Goal: Information Seeking & Learning: Check status

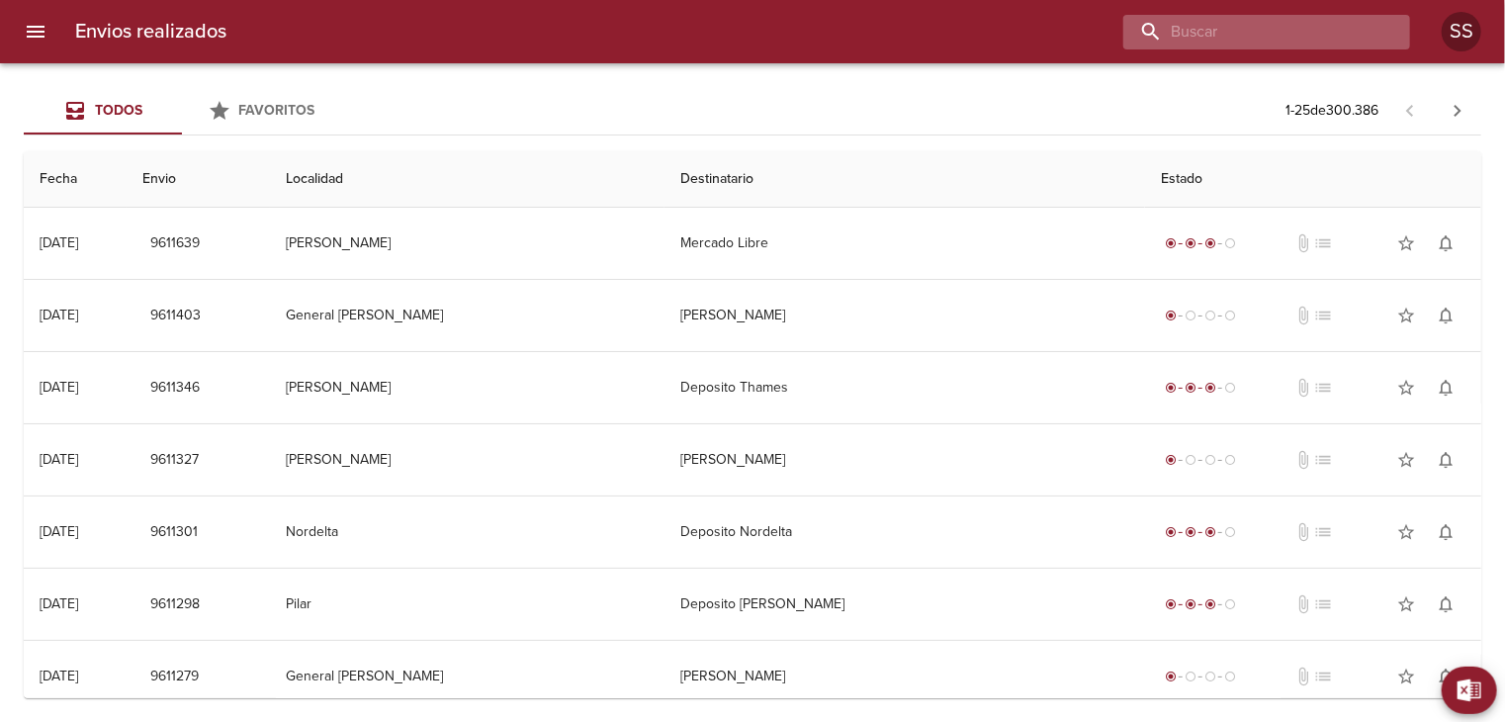
click at [1313, 36] on input "buscar" at bounding box center [1249, 32] width 253 height 35
click at [1257, 17] on input "buscar" at bounding box center [1249, 32] width 253 height 35
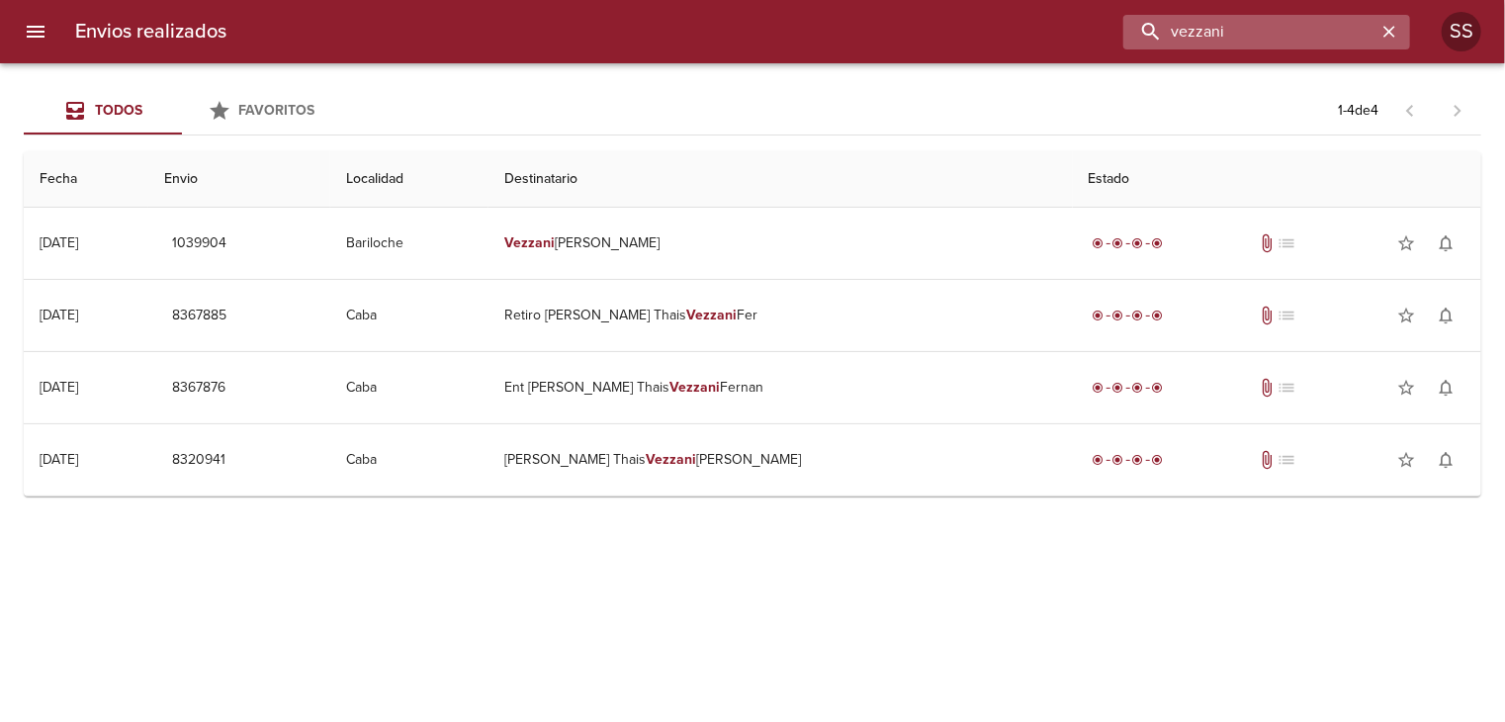
click at [1246, 33] on input "[PERSON_NAME]" at bounding box center [1249, 32] width 253 height 35
type input "v"
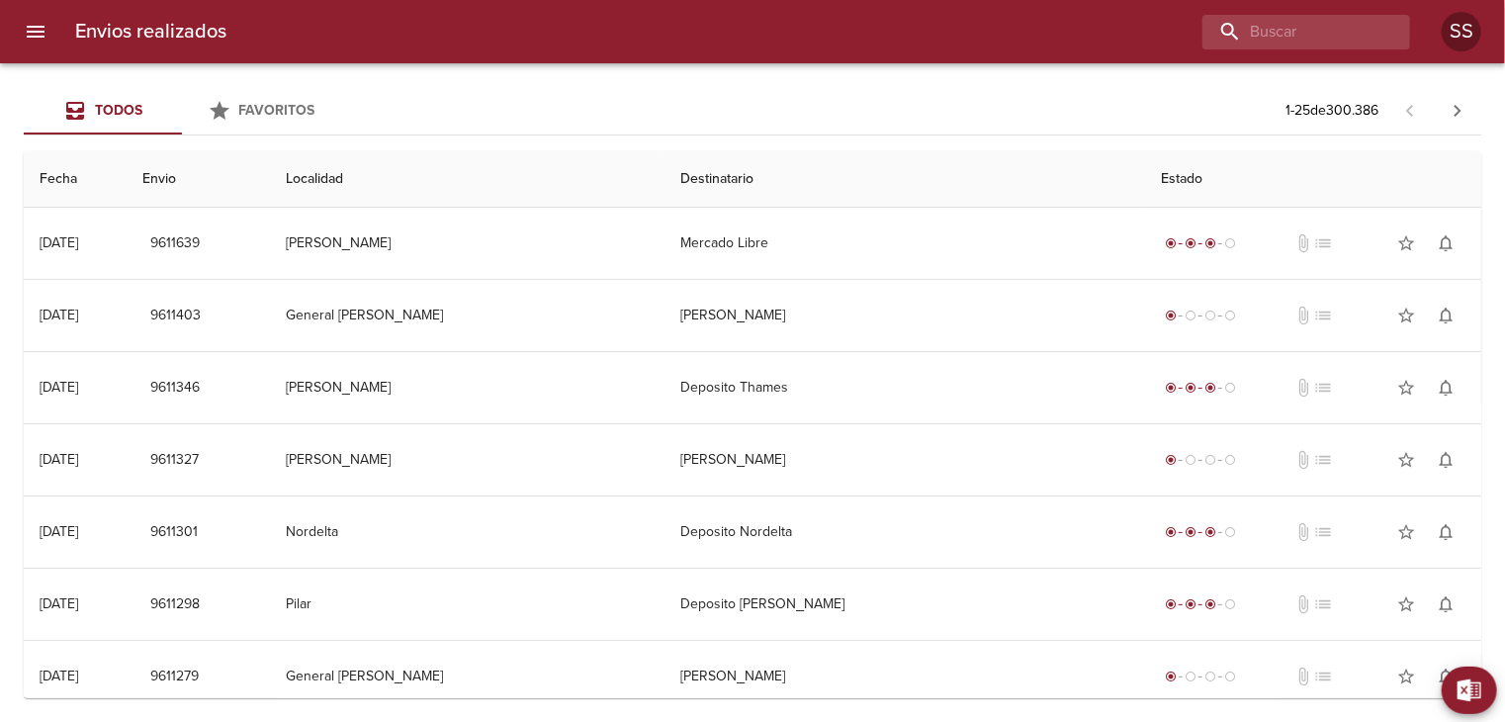
click at [15, 28] on div at bounding box center [10, 361] width 20 height 722
click at [39, 31] on icon "menu" at bounding box center [36, 32] width 18 height 12
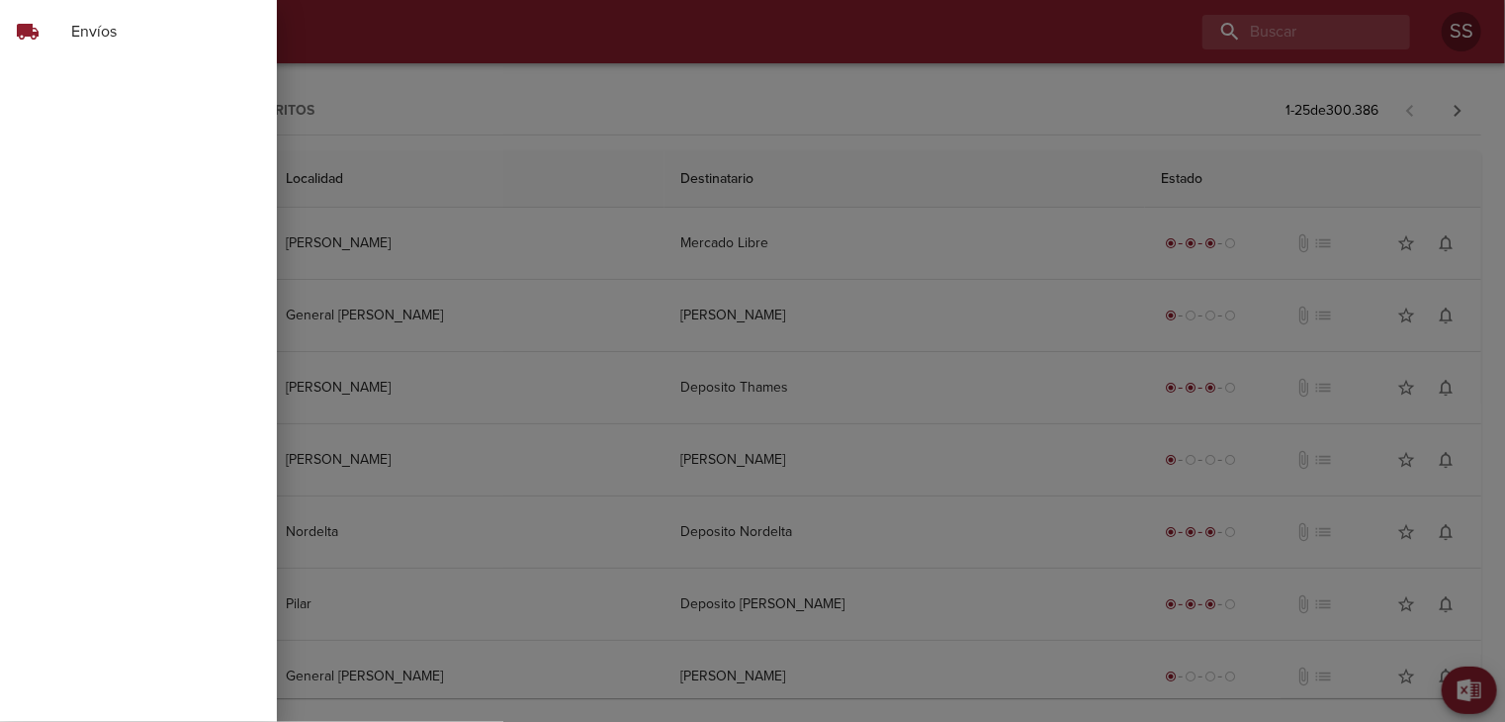
click at [109, 33] on span "Envíos" at bounding box center [166, 32] width 190 height 24
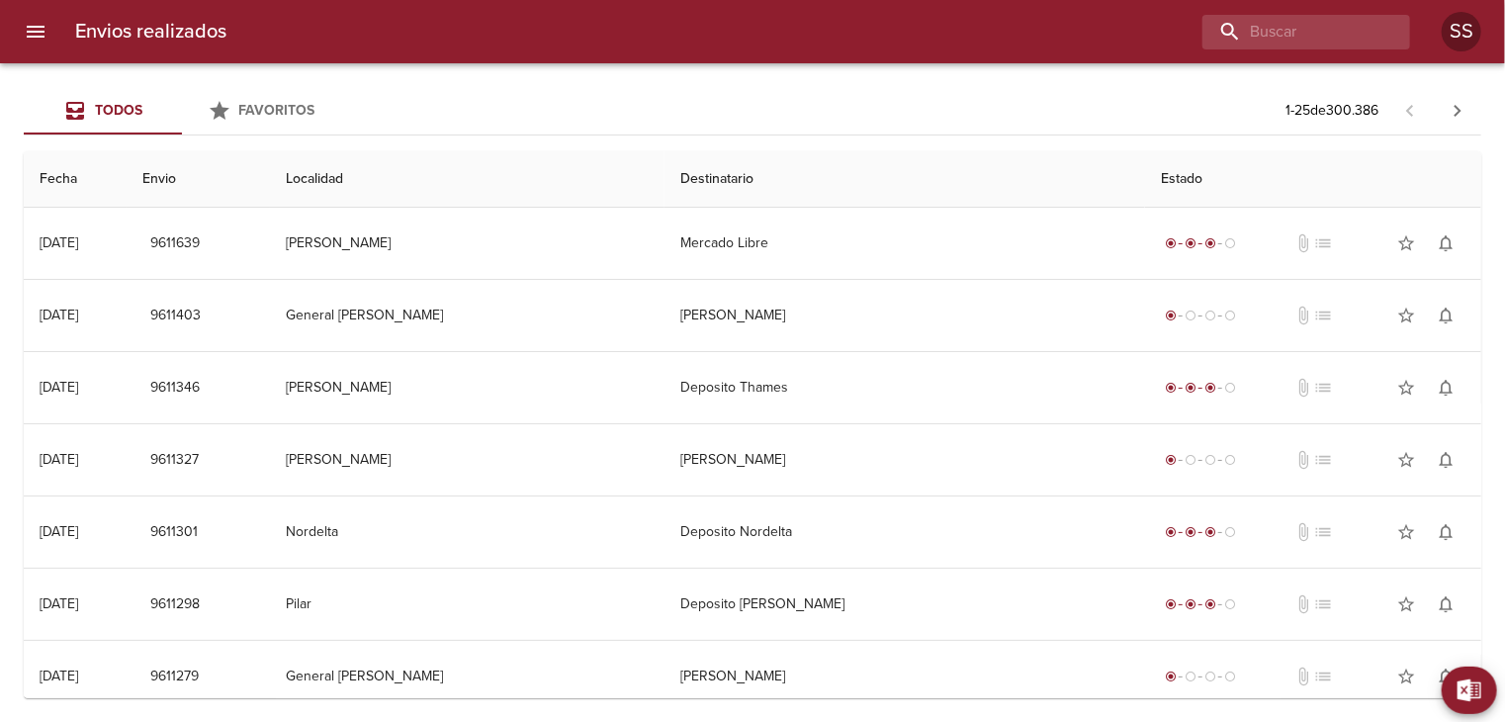
click at [83, 109] on icon "Tabs Envios" at bounding box center [75, 111] width 18 height 18
click at [40, 39] on icon "menu" at bounding box center [36, 32] width 24 height 24
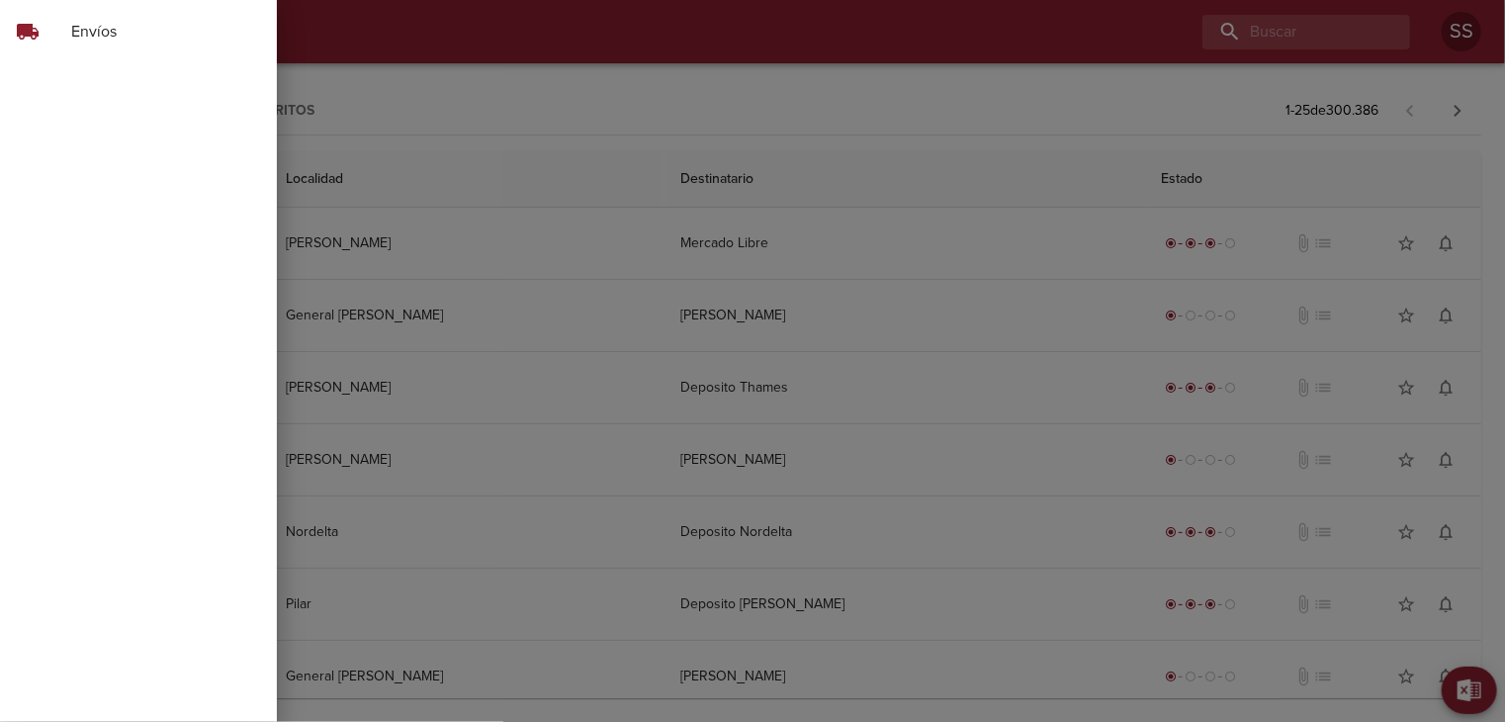
click at [63, 39] on div "local_shipping" at bounding box center [43, 32] width 55 height 24
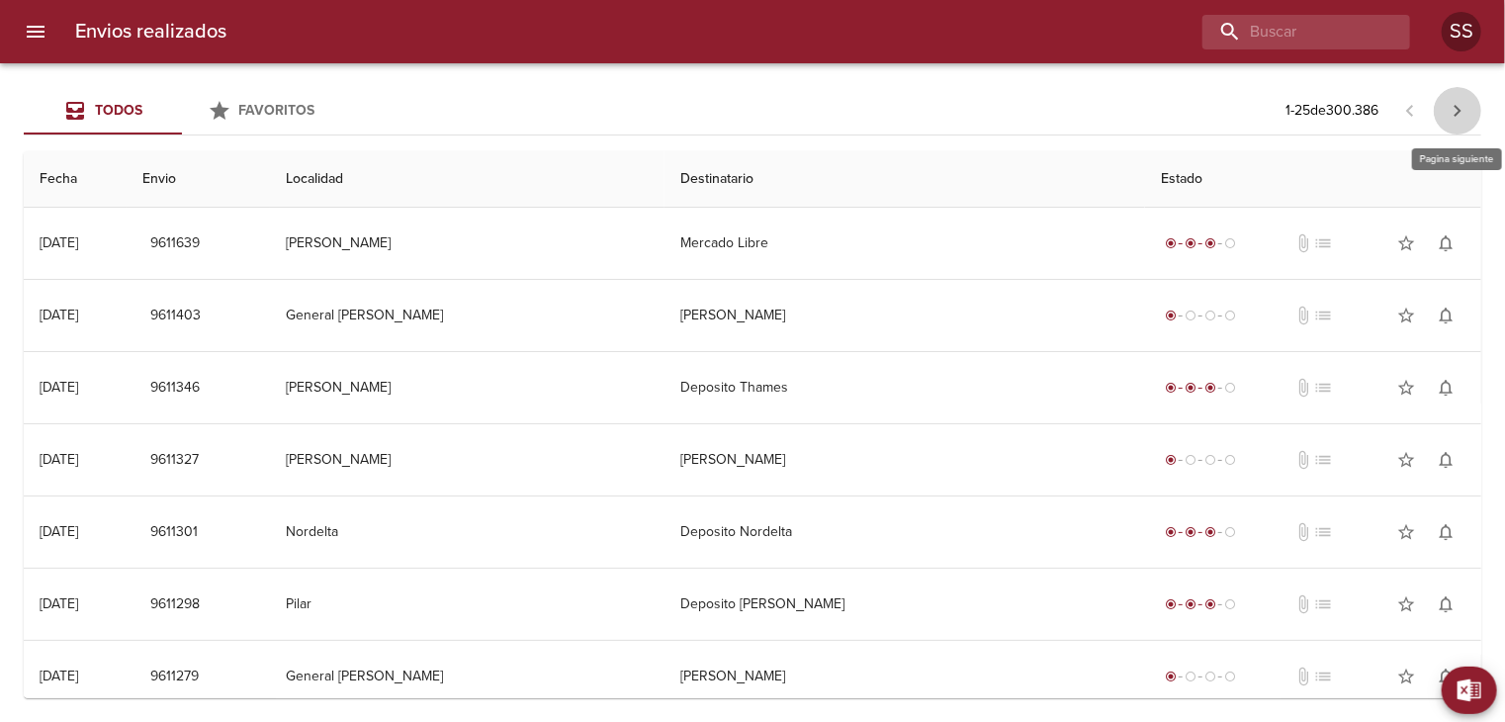
click at [1459, 108] on icon "button" at bounding box center [1458, 111] width 7 height 12
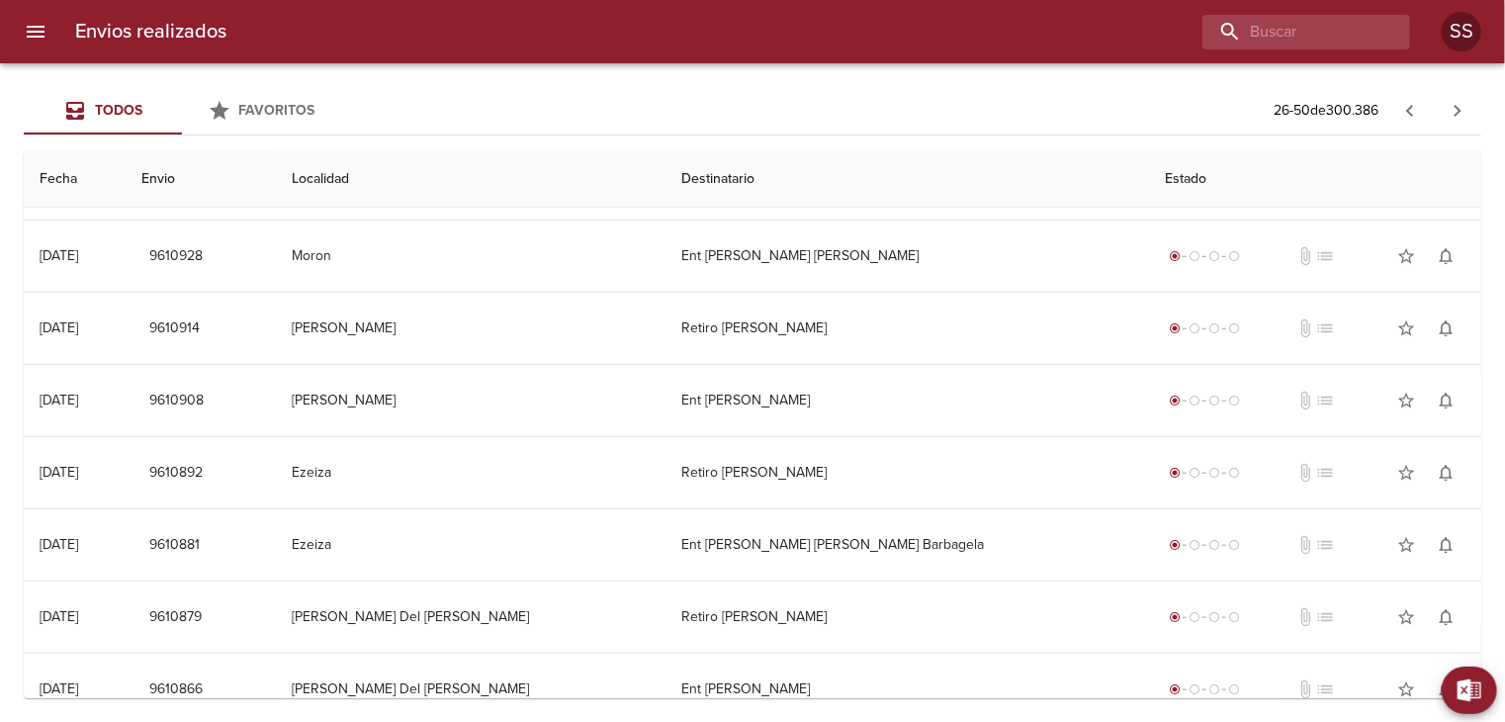
scroll to position [254, 0]
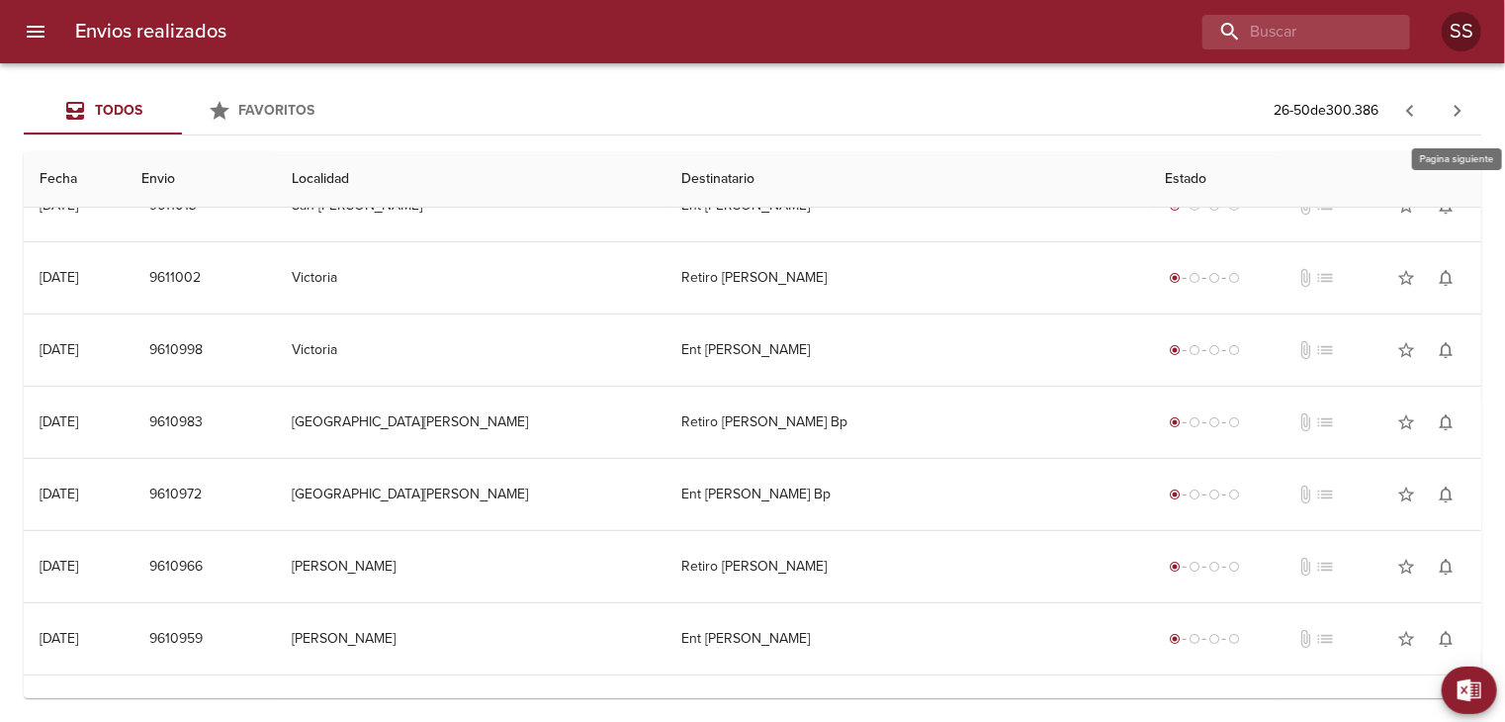
click at [1453, 109] on icon "button" at bounding box center [1458, 111] width 24 height 24
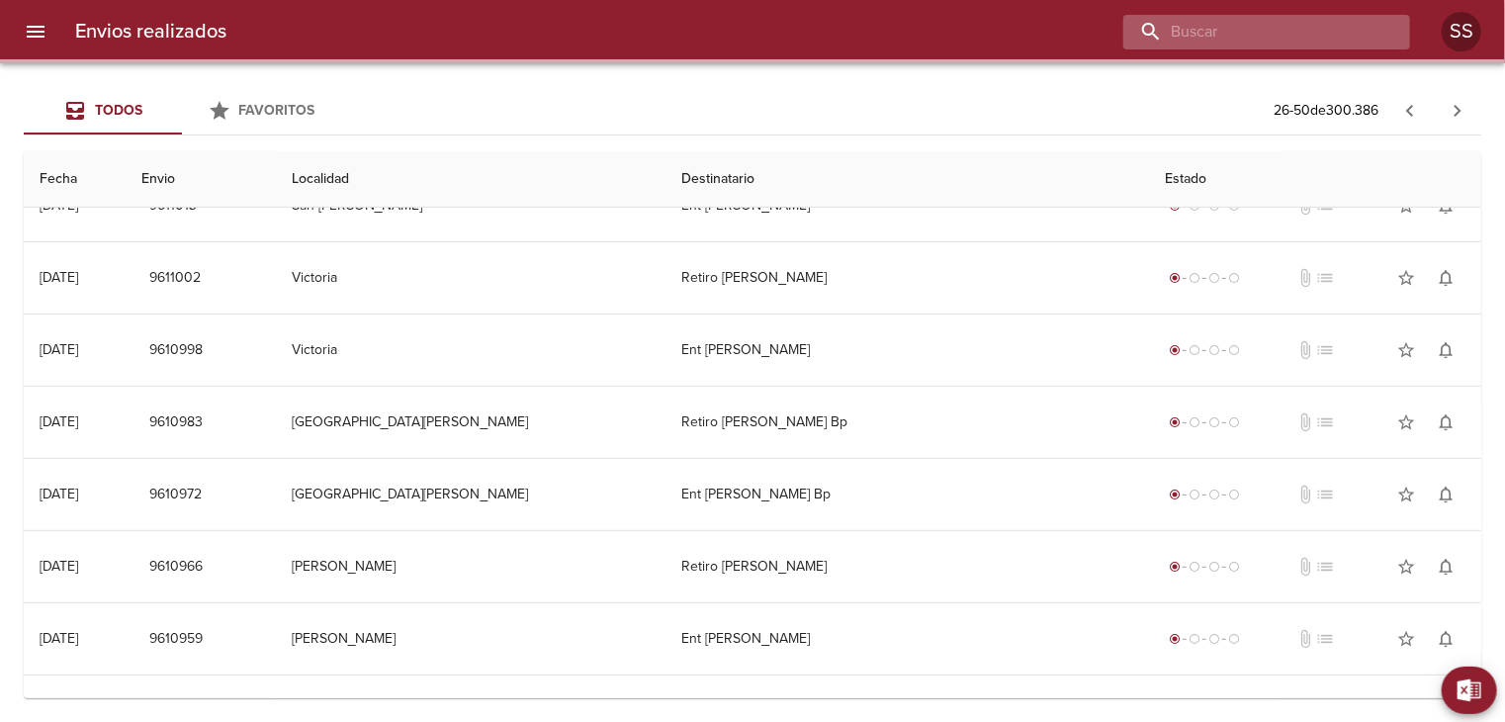
click at [1279, 28] on input "buscar" at bounding box center [1249, 32] width 253 height 35
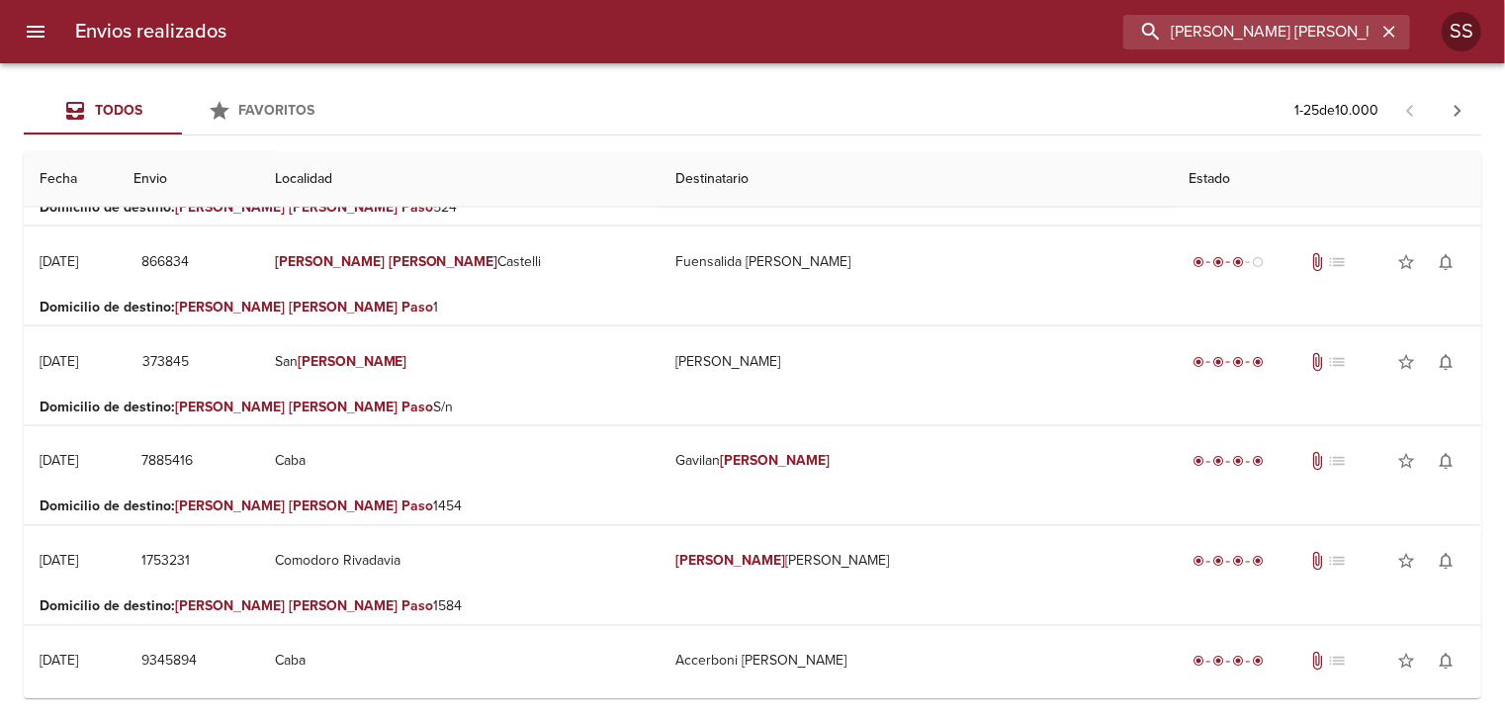
scroll to position [0, 0]
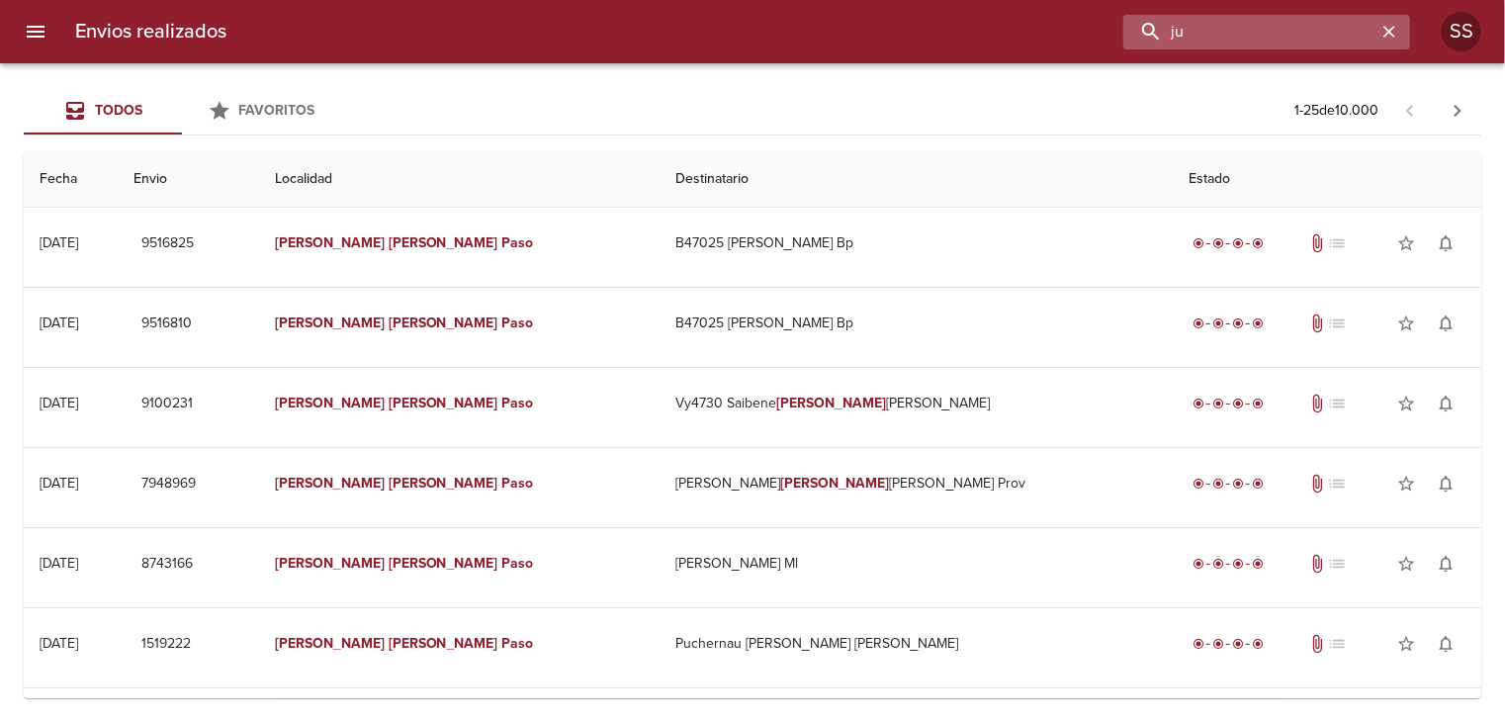
type input "j"
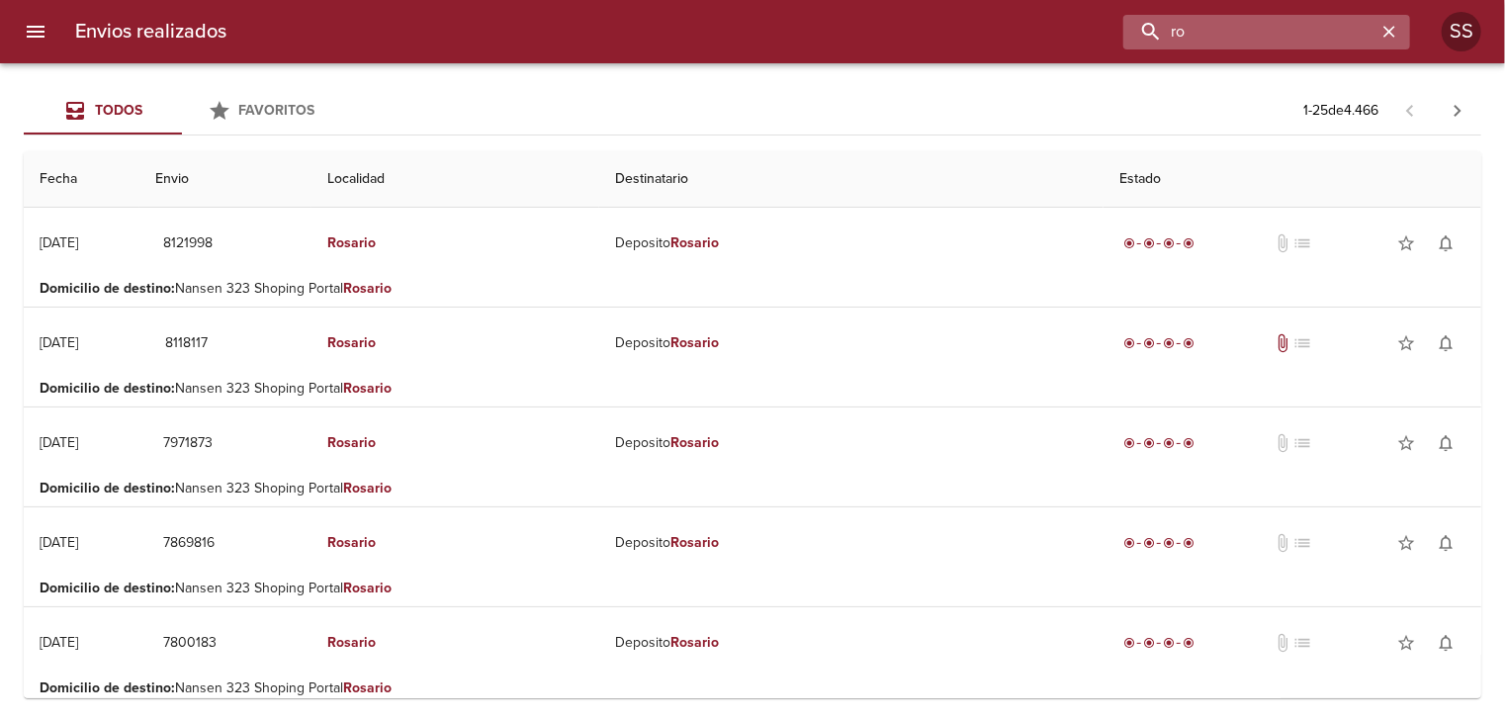
type input "r"
type input "[PERSON_NAME]"
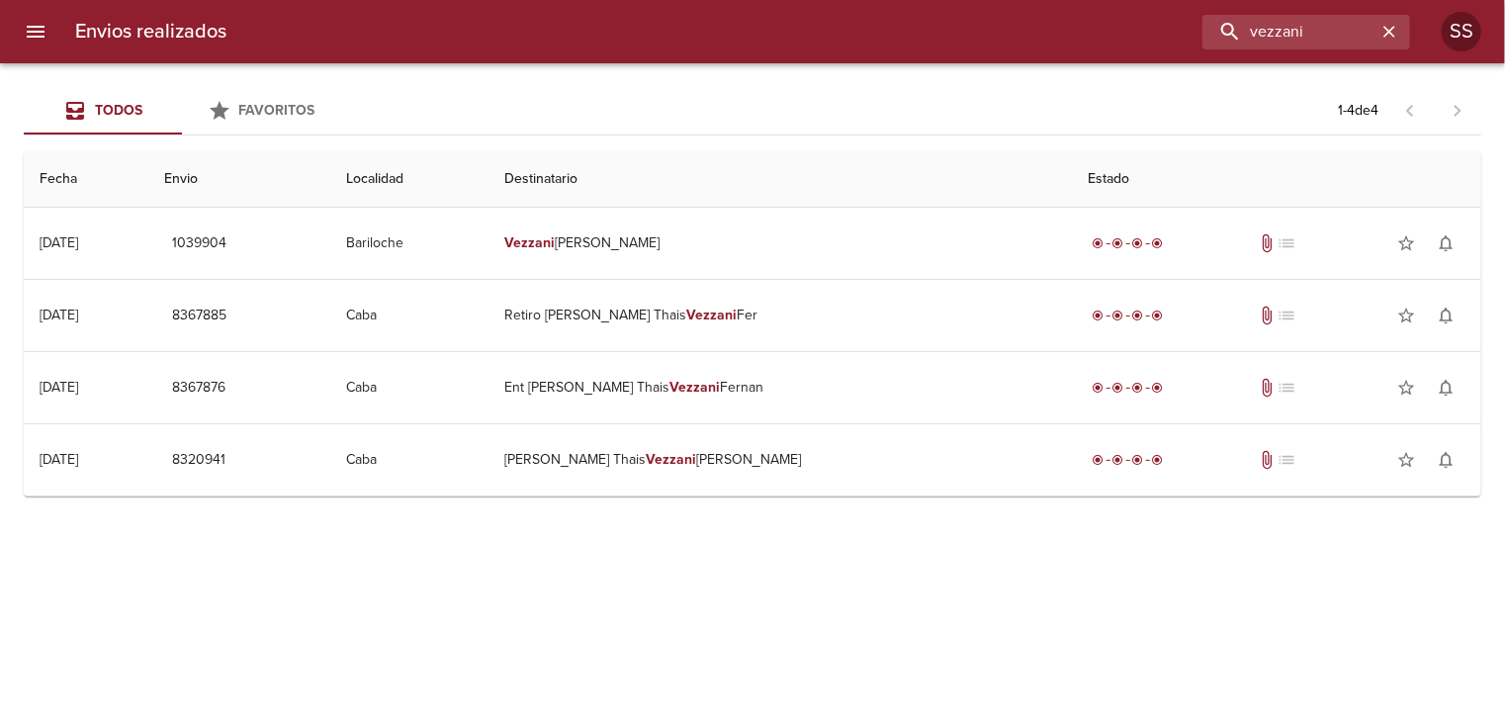
click at [32, 33] on icon "menu" at bounding box center [36, 32] width 18 height 12
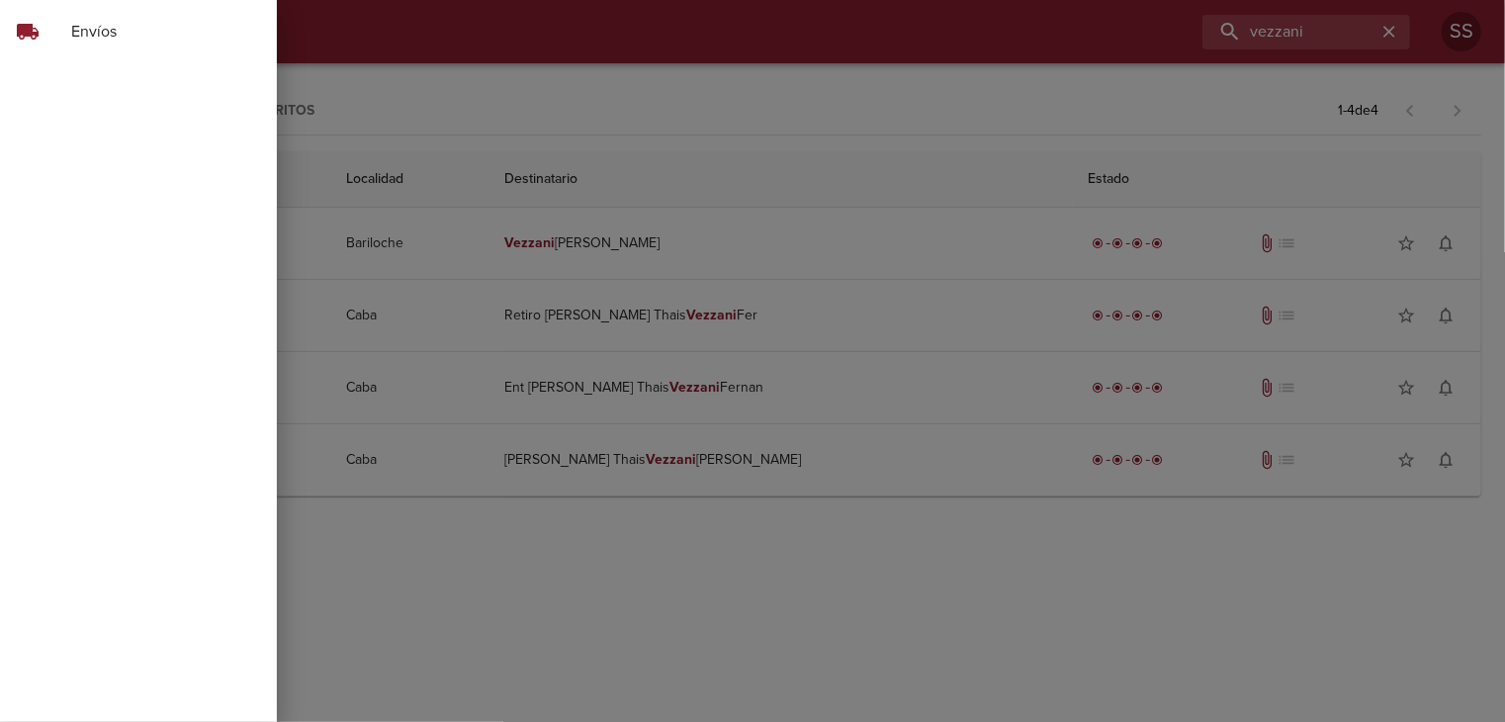
click at [77, 37] on span "Envíos" at bounding box center [166, 32] width 190 height 24
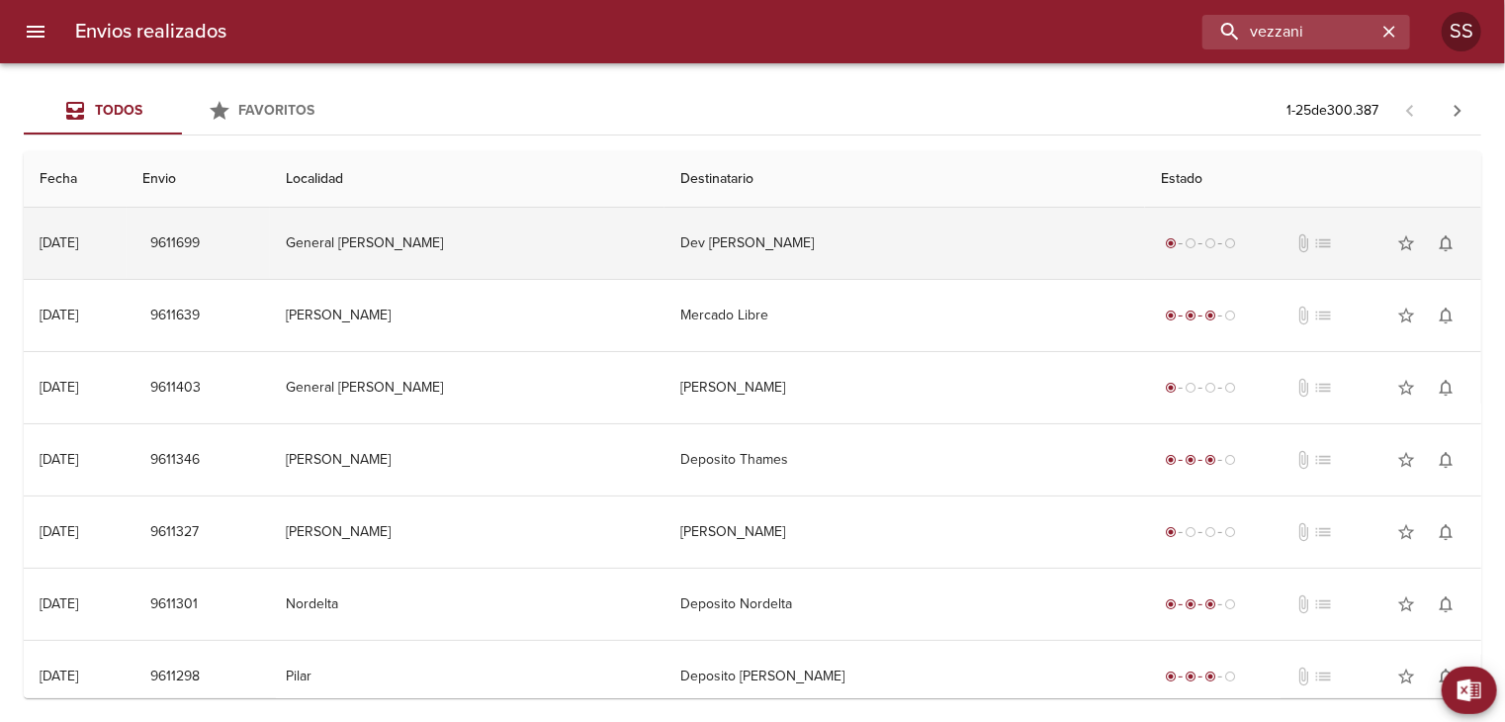
click at [994, 251] on td "Dev [PERSON_NAME]" at bounding box center [904, 243] width 481 height 71
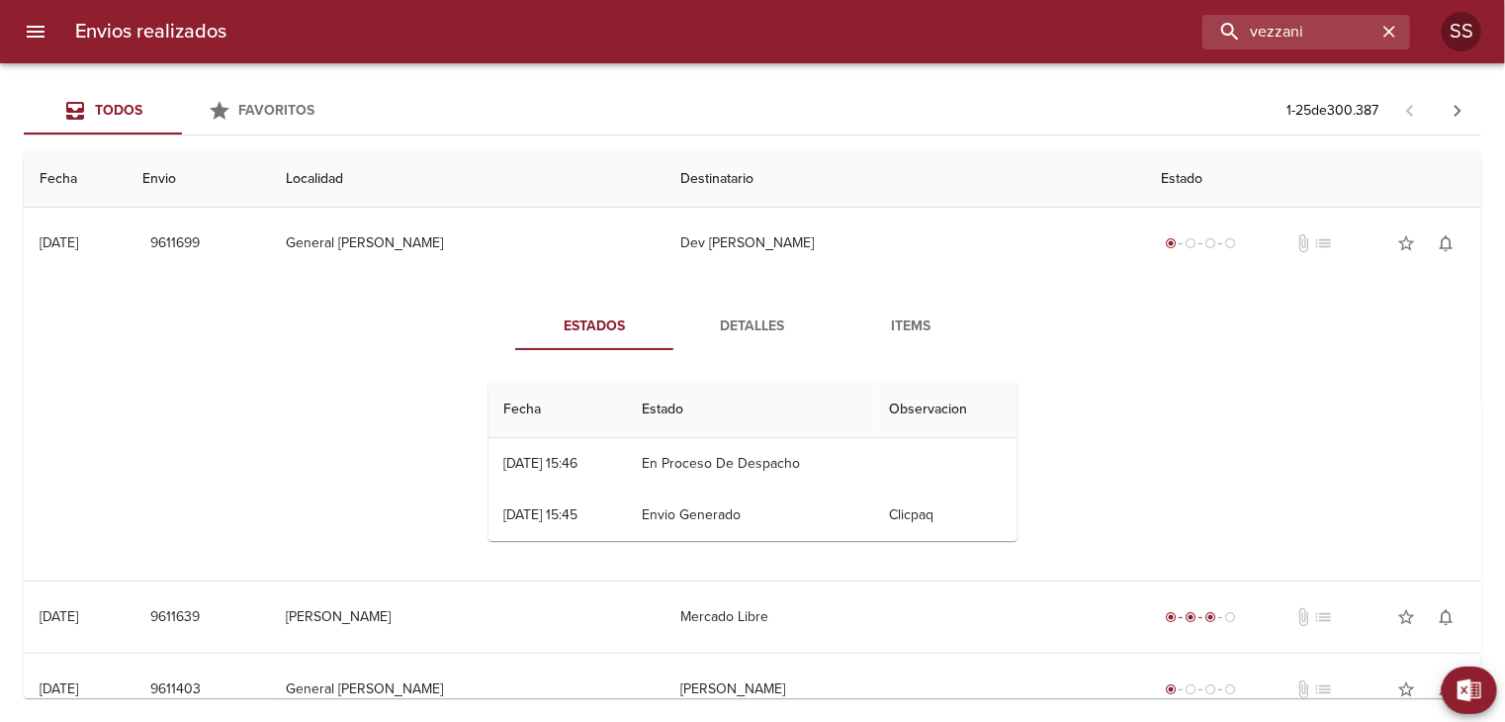
click at [91, 120] on div "Todos" at bounding box center [102, 111] width 79 height 25
click at [29, 27] on icon "menu" at bounding box center [36, 32] width 18 height 12
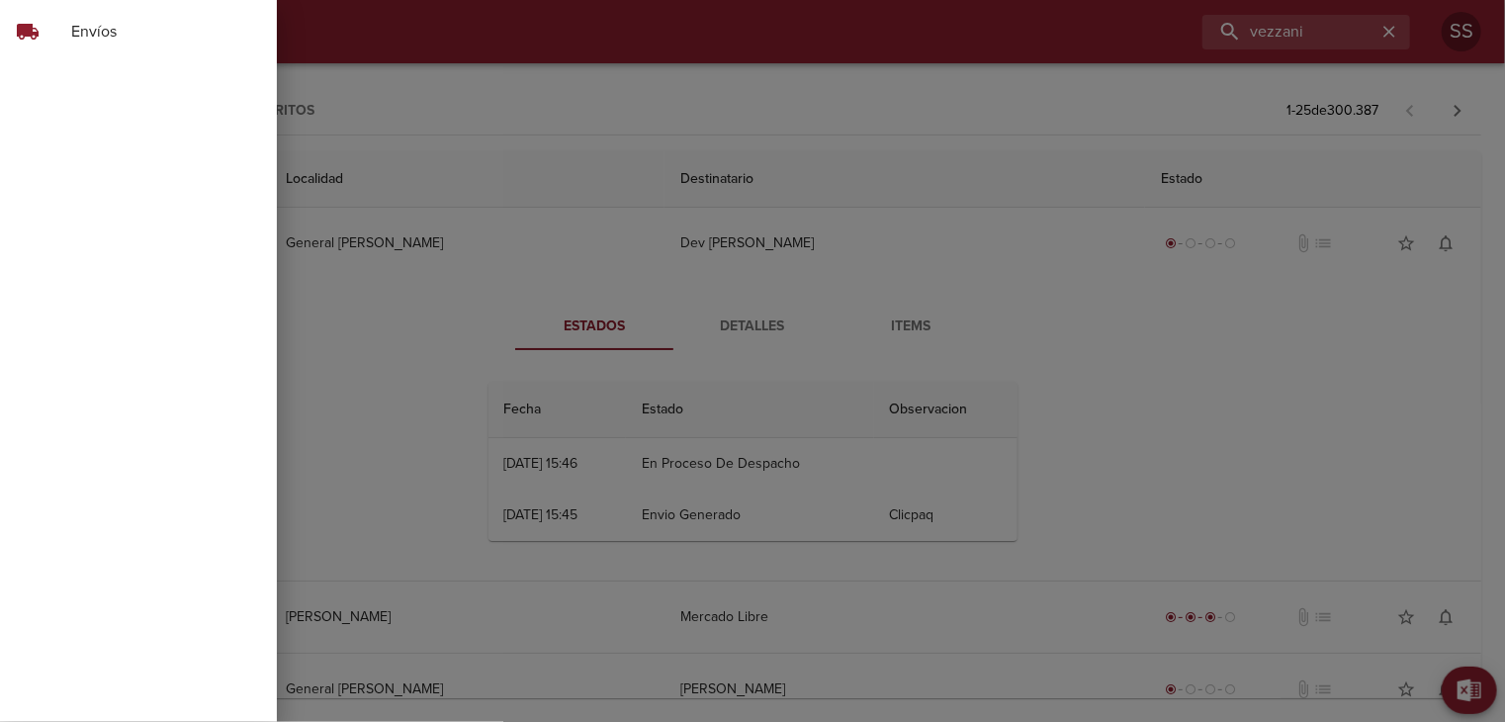
click at [131, 36] on span "Envíos" at bounding box center [166, 32] width 190 height 24
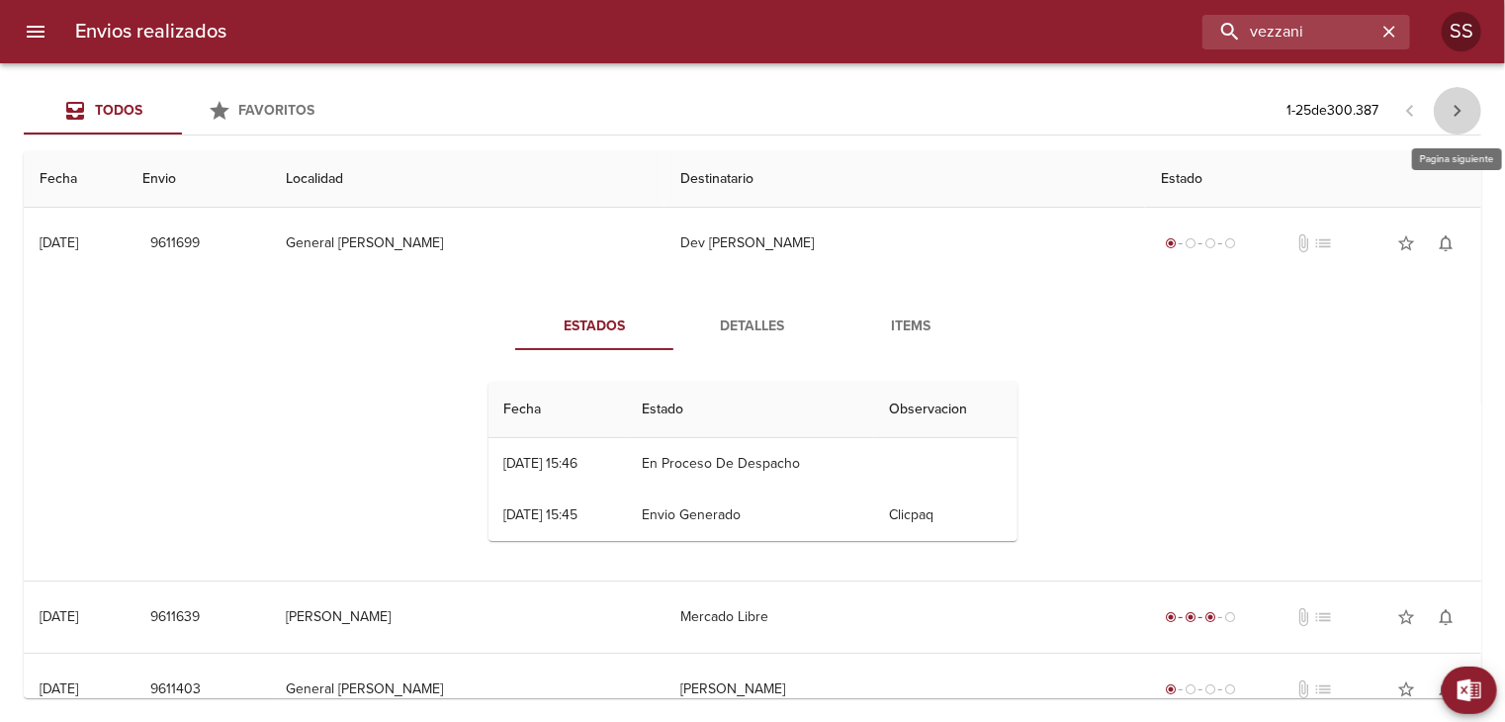
click at [1465, 119] on button "button" at bounding box center [1457, 110] width 47 height 47
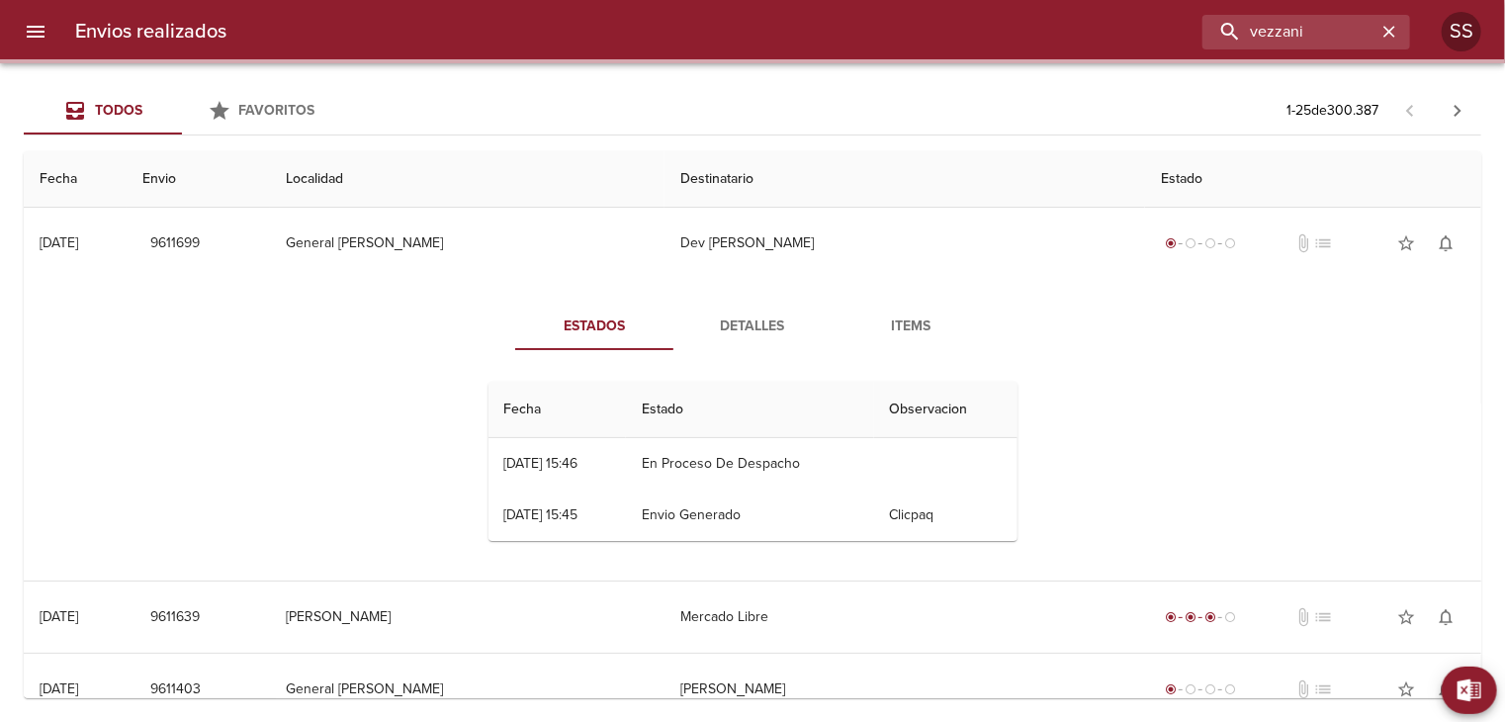
click at [259, 102] on span "Favoritos" at bounding box center [277, 110] width 76 height 17
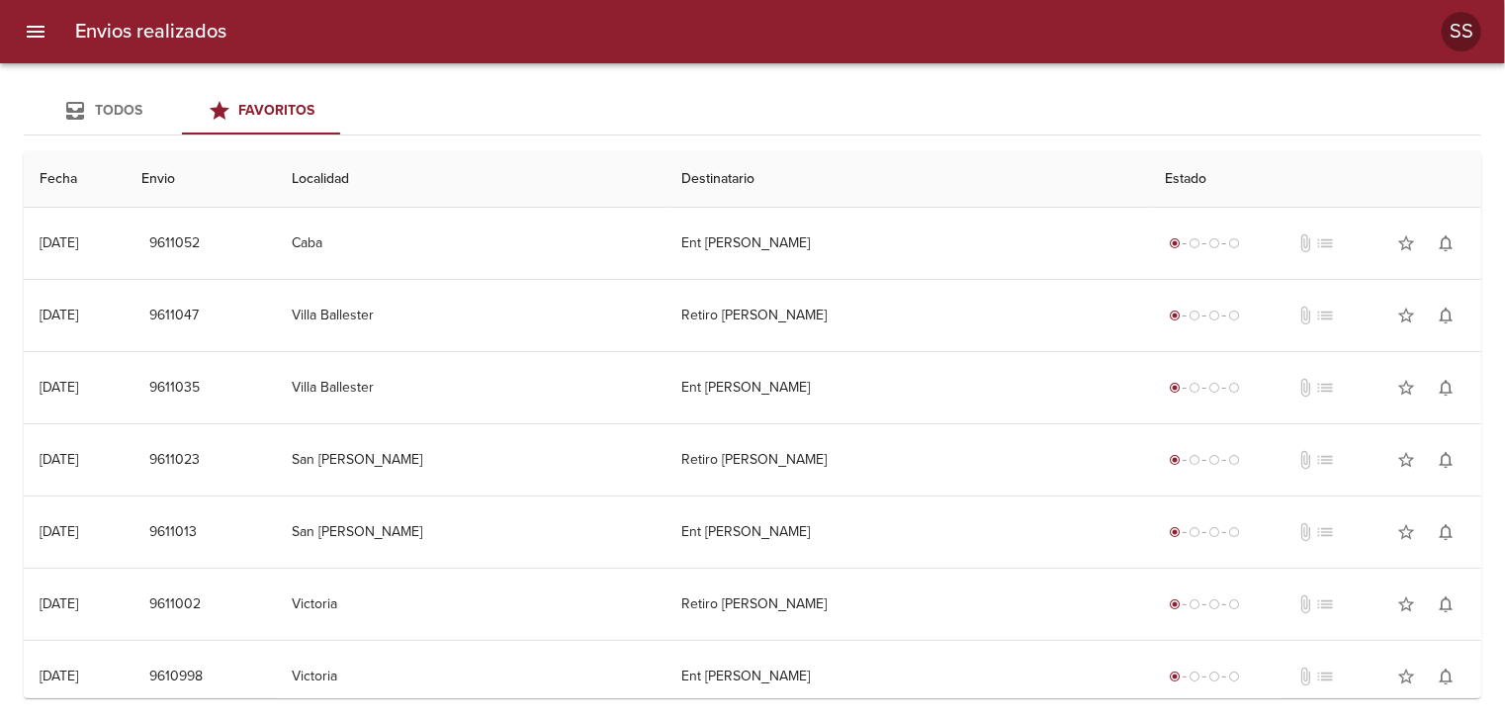
click at [110, 104] on span "Todos" at bounding box center [118, 110] width 47 height 17
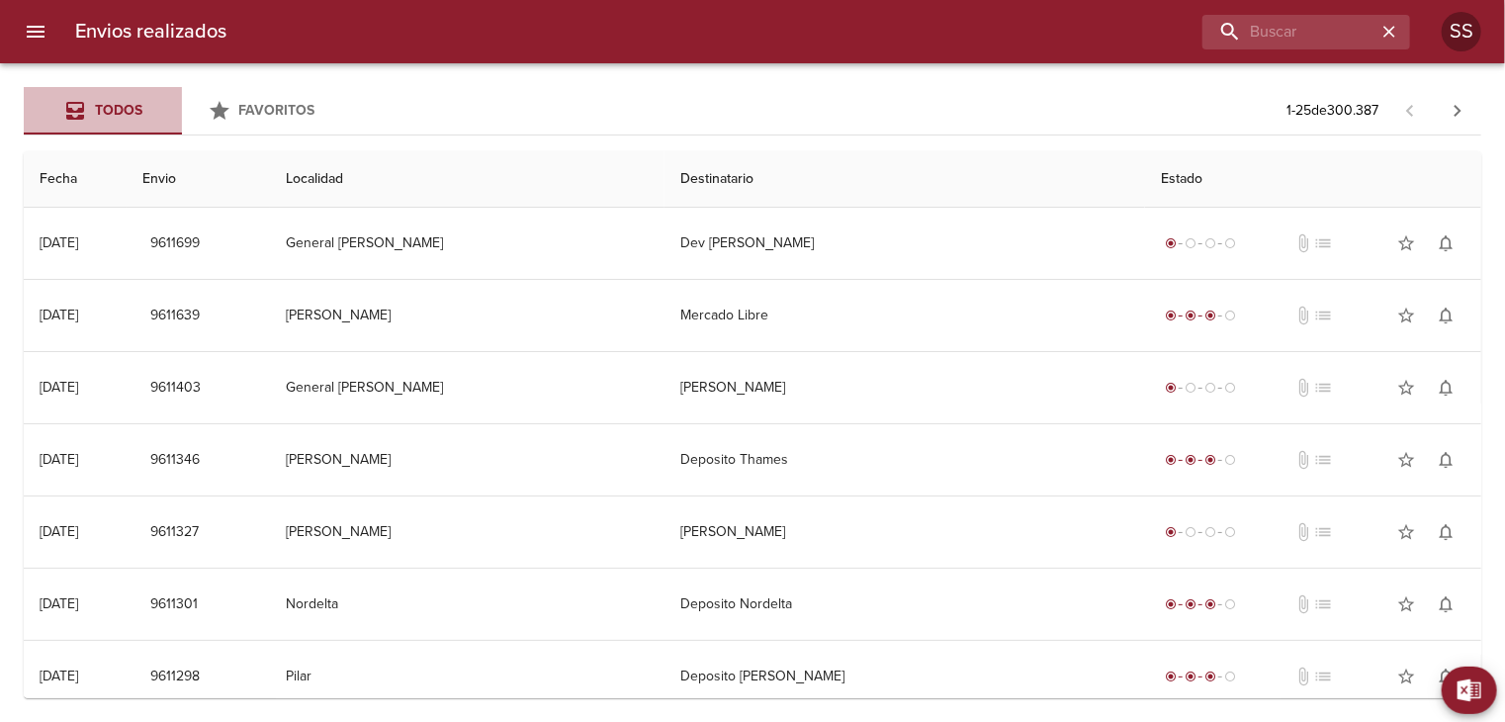
click at [110, 104] on span "Todos" at bounding box center [118, 110] width 47 height 17
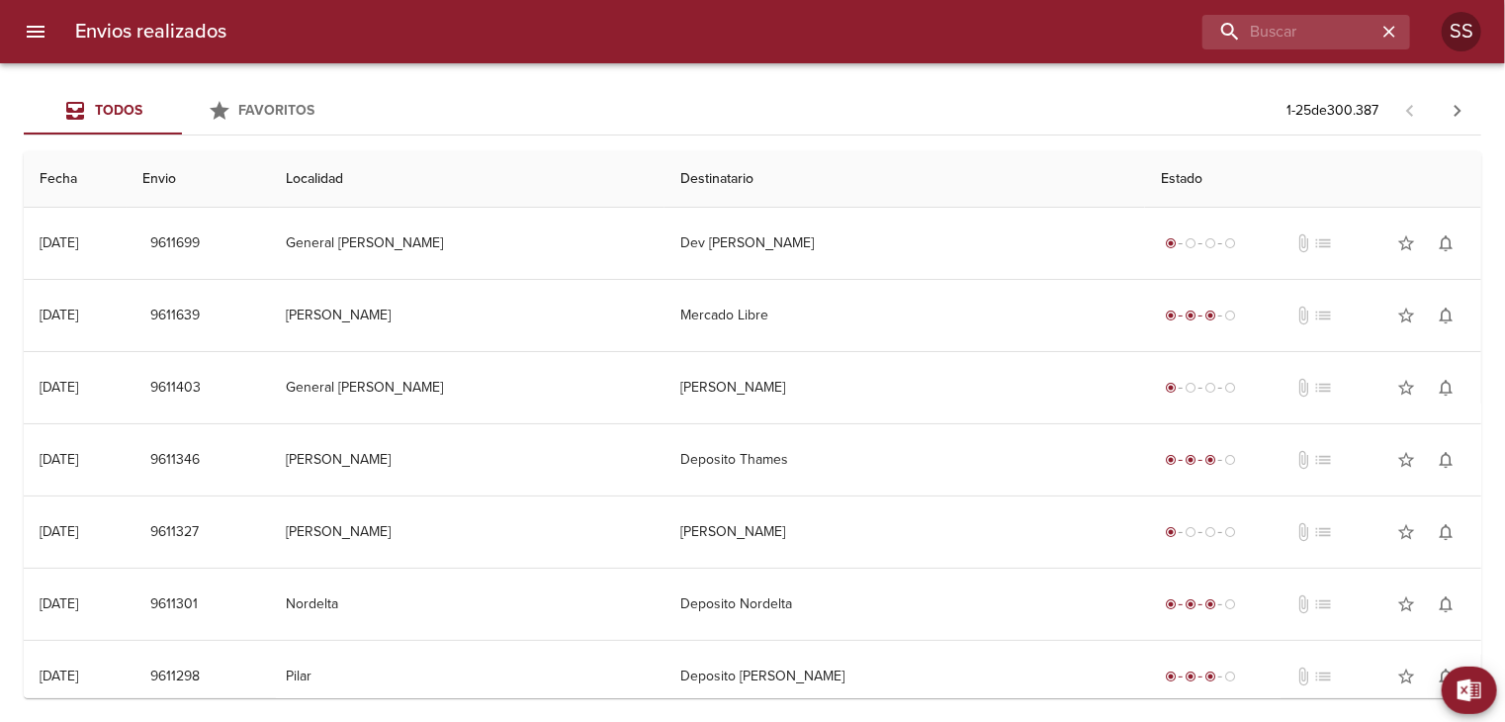
click at [110, 104] on span "Todos" at bounding box center [118, 110] width 47 height 17
click at [98, 111] on span "Todos" at bounding box center [118, 110] width 47 height 17
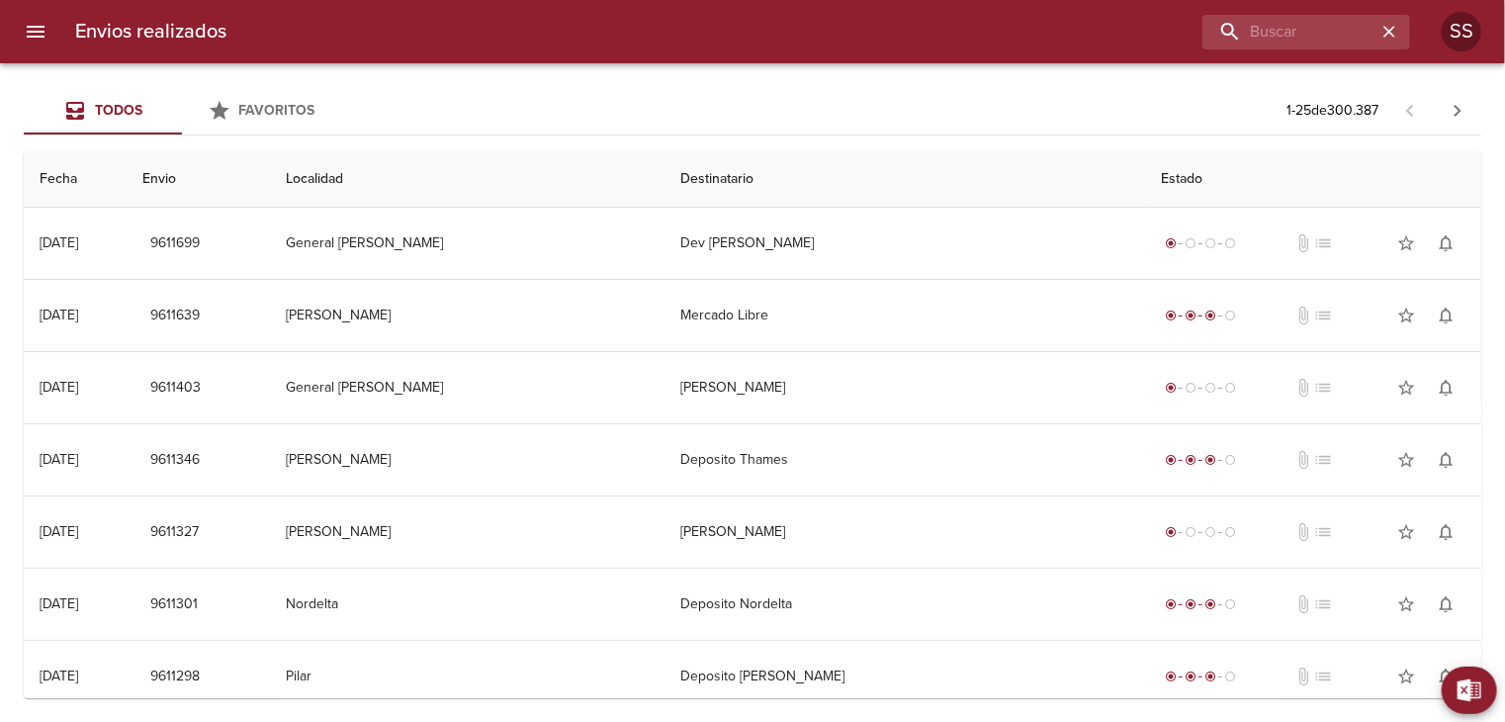
click at [36, 29] on icon "menu" at bounding box center [36, 32] width 24 height 24
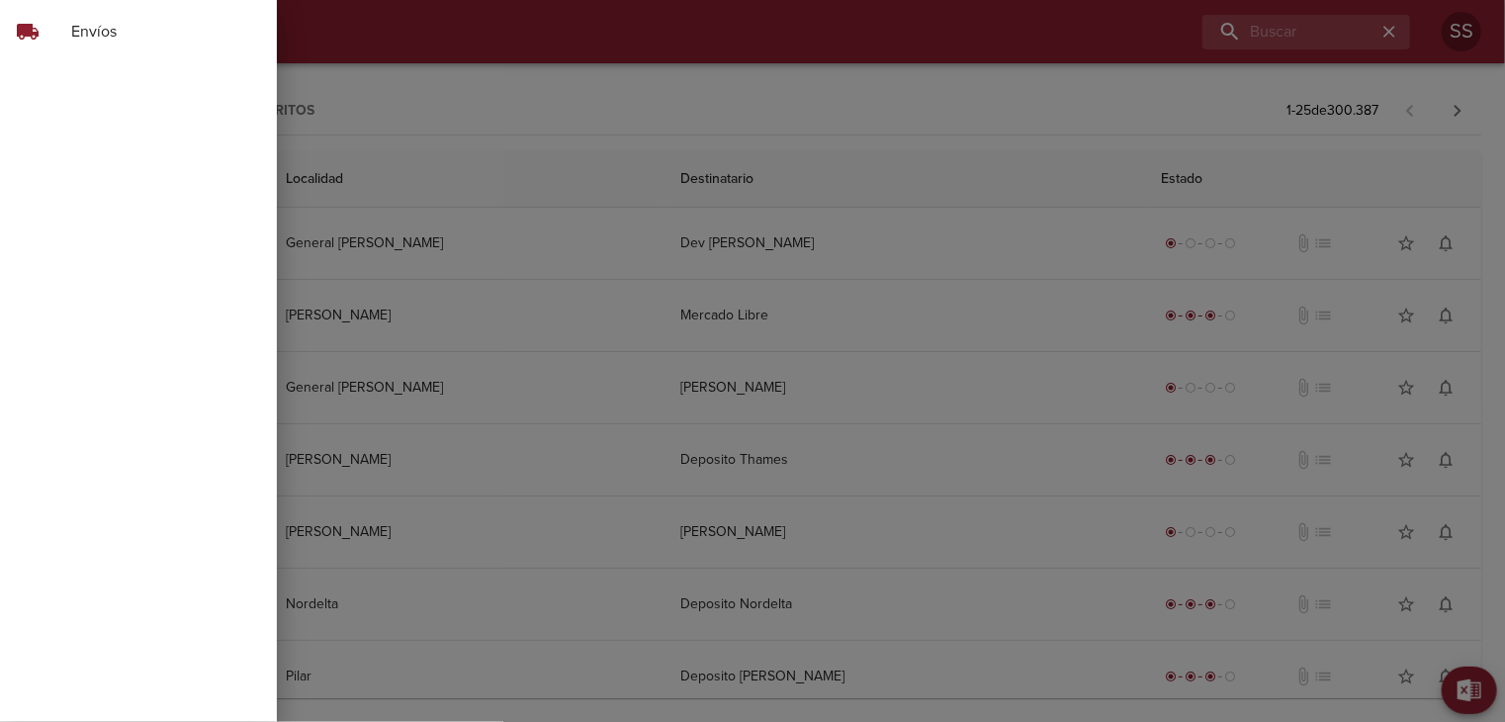
click at [73, 44] on div "local_shipping Envíos" at bounding box center [138, 31] width 277 height 47
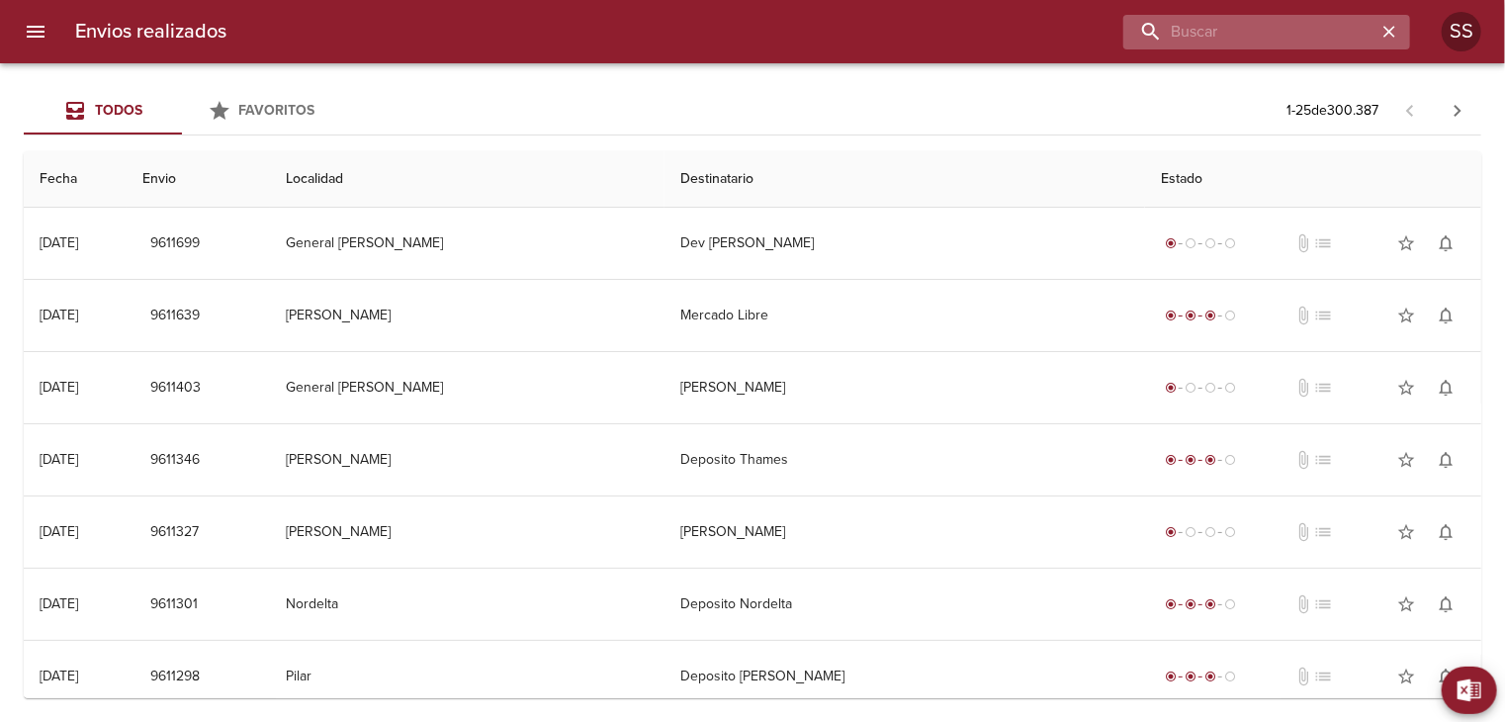
click at [1282, 34] on input "buscar" at bounding box center [1249, 32] width 253 height 35
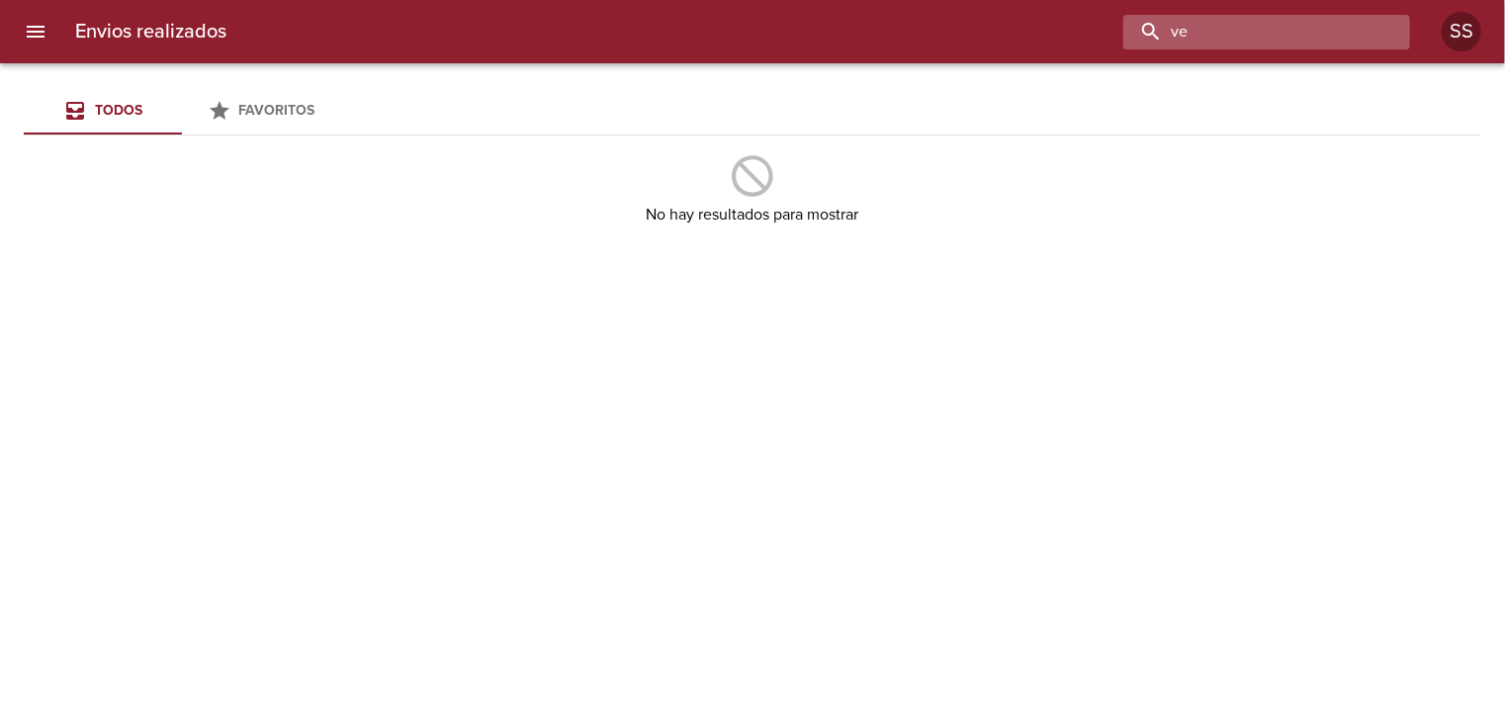
type input "v"
type input "cecilia"
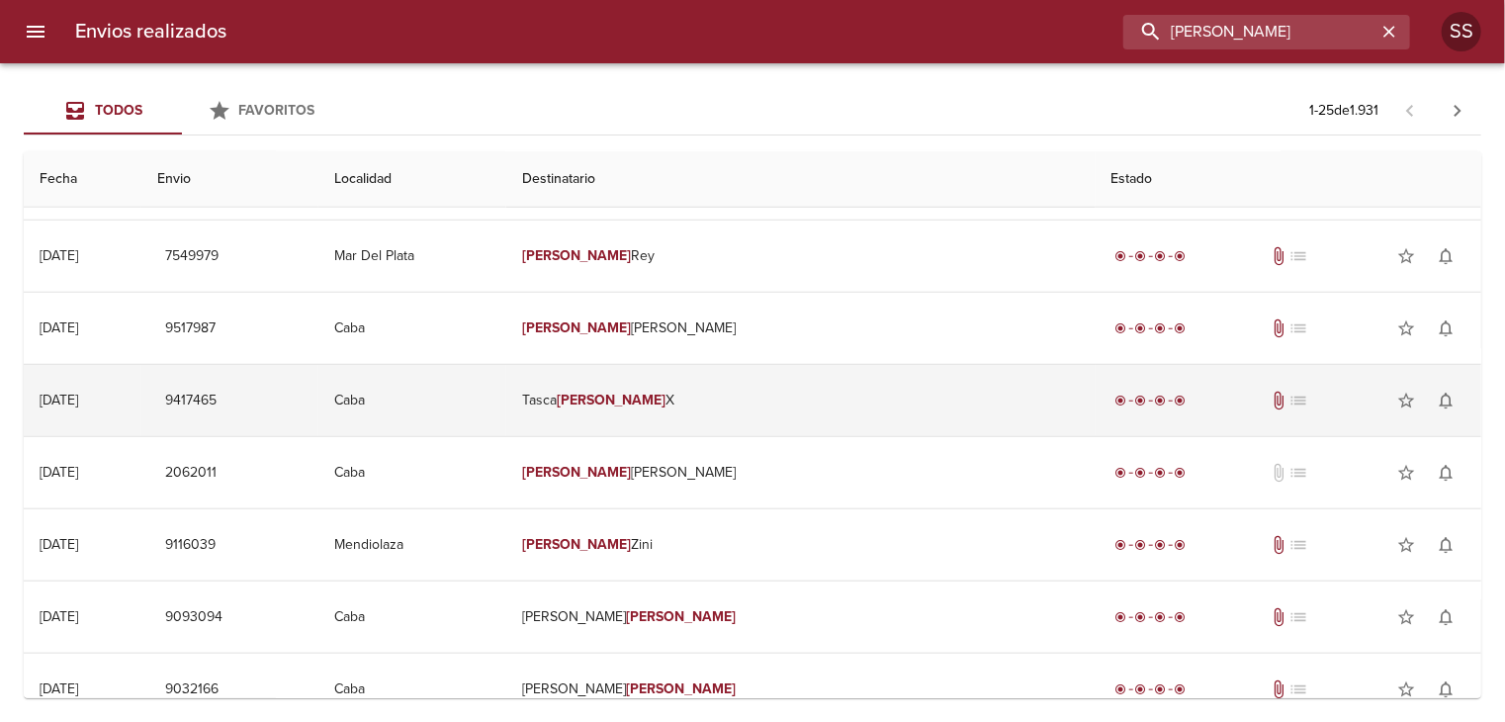
scroll to position [1337, 0]
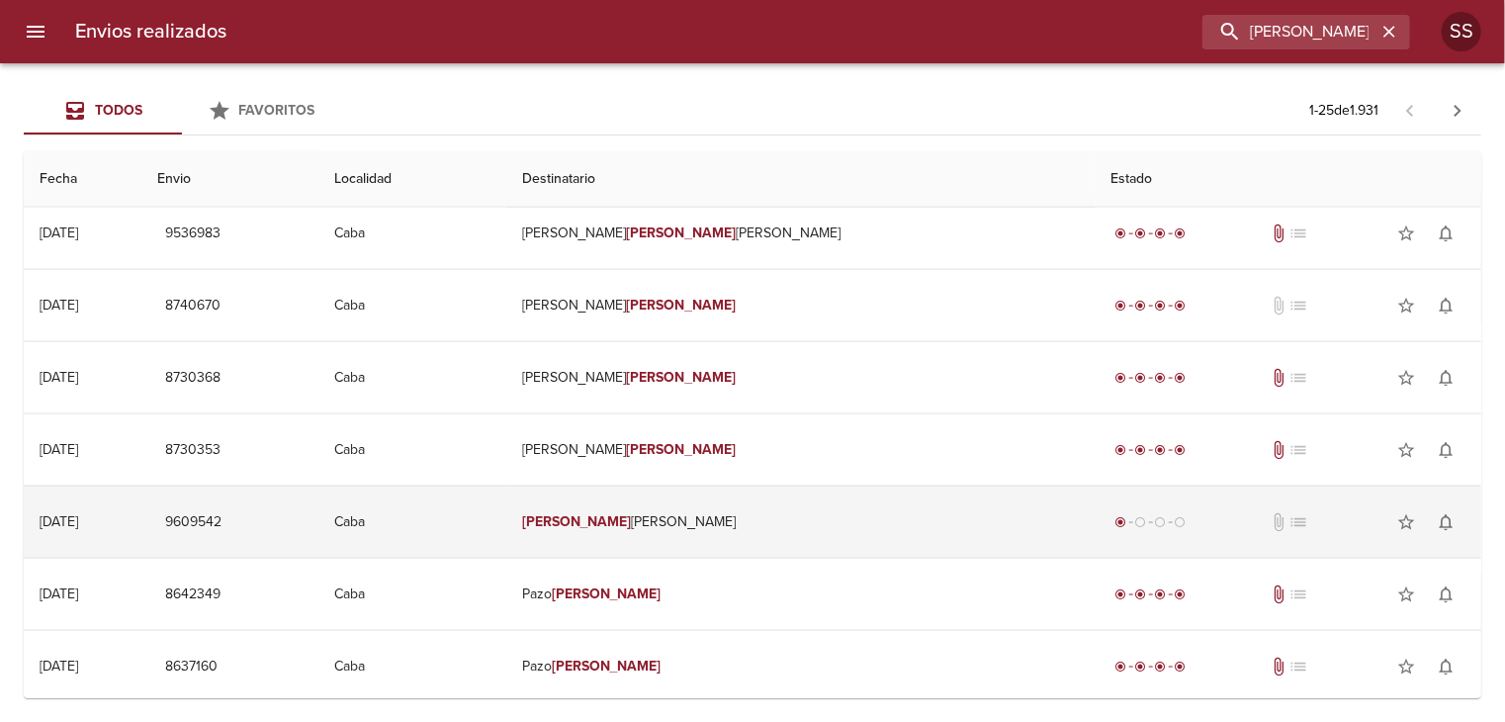
click at [850, 542] on td "Cecilia Viviana Alal" at bounding box center [800, 521] width 589 height 71
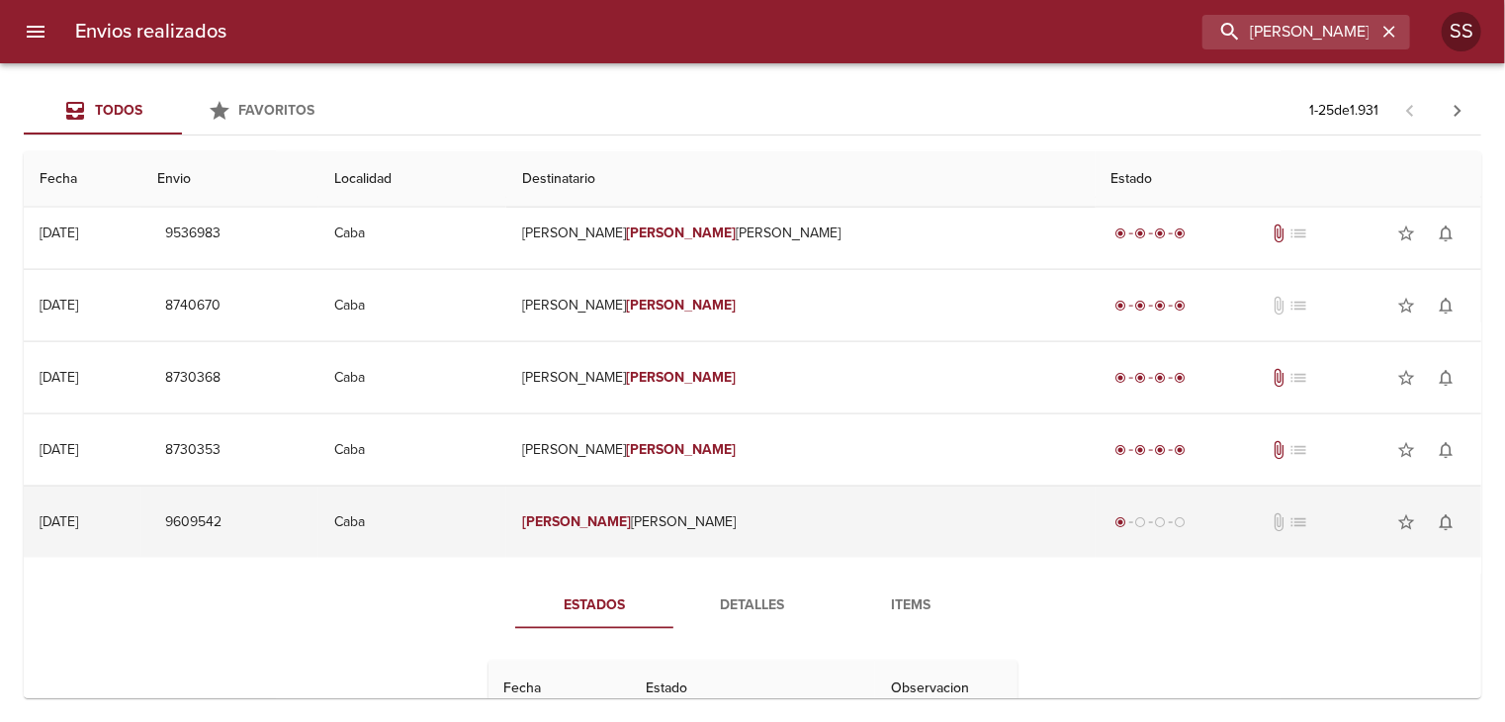
scroll to position [1637, 0]
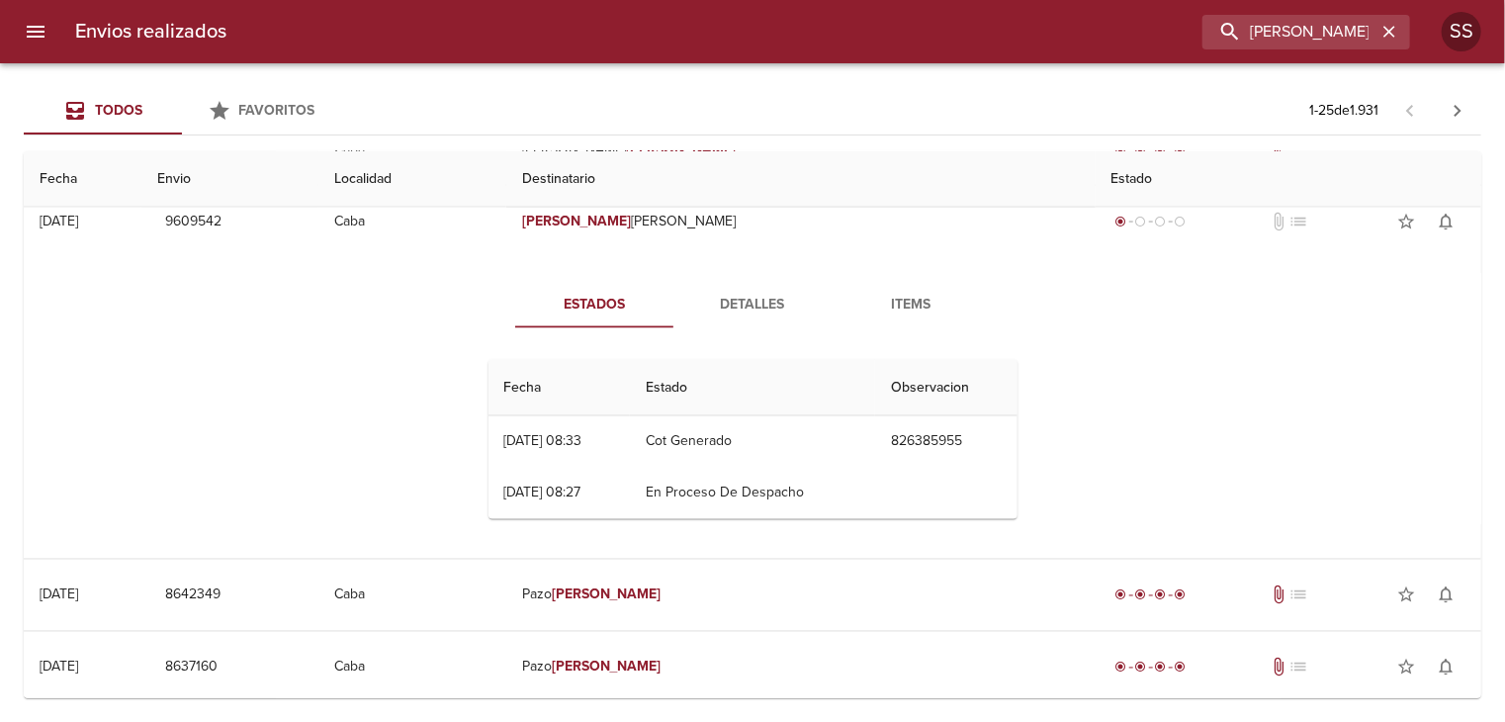
click at [696, 385] on th "Estado" at bounding box center [752, 388] width 245 height 56
click at [916, 385] on th "Observacion" at bounding box center [945, 388] width 141 height 56
click at [669, 381] on th "Estado" at bounding box center [752, 388] width 245 height 56
click at [526, 380] on th "Fecha" at bounding box center [558, 388] width 141 height 56
click at [247, 110] on span "Favoritos" at bounding box center [277, 110] width 76 height 17
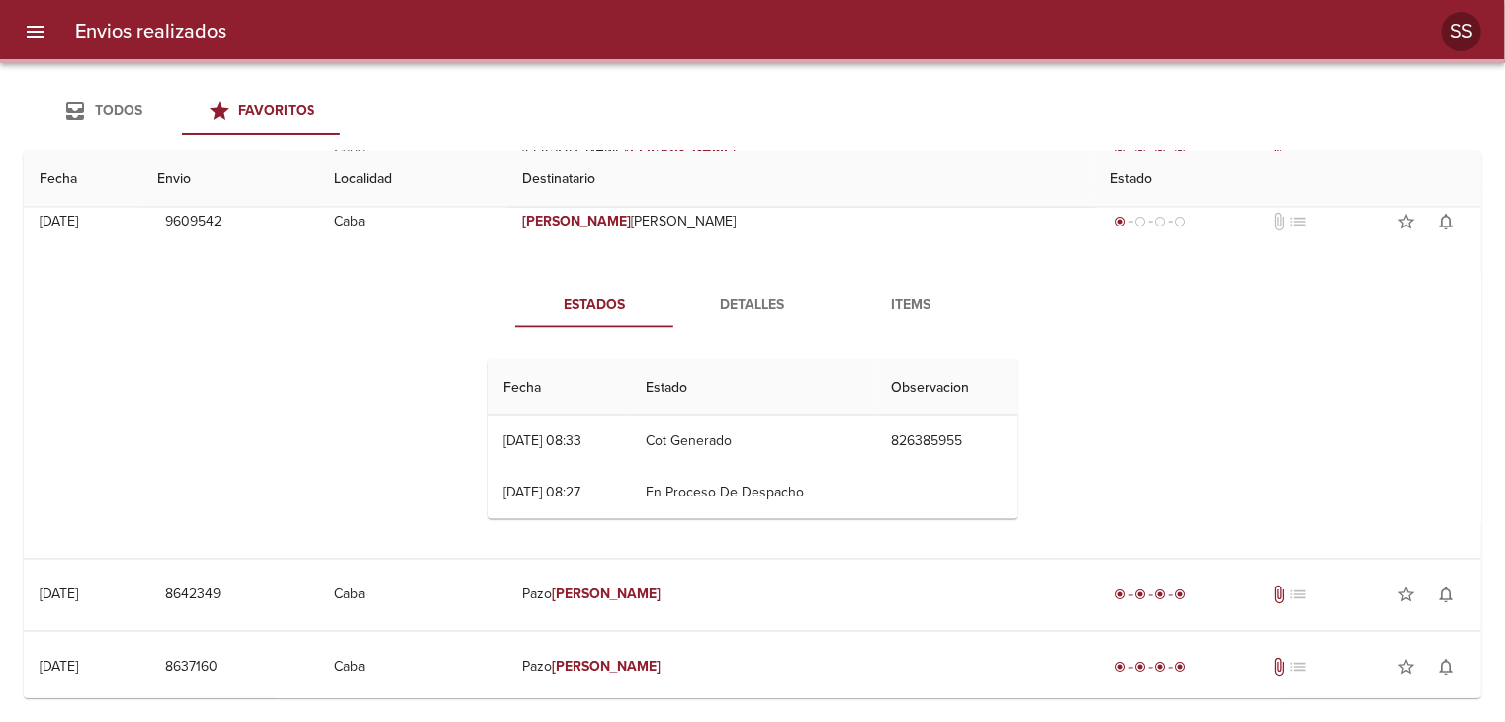
scroll to position [0, 0]
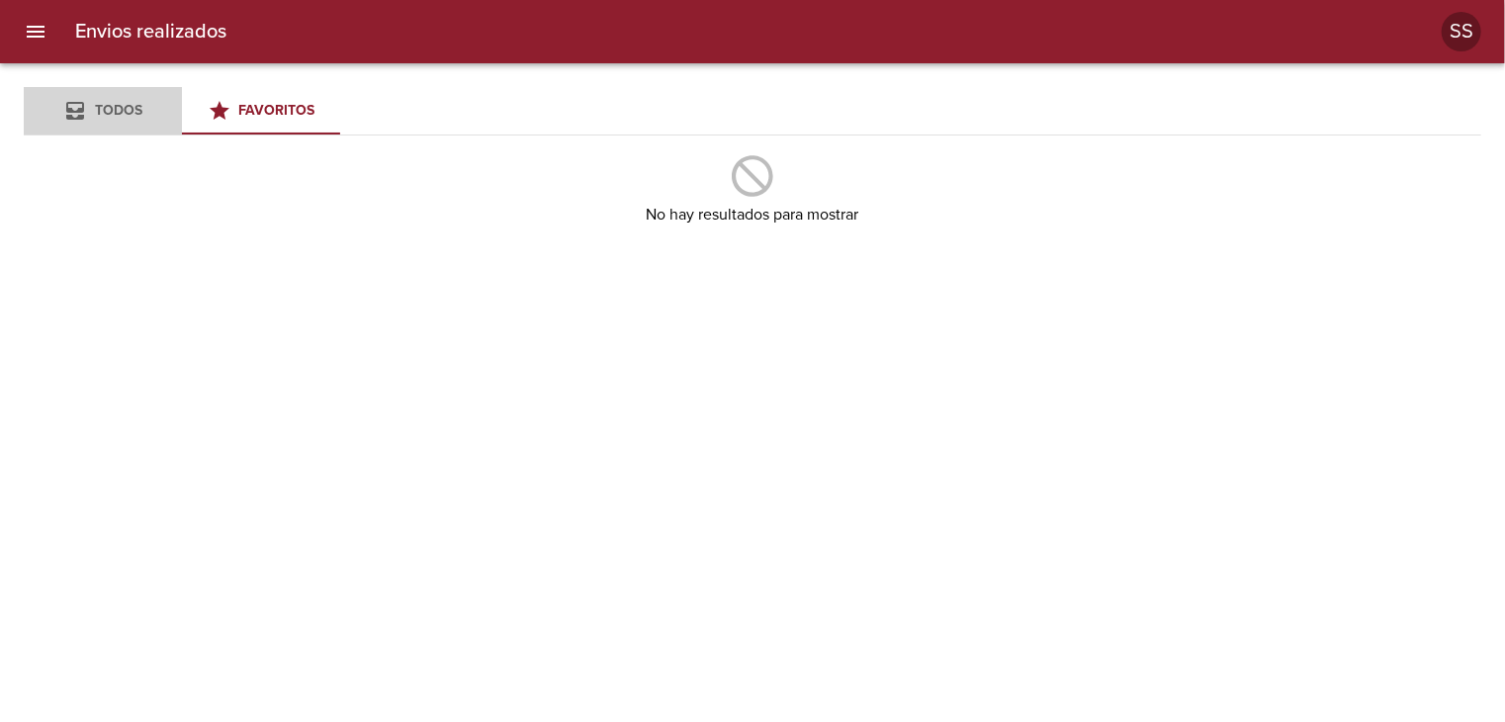
click at [158, 128] on button "Todos" at bounding box center [103, 110] width 158 height 47
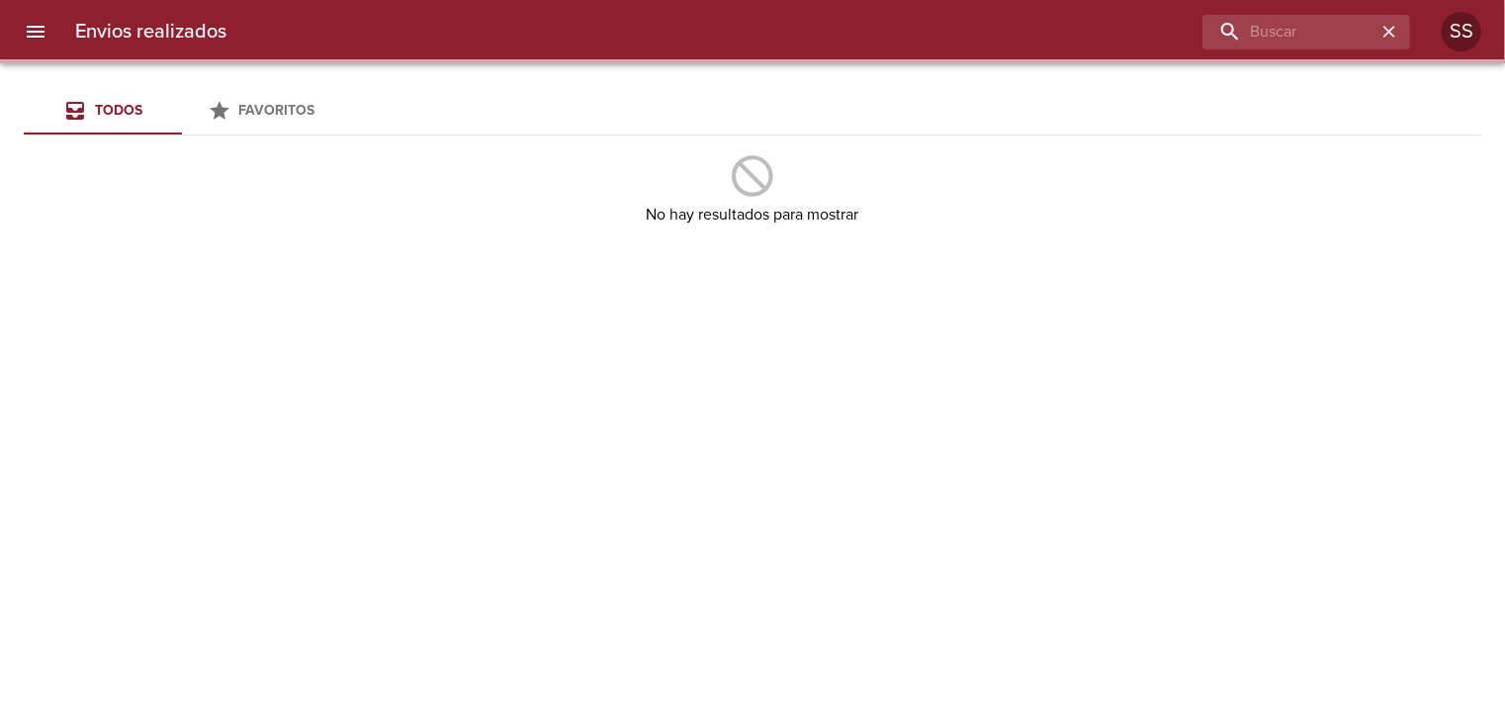
click at [135, 121] on div "Todos" at bounding box center [118, 111] width 47 height 25
click at [16, 23] on div at bounding box center [10, 361] width 20 height 722
click at [37, 31] on icon "menu" at bounding box center [36, 32] width 18 height 12
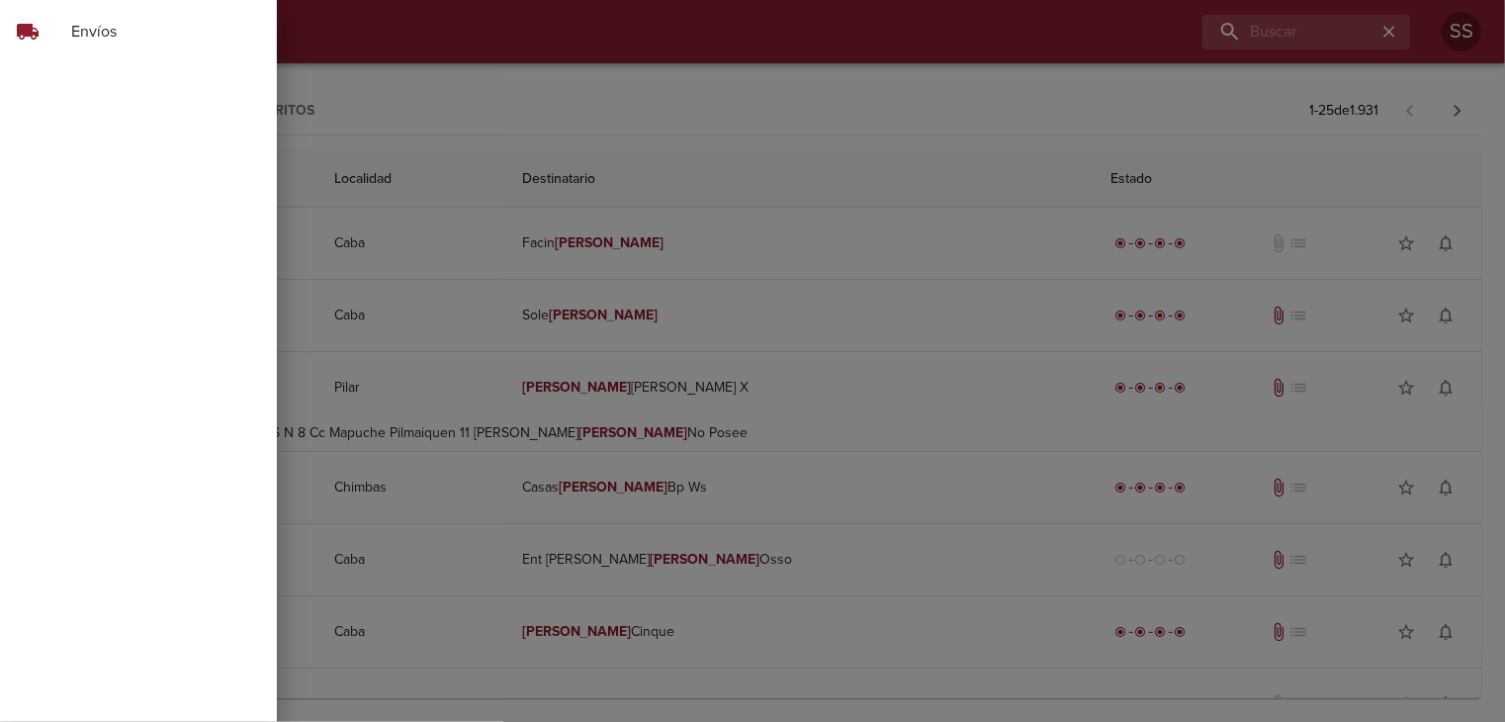
click at [140, 36] on span "Envíos" at bounding box center [166, 32] width 190 height 24
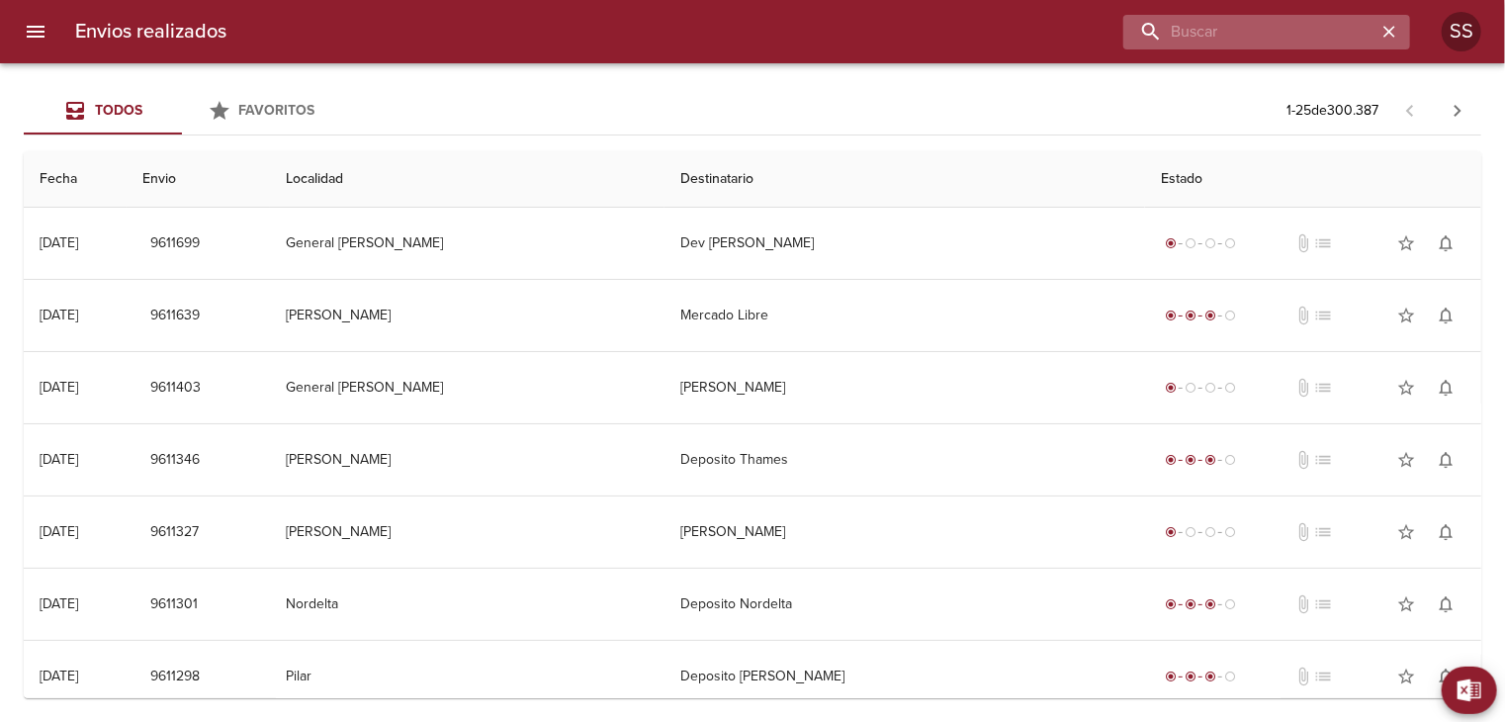
click at [1301, 39] on input "buscar" at bounding box center [1249, 32] width 253 height 35
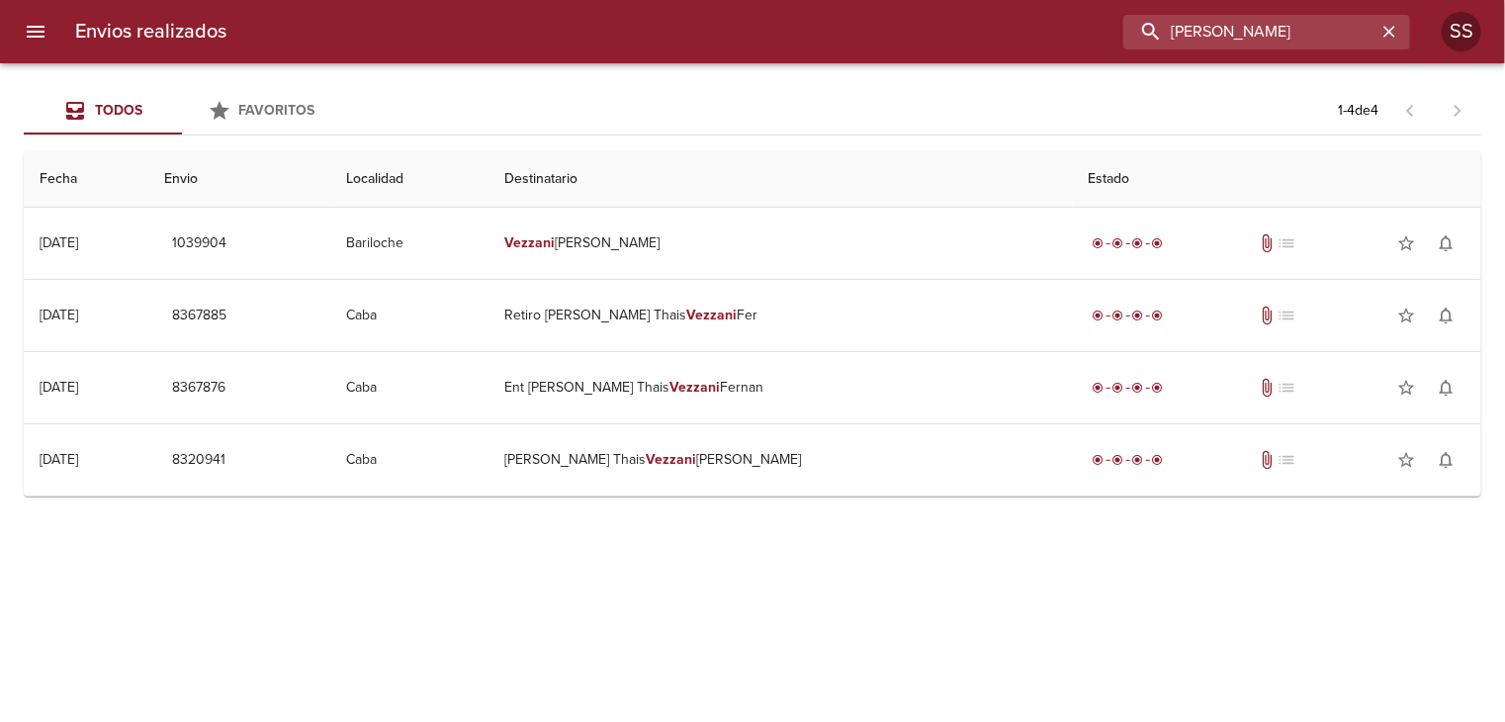
type input "vezzani cecilia"
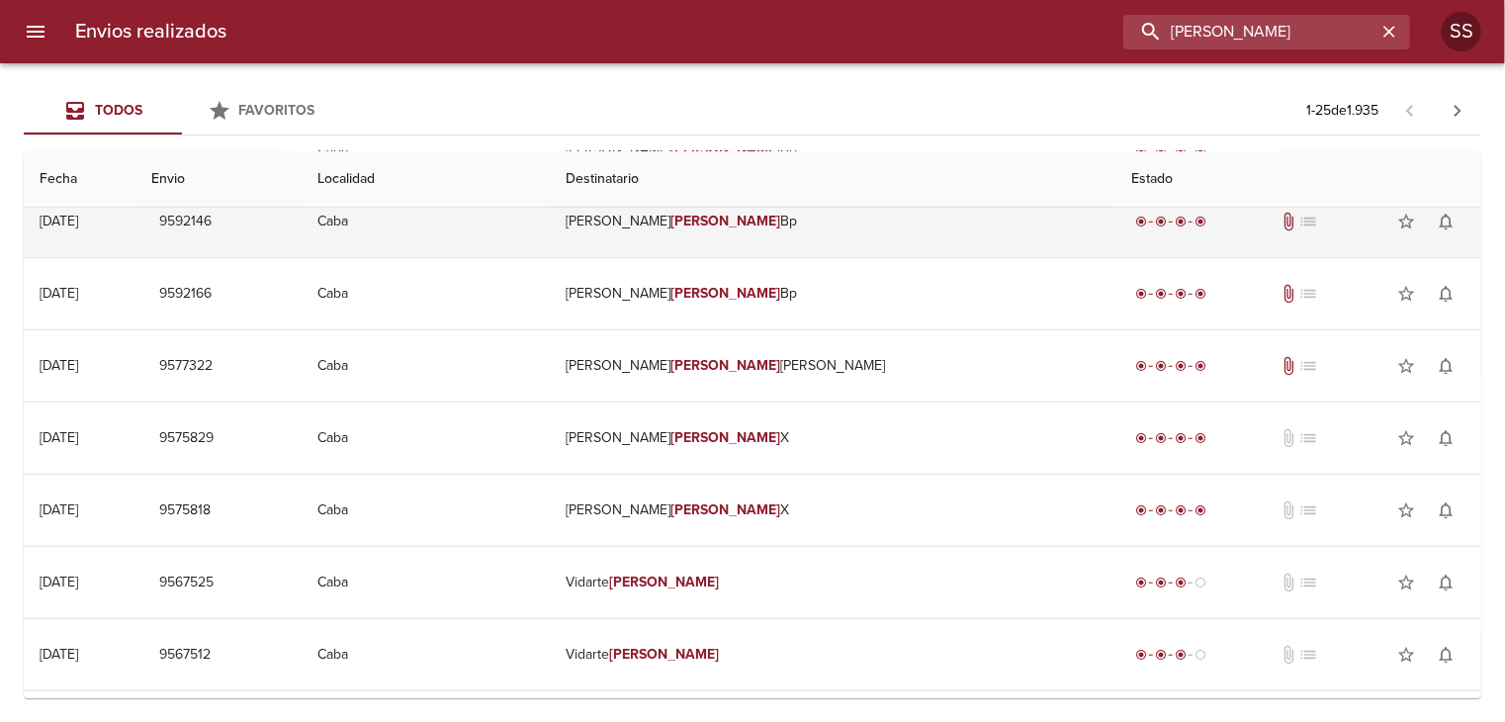
scroll to position [1309, 0]
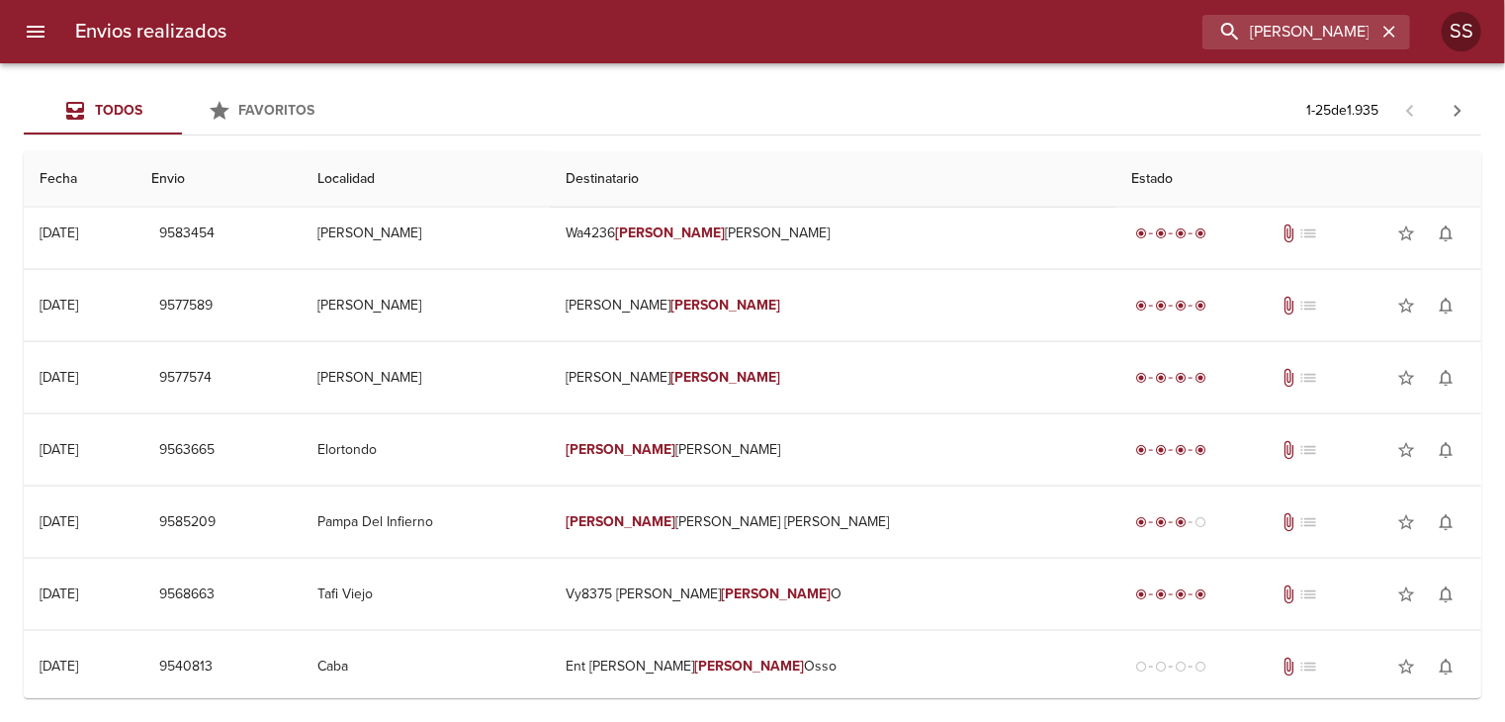
click at [43, 33] on icon "menu" at bounding box center [36, 32] width 24 height 24
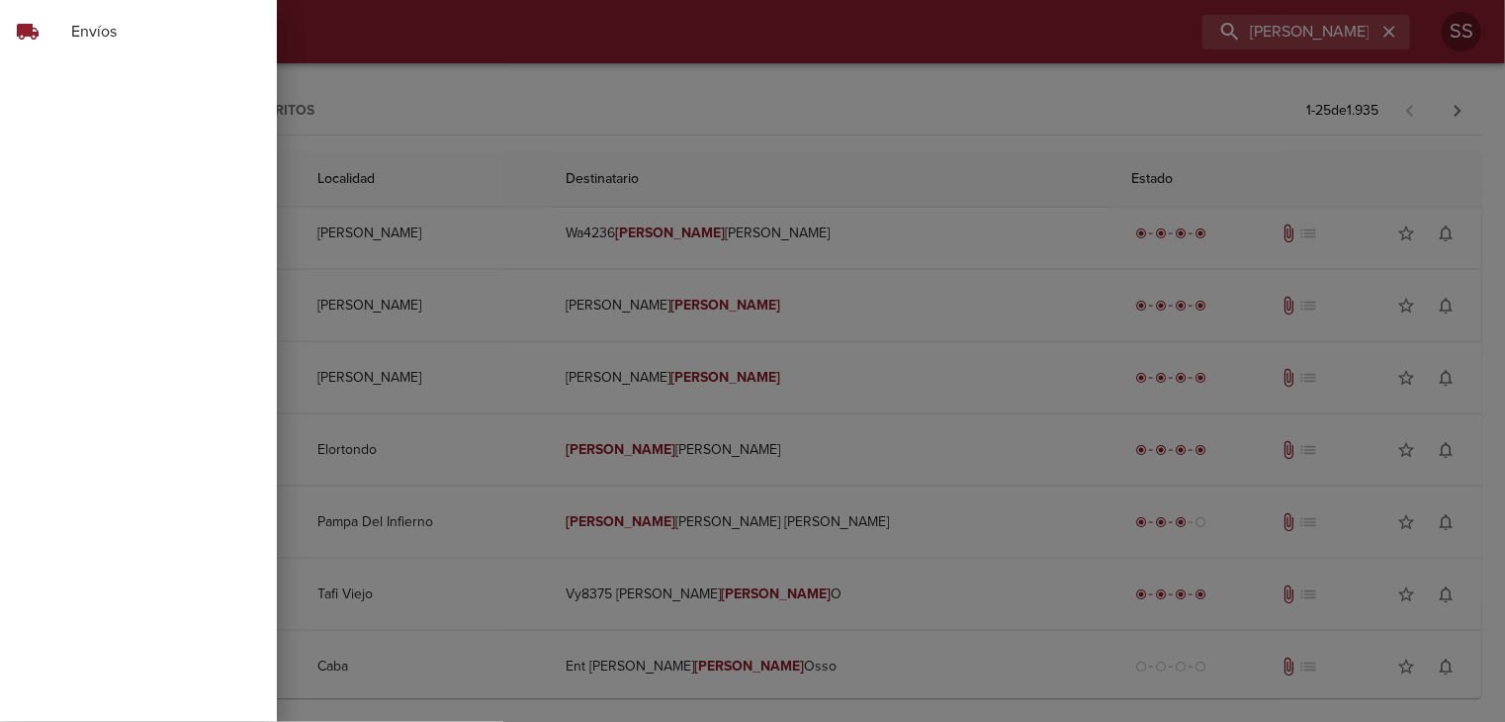
click at [122, 26] on span "Envíos" at bounding box center [166, 32] width 190 height 24
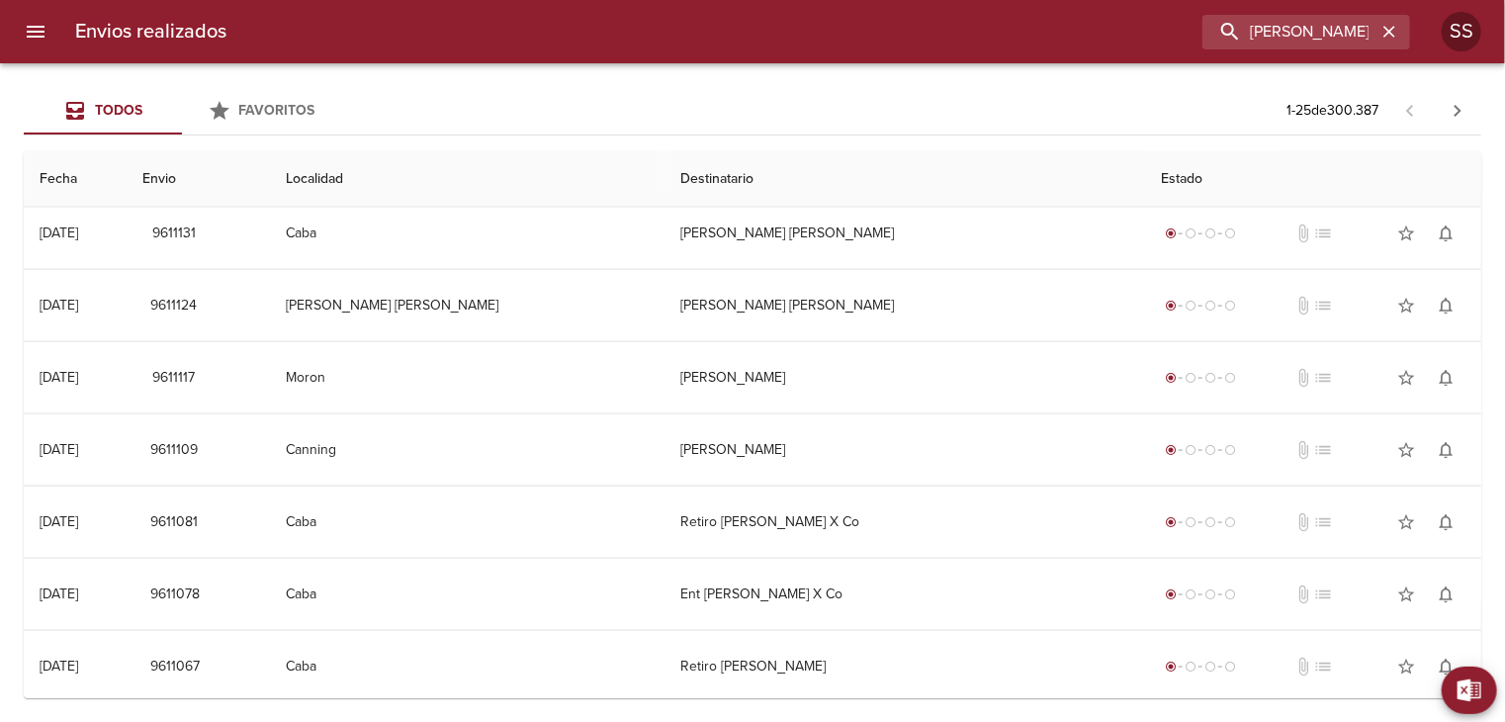
scroll to position [0, 0]
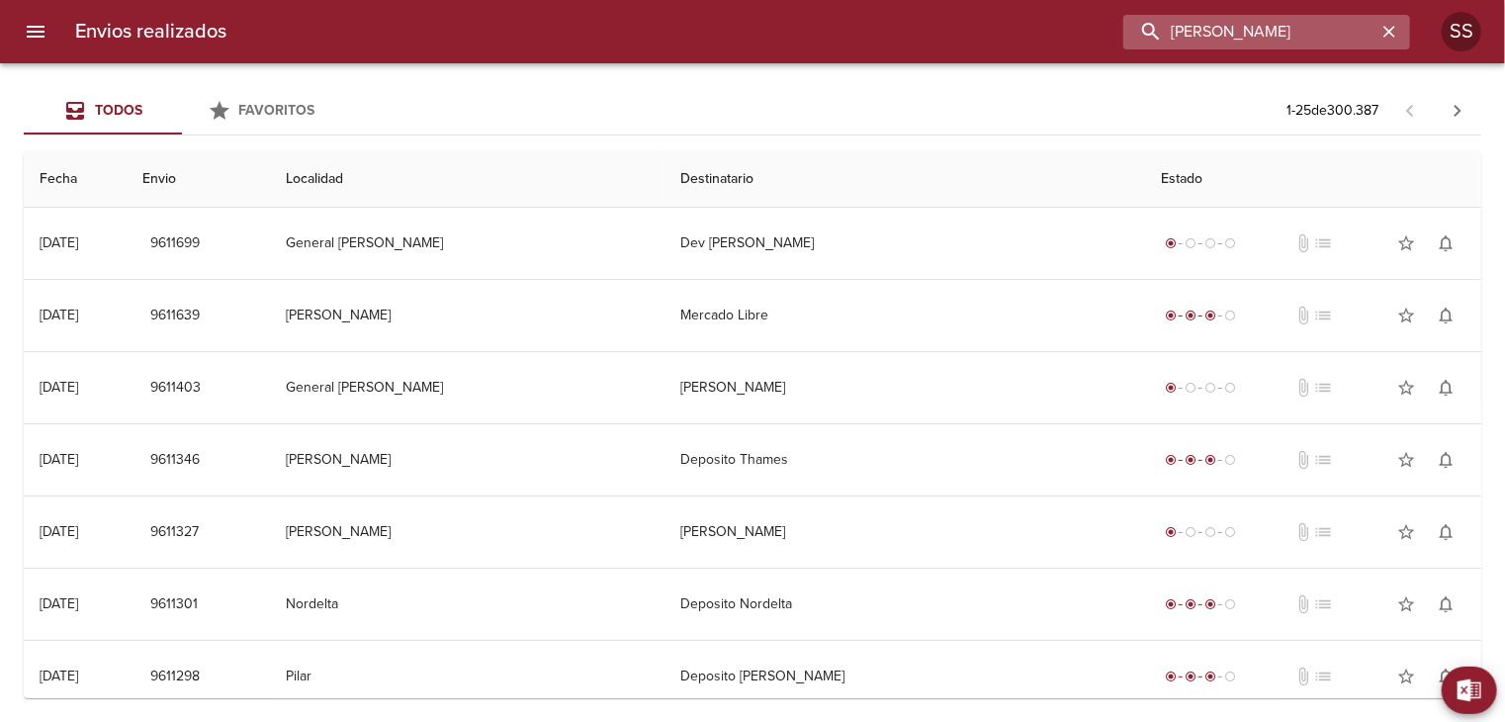
click at [1355, 29] on input "vezzani cecilia" at bounding box center [1249, 32] width 253 height 35
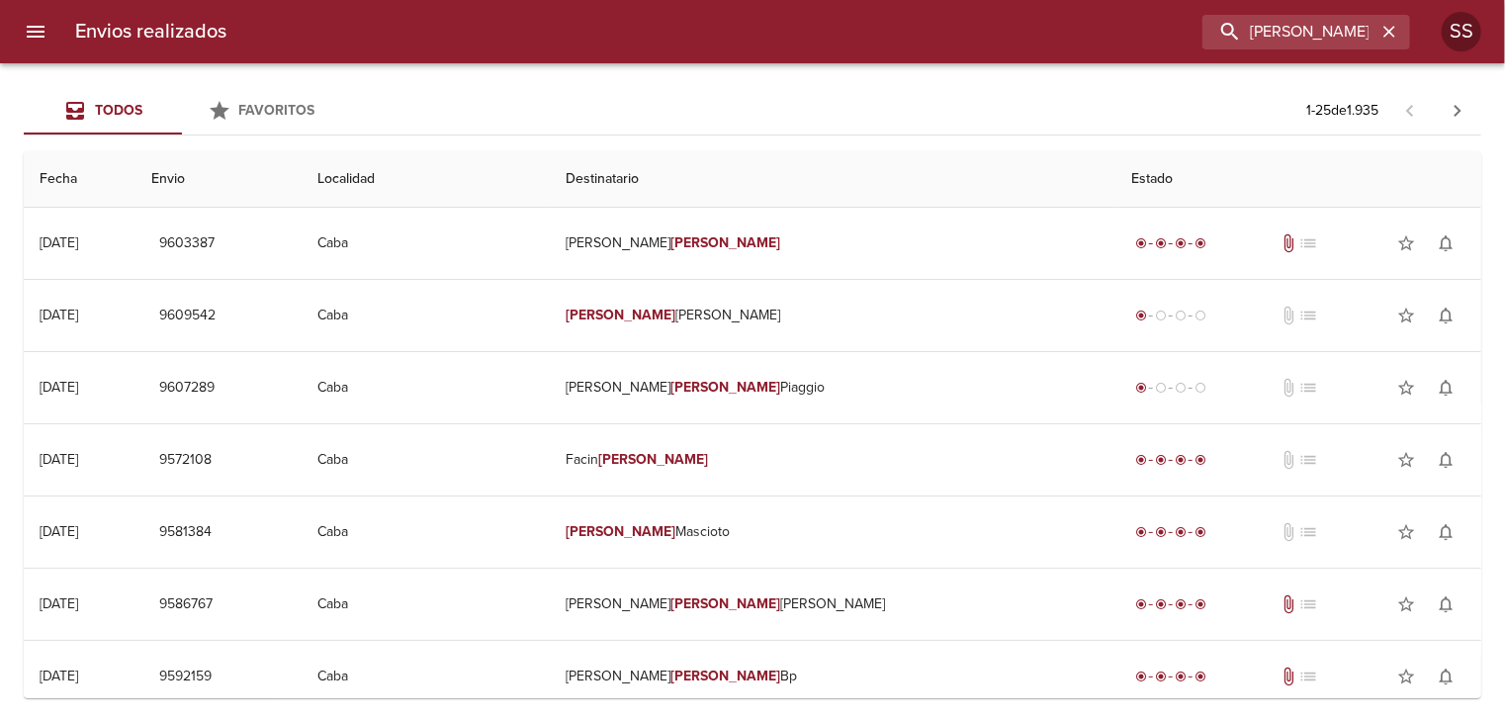
click at [26, 31] on icon "menu" at bounding box center [36, 32] width 24 height 24
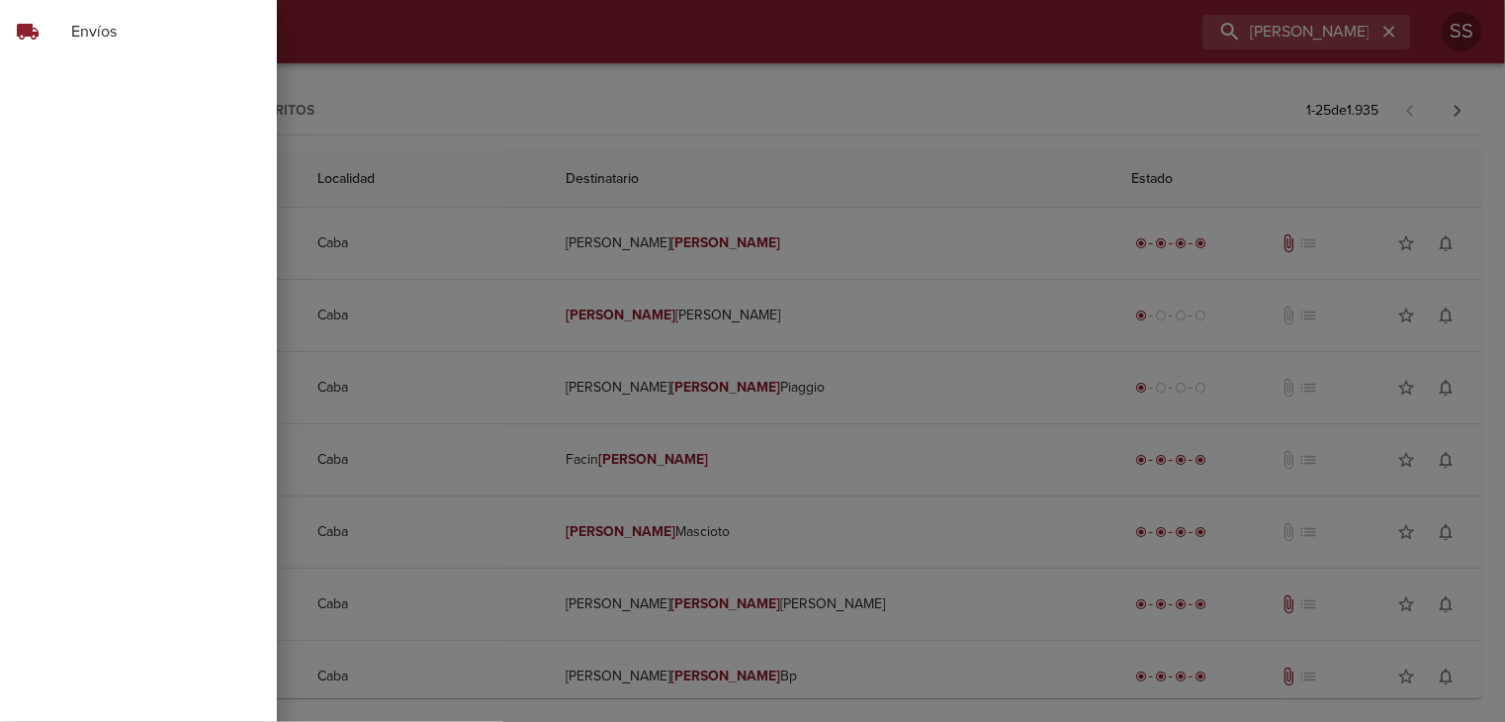
click at [577, 42] on div at bounding box center [752, 361] width 1505 height 722
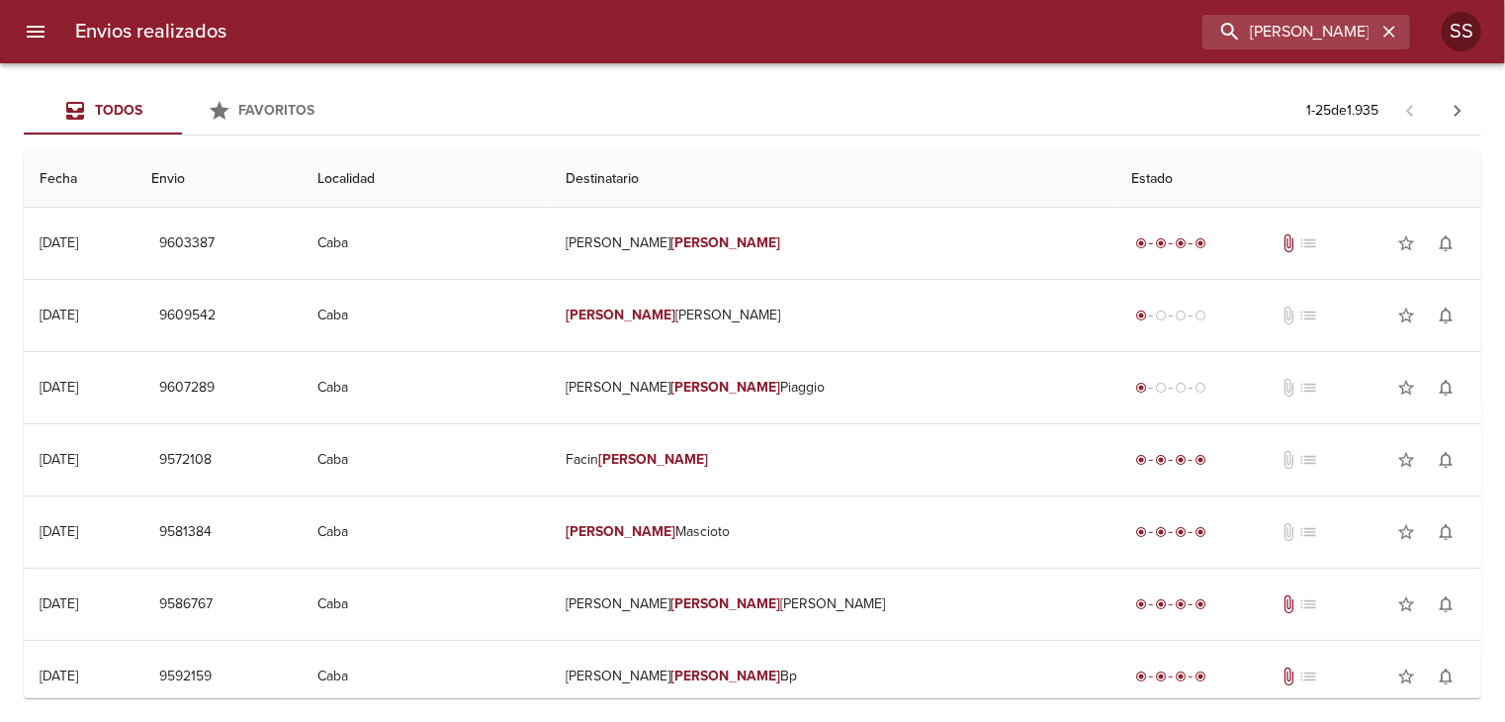
click at [55, 34] on button "menu" at bounding box center [35, 31] width 47 height 47
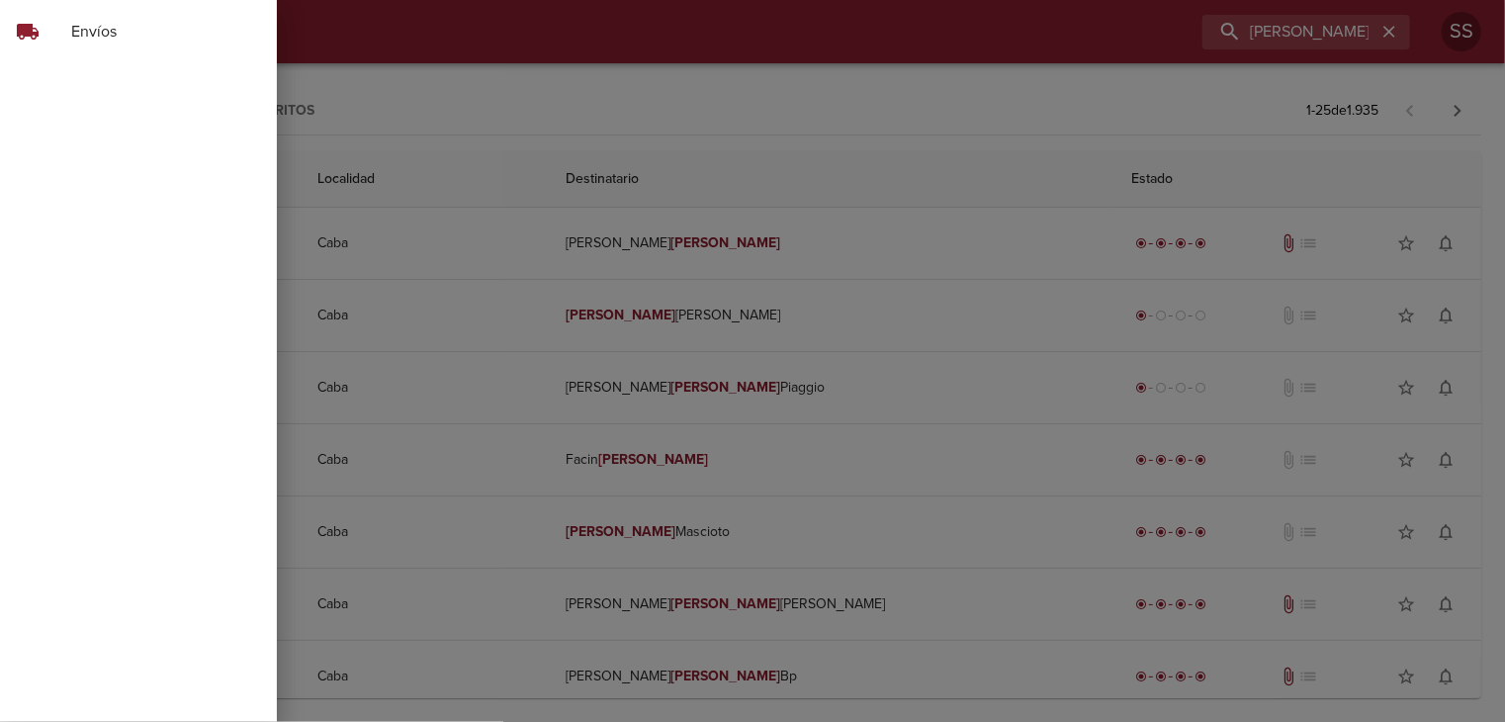
click at [109, 28] on span "Envíos" at bounding box center [166, 32] width 190 height 24
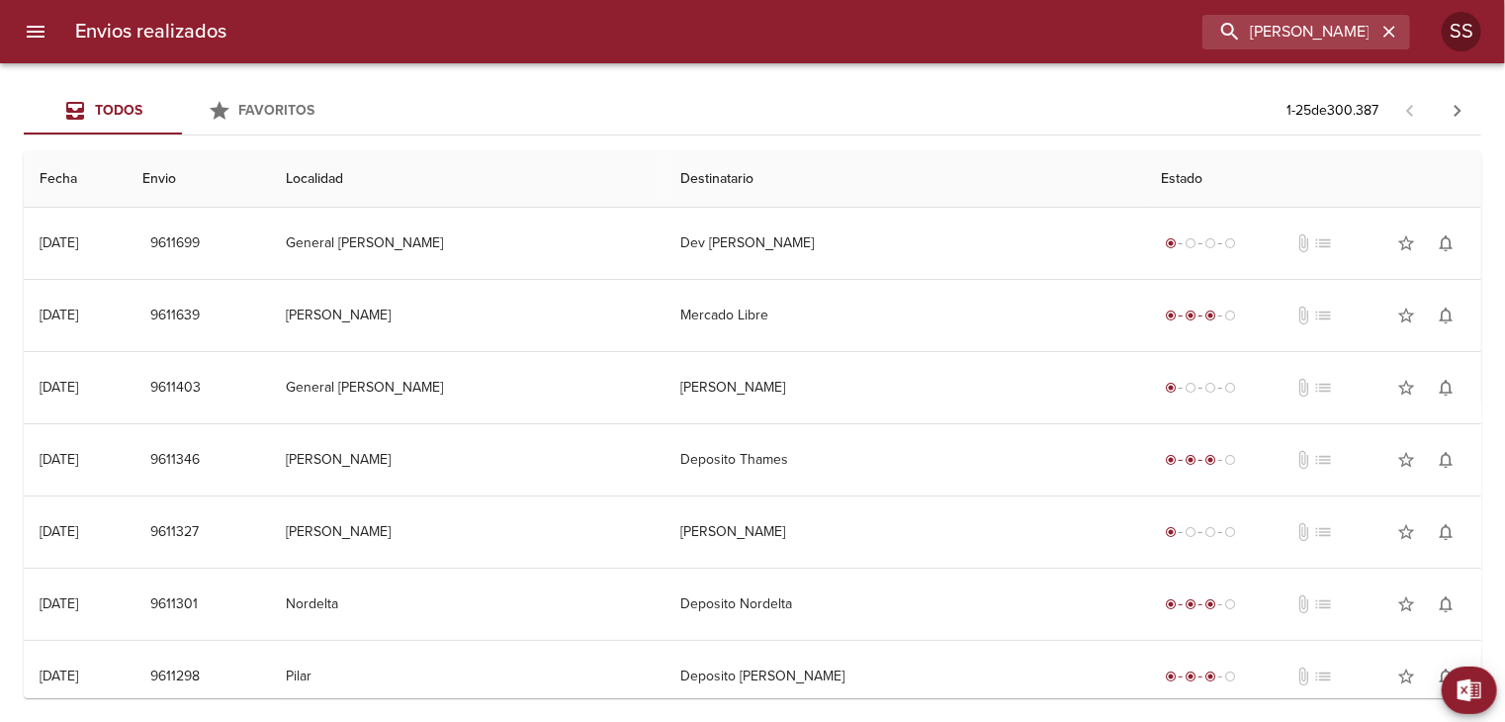
click at [72, 112] on icon "Tabs Envios" at bounding box center [75, 111] width 24 height 24
click at [32, 37] on icon "menu" at bounding box center [36, 32] width 18 height 12
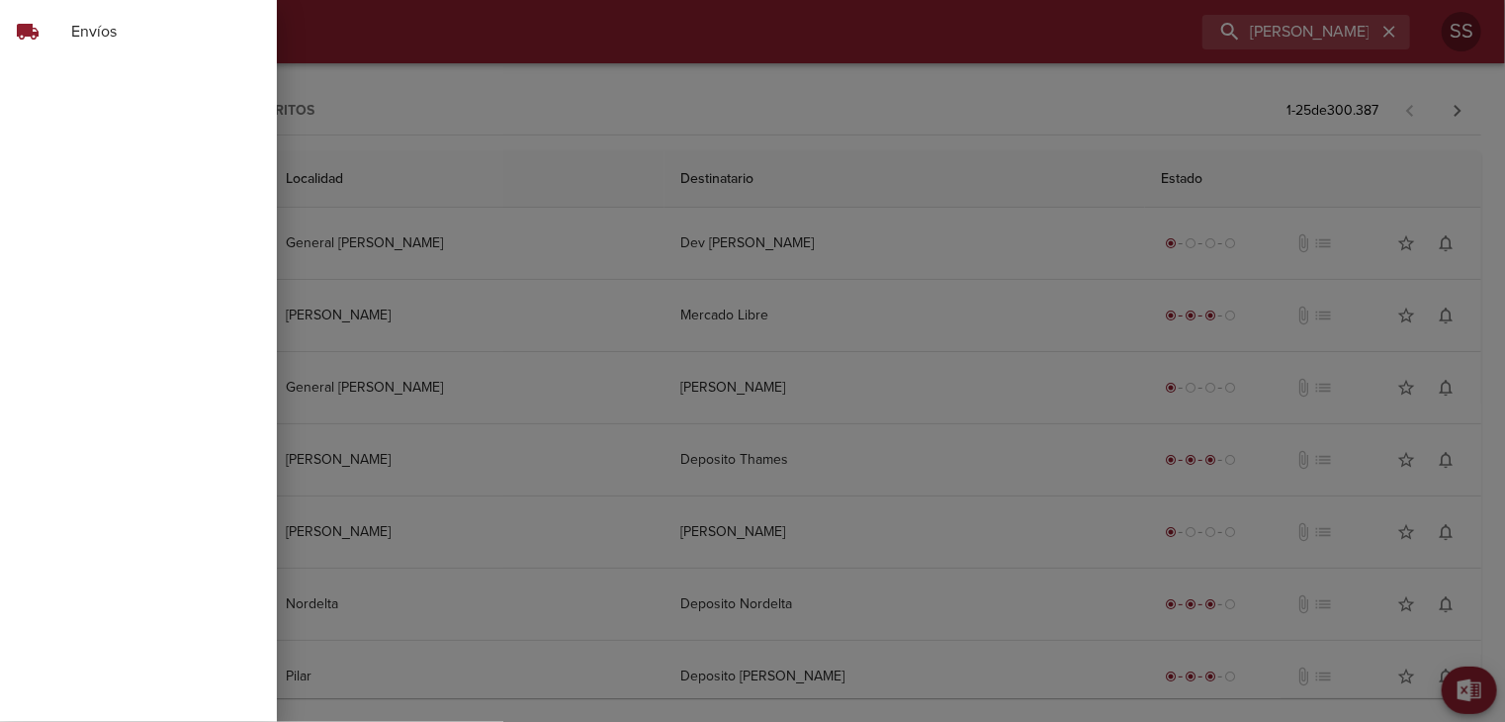
click at [94, 41] on span "Envíos" at bounding box center [166, 32] width 190 height 24
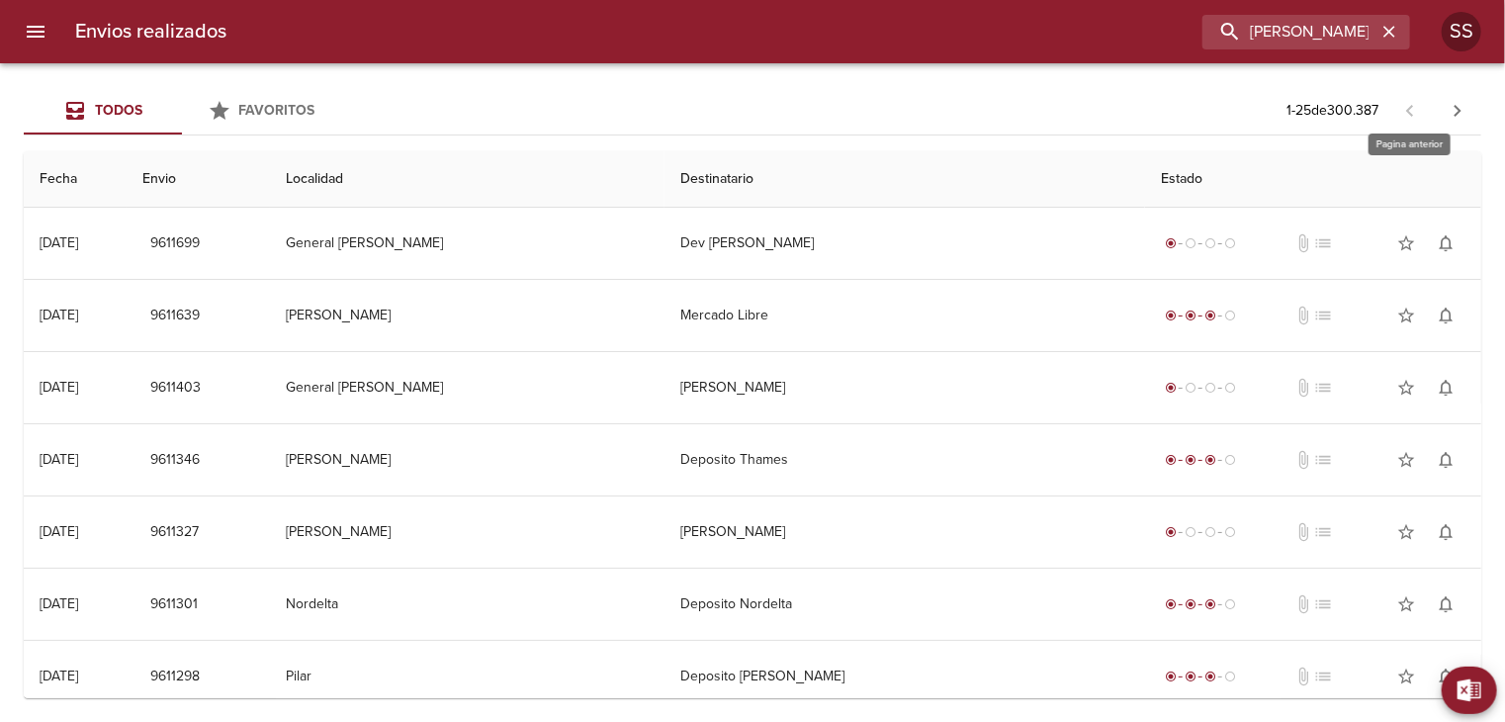
click at [1409, 111] on span at bounding box center [1409, 110] width 47 height 20
click at [1412, 111] on span at bounding box center [1409, 110] width 47 height 20
click at [280, 112] on span "Favoritos" at bounding box center [277, 110] width 76 height 17
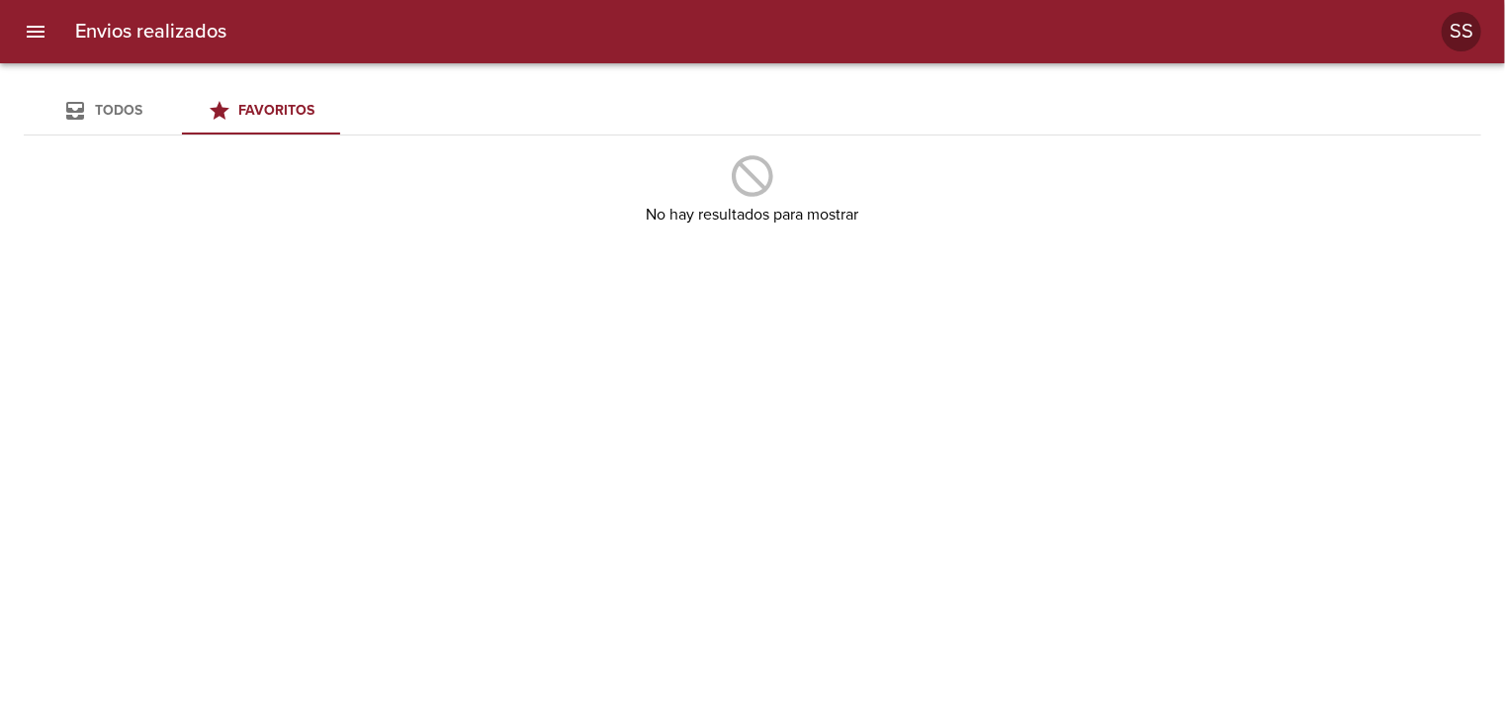
click at [142, 120] on span "Todos" at bounding box center [103, 111] width 134 height 25
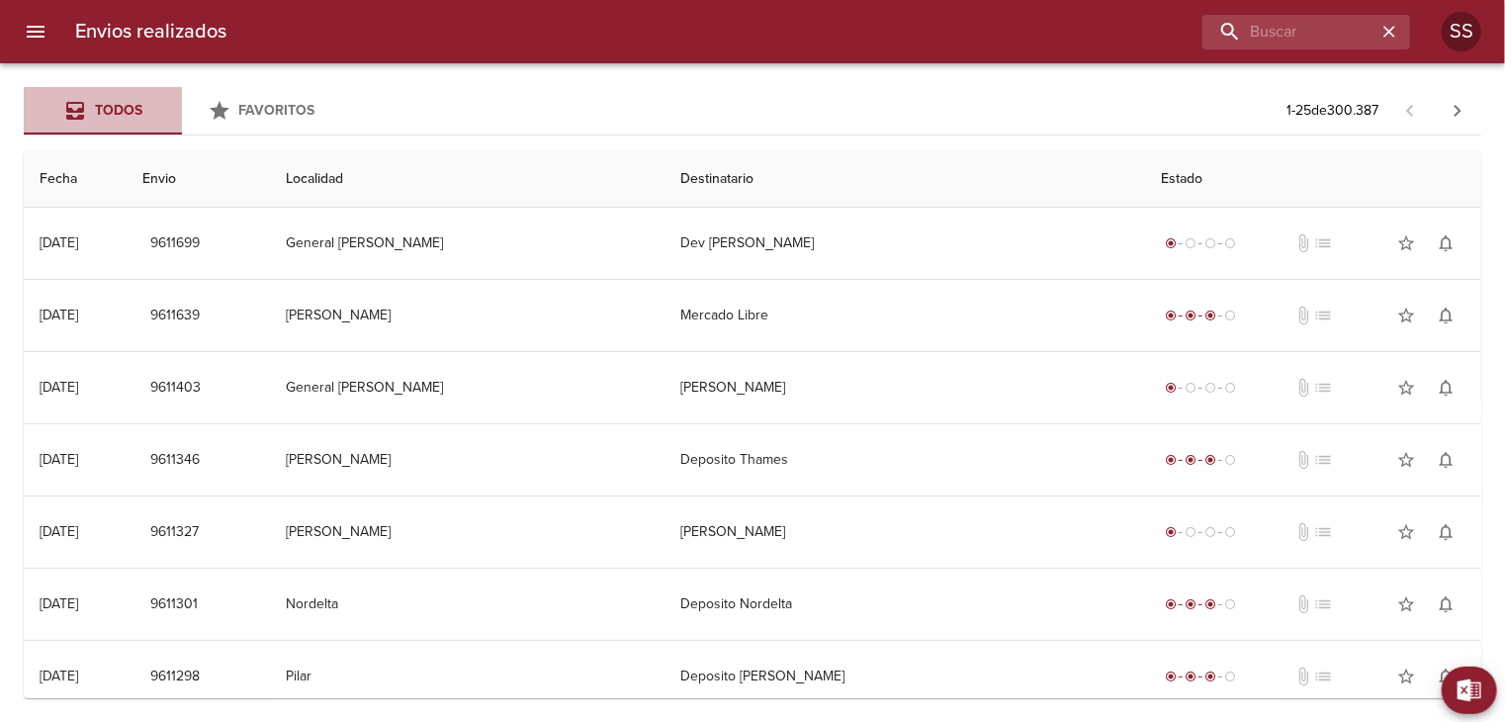
click at [87, 104] on icon "Tabs Envios" at bounding box center [75, 111] width 24 height 24
click at [64, 112] on icon "Tabs Envios" at bounding box center [75, 111] width 24 height 24
click at [51, 20] on button "menu" at bounding box center [35, 31] width 47 height 47
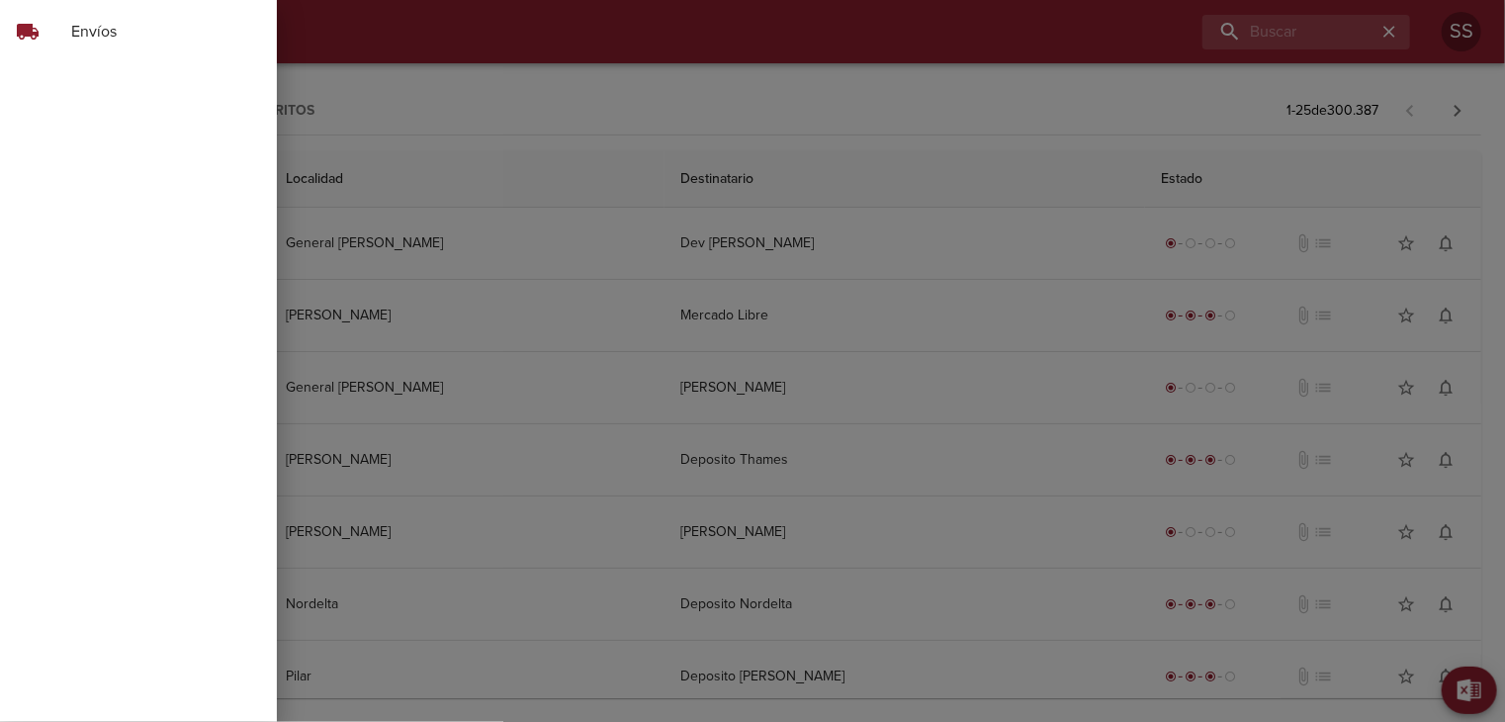
click at [70, 34] on div "local_shipping" at bounding box center [43, 32] width 55 height 24
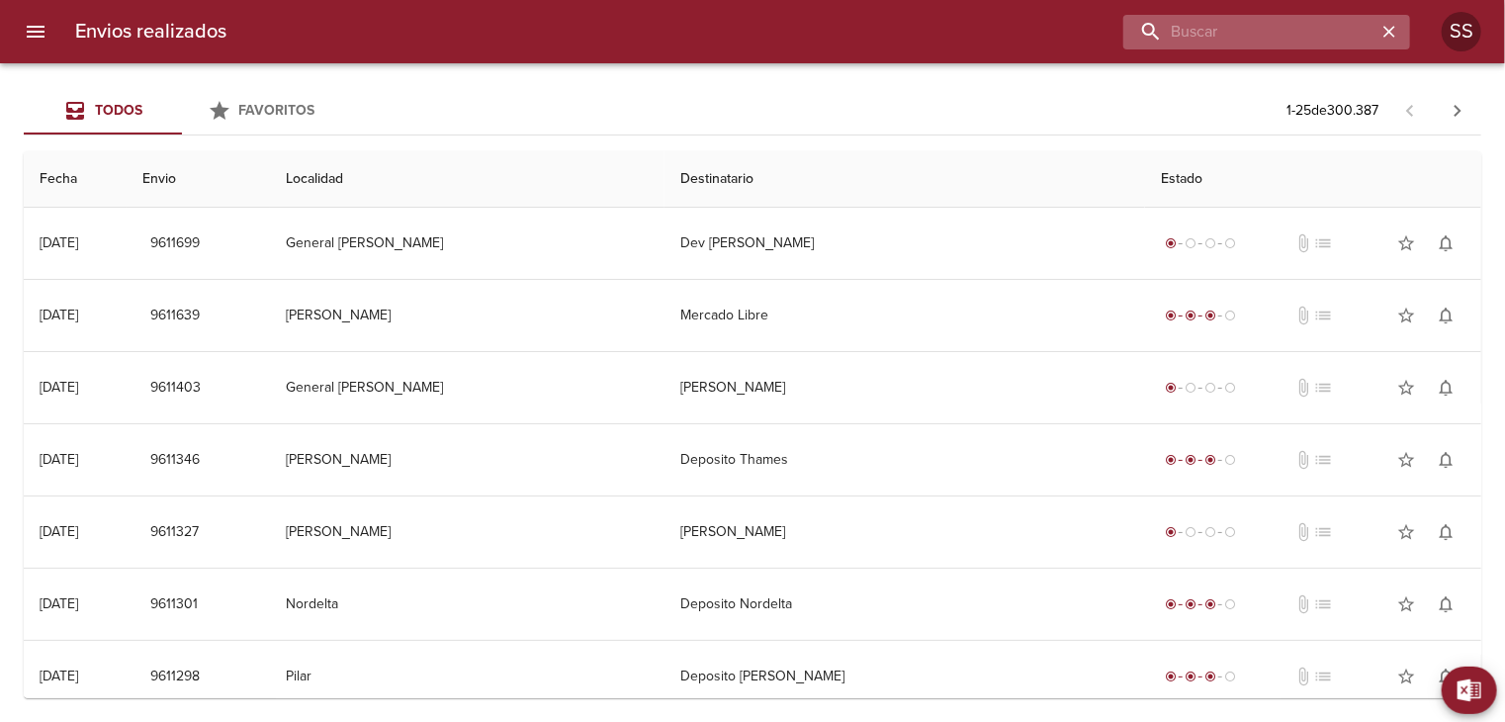
click at [1358, 41] on input "buscar" at bounding box center [1249, 32] width 253 height 35
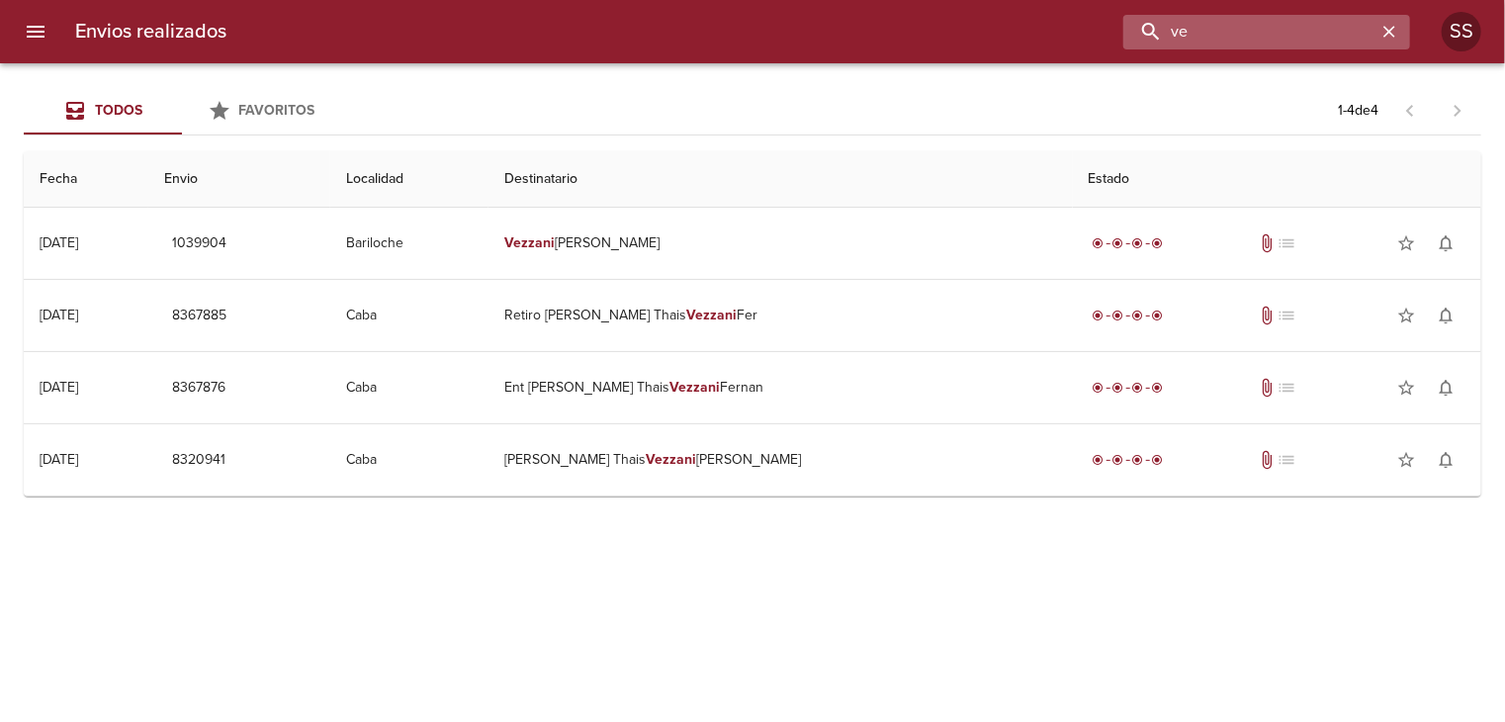
type input "v"
paste input "VEZZANI CECILIA"
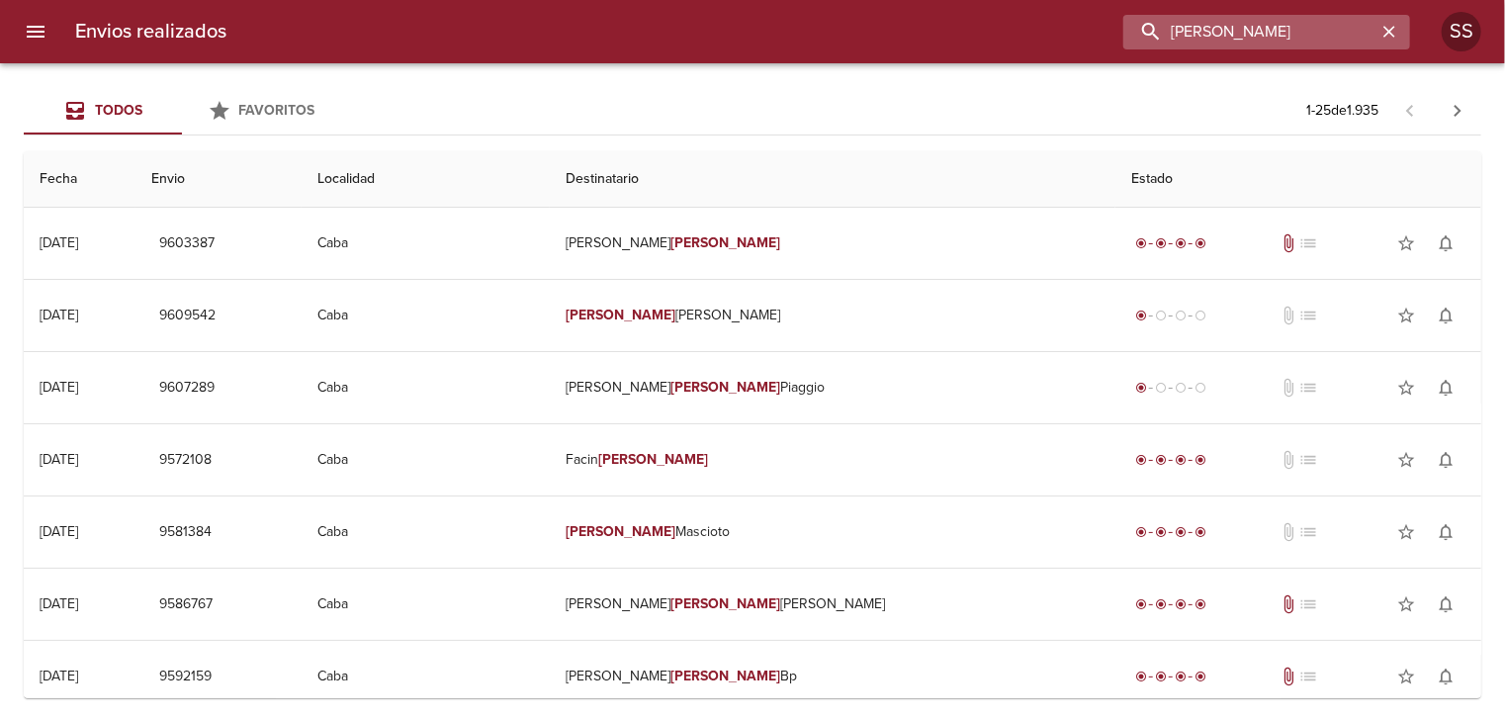
click at [1300, 35] on input "VEZZANI CECILIA" at bounding box center [1249, 32] width 253 height 35
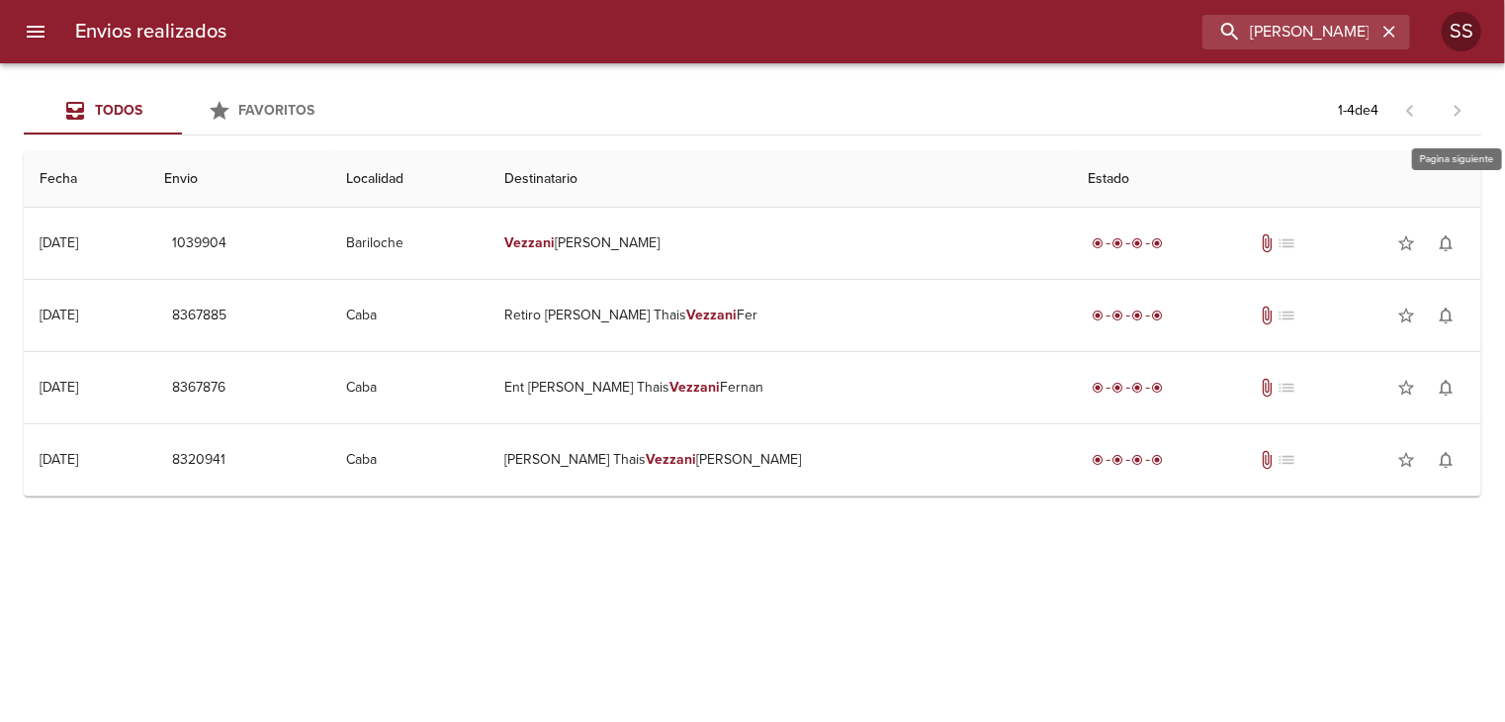
click at [1461, 113] on span at bounding box center [1457, 110] width 47 height 47
click at [1456, 112] on span at bounding box center [1457, 110] width 47 height 47
click at [1457, 109] on span at bounding box center [1457, 110] width 47 height 47
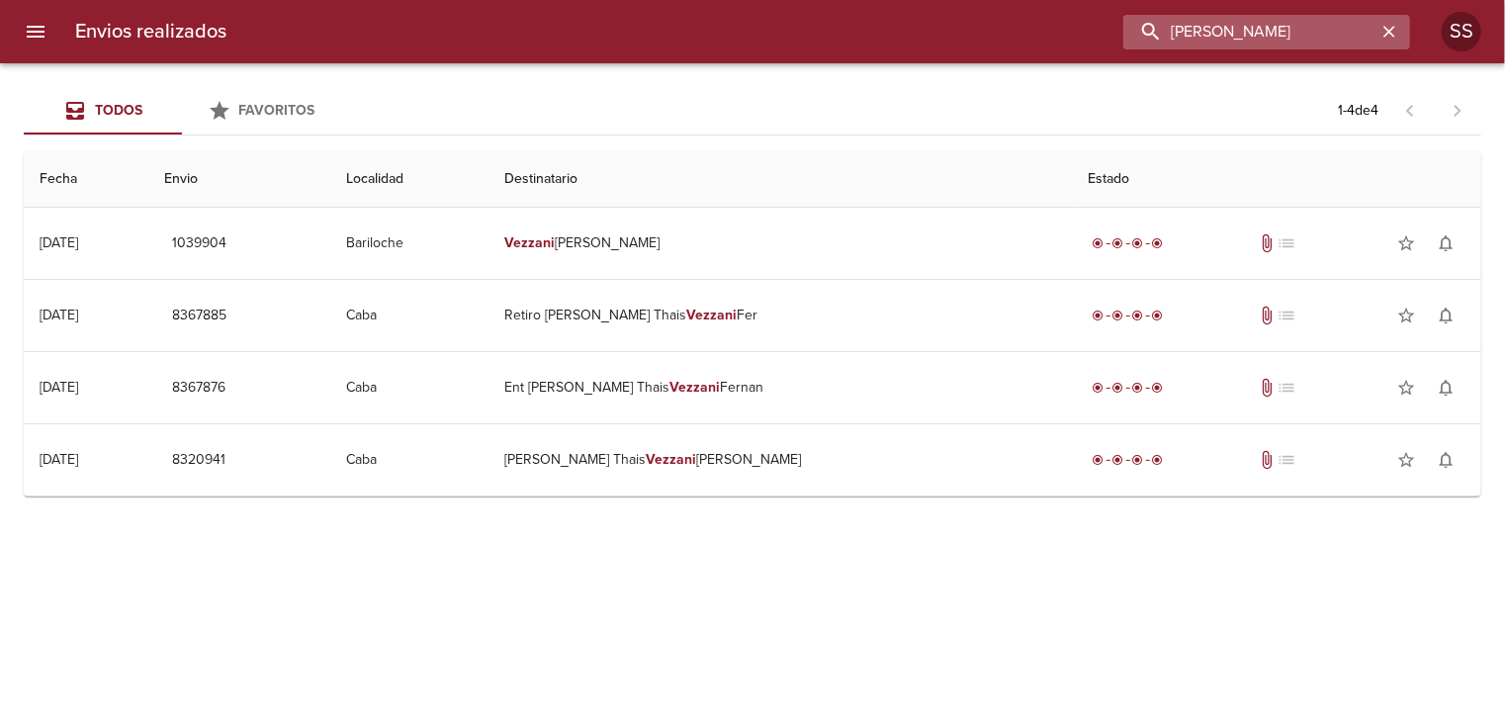
click at [1357, 36] on input "VEZZANI" at bounding box center [1249, 32] width 253 height 35
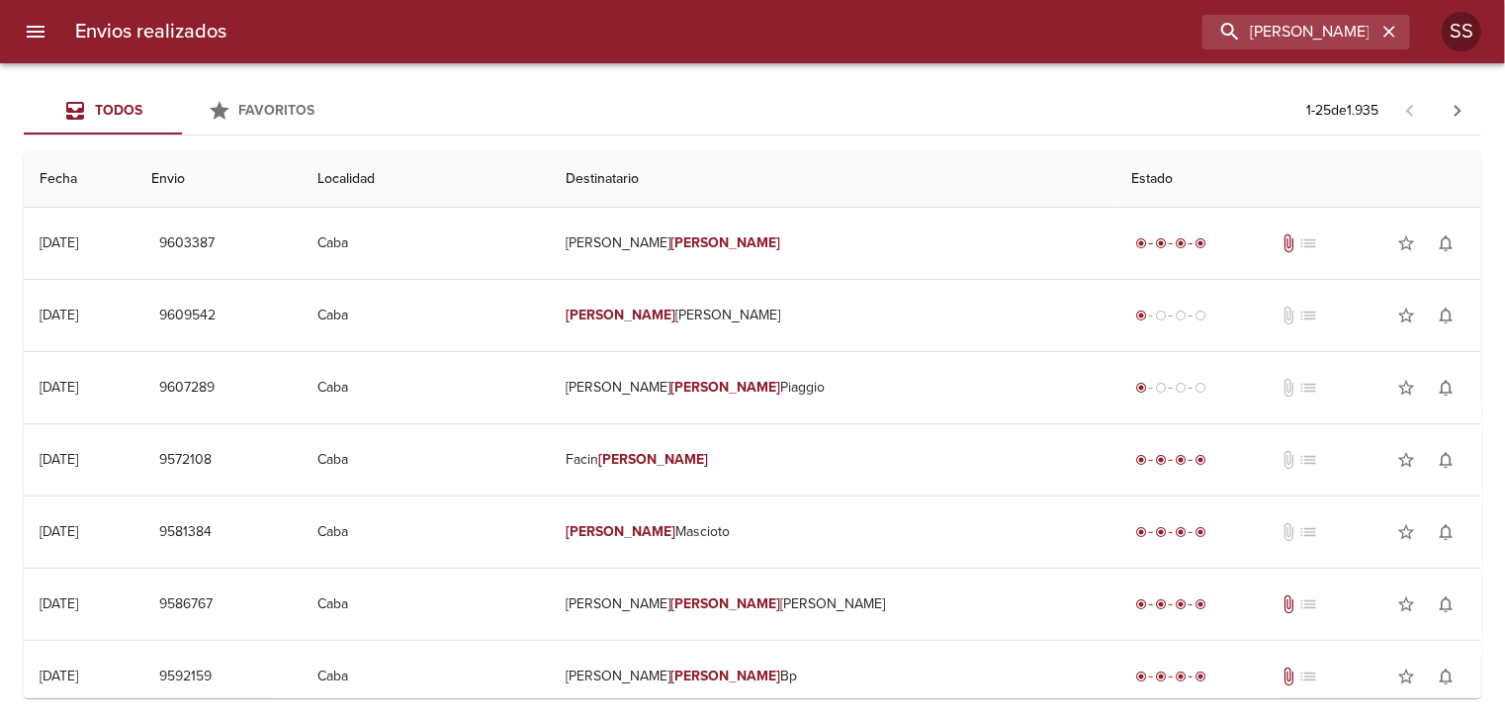
click at [237, 176] on th "Envio" at bounding box center [217, 179] width 165 height 56
click at [460, 189] on th "Localidad" at bounding box center [426, 179] width 249 height 56
click at [67, 196] on th "Fecha" at bounding box center [80, 179] width 112 height 56
click at [70, 175] on th "Fecha" at bounding box center [80, 179] width 112 height 56
drag, startPoint x: 1362, startPoint y: 26, endPoint x: 1244, endPoint y: 32, distance: 117.8
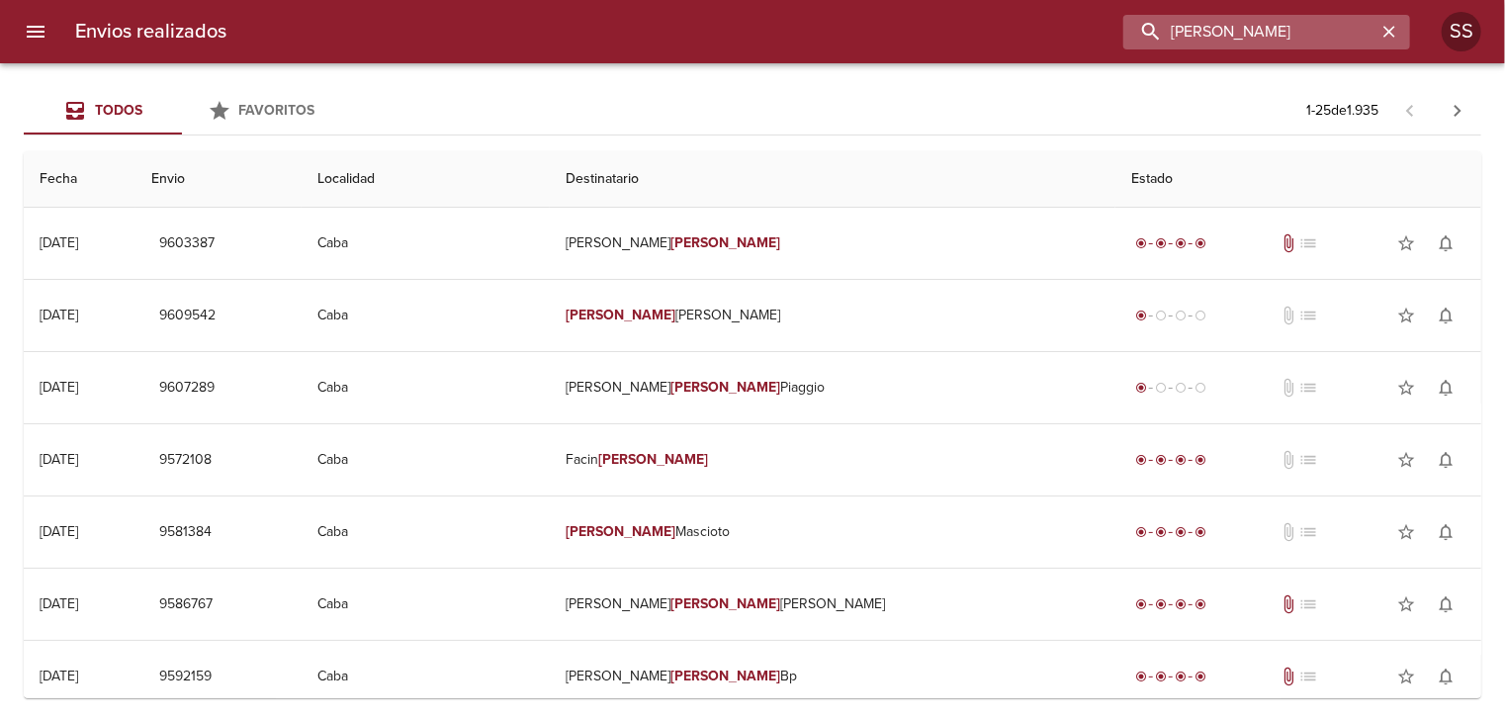
click at [1246, 30] on input "VEZZANI cecilia" at bounding box center [1249, 32] width 253 height 35
type input "V"
click at [33, 41] on icon "menu" at bounding box center [36, 32] width 24 height 24
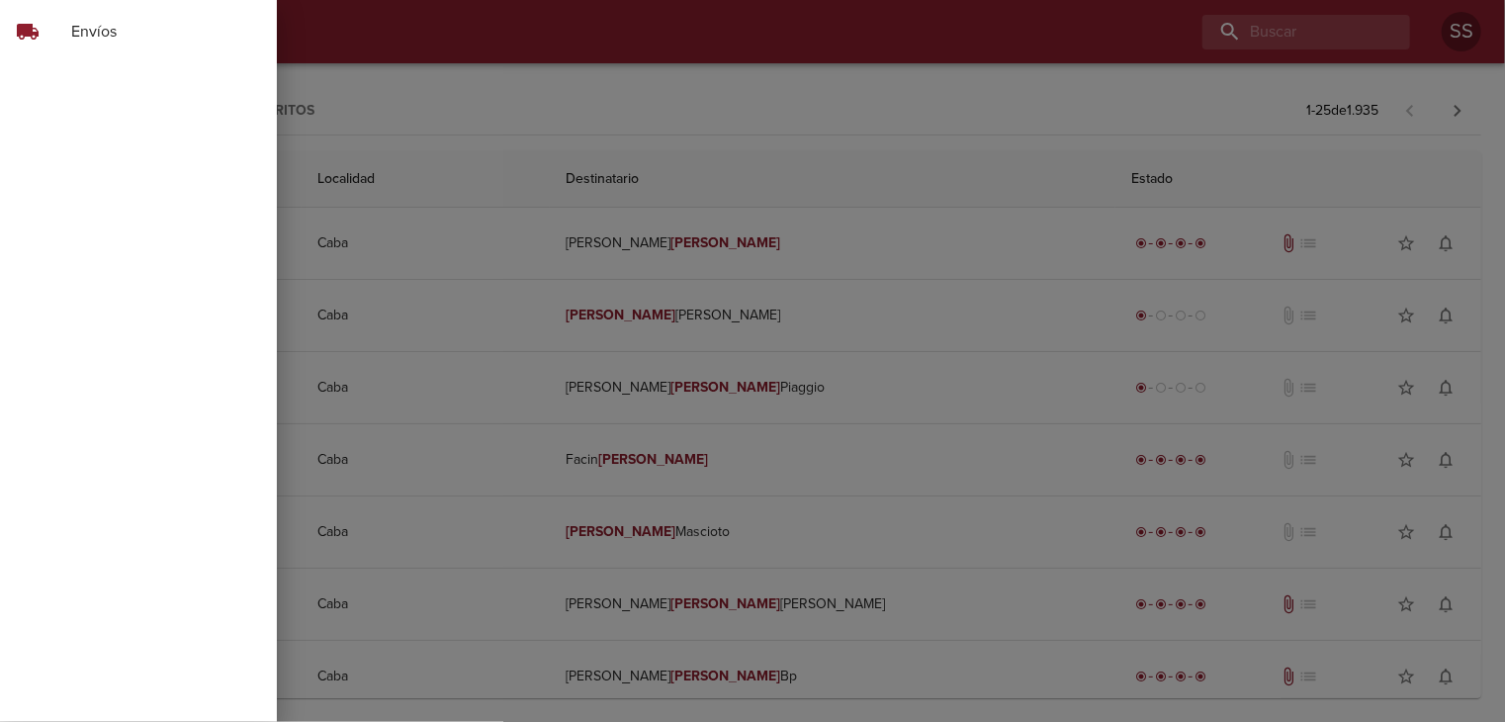
click at [88, 35] on span "Envíos" at bounding box center [166, 32] width 190 height 24
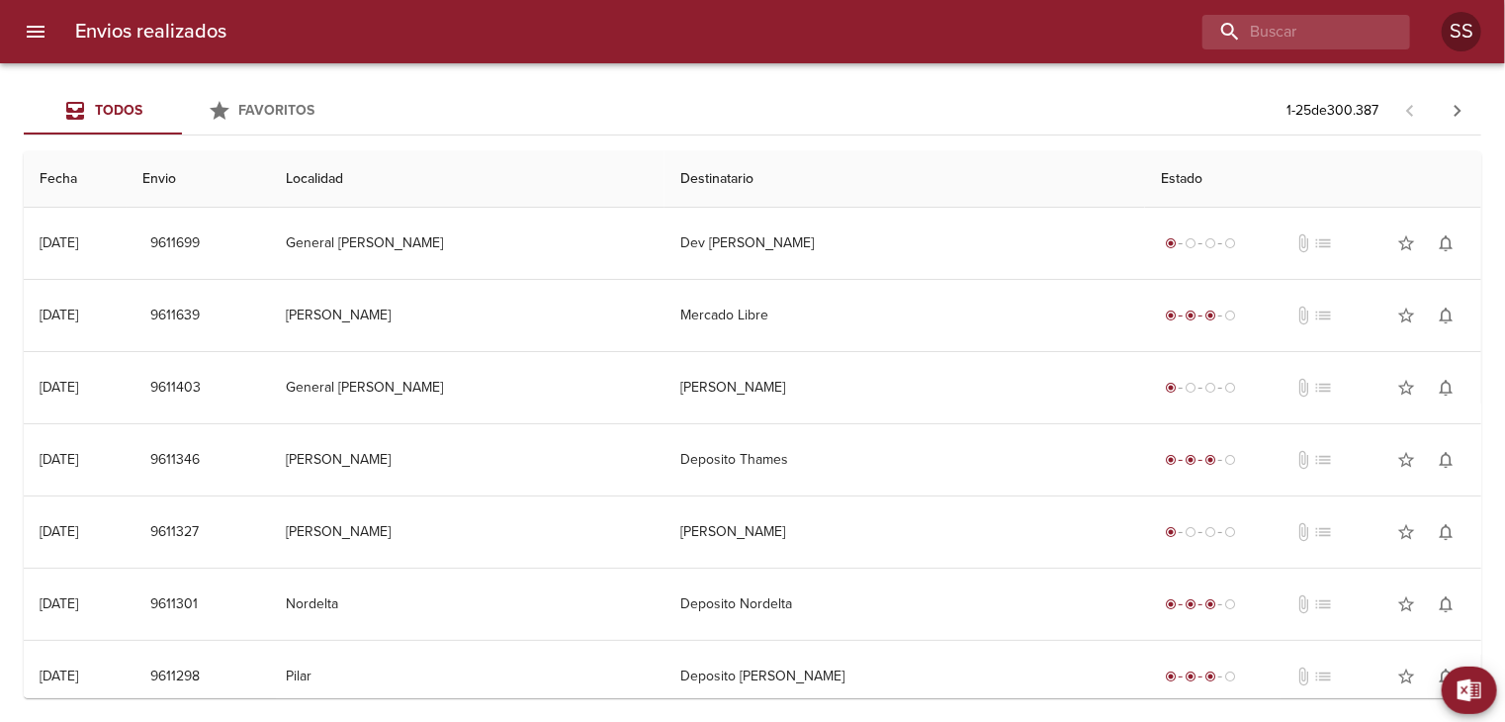
click at [39, 28] on icon "menu" at bounding box center [36, 32] width 24 height 24
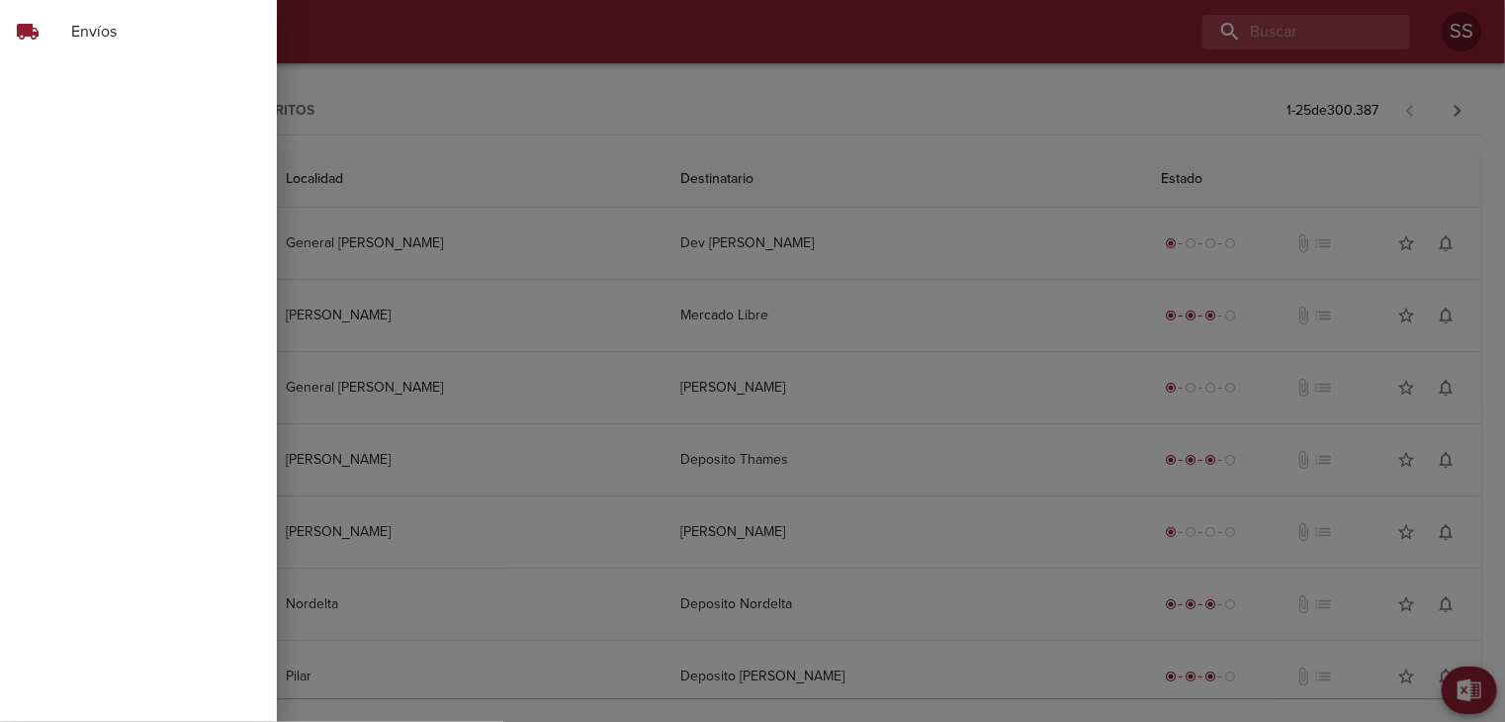
click at [130, 20] on span "Envíos" at bounding box center [166, 32] width 190 height 24
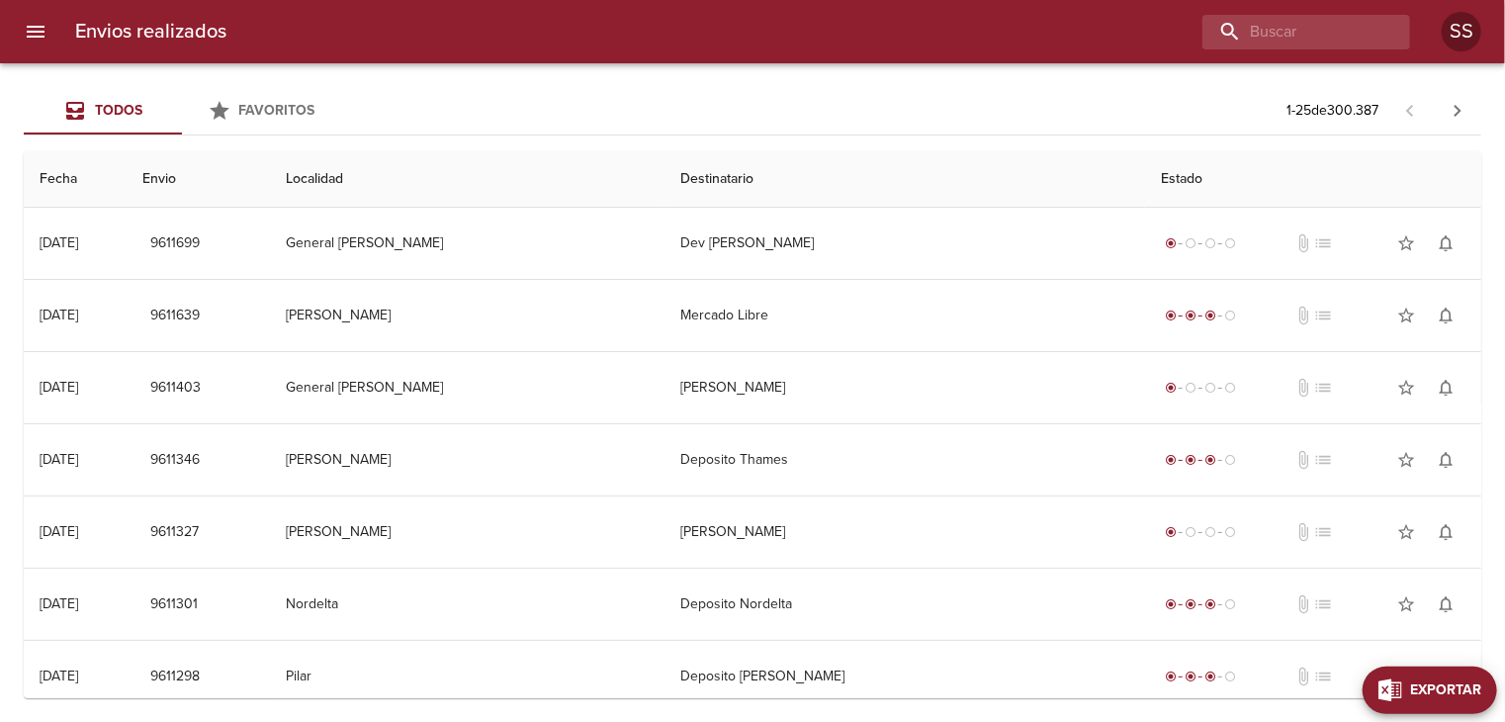
click at [1470, 698] on span "Exportar" at bounding box center [1445, 690] width 71 height 25
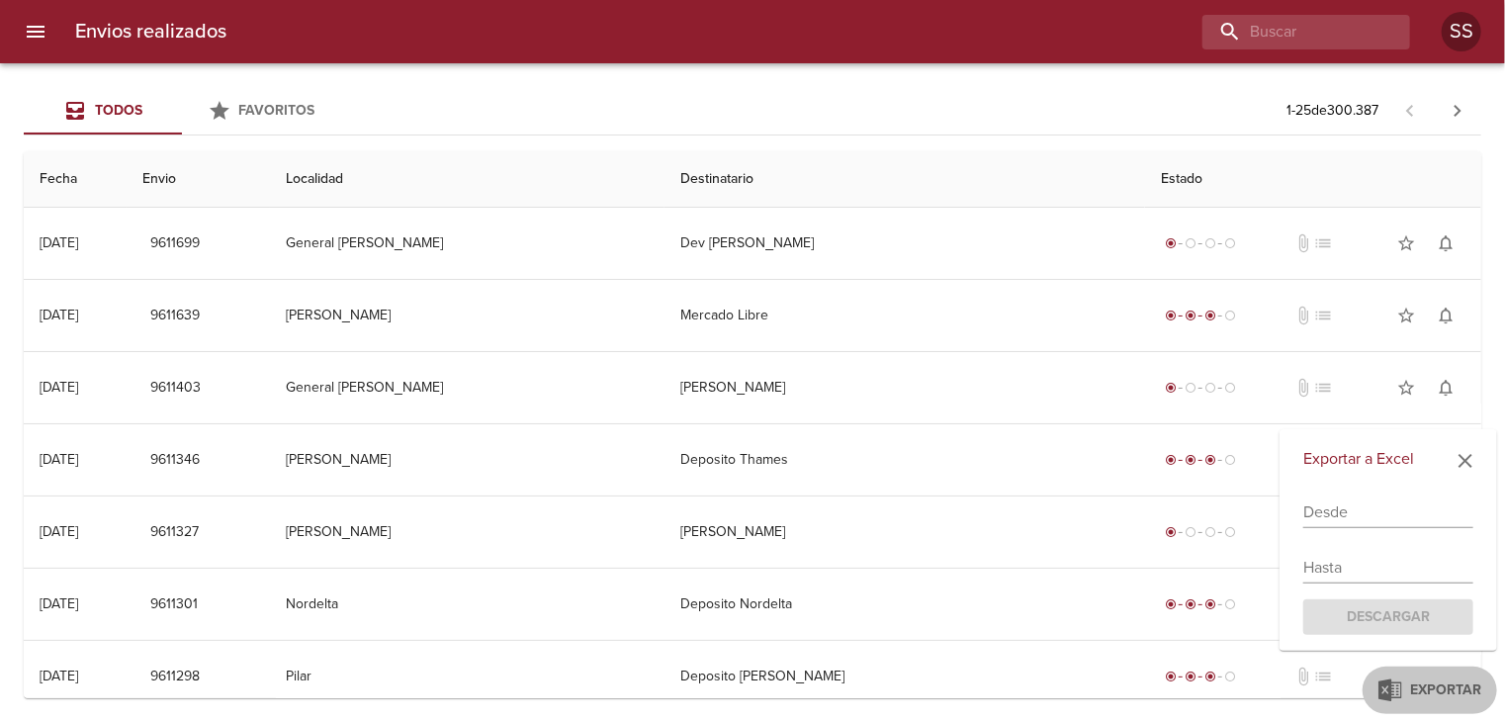
click at [1465, 458] on icon "button" at bounding box center [1466, 461] width 24 height 24
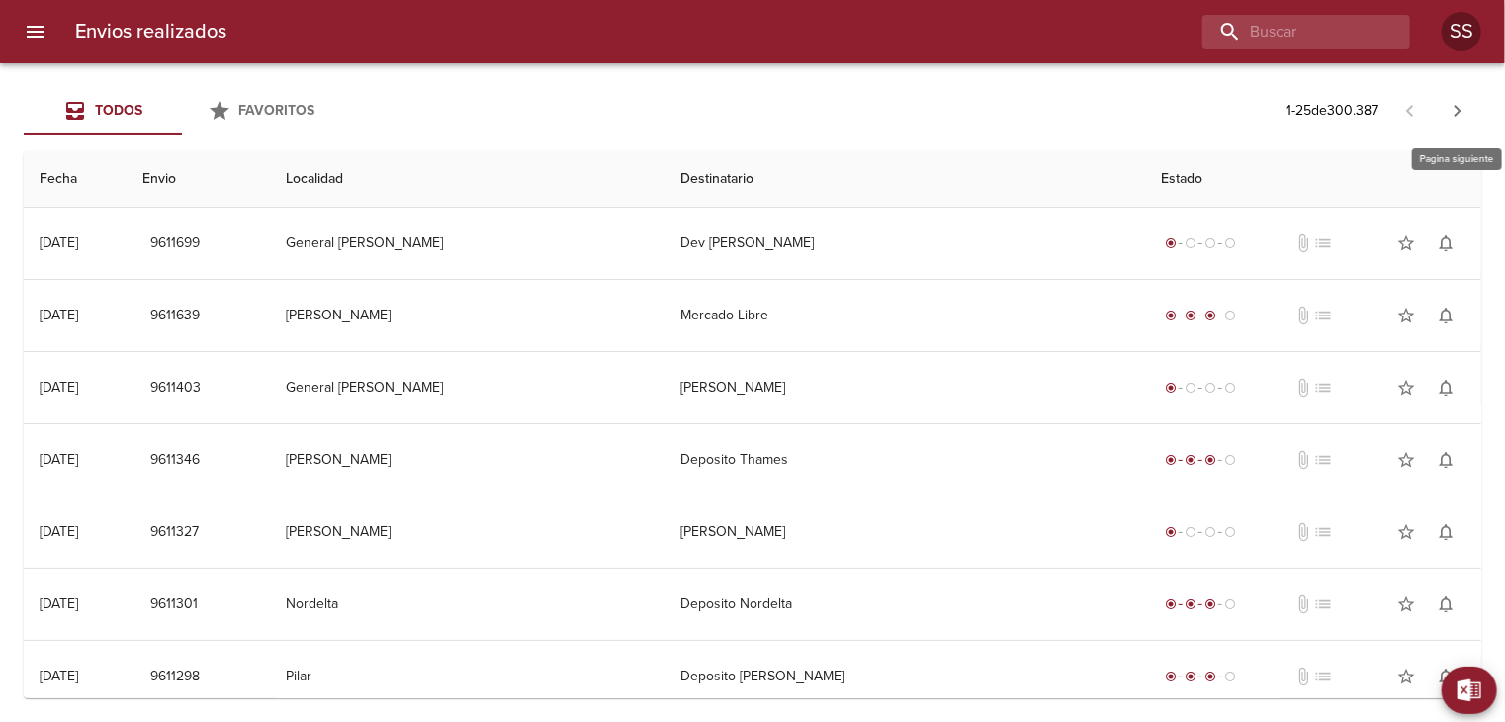
click at [1459, 107] on icon "button" at bounding box center [1458, 111] width 24 height 24
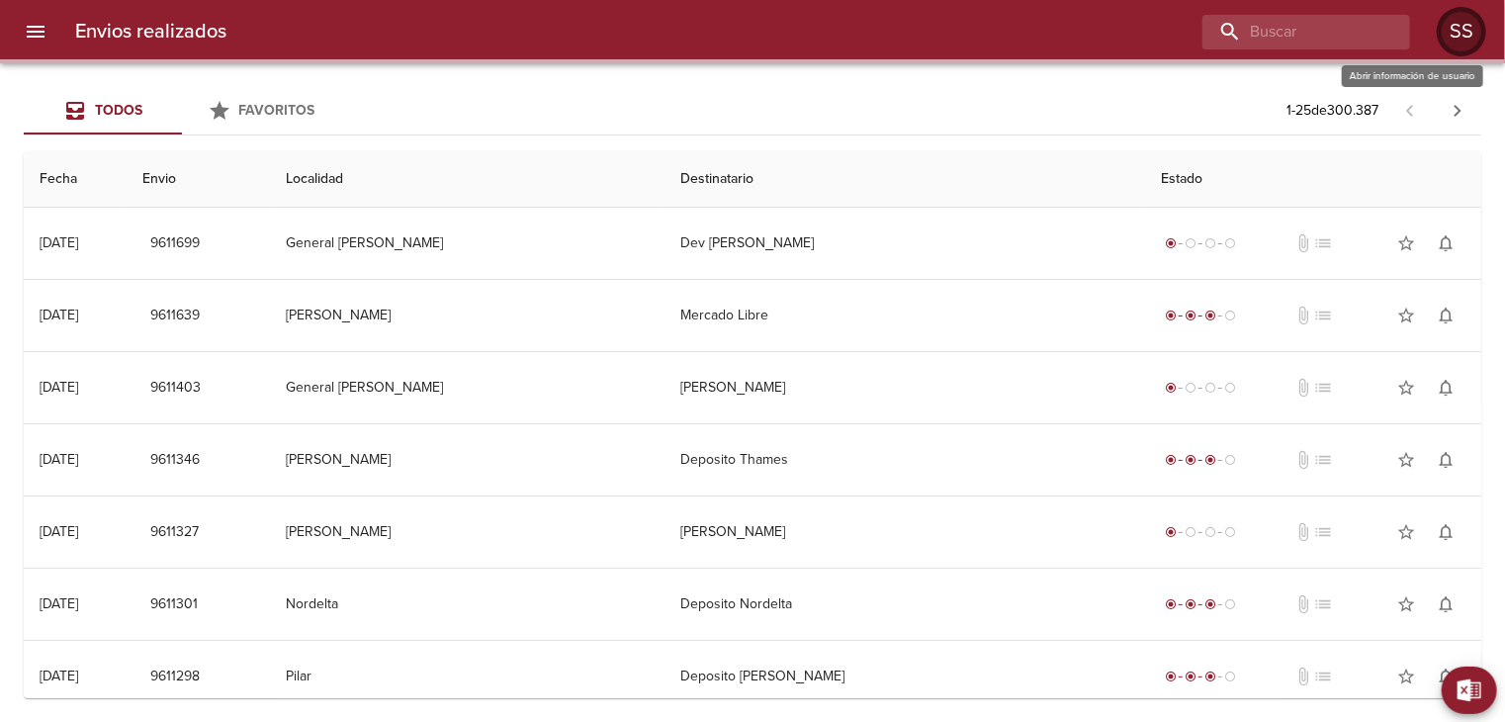
click at [1466, 34] on div "SS" at bounding box center [1462, 32] width 40 height 40
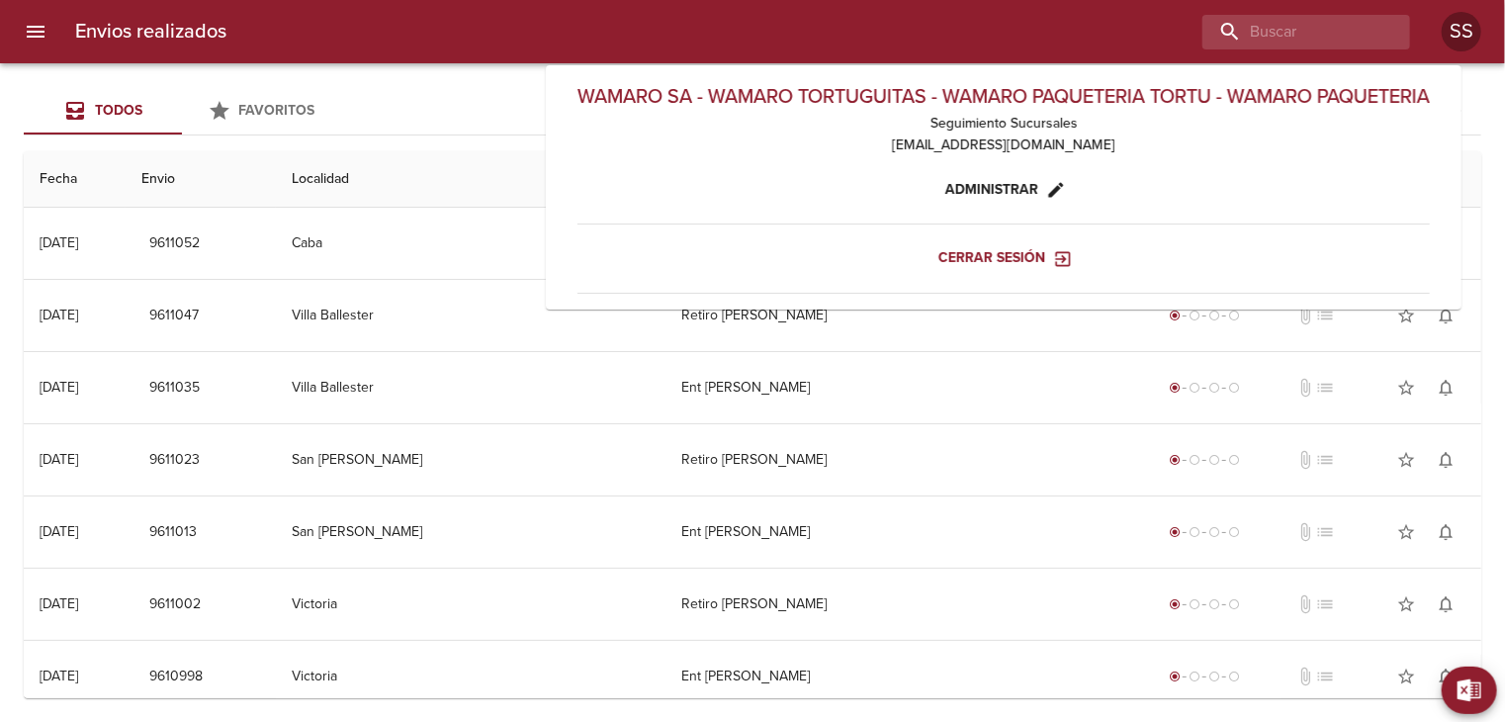
click at [1019, 34] on div at bounding box center [826, 32] width 1168 height 35
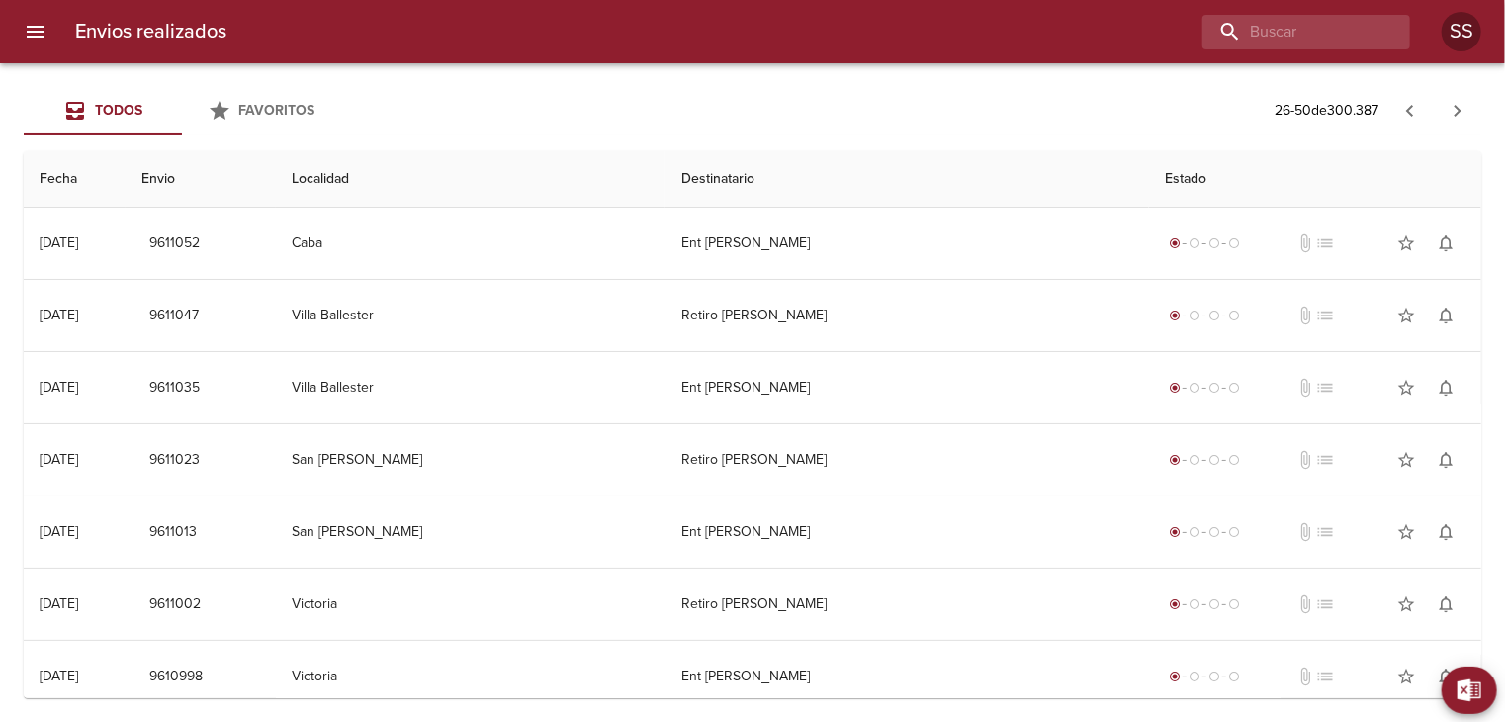
click at [27, 40] on icon "menu" at bounding box center [36, 32] width 24 height 24
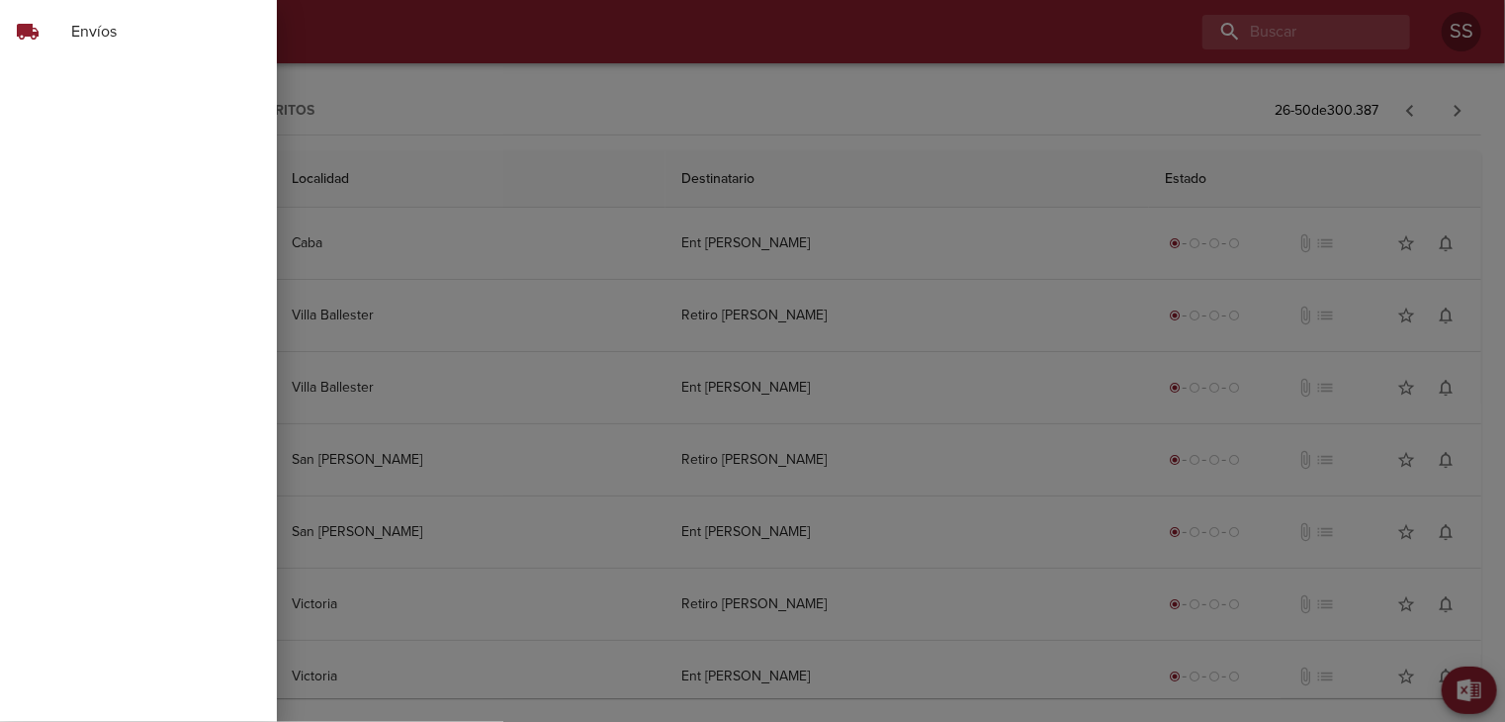
click at [75, 36] on span "Envíos" at bounding box center [166, 32] width 190 height 24
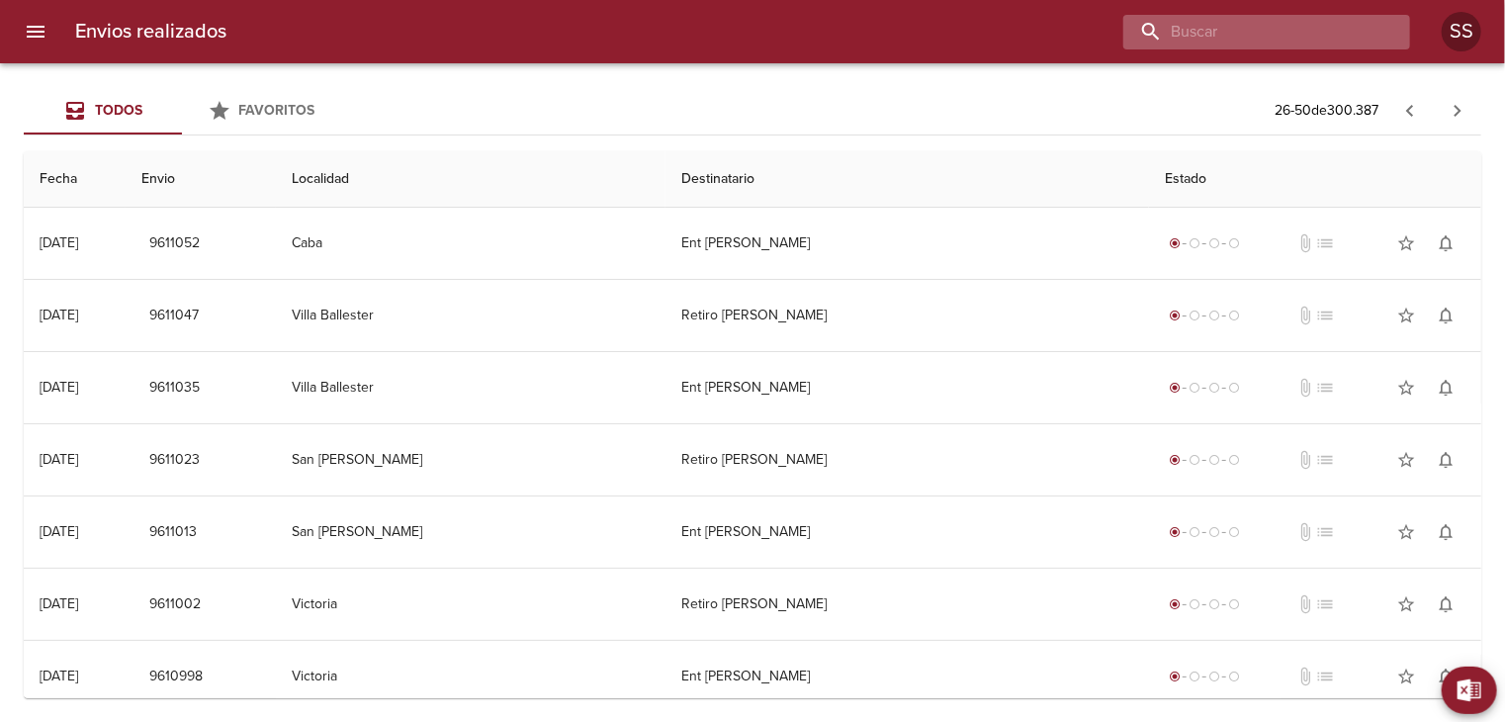
click at [1327, 27] on input "buscar" at bounding box center [1249, 32] width 253 height 35
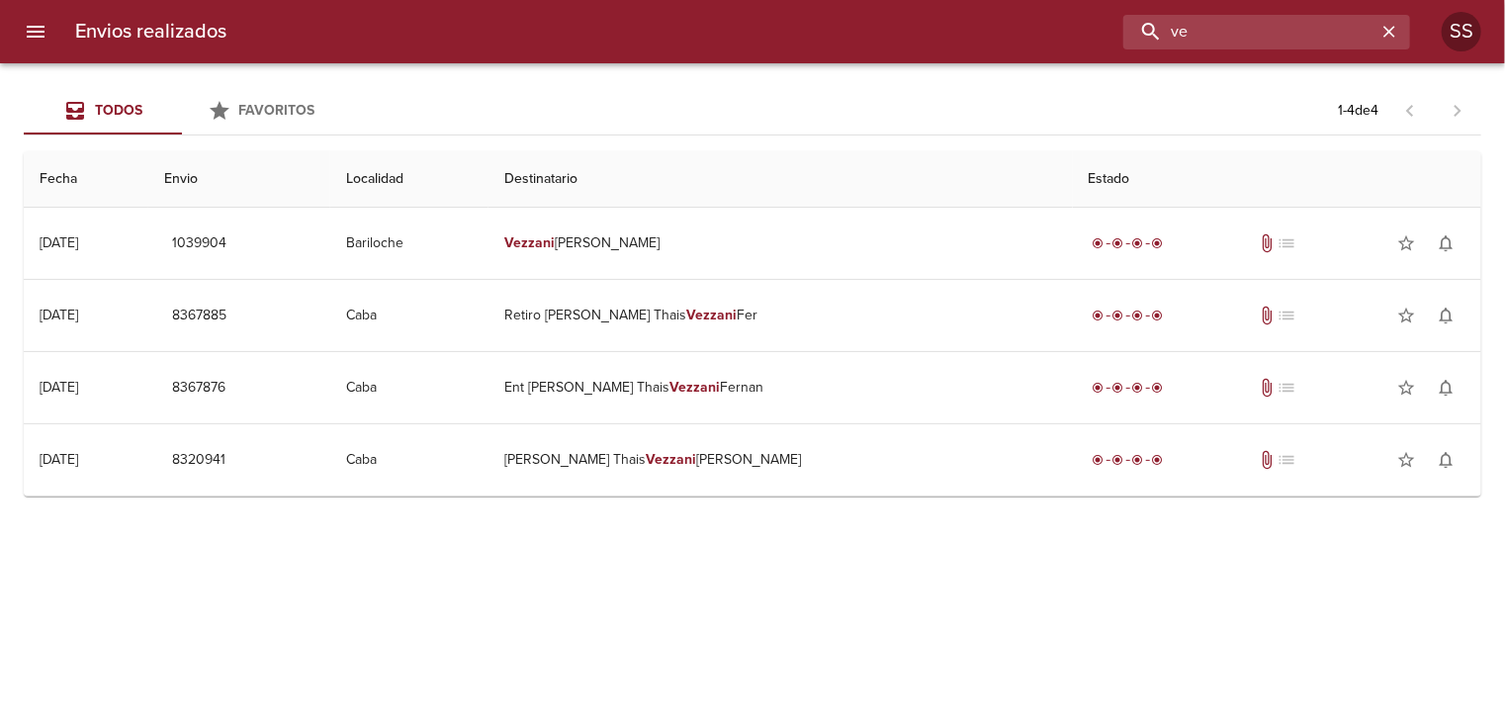
type input "v"
click at [16, 37] on div at bounding box center [10, 361] width 20 height 722
click at [20, 29] on button "menu" at bounding box center [35, 31] width 47 height 47
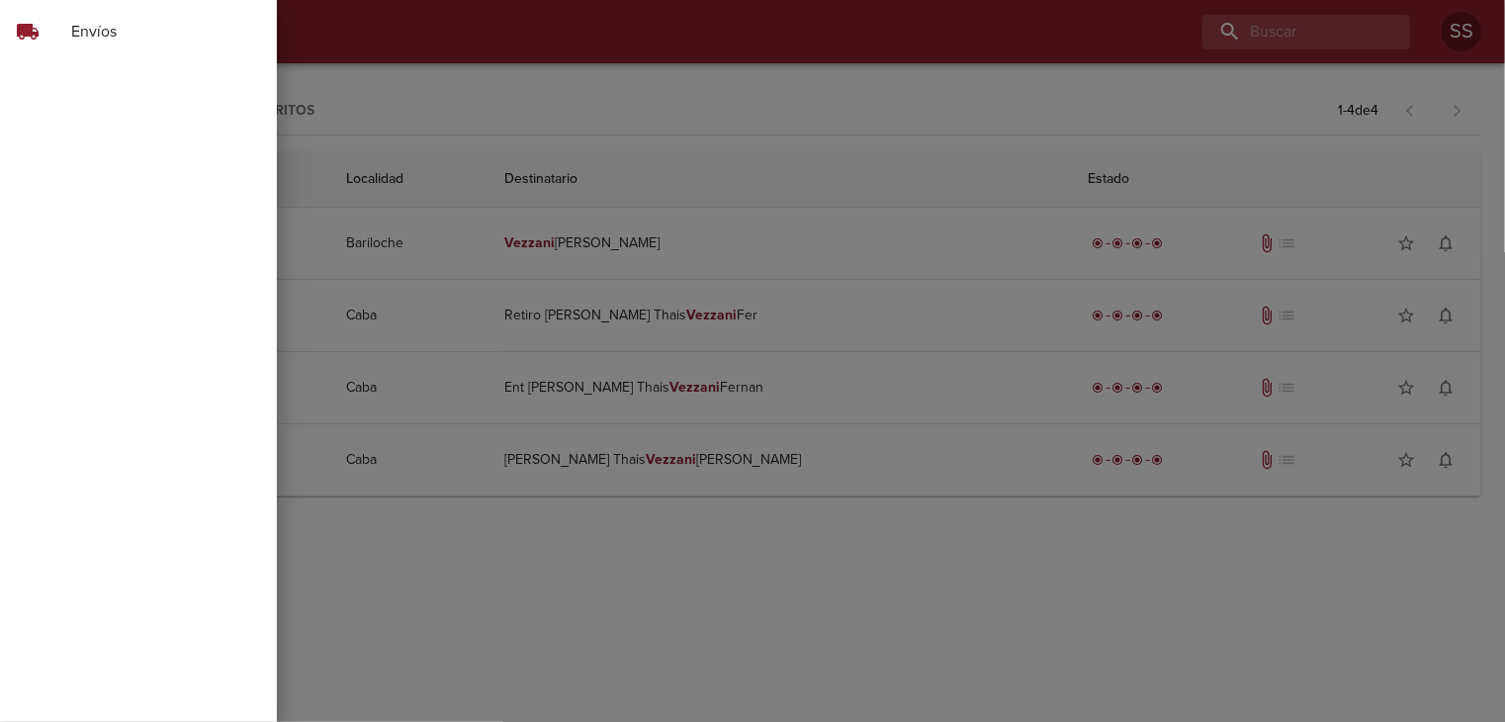
click at [88, 33] on span "Envíos" at bounding box center [166, 32] width 190 height 24
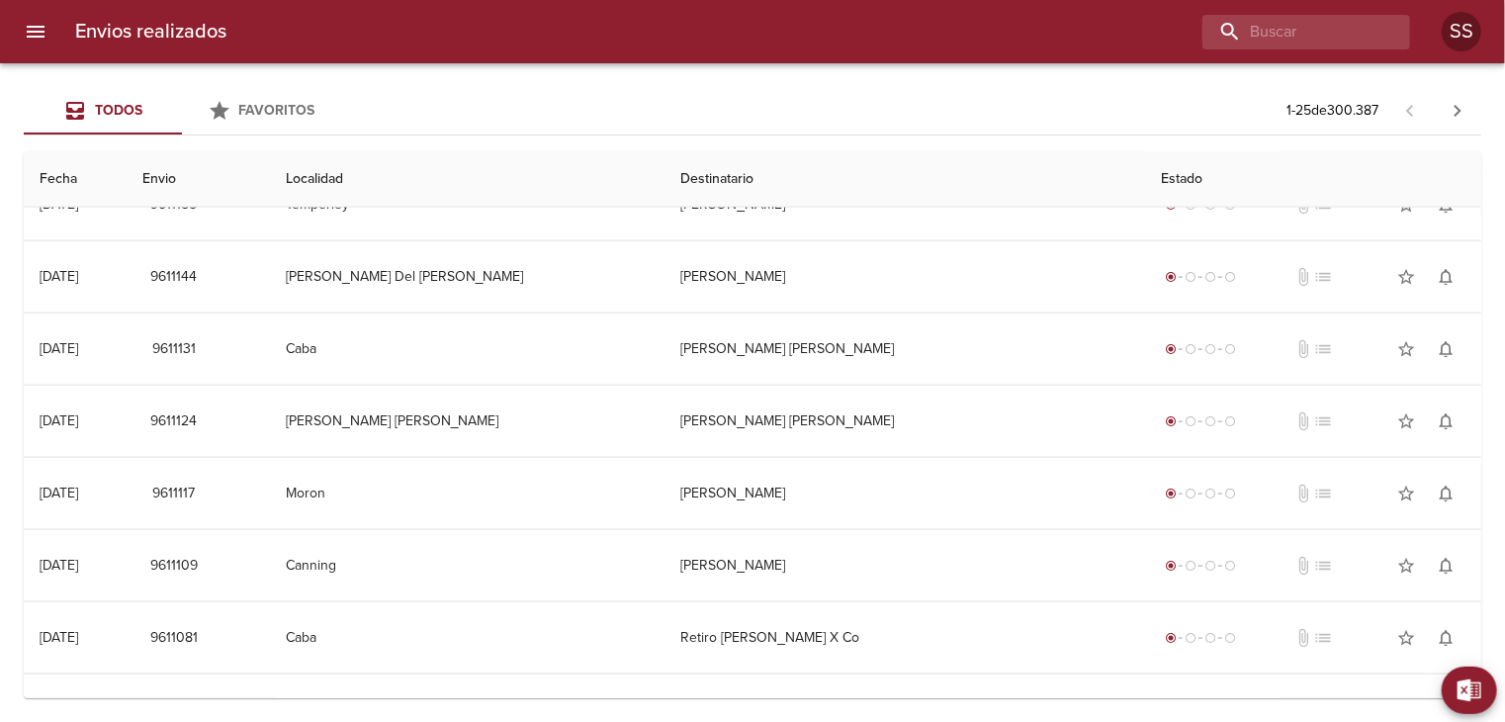
scroll to position [1309, 0]
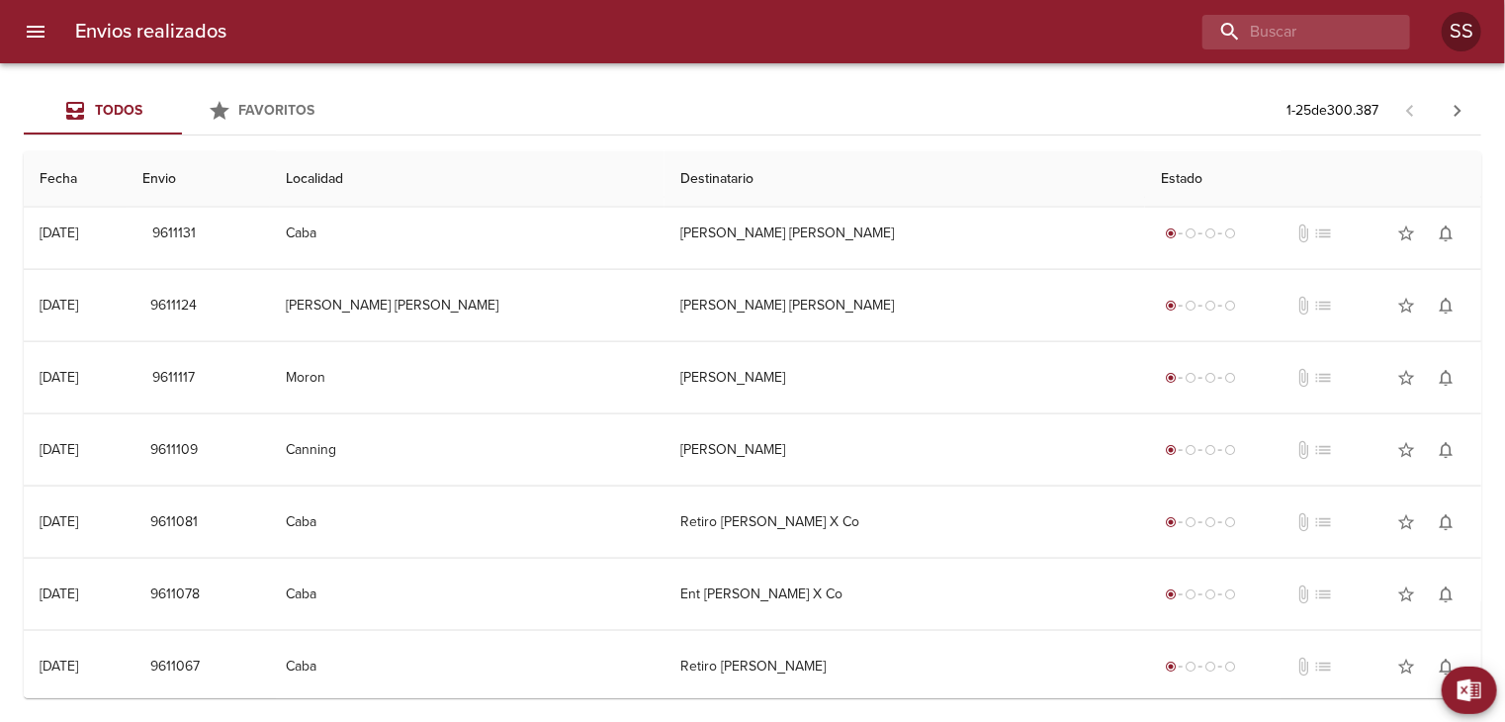
click at [253, 103] on span "Favoritos" at bounding box center [277, 110] width 76 height 17
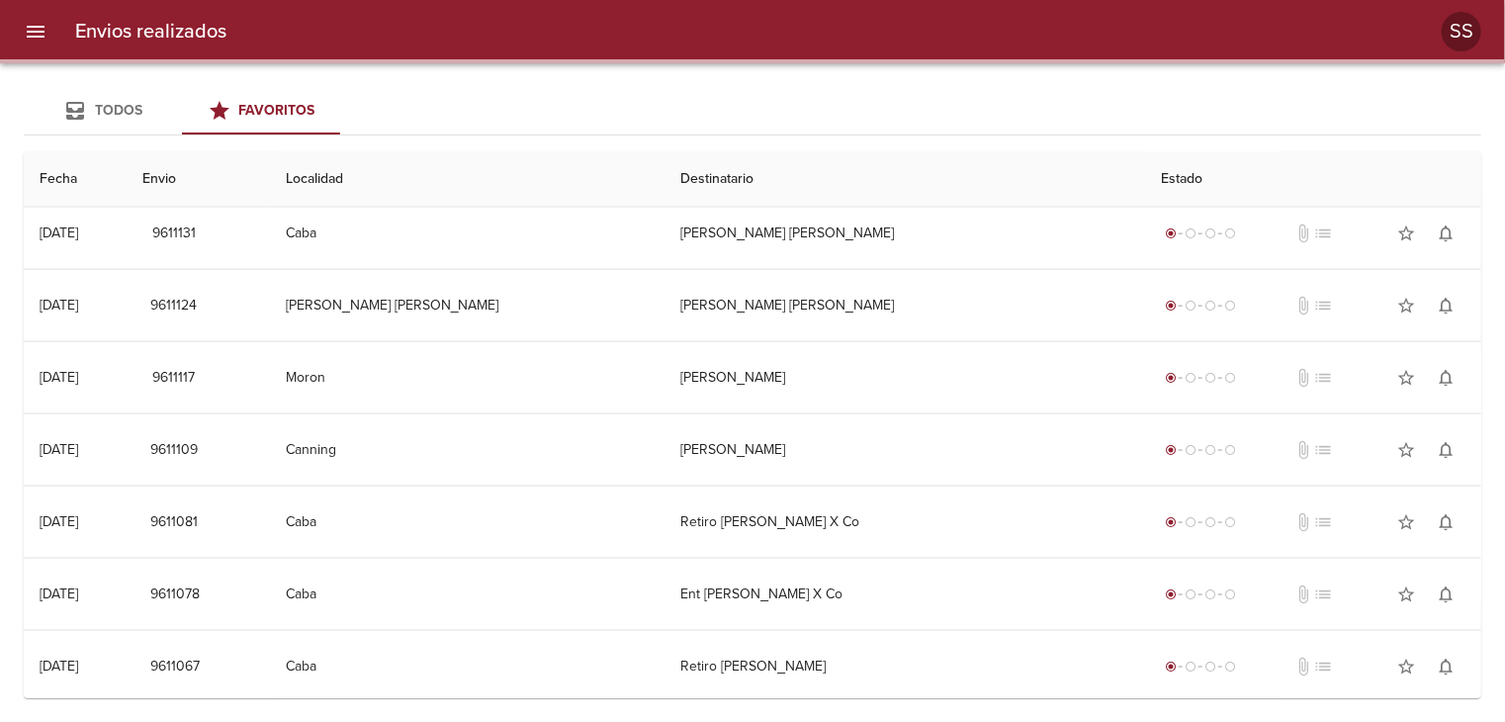
scroll to position [0, 0]
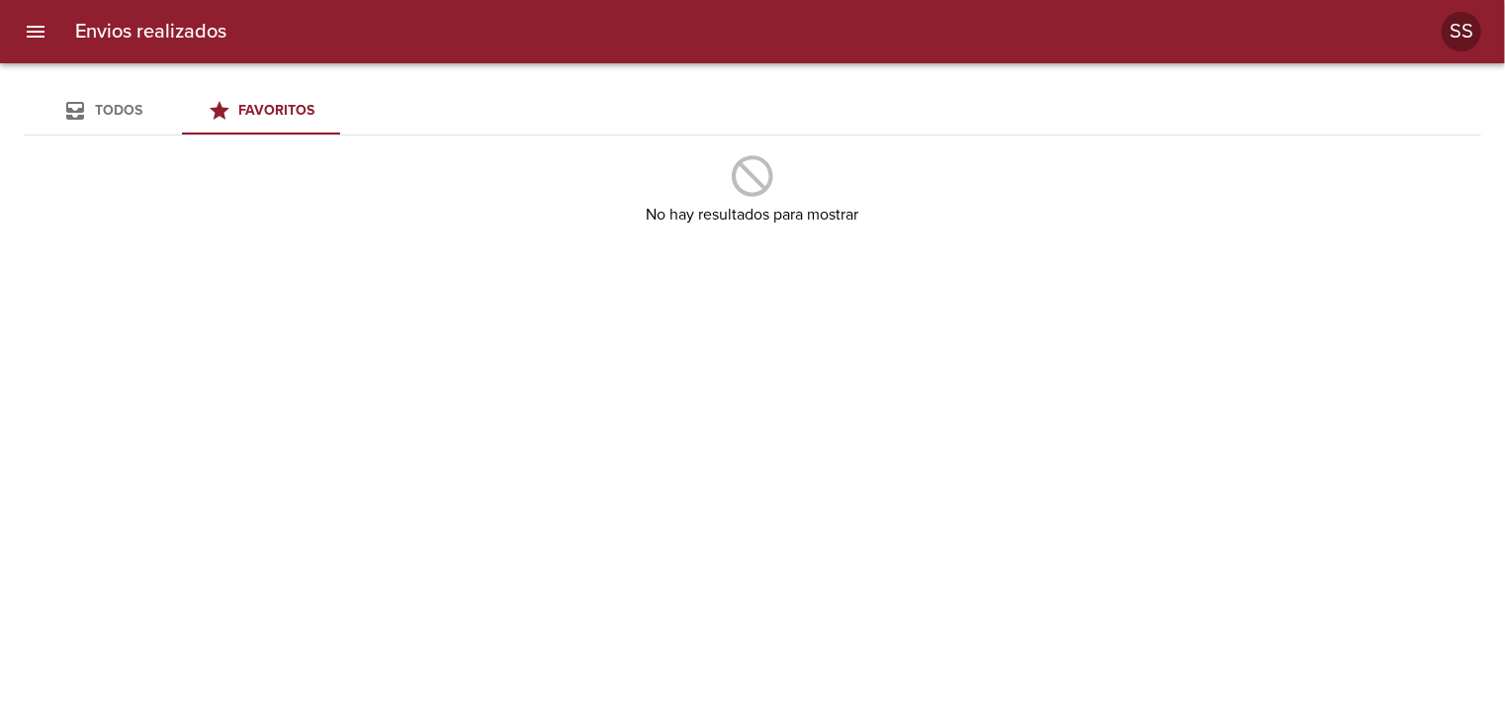
click at [107, 90] on button "Todos" at bounding box center [103, 110] width 158 height 47
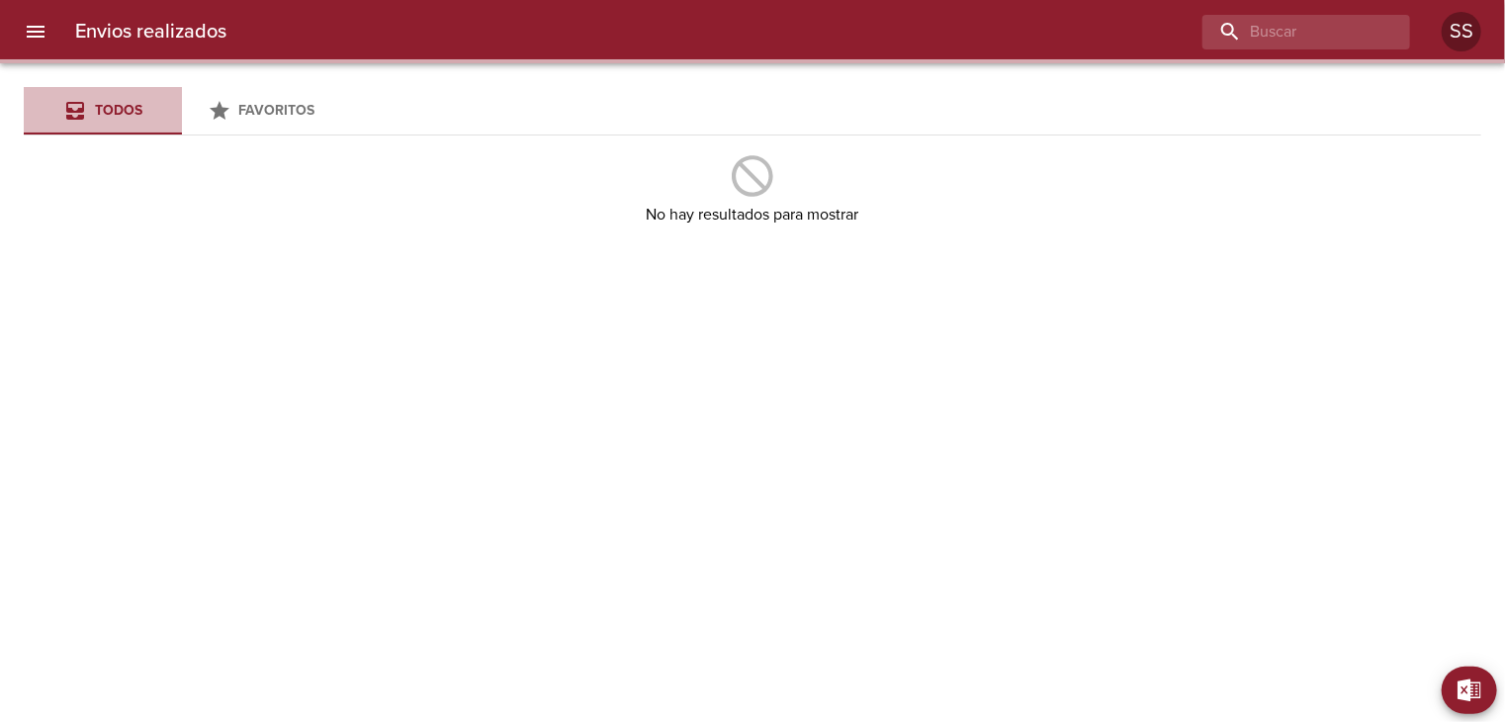
click at [119, 112] on span "Todos" at bounding box center [118, 110] width 47 height 17
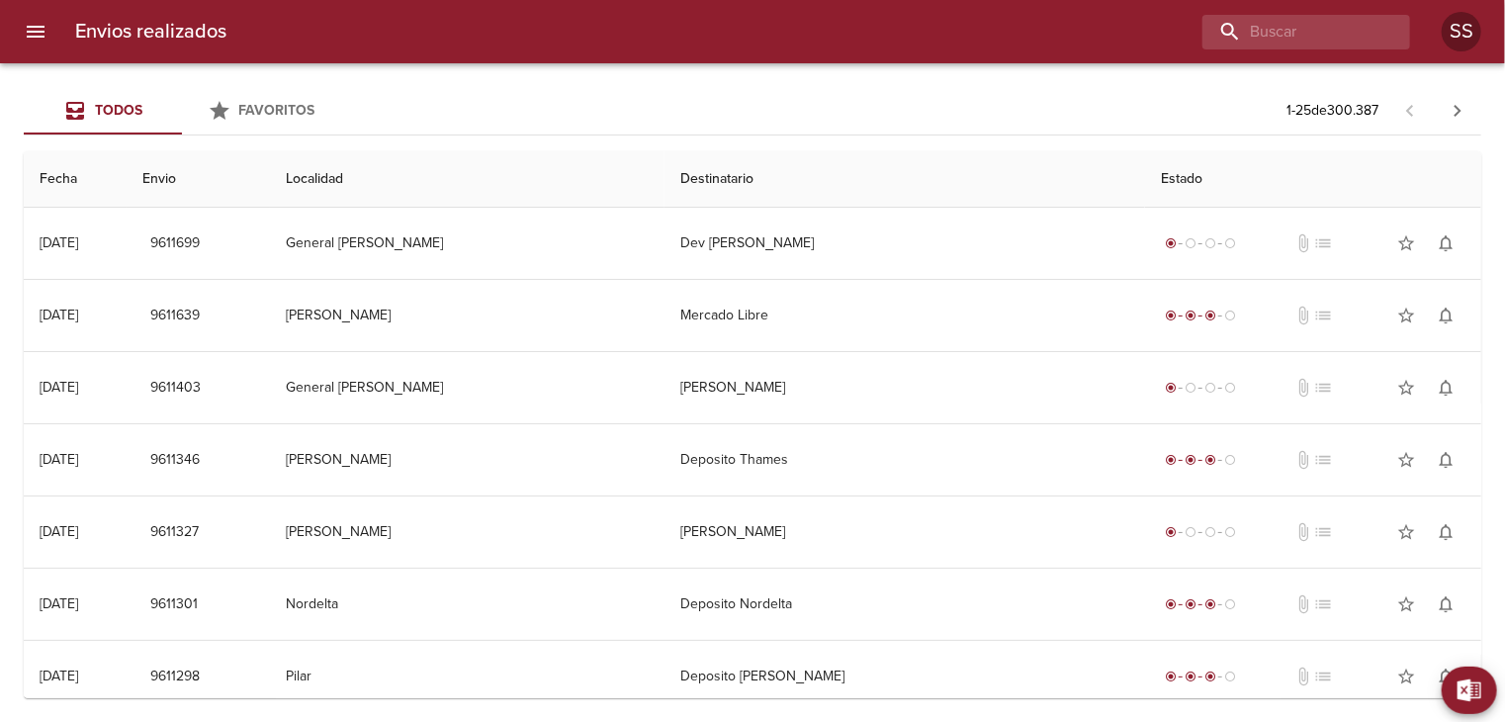
click at [244, 108] on span "Favoritos" at bounding box center [277, 110] width 76 height 17
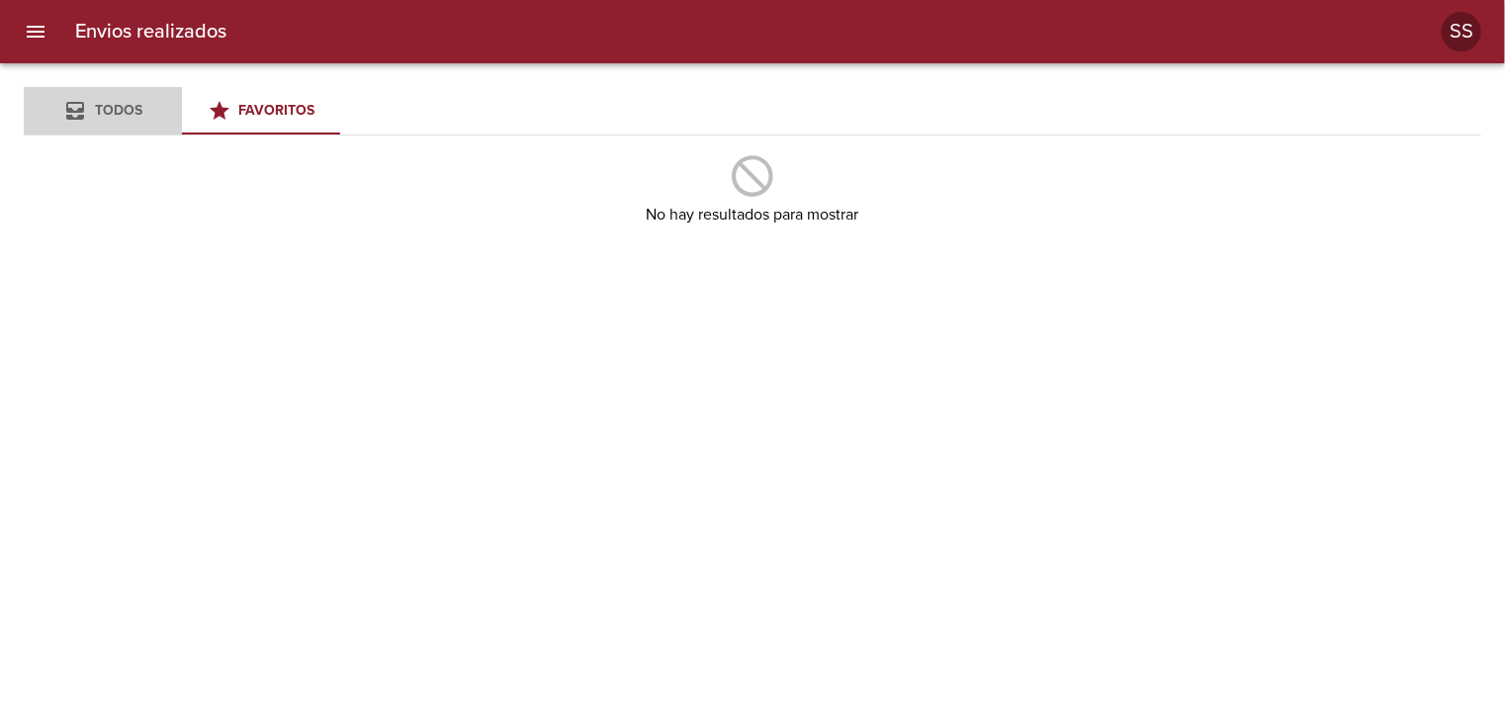
click at [152, 99] on span "Todos" at bounding box center [103, 111] width 134 height 25
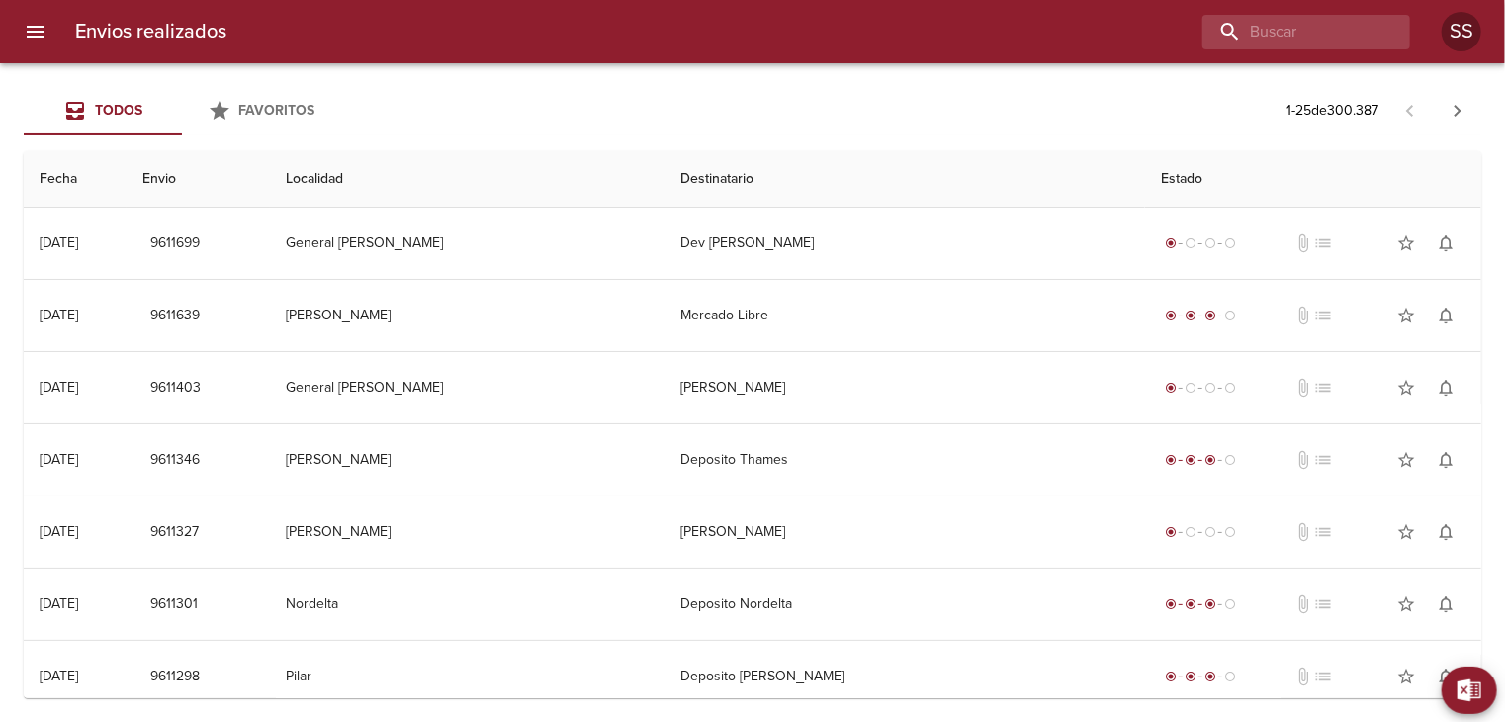
scroll to position [1309, 0]
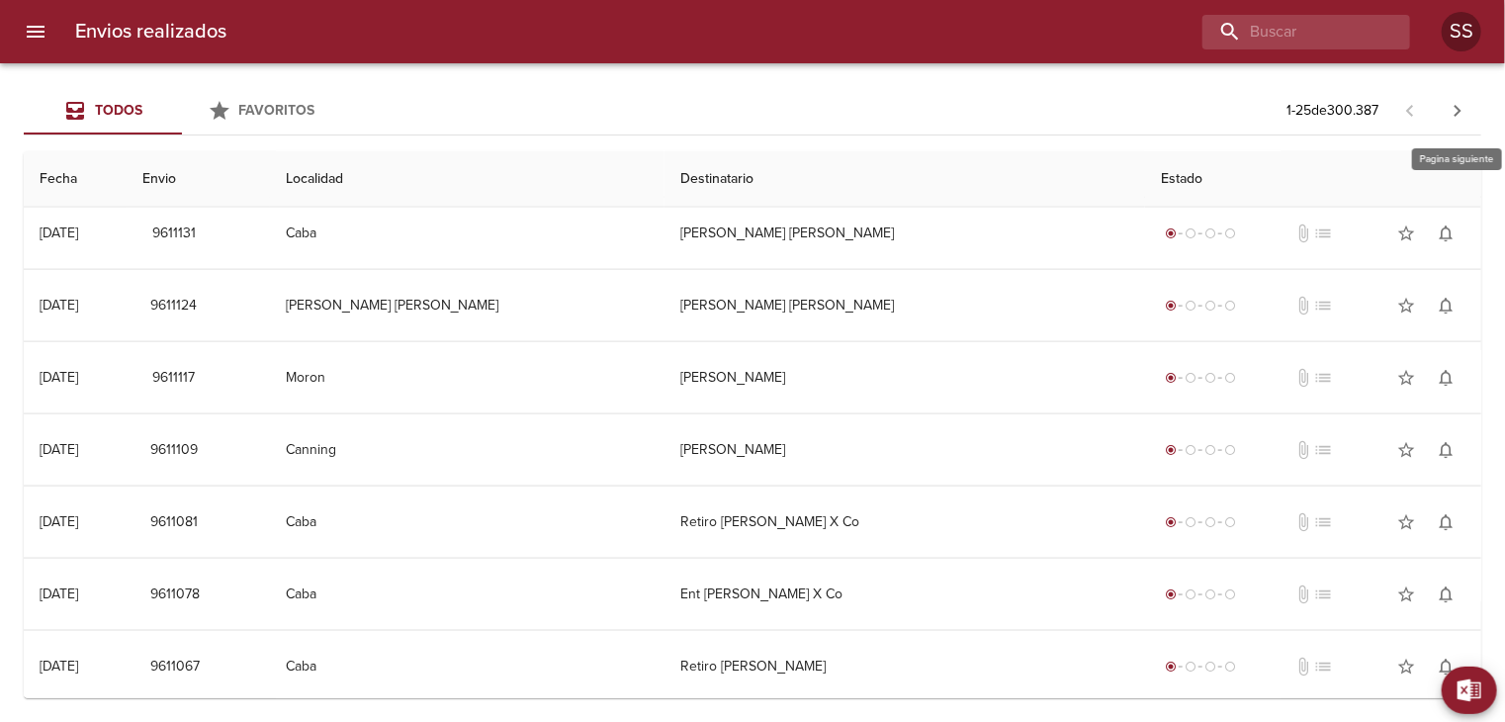
click at [1459, 108] on icon "button" at bounding box center [1458, 111] width 7 height 12
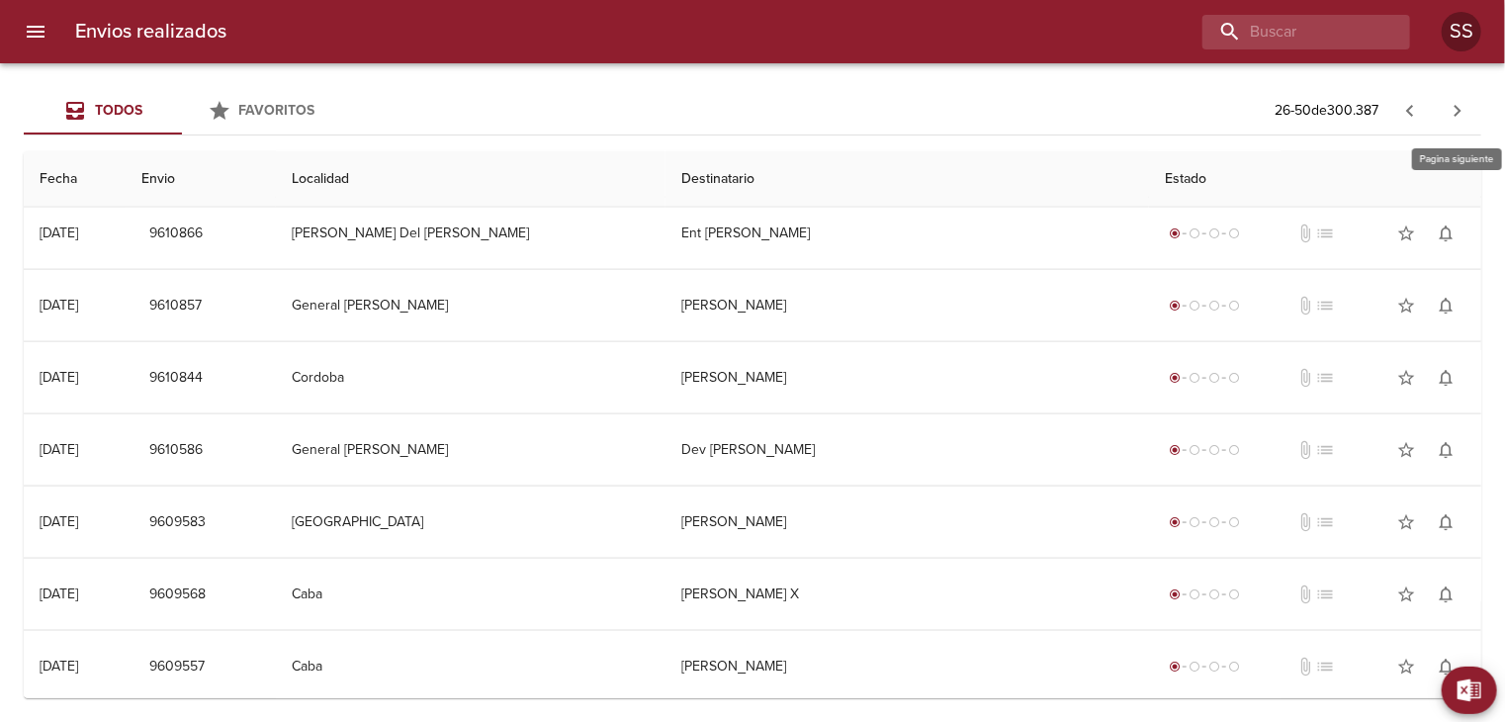
click at [1456, 112] on icon "button" at bounding box center [1458, 111] width 24 height 24
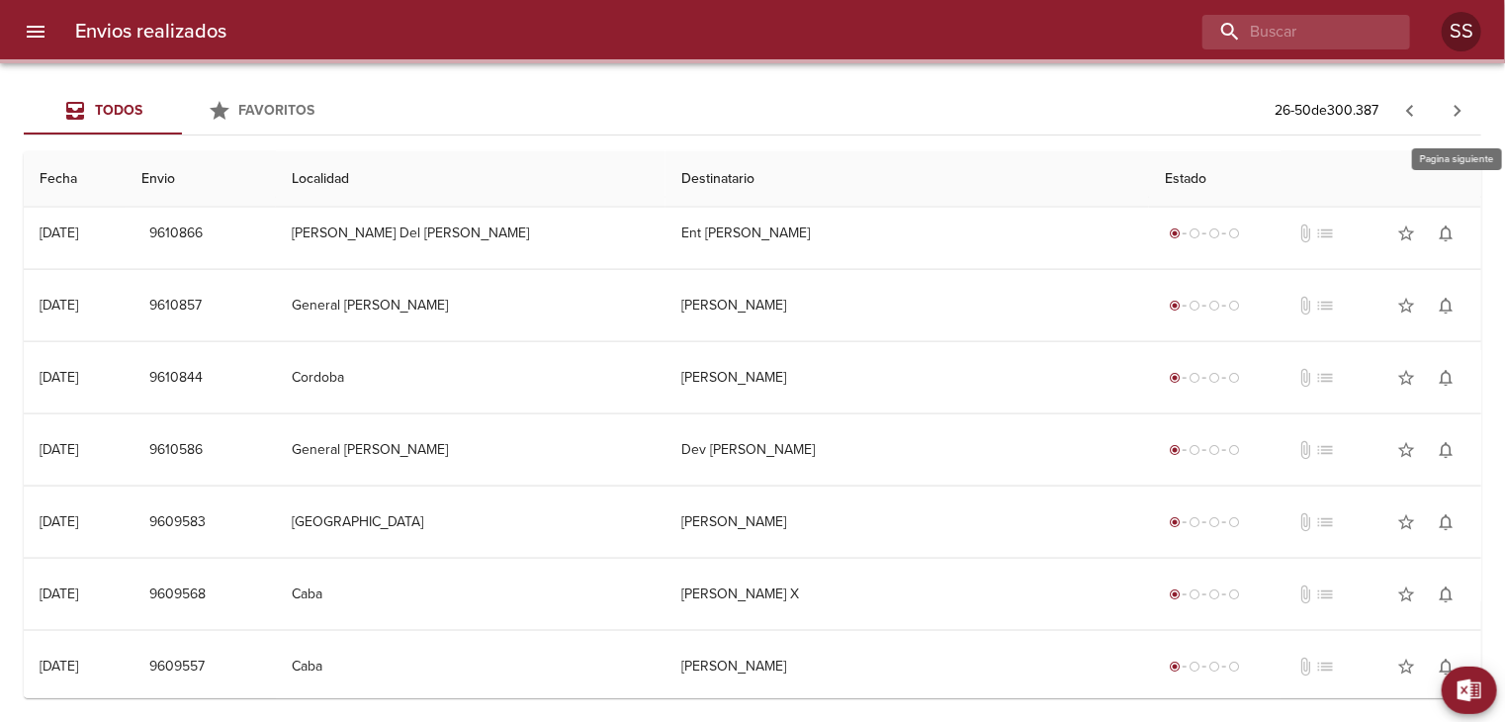
click at [1456, 112] on icon "button" at bounding box center [1458, 111] width 24 height 24
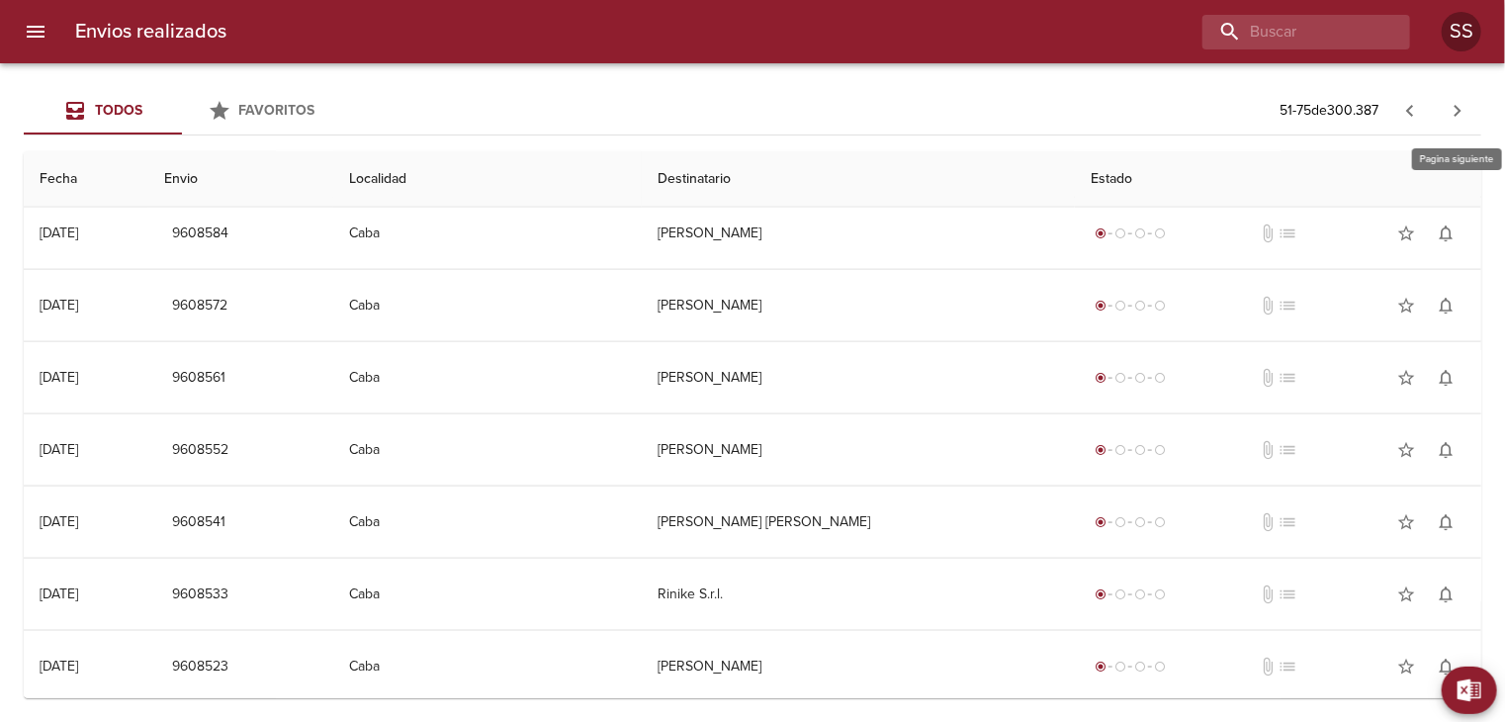
scroll to position [0, 0]
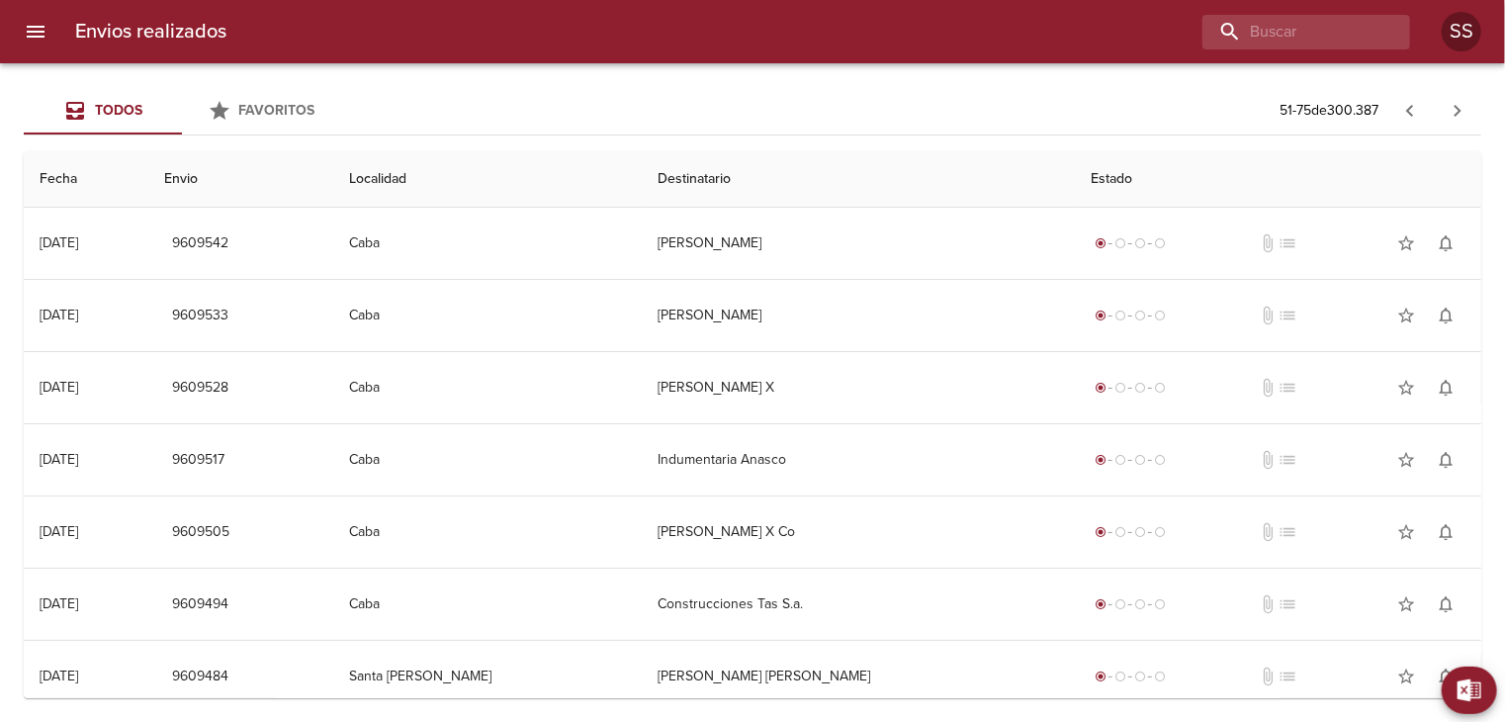
click at [1450, 103] on icon "button" at bounding box center [1458, 111] width 24 height 24
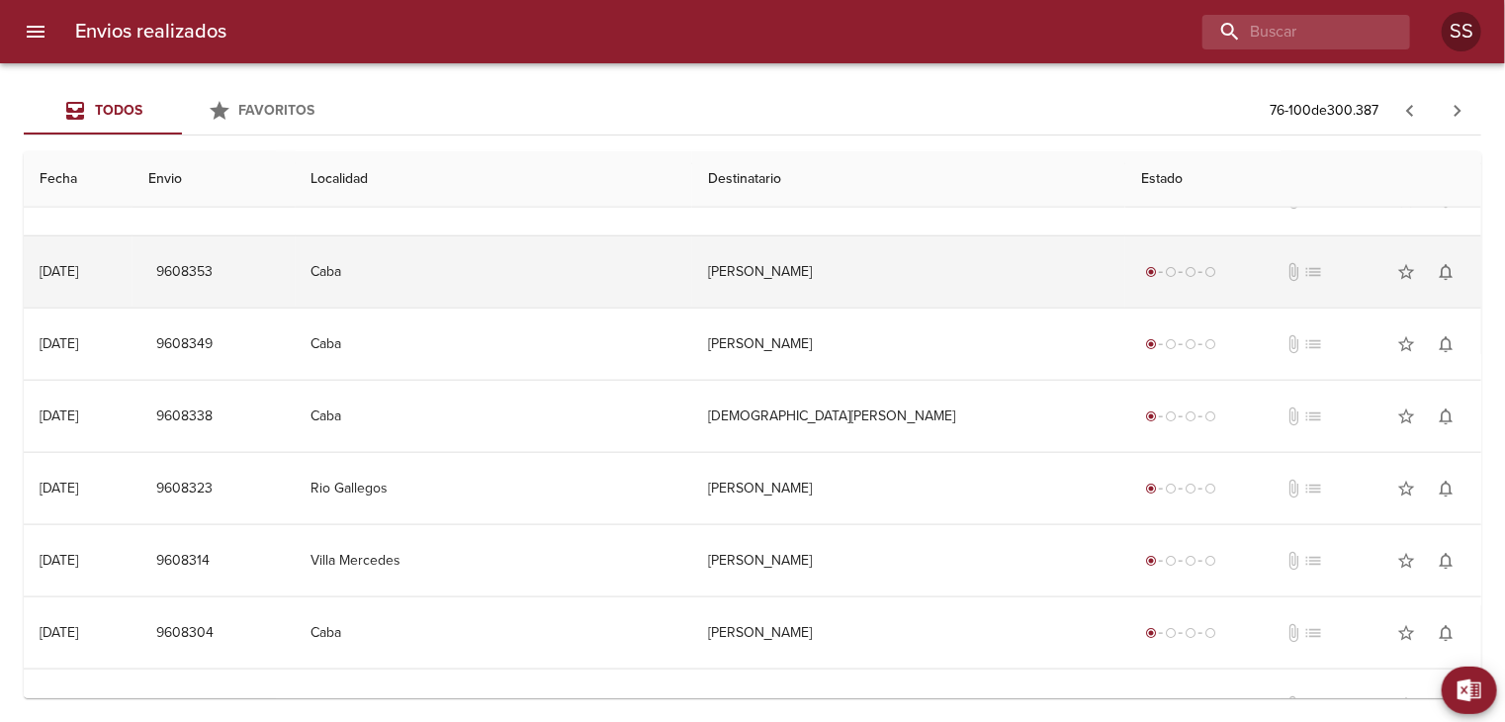
scroll to position [1309, 0]
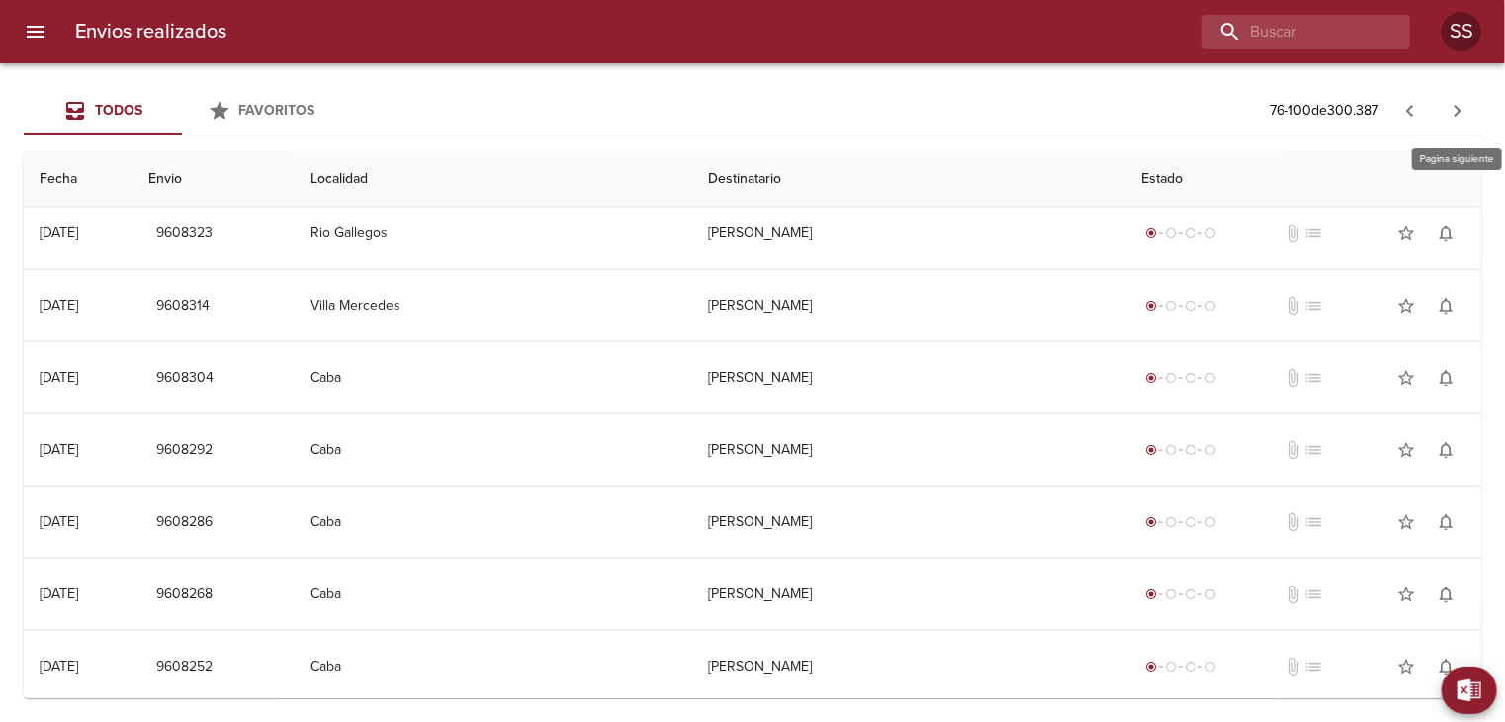
click at [1456, 109] on icon "button" at bounding box center [1458, 111] width 24 height 24
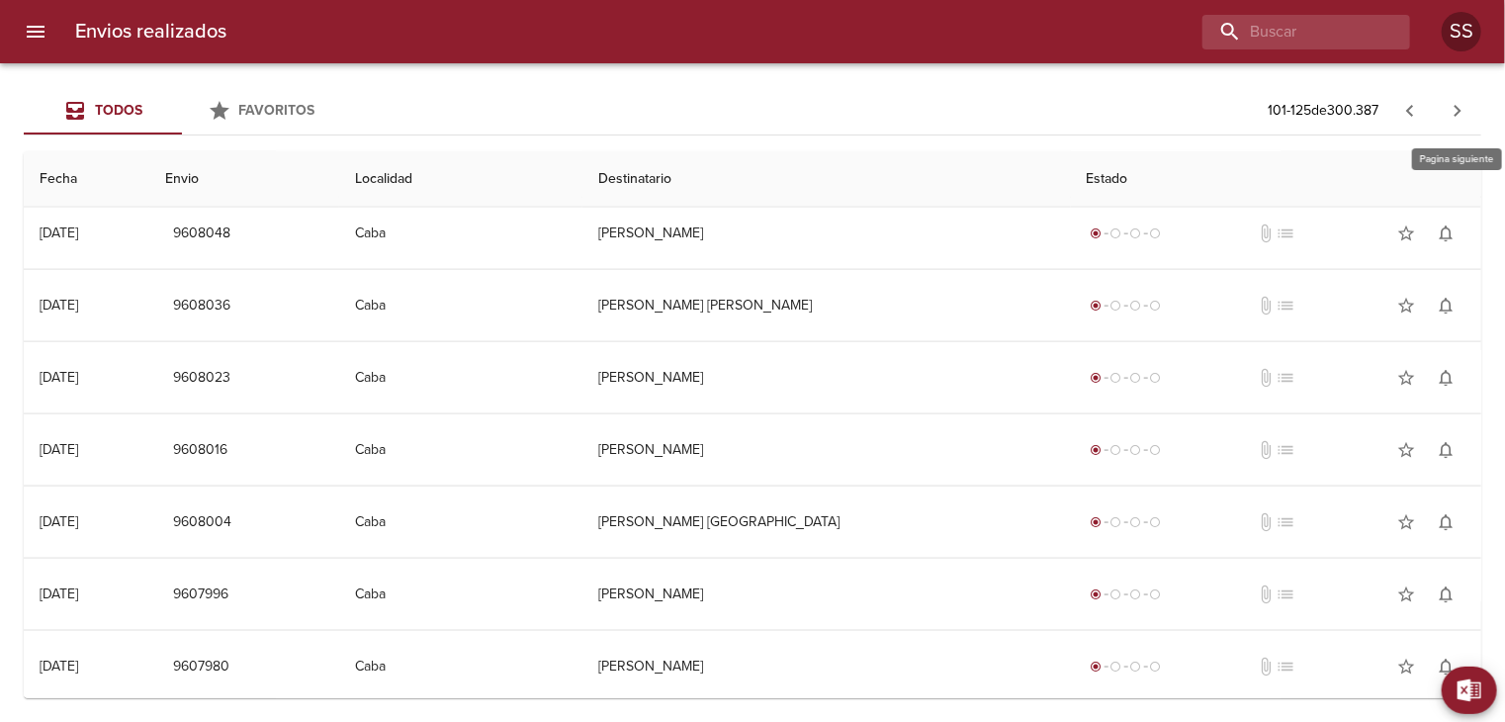
click at [1463, 112] on icon "button" at bounding box center [1458, 111] width 24 height 24
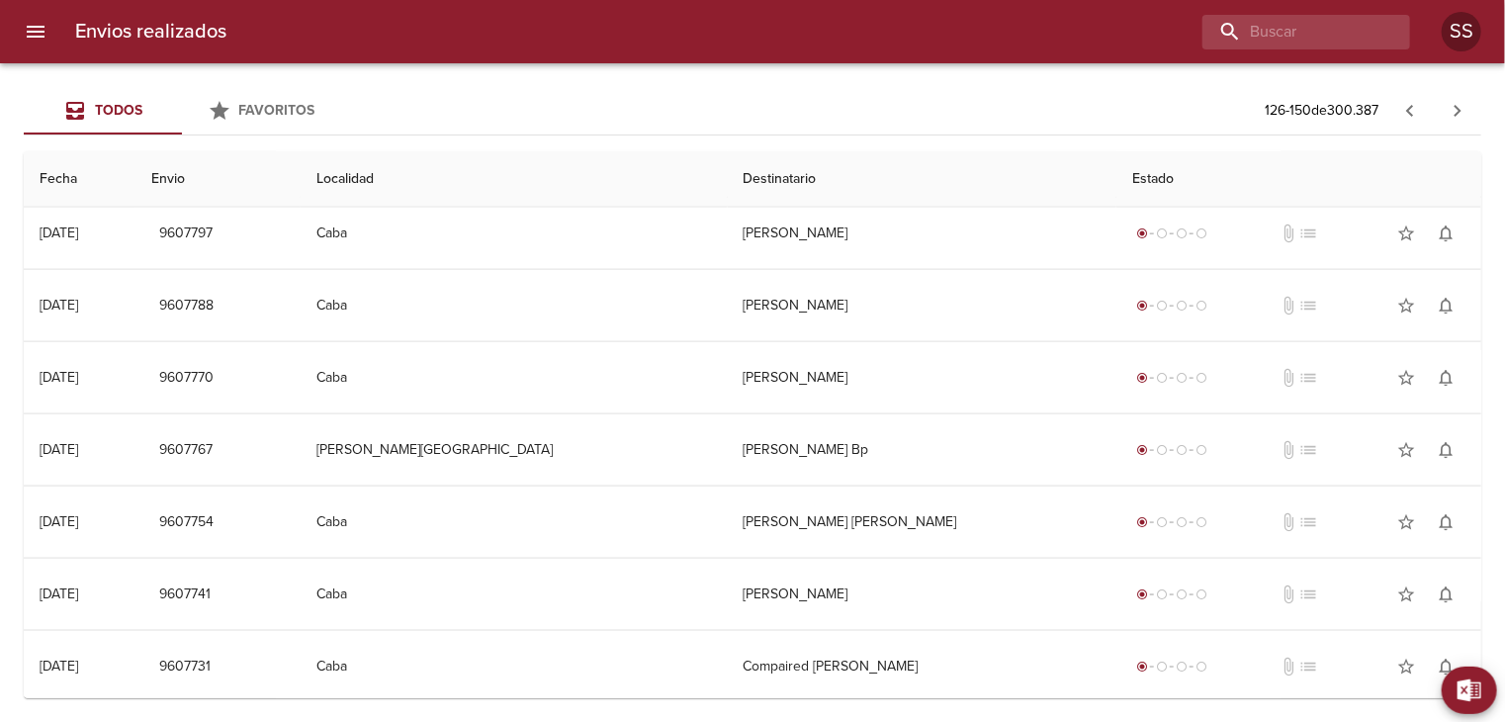
click at [118, 110] on span "Todos" at bounding box center [118, 110] width 47 height 17
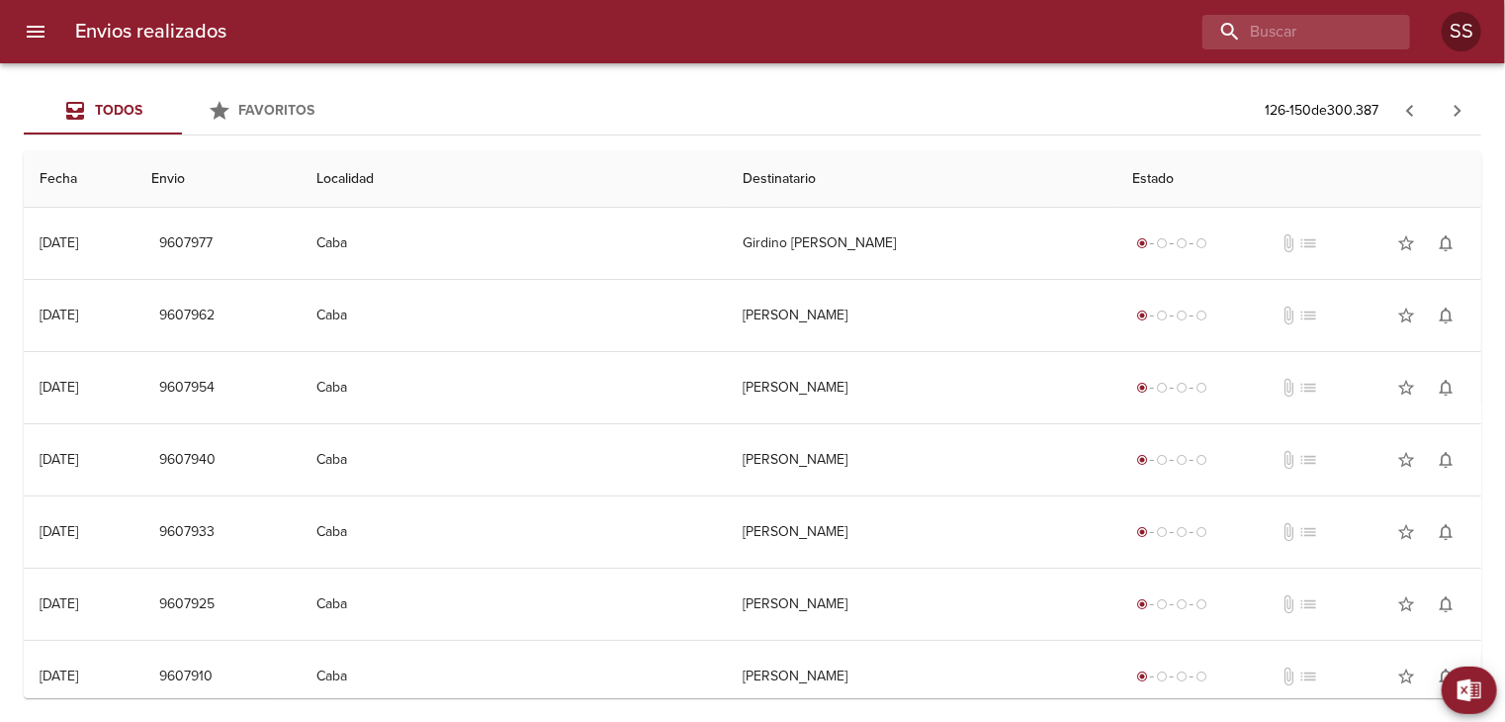
click at [118, 110] on span "Todos" at bounding box center [118, 110] width 47 height 17
click at [44, 23] on icon "menu" at bounding box center [36, 32] width 24 height 24
click at [283, 112] on span "Favoritos" at bounding box center [277, 110] width 76 height 17
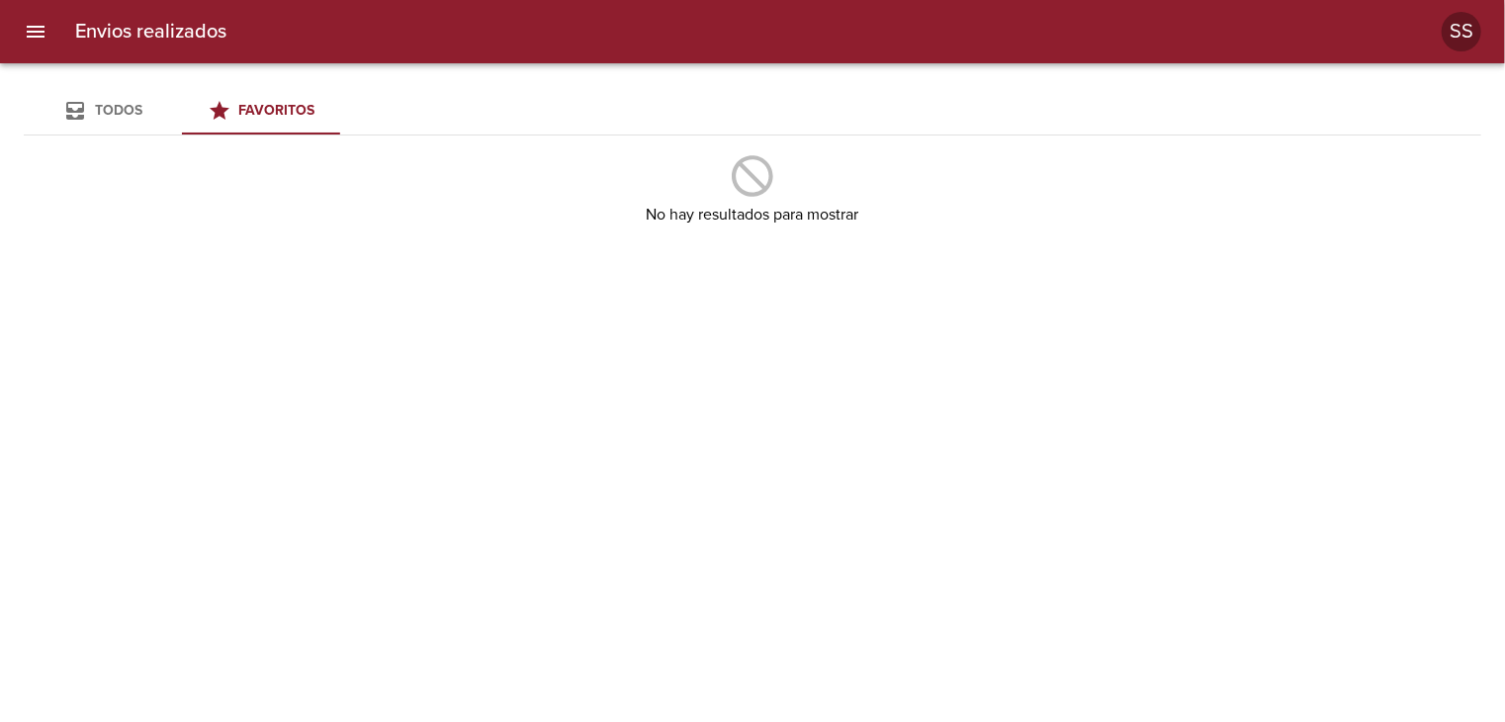
click at [103, 108] on span "Todos" at bounding box center [118, 110] width 47 height 17
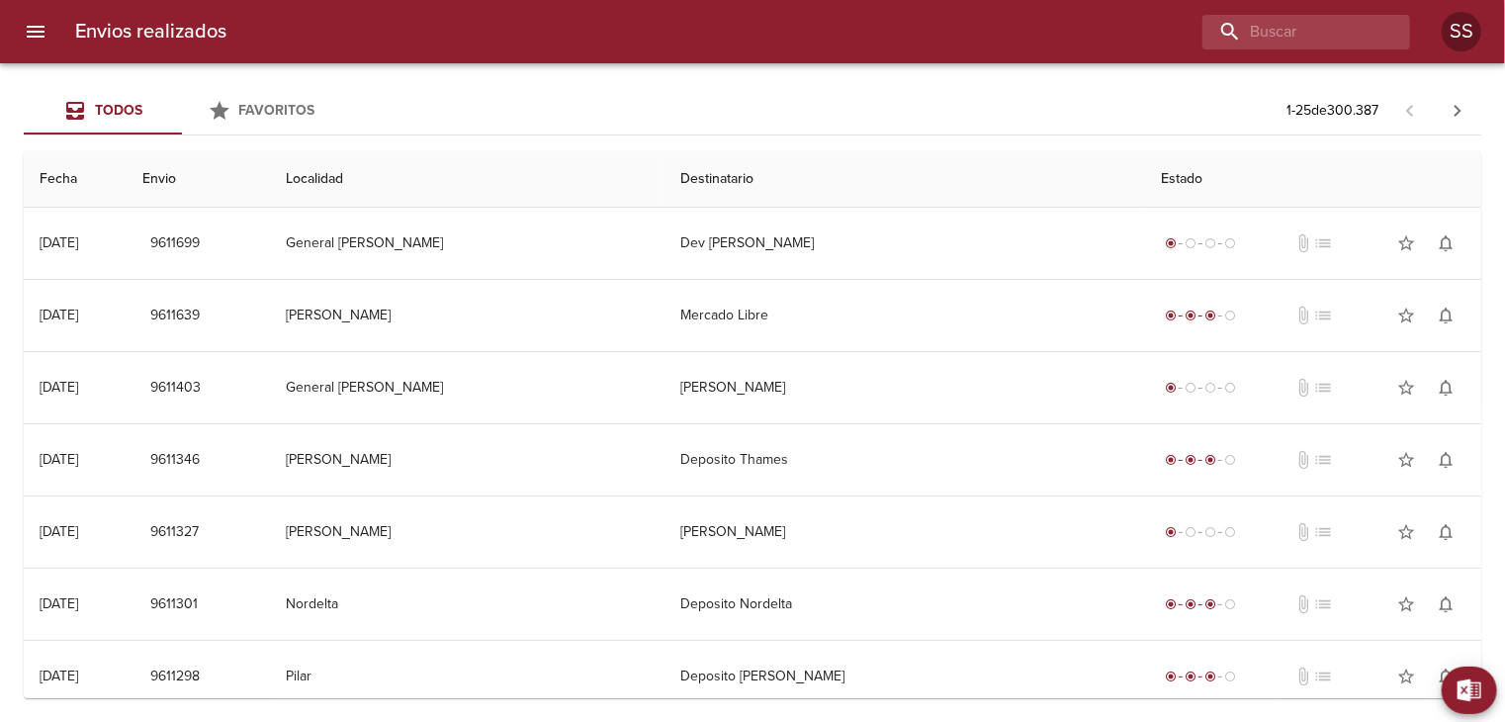
click at [973, 143] on div "Todos Favoritos 1 - 25 de 300.387 Fecha Envio Localidad Destinatario Estado 23/…" at bounding box center [752, 392] width 1505 height 659
click at [1057, 76] on div "Todos Favoritos 1 - 25 de 300.387 Fecha Envio Localidad Destinatario Estado 23/…" at bounding box center [752, 392] width 1505 height 659
click at [1459, 114] on icon "button" at bounding box center [1458, 111] width 24 height 24
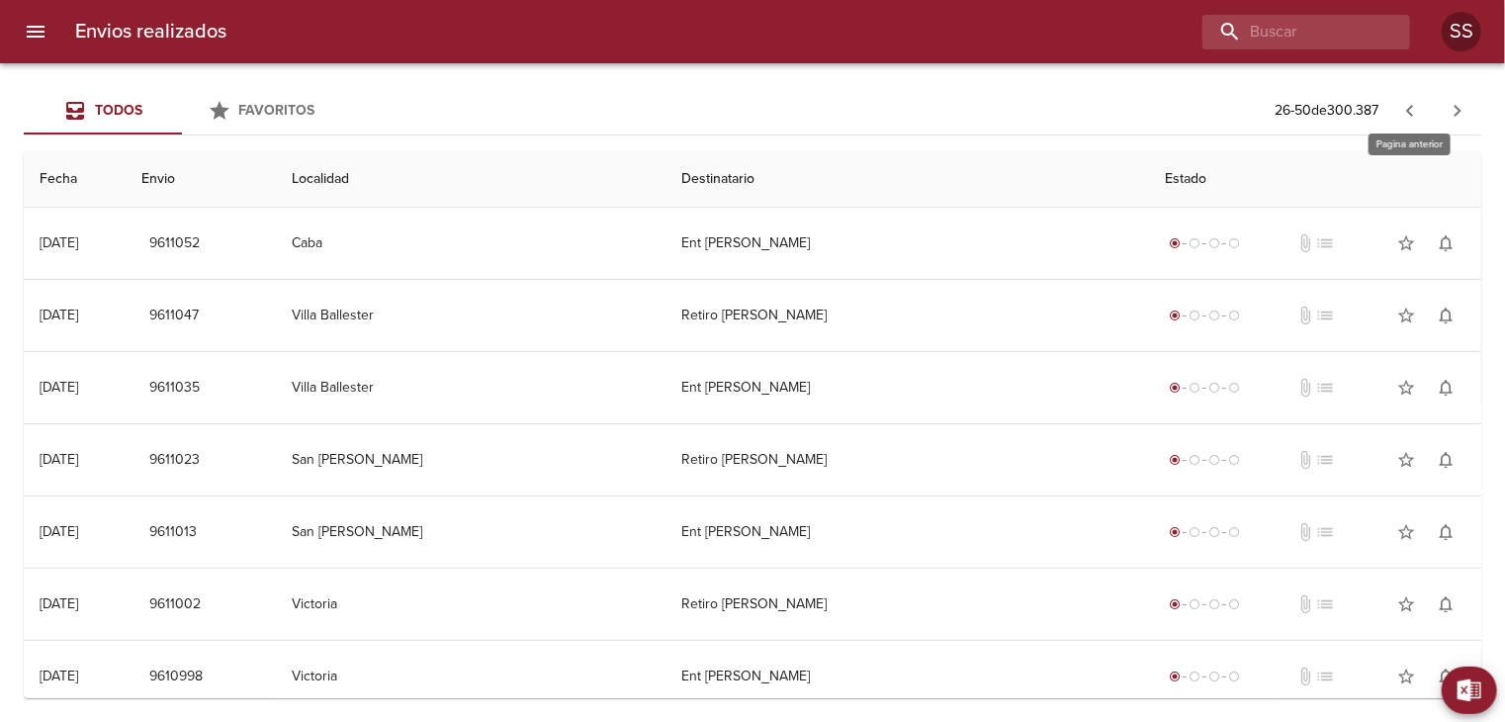
click at [1415, 106] on icon "button" at bounding box center [1410, 111] width 24 height 24
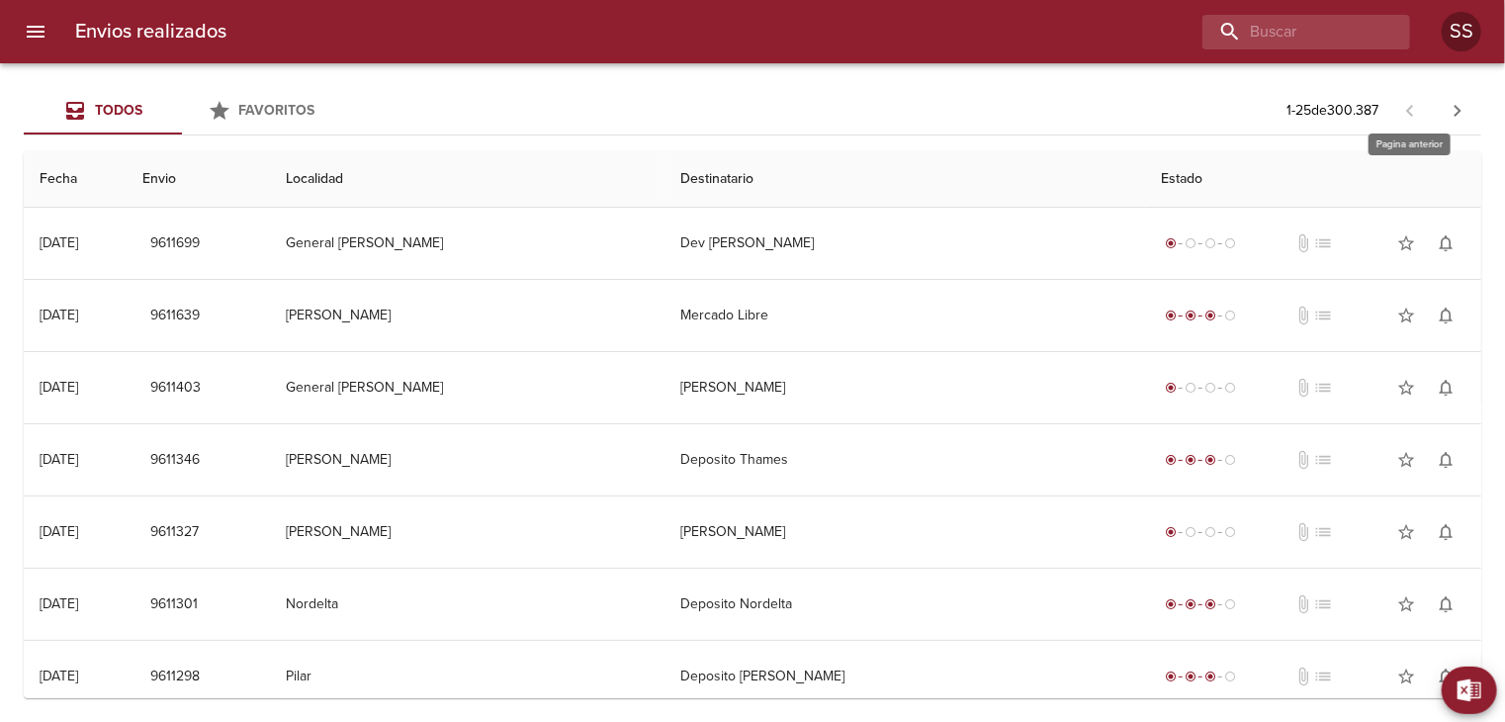
click at [1414, 107] on span at bounding box center [1409, 110] width 47 height 20
click at [1414, 106] on span at bounding box center [1409, 110] width 47 height 20
click at [1415, 105] on span at bounding box center [1409, 110] width 47 height 20
click at [1415, 104] on span at bounding box center [1409, 110] width 47 height 20
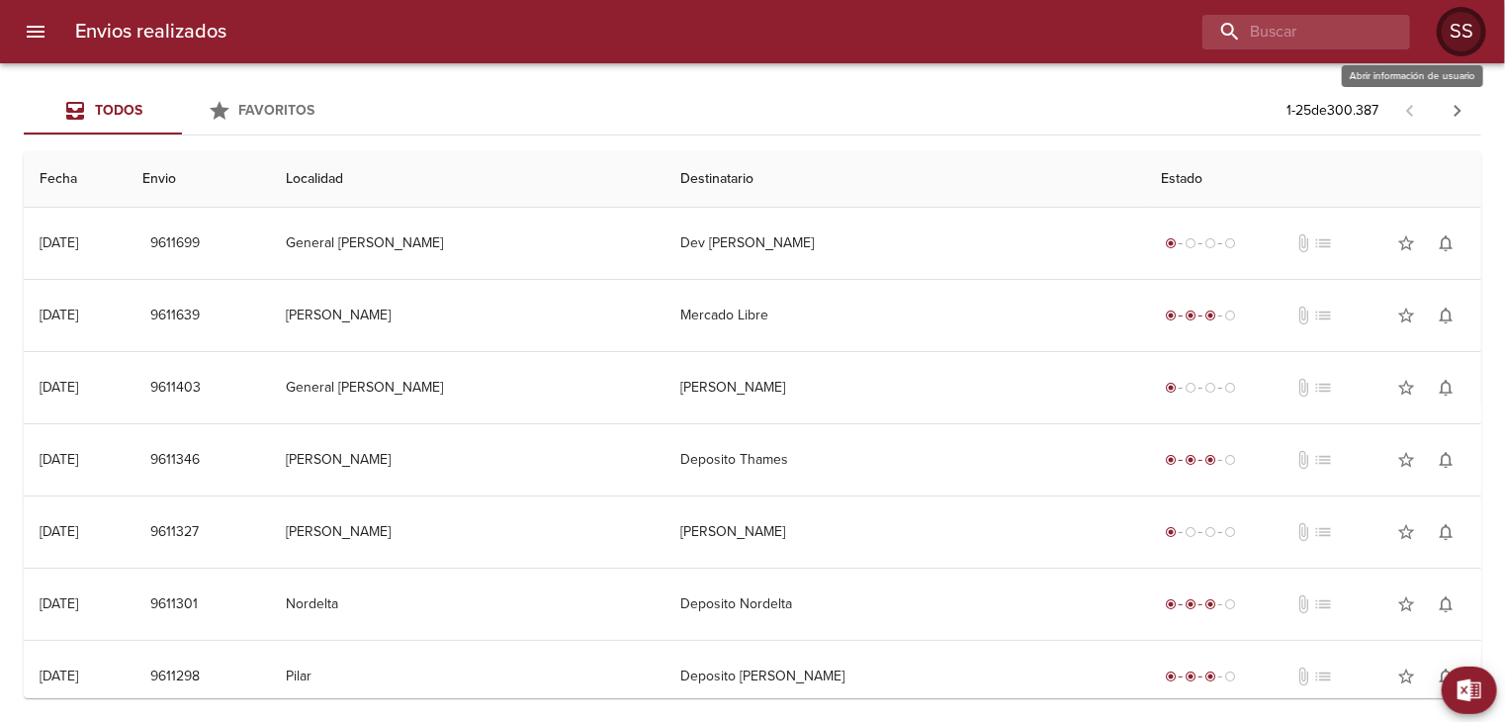
click at [1463, 40] on div "SS" at bounding box center [1462, 32] width 40 height 40
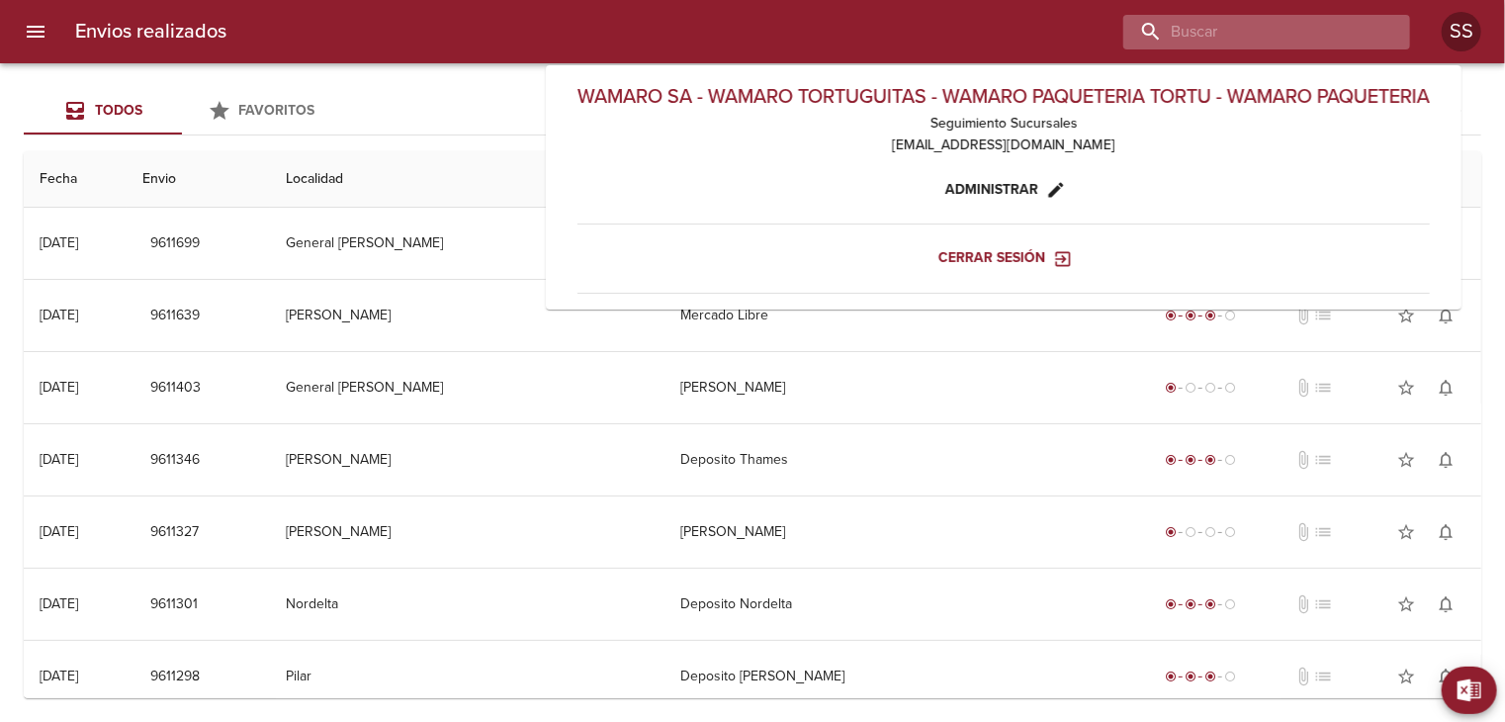
click at [1289, 35] on input "buscar" at bounding box center [1249, 32] width 253 height 35
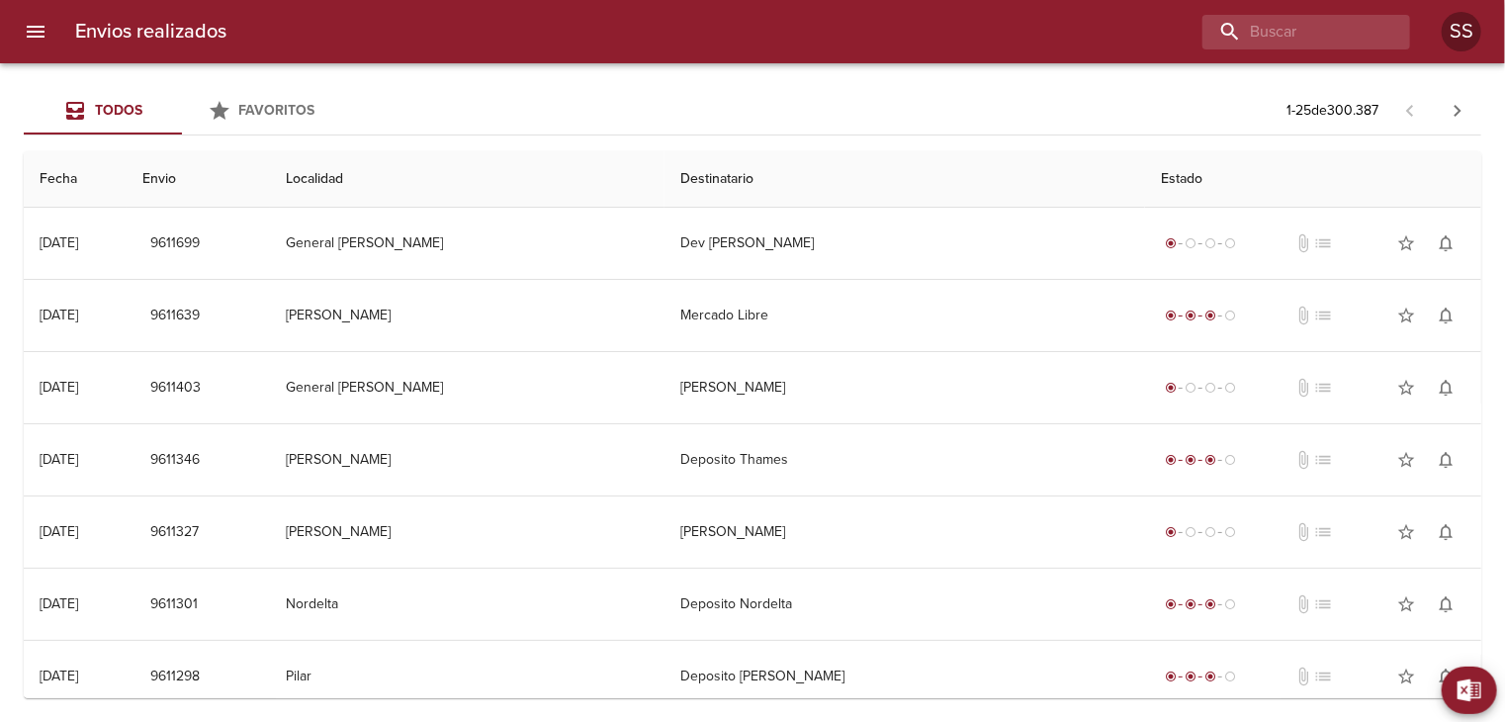
click at [29, 38] on icon "menu" at bounding box center [36, 32] width 24 height 24
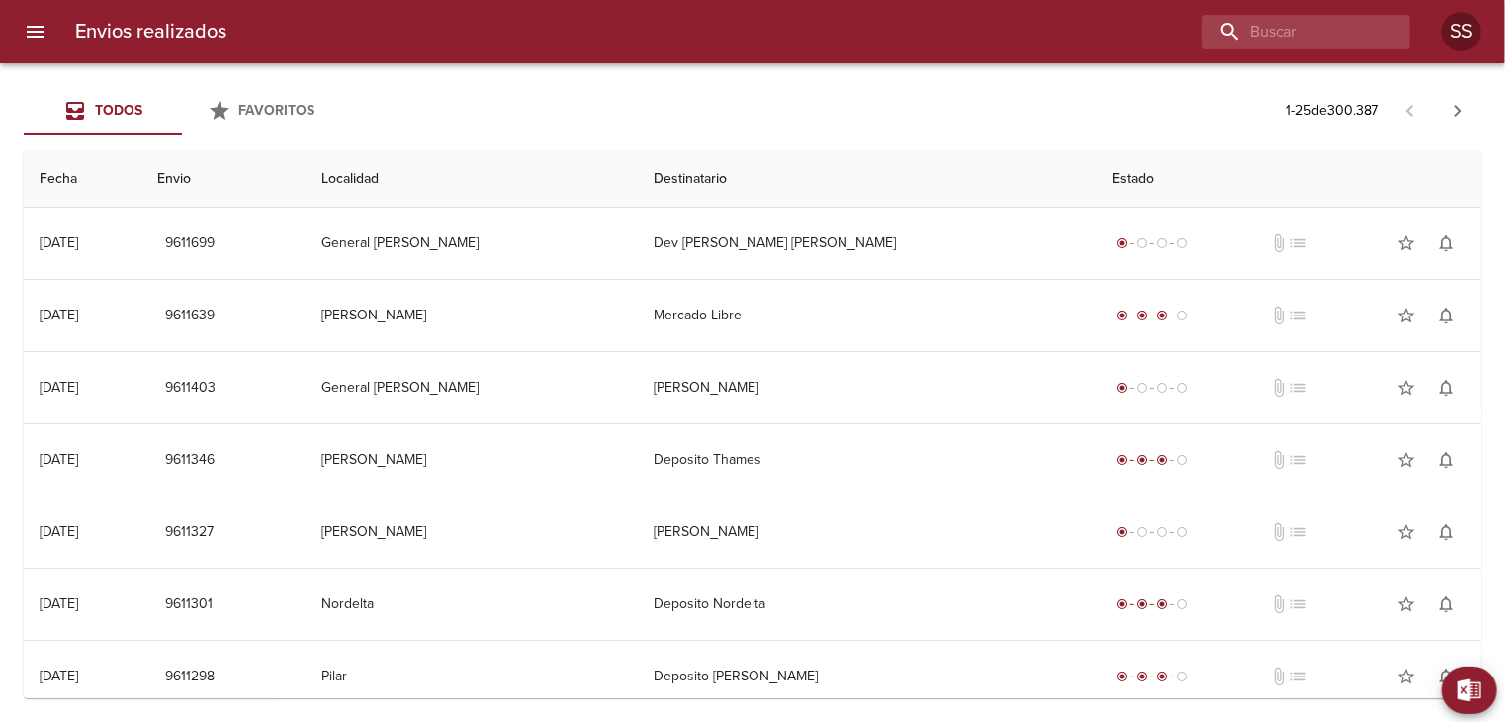
click at [36, 31] on icon "menu" at bounding box center [36, 32] width 18 height 12
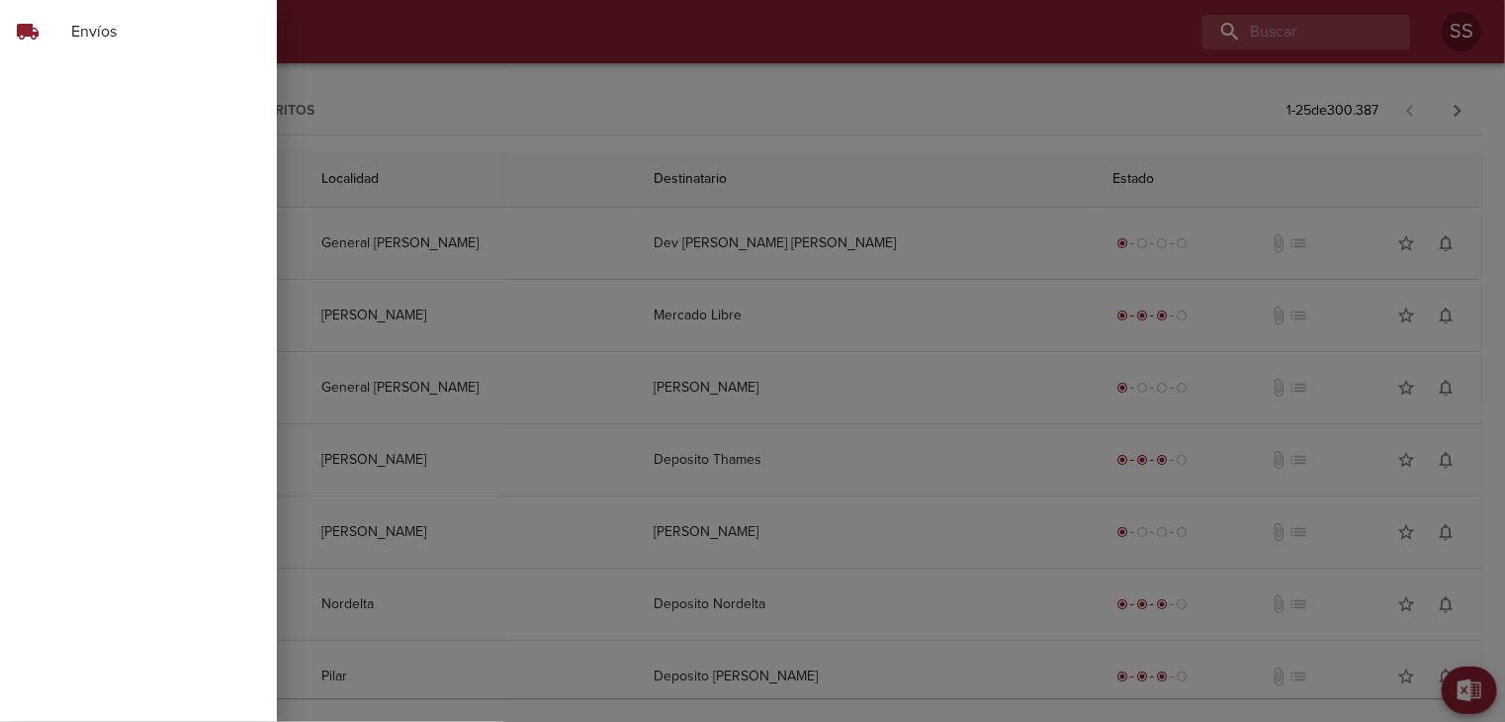
click at [107, 33] on span "Envíos" at bounding box center [166, 32] width 190 height 24
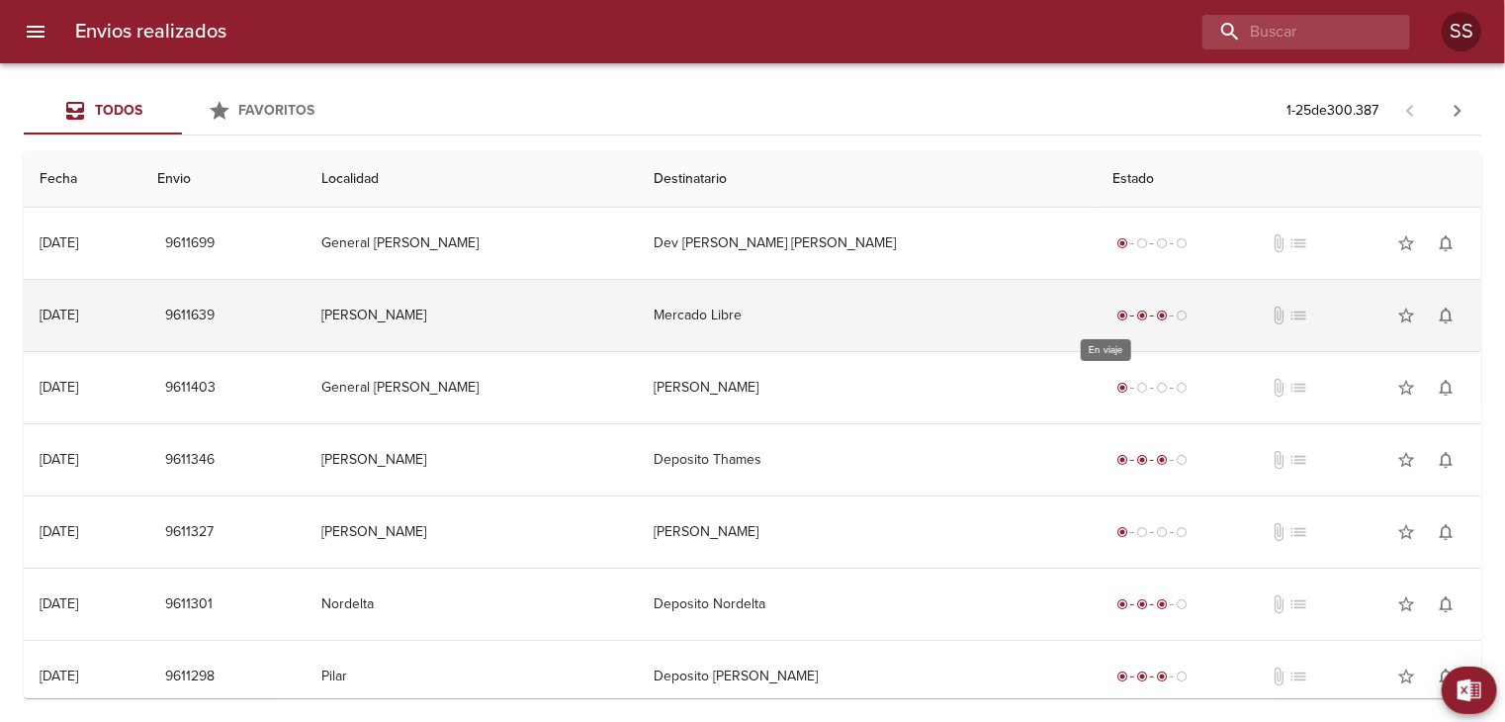
click at [1176, 317] on span "radio_button_unchecked" at bounding box center [1182, 315] width 12 height 12
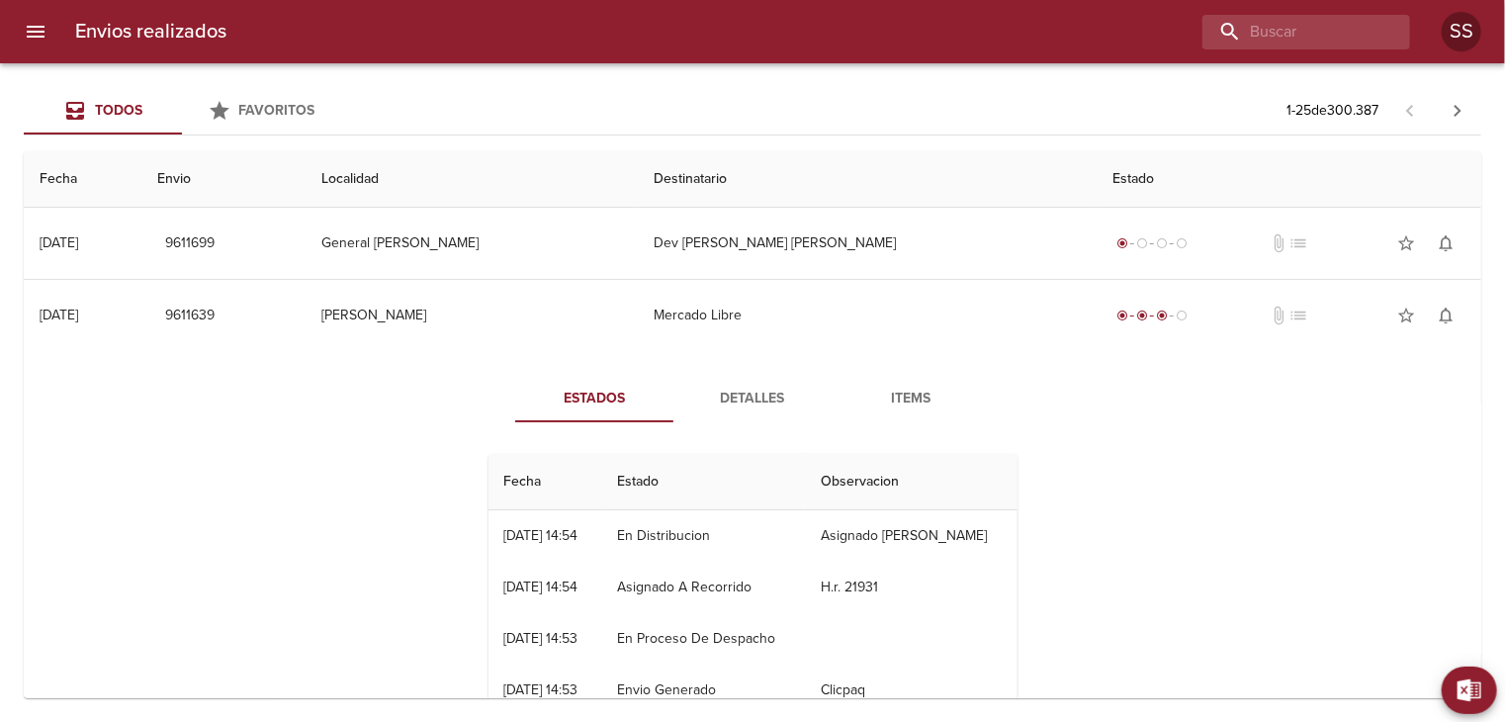
click at [1202, 463] on div "Estados Detalles Items Fecha Estado Observacion 23/09 23/09/2025 14:54 En Distr…" at bounding box center [753, 553] width 1426 height 404
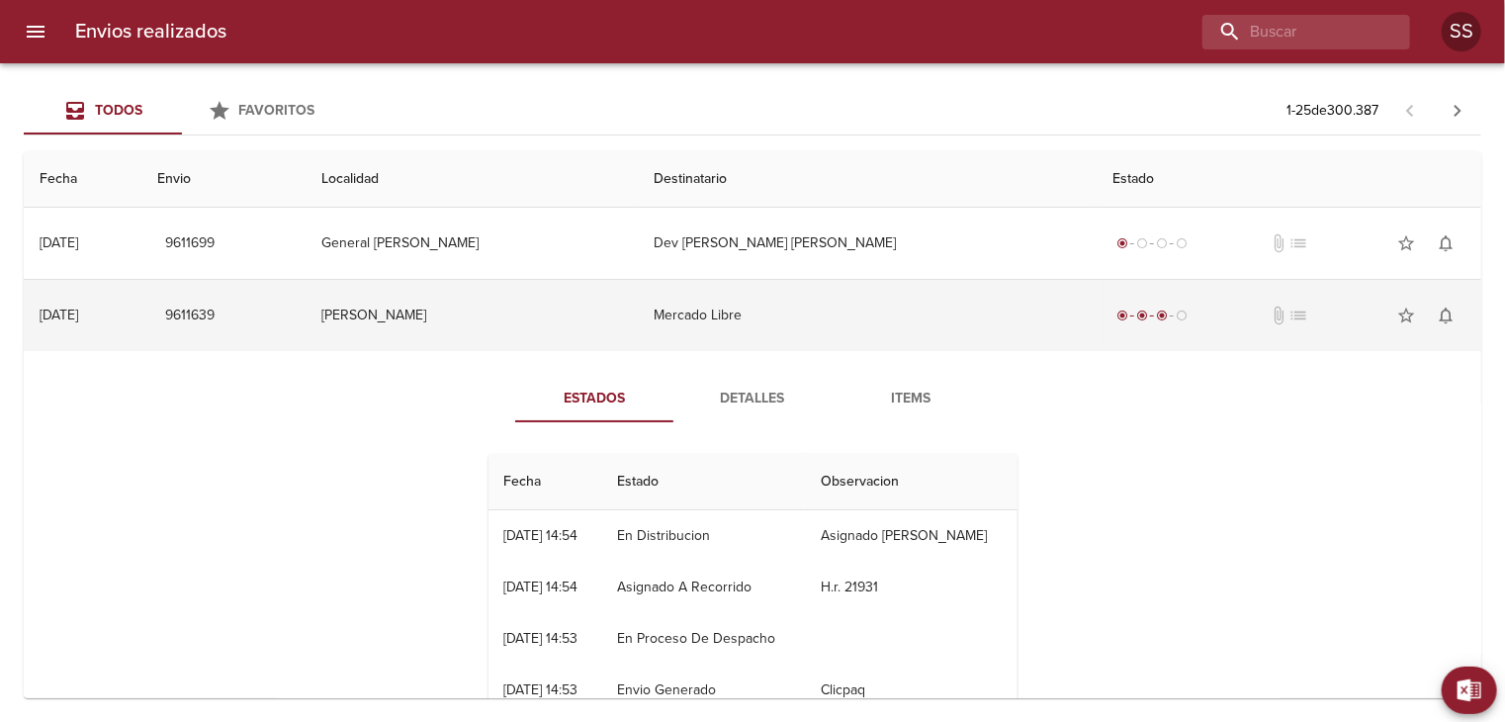
click at [81, 286] on td "23/09 23/09/2025" at bounding box center [83, 315] width 118 height 71
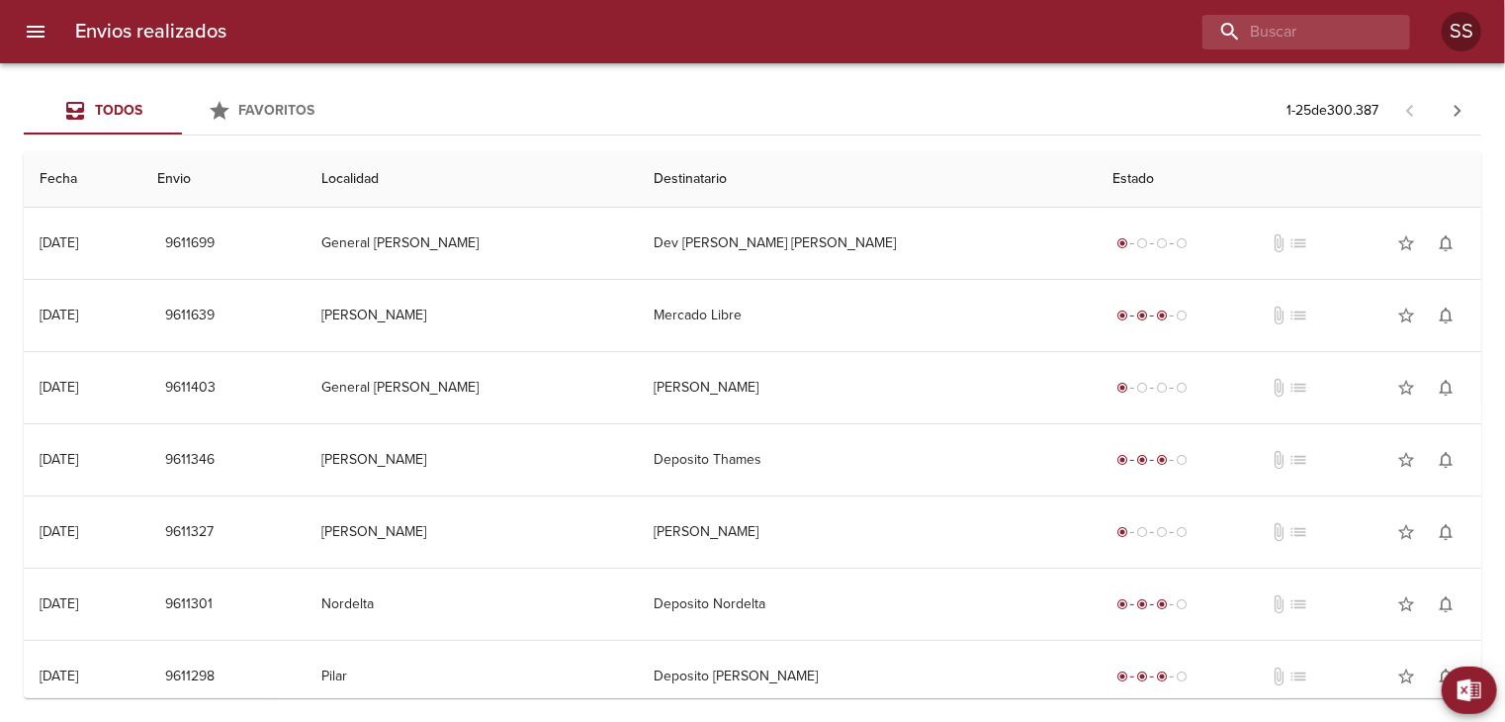
click at [96, 104] on span "Todos" at bounding box center [118, 110] width 47 height 17
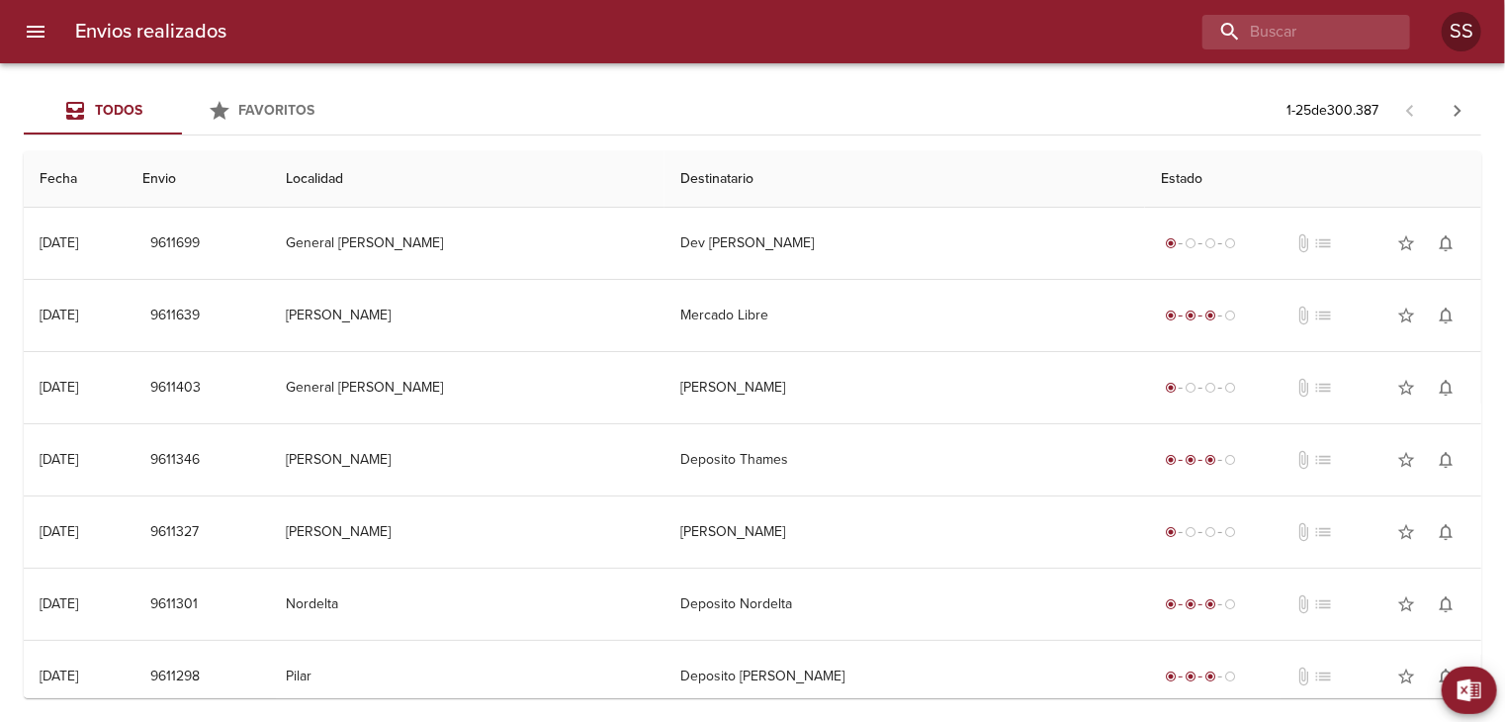
click at [36, 40] on icon "menu" at bounding box center [36, 32] width 24 height 24
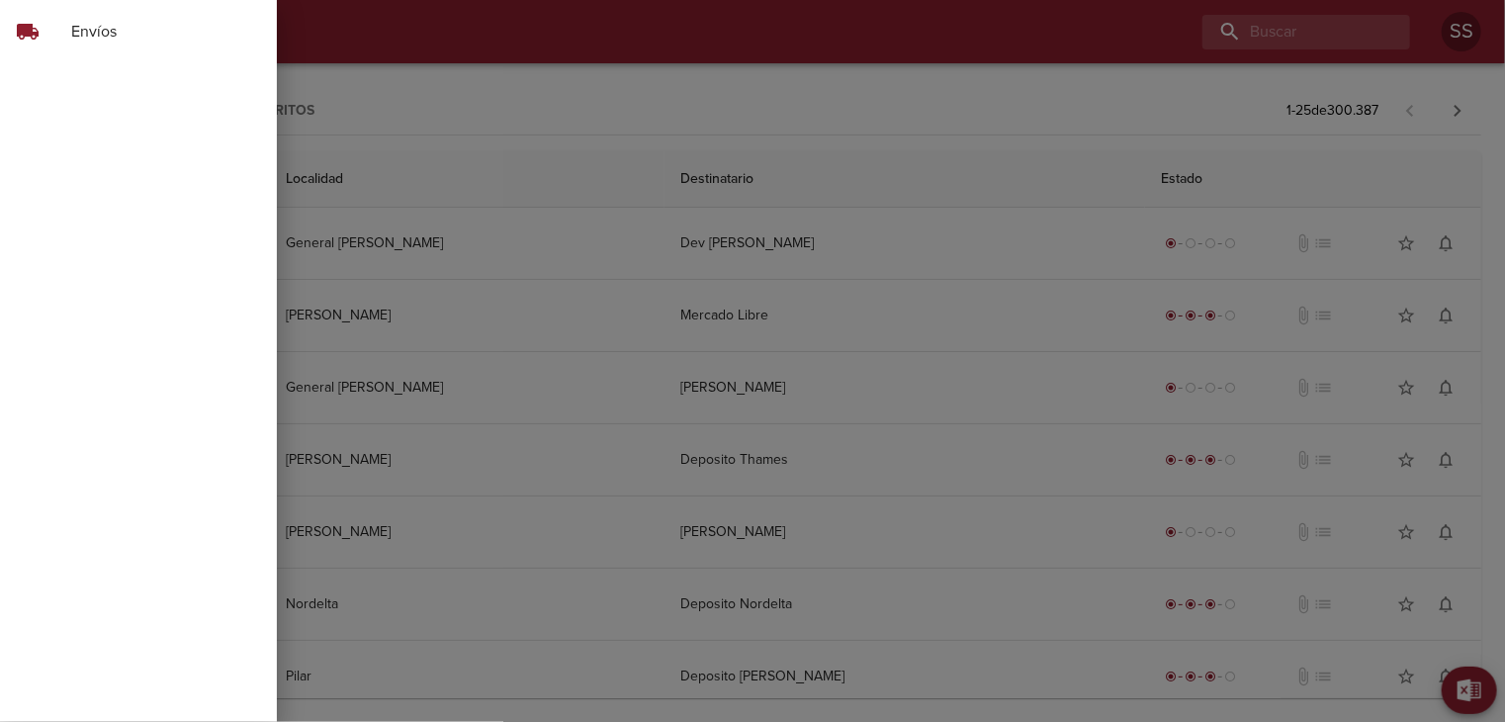
click at [110, 33] on span "Envíos" at bounding box center [166, 32] width 190 height 24
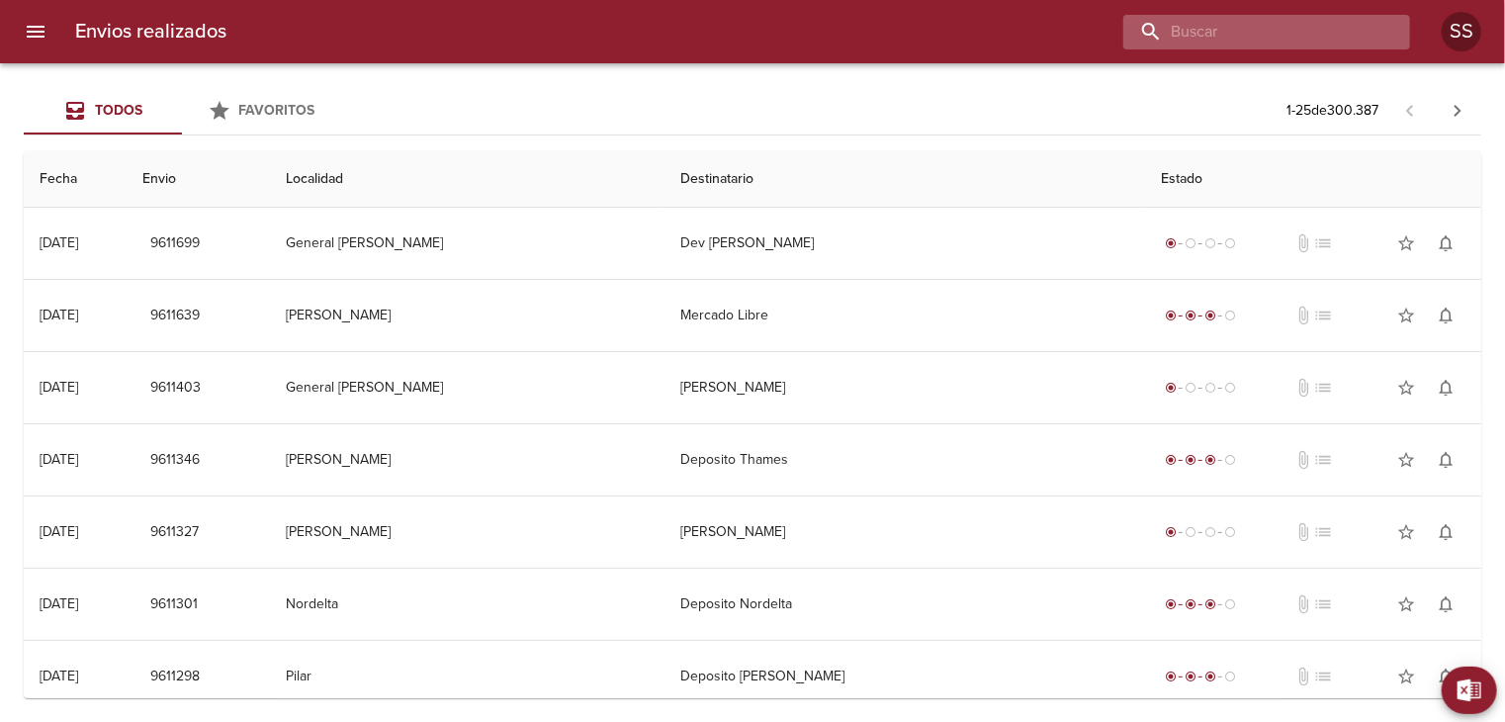
click at [1321, 42] on input "buscar" at bounding box center [1249, 32] width 253 height 35
type input "[PERSON_NAME]"
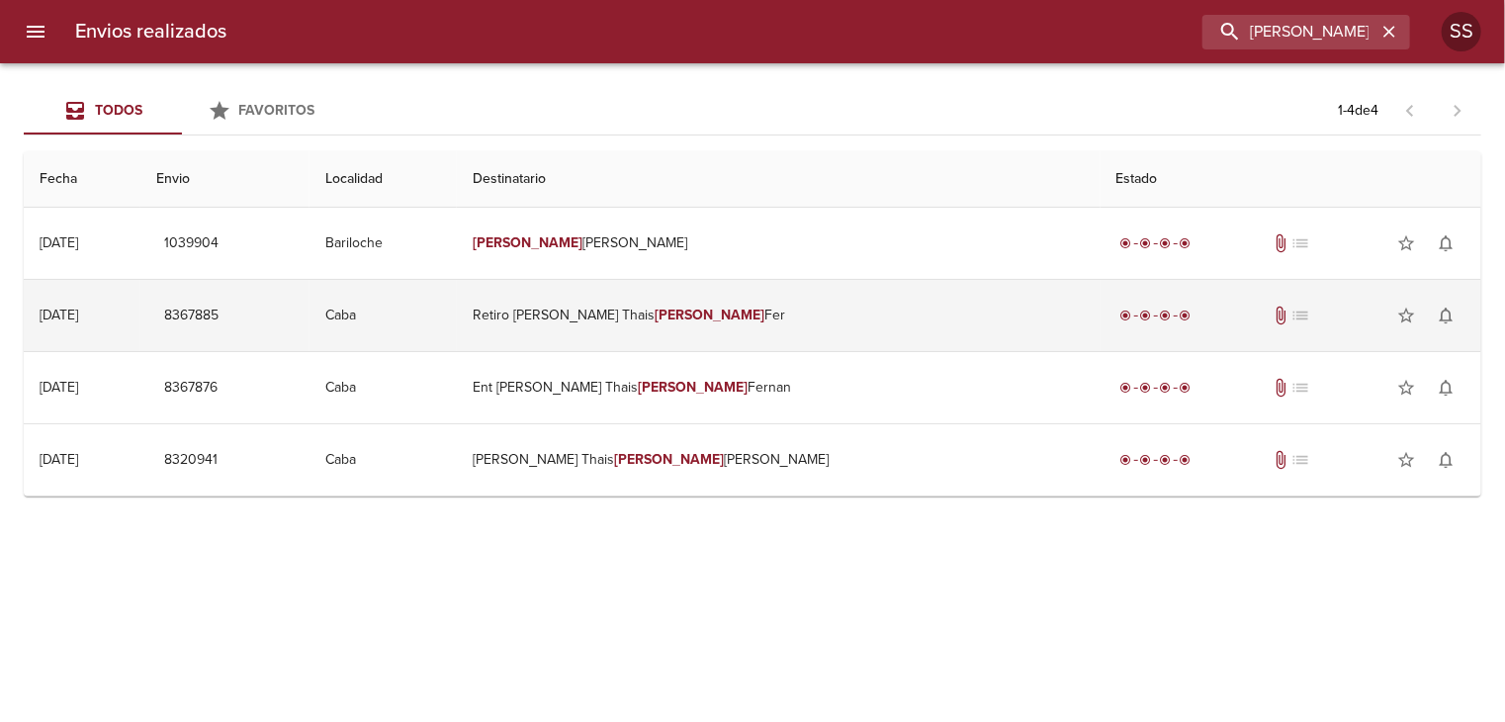
click at [754, 313] on em "[PERSON_NAME]" at bounding box center [710, 315] width 110 height 17
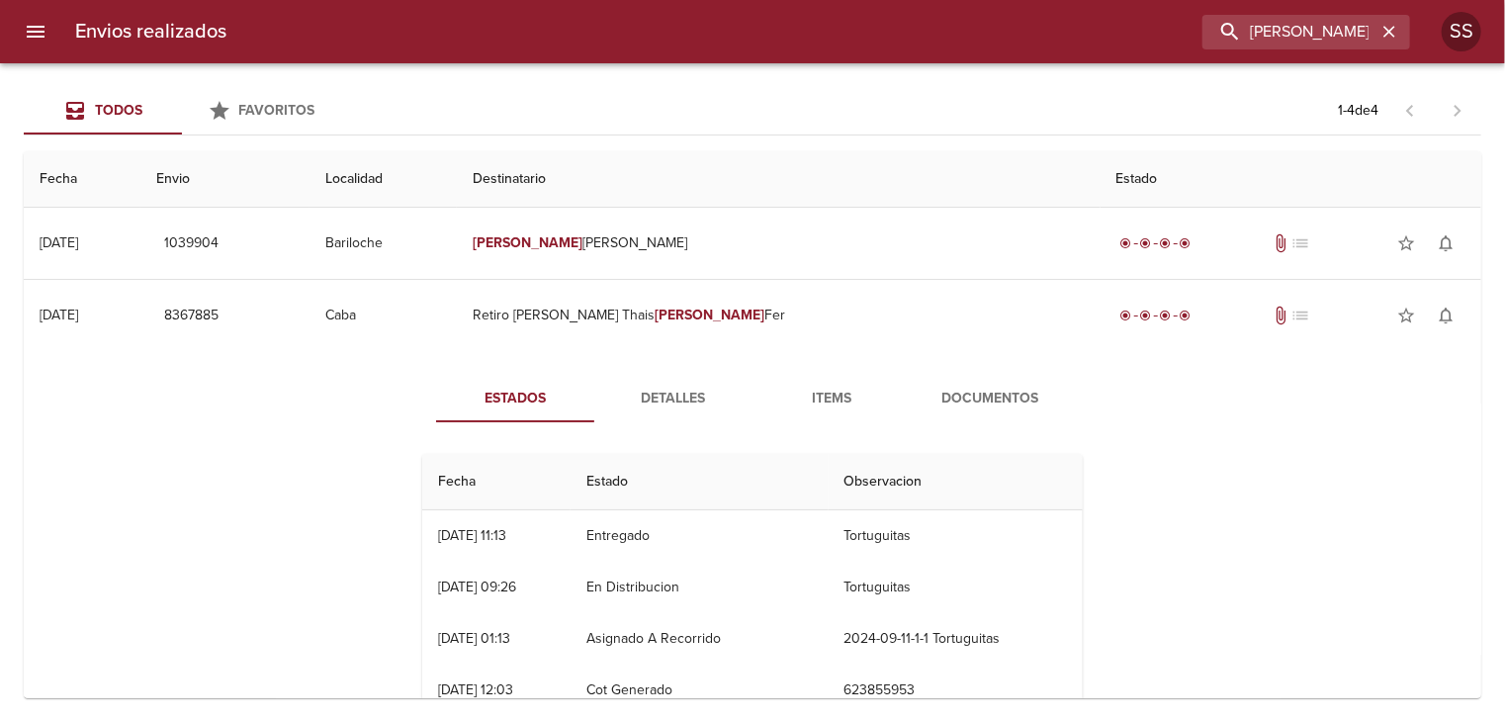
click at [133, 110] on span "Todos" at bounding box center [118, 110] width 47 height 17
click at [43, 27] on icon "menu" at bounding box center [36, 32] width 18 height 12
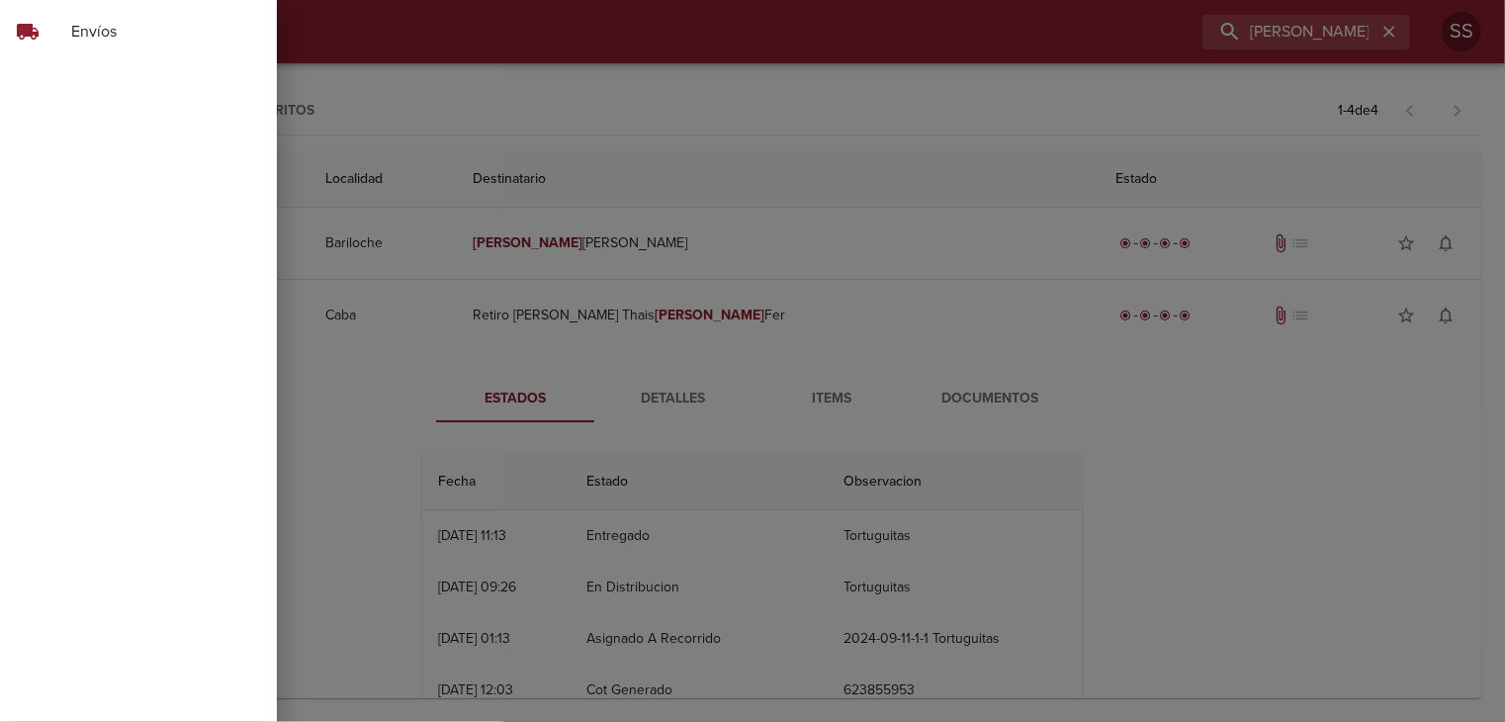
click at [133, 29] on span "Envíos" at bounding box center [166, 32] width 190 height 24
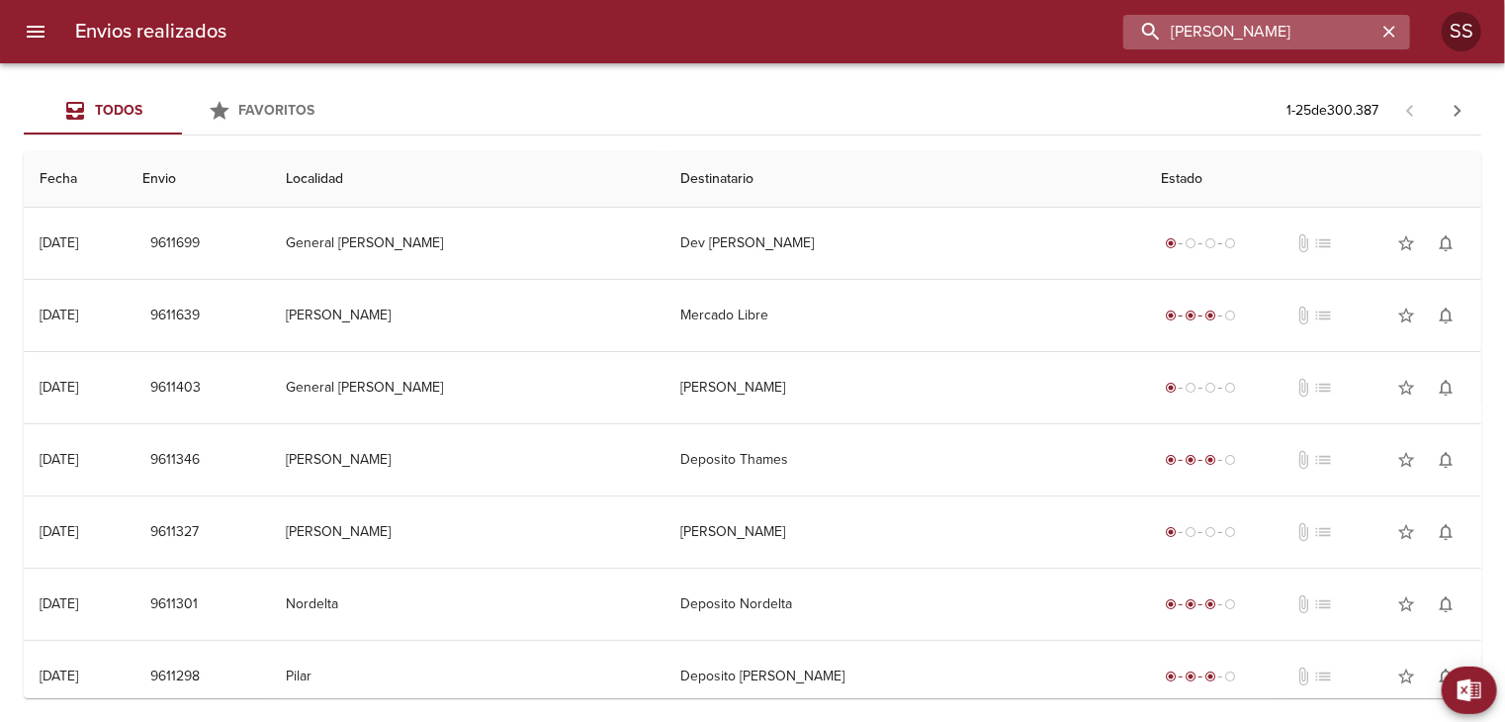
click at [1325, 35] on input "[PERSON_NAME]" at bounding box center [1249, 32] width 253 height 35
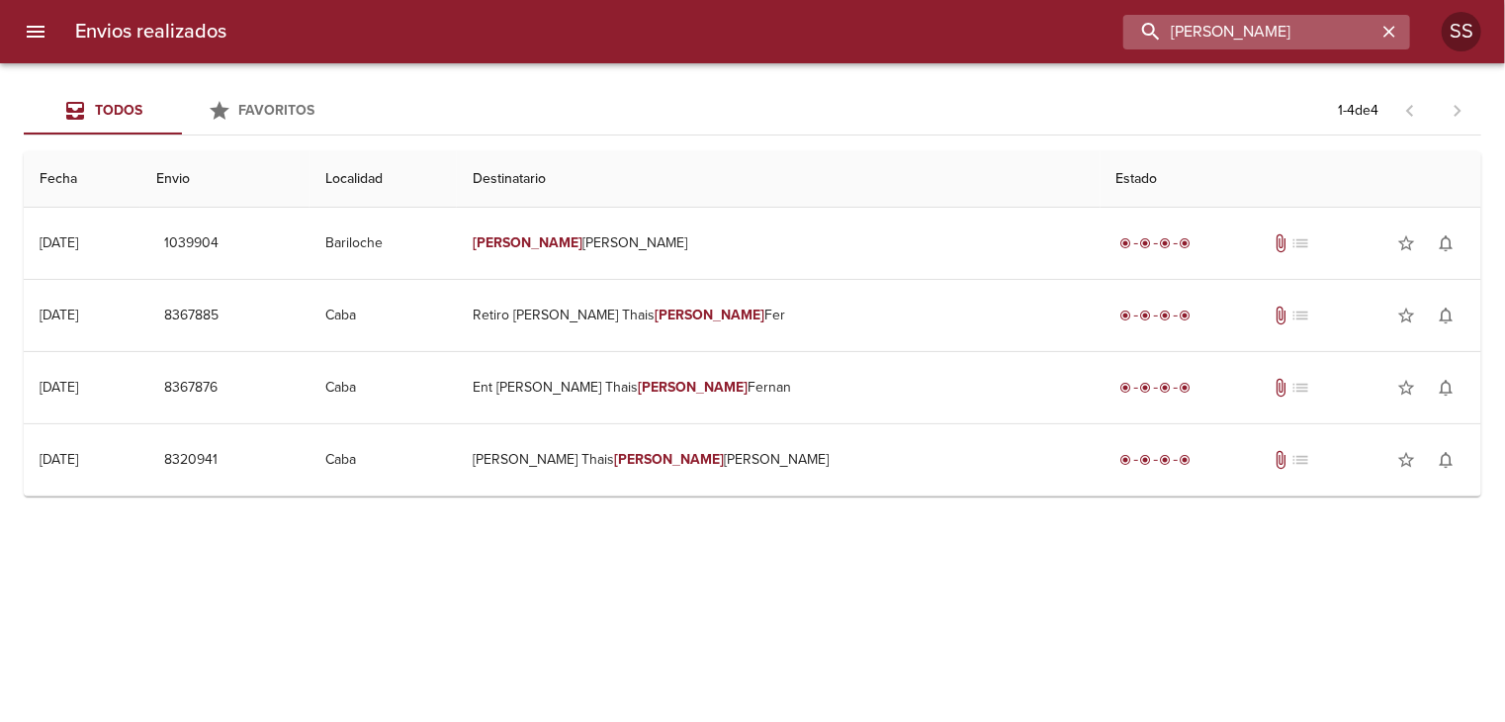
click at [1329, 34] on input "[PERSON_NAME]" at bounding box center [1249, 32] width 253 height 35
click at [35, 33] on icon "menu" at bounding box center [36, 32] width 24 height 24
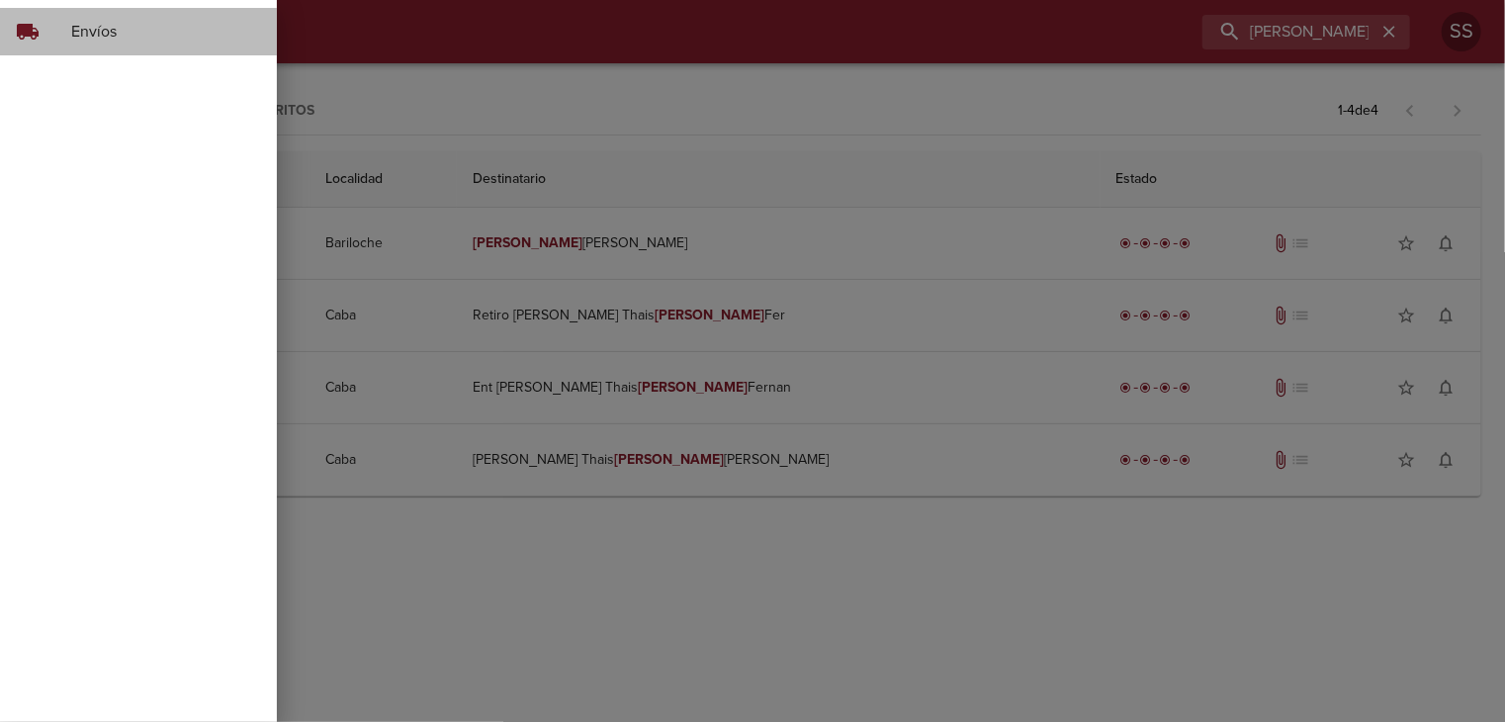
click at [116, 38] on span "Envíos" at bounding box center [166, 32] width 190 height 24
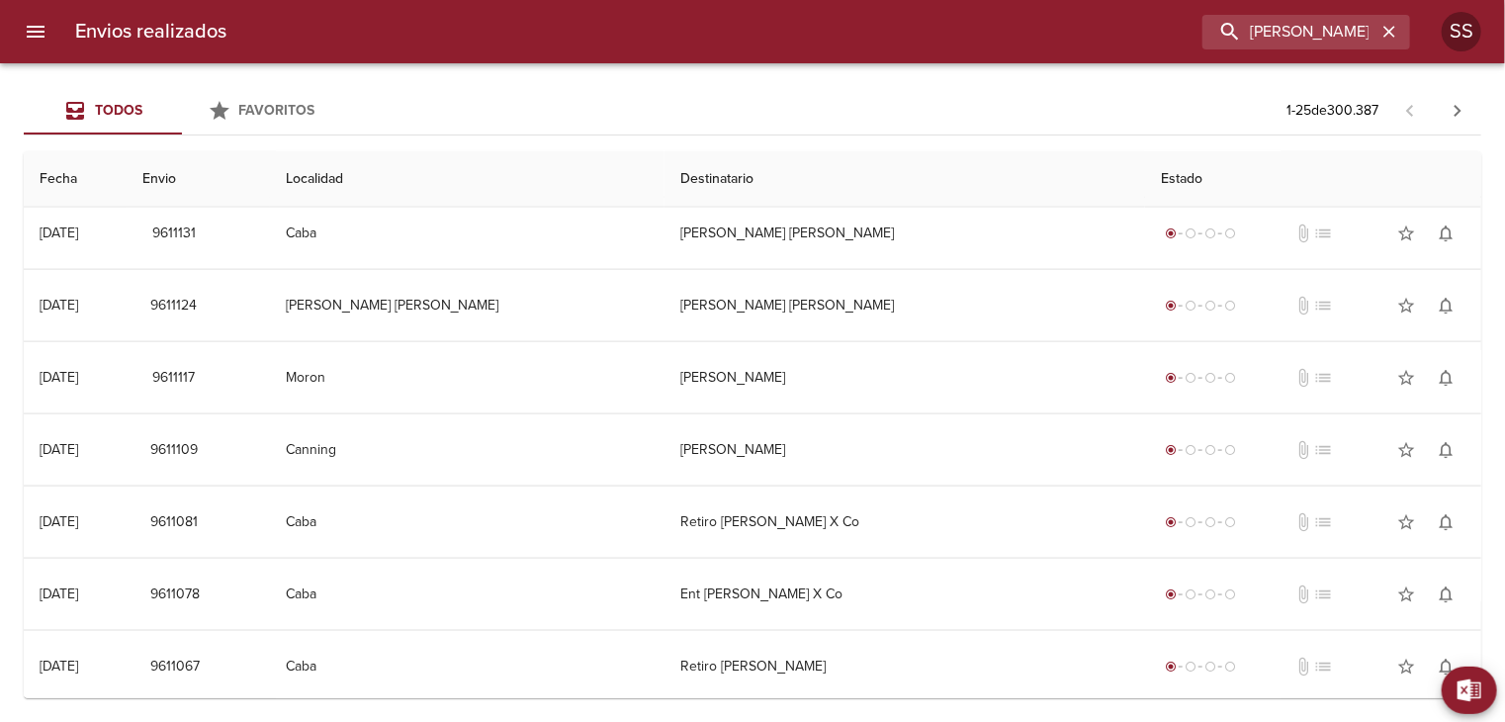
scroll to position [781, 0]
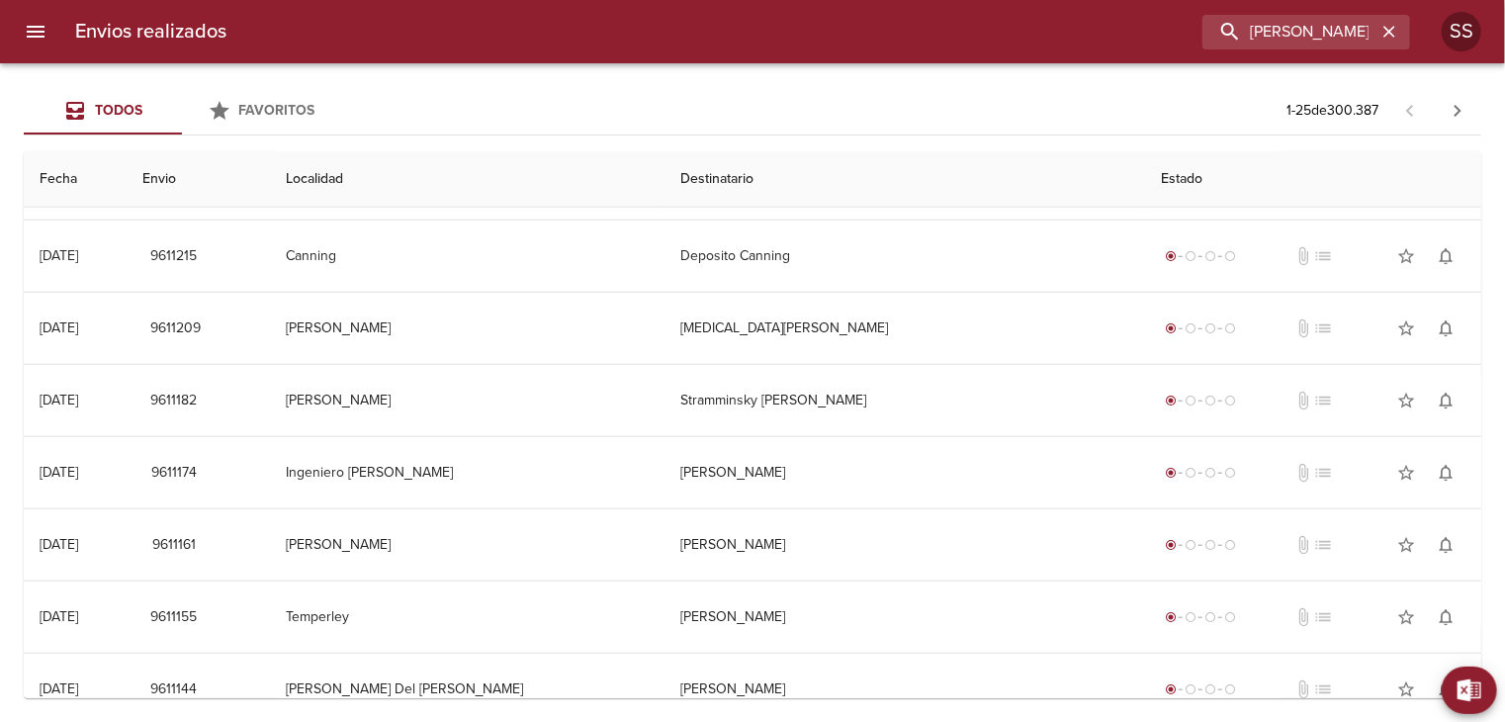
click at [253, 185] on th "Envio" at bounding box center [198, 179] width 143 height 56
click at [462, 183] on th "Localidad" at bounding box center [467, 179] width 395 height 56
drag, startPoint x: 750, startPoint y: 176, endPoint x: 763, endPoint y: 177, distance: 13.9
click at [751, 176] on th "Destinatario" at bounding box center [904, 179] width 481 height 56
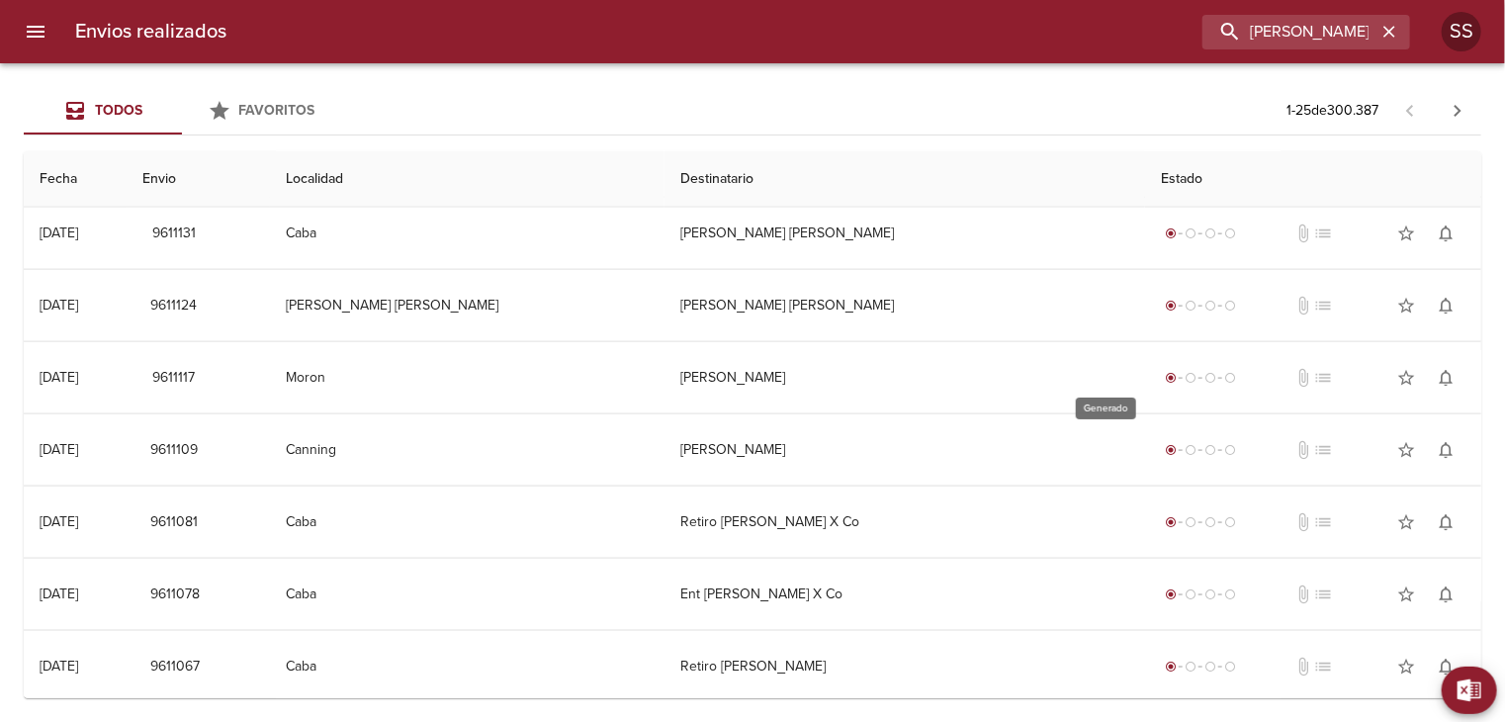
scroll to position [0, 0]
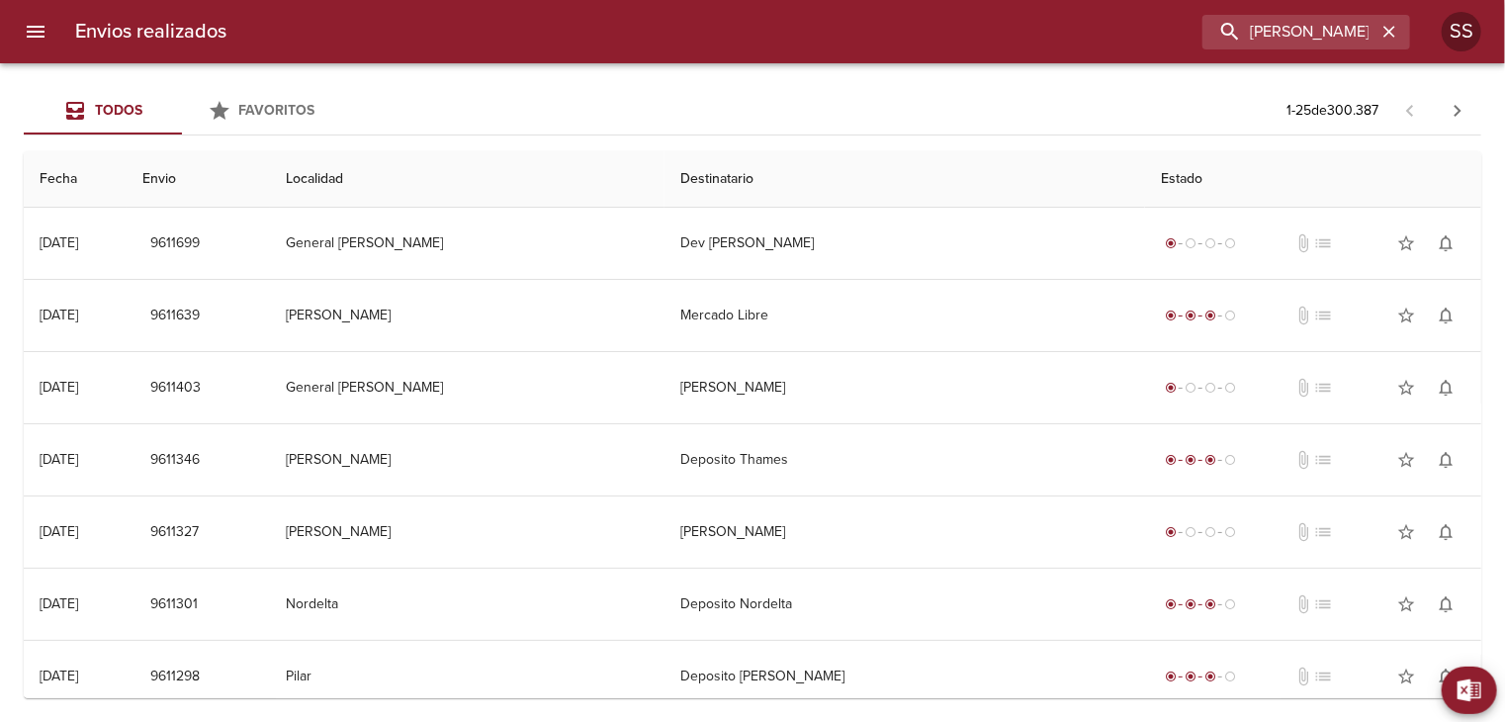
click at [57, 33] on button "menu" at bounding box center [35, 31] width 47 height 47
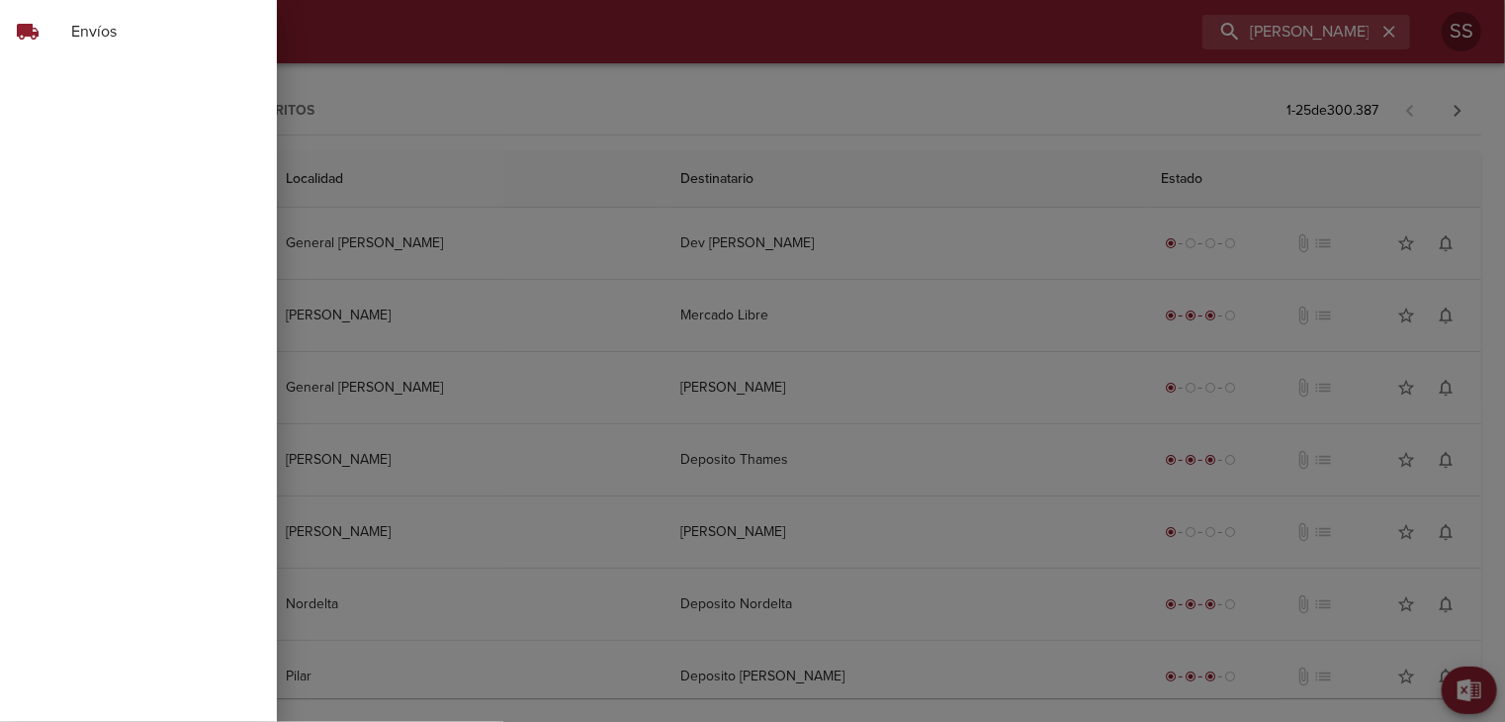
click at [92, 43] on span "Envíos" at bounding box center [166, 32] width 190 height 24
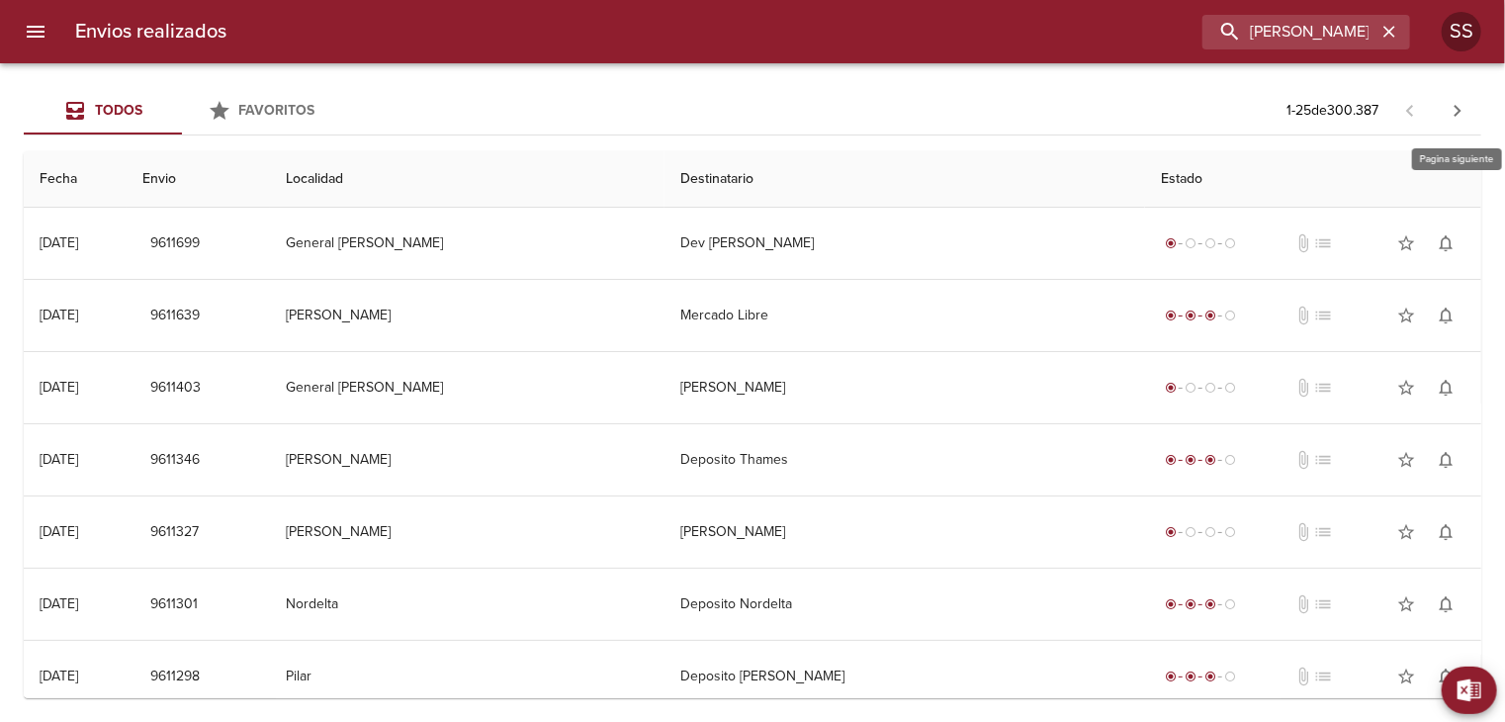
click at [1459, 108] on icon "button" at bounding box center [1458, 111] width 7 height 12
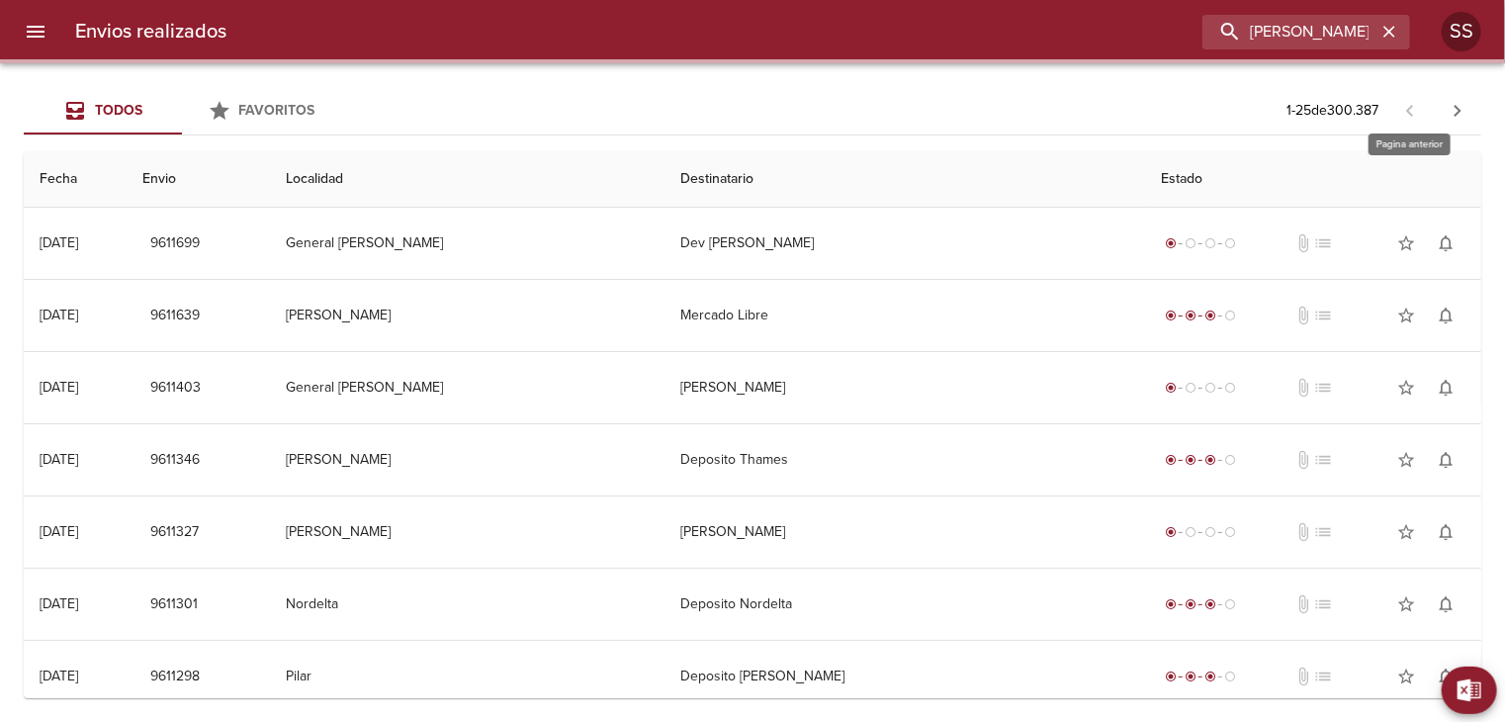
click at [1408, 110] on span at bounding box center [1409, 110] width 47 height 20
click at [1412, 106] on span at bounding box center [1409, 110] width 47 height 20
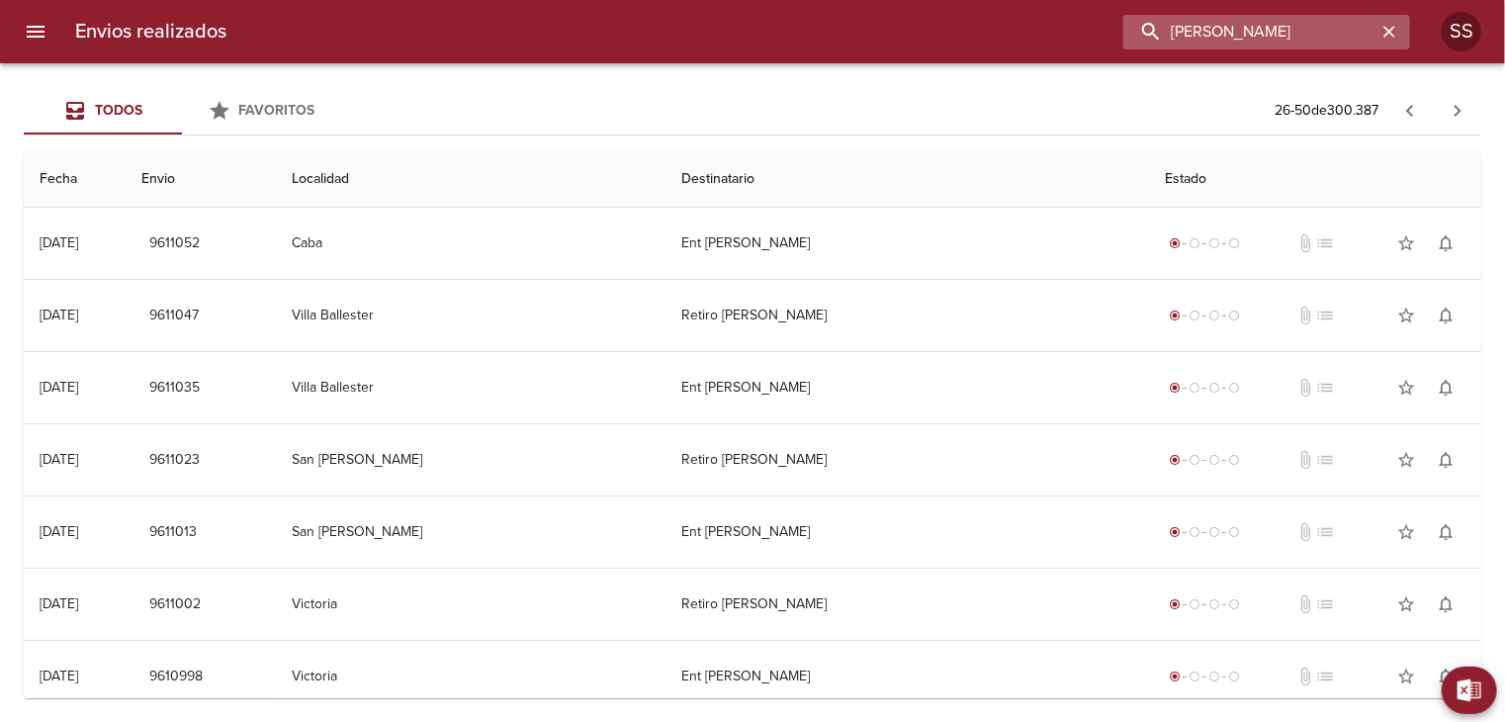
click at [1320, 25] on input "[PERSON_NAME]" at bounding box center [1249, 32] width 253 height 35
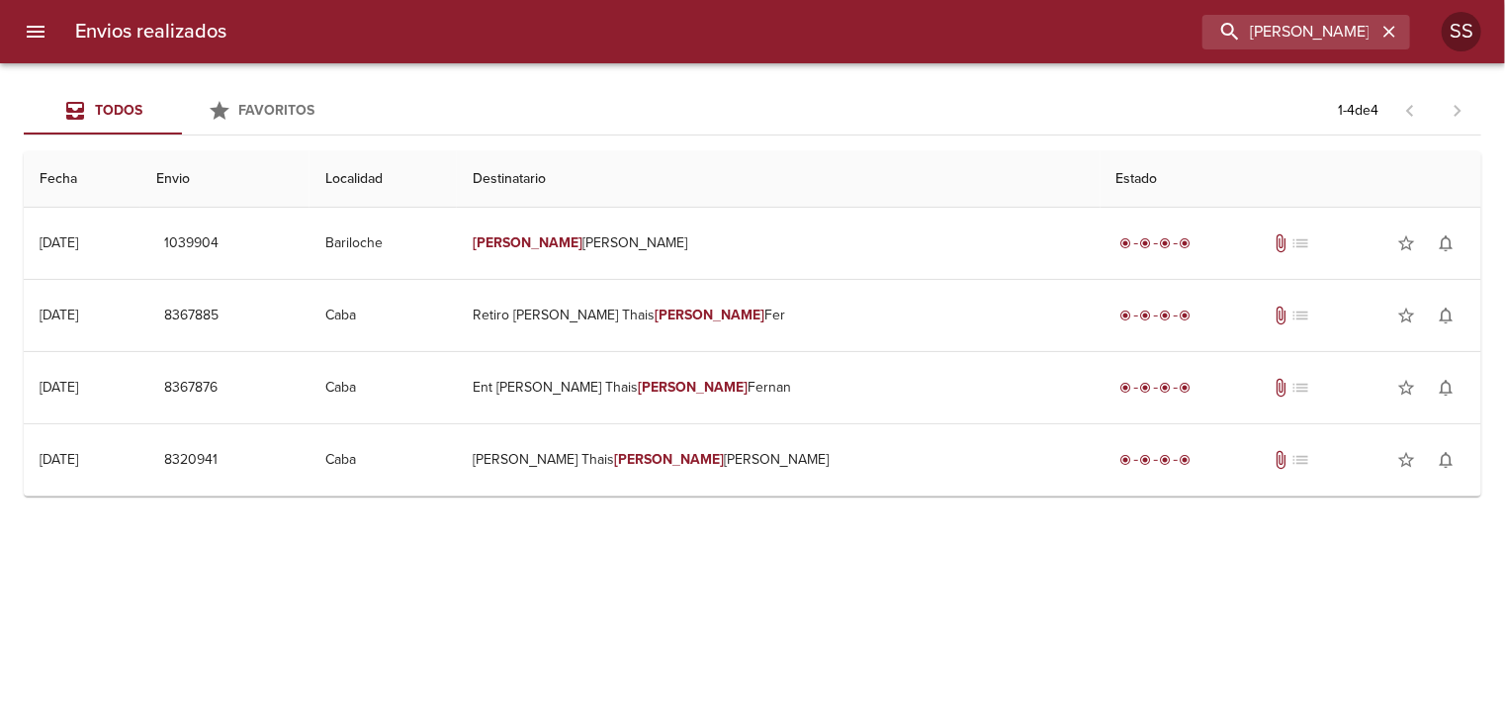
click at [41, 48] on button "menu" at bounding box center [35, 31] width 47 height 47
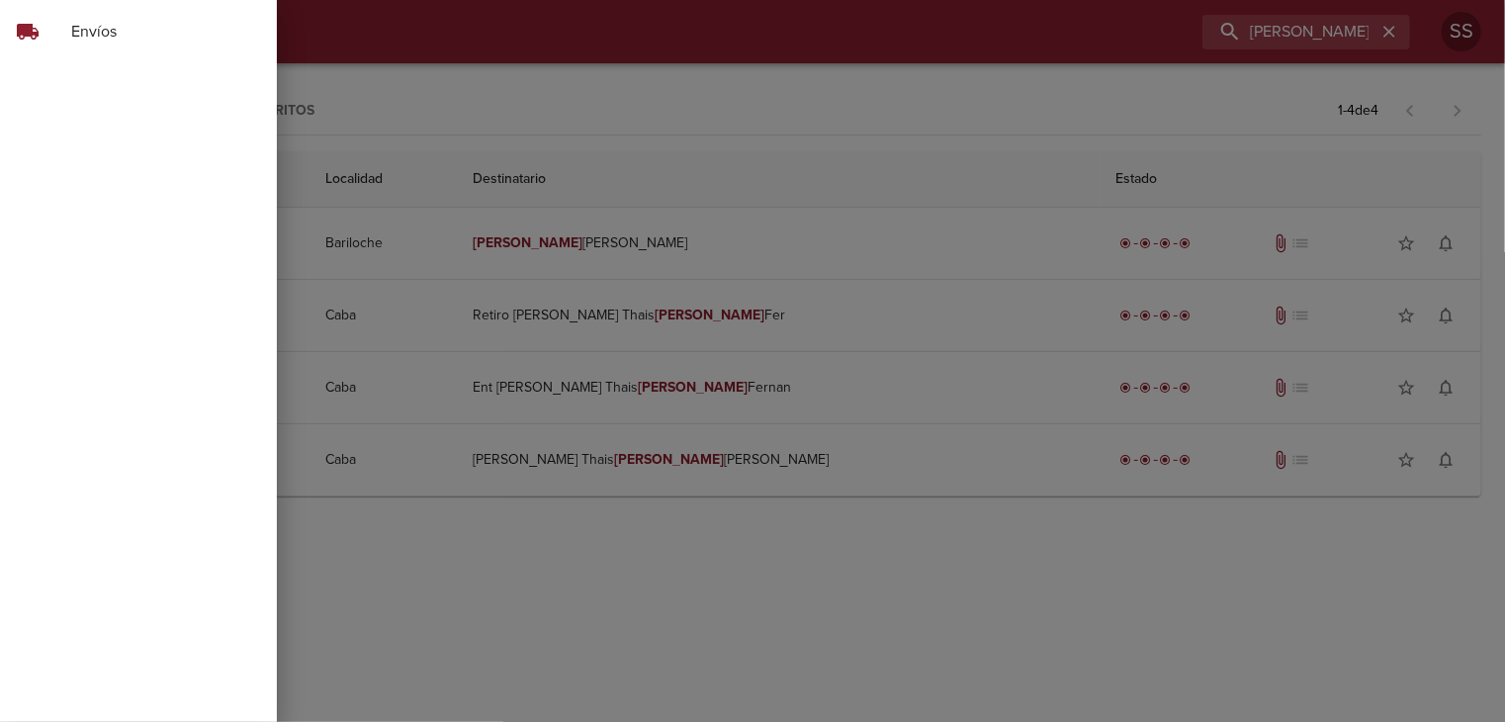
click at [166, 29] on span "Envíos" at bounding box center [166, 32] width 190 height 24
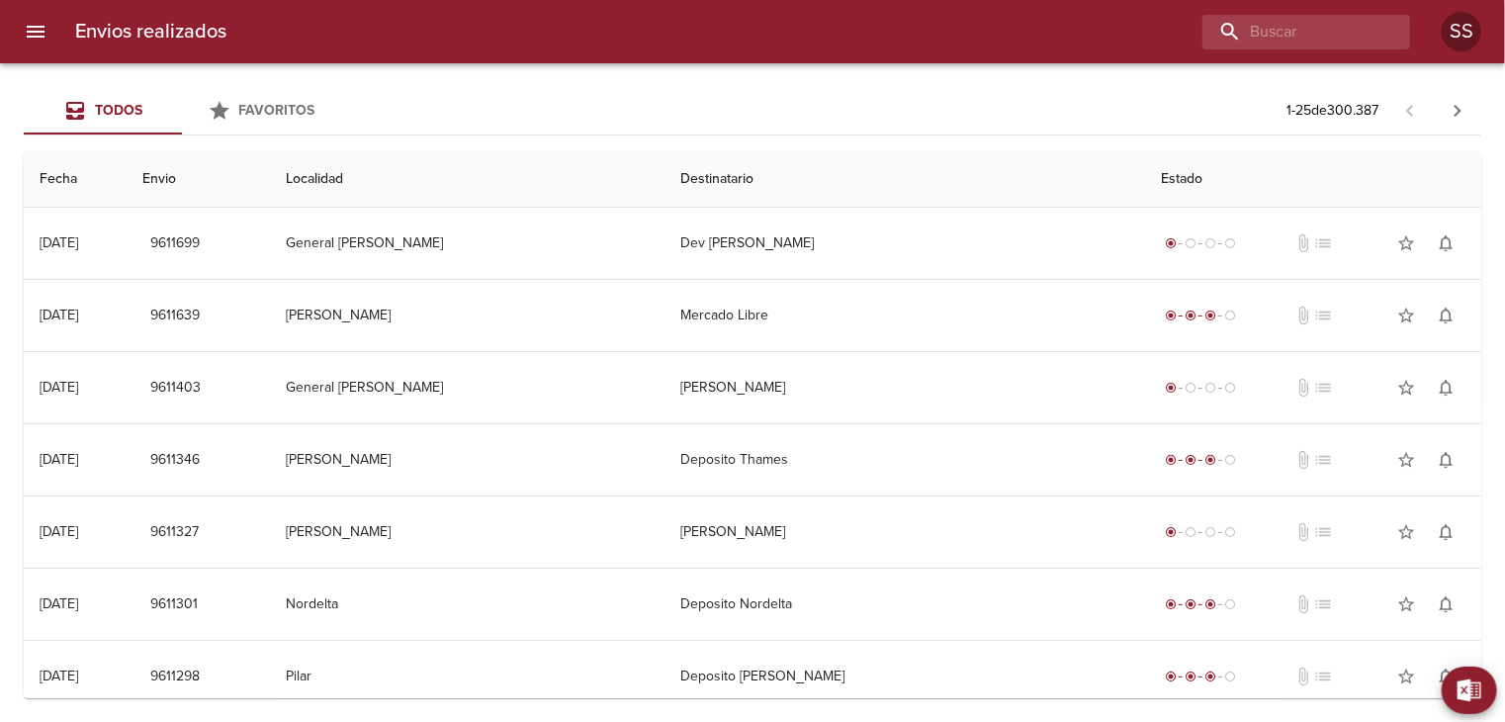
click at [36, 29] on icon "menu" at bounding box center [36, 32] width 24 height 24
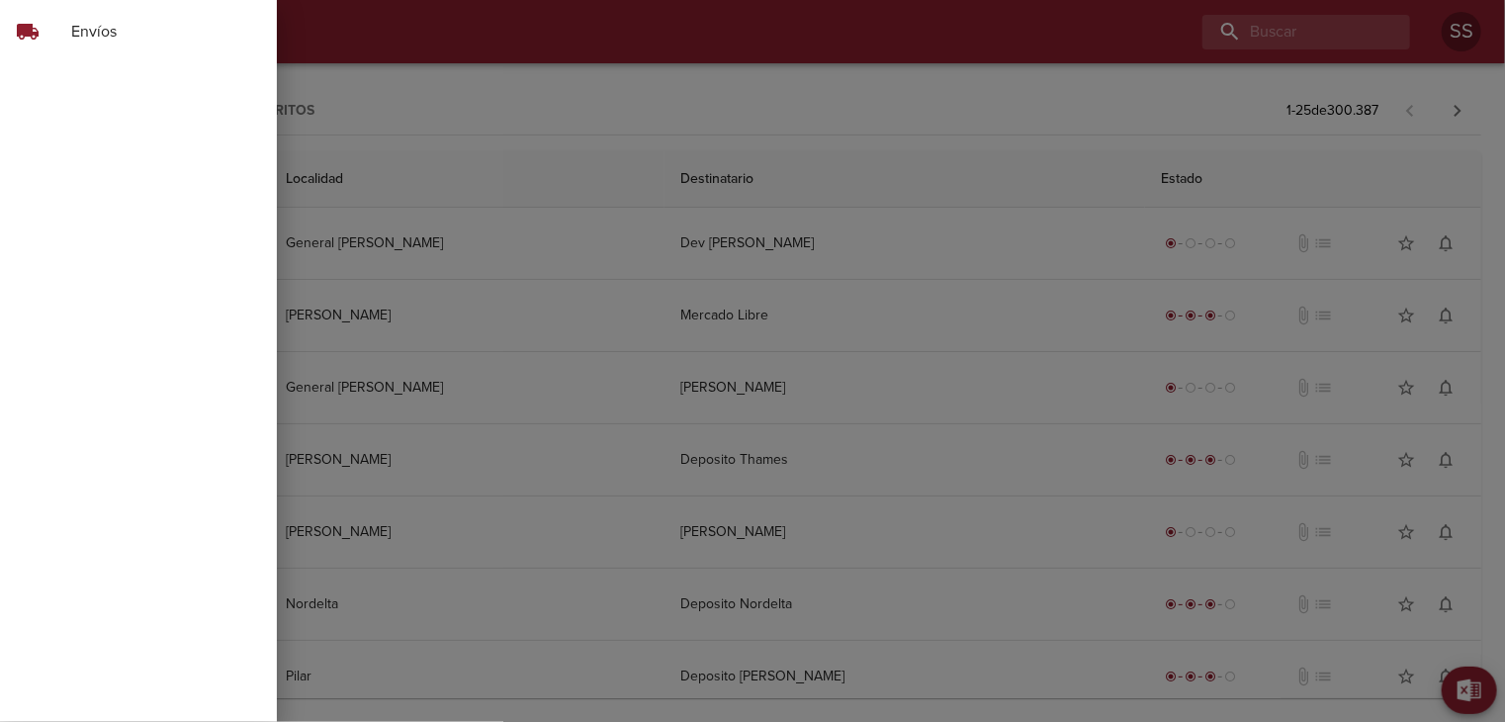
click at [131, 25] on span "Envíos" at bounding box center [166, 32] width 190 height 24
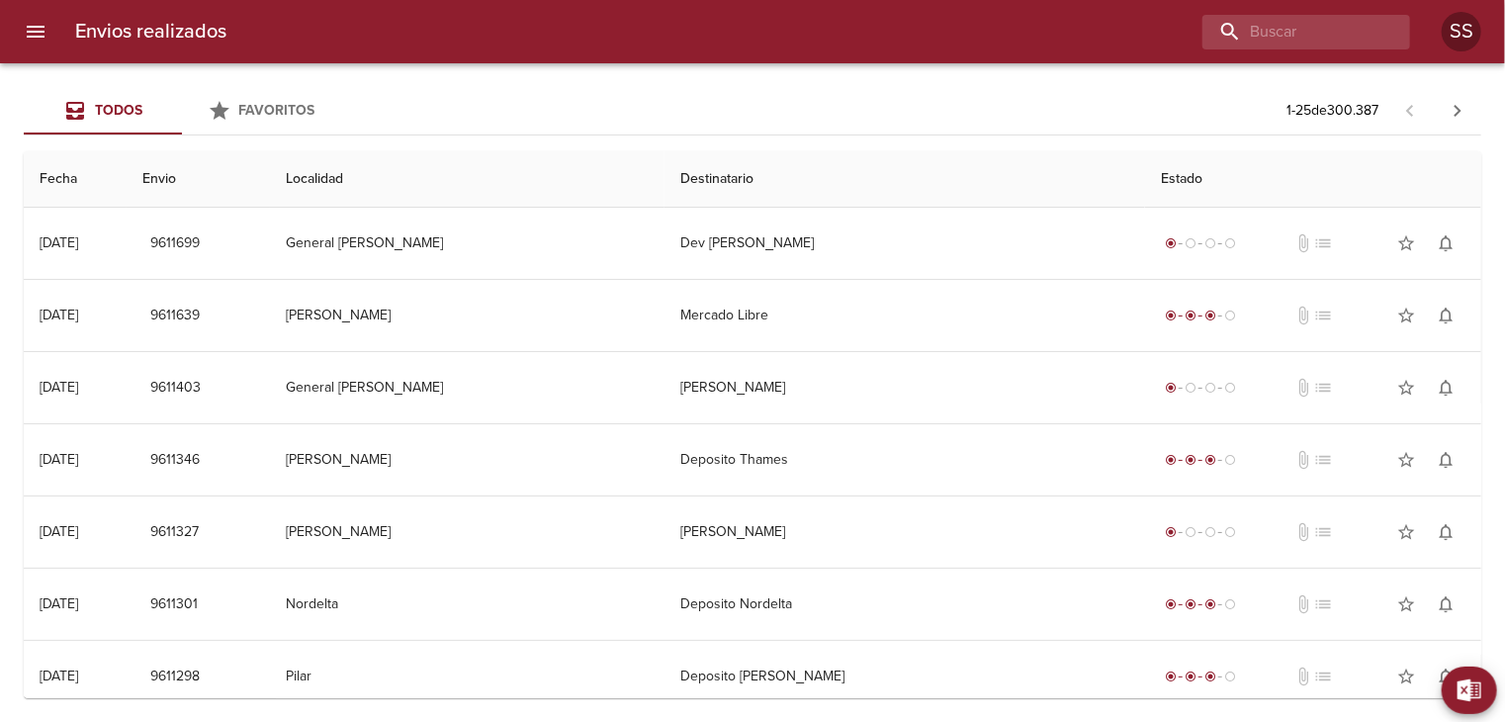
click at [38, 35] on icon "menu" at bounding box center [36, 32] width 24 height 24
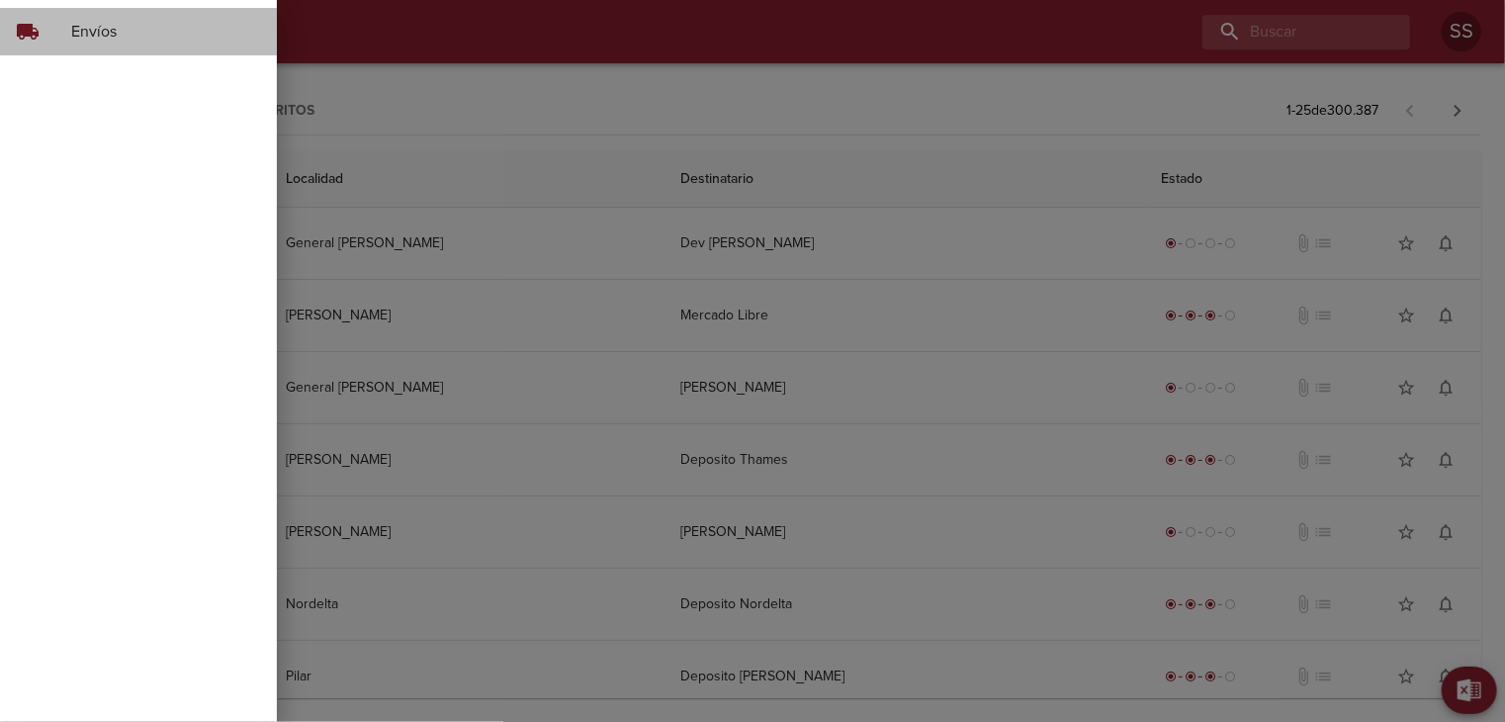
click at [89, 32] on span "Envíos" at bounding box center [166, 32] width 190 height 24
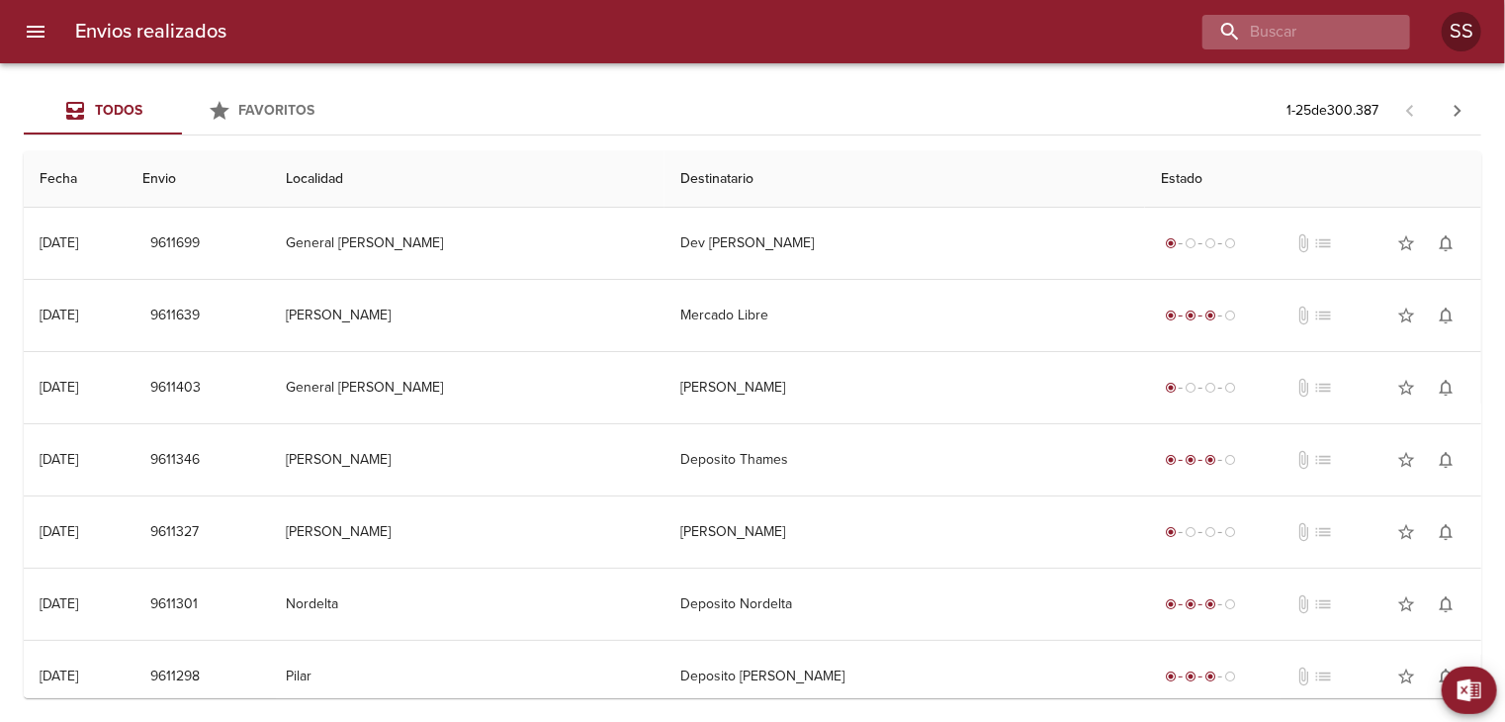
click at [1380, 33] on div at bounding box center [1306, 32] width 208 height 35
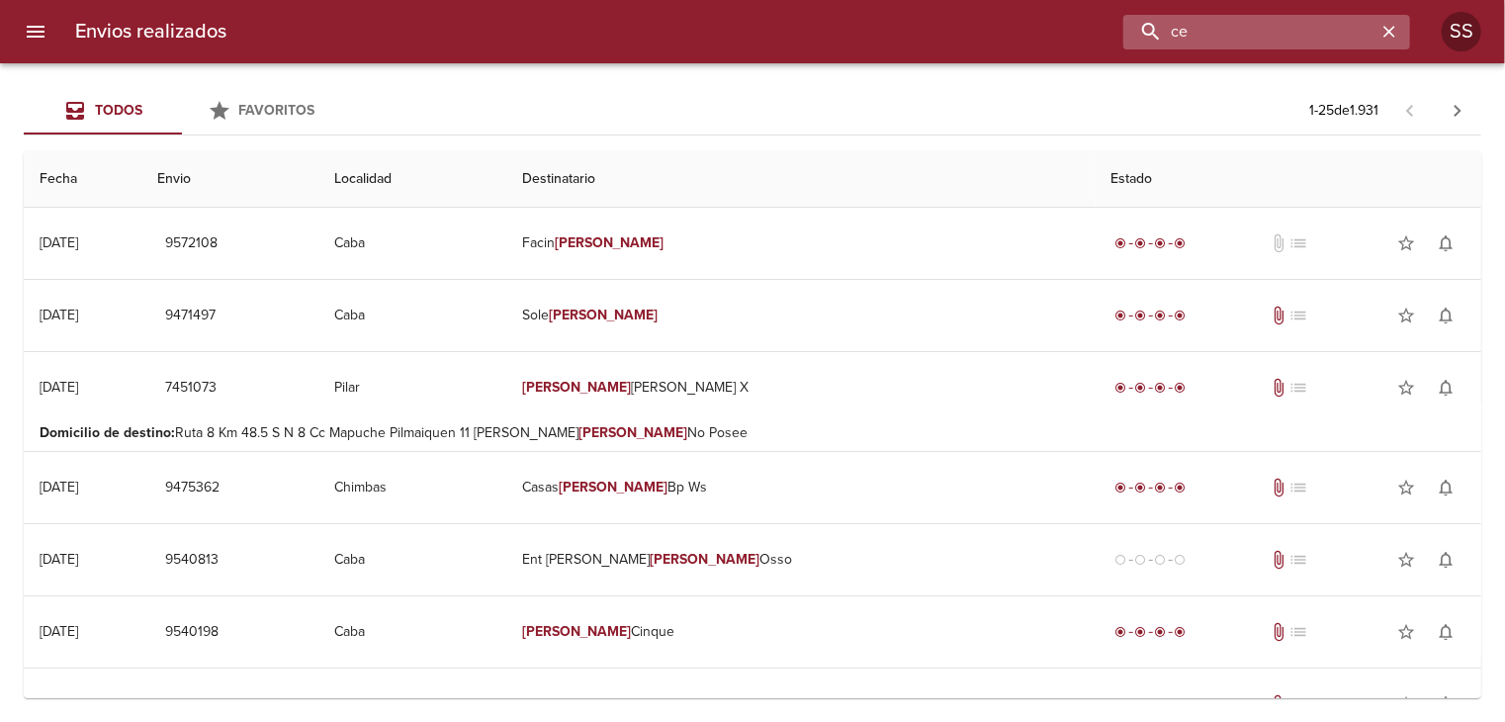
type input "c"
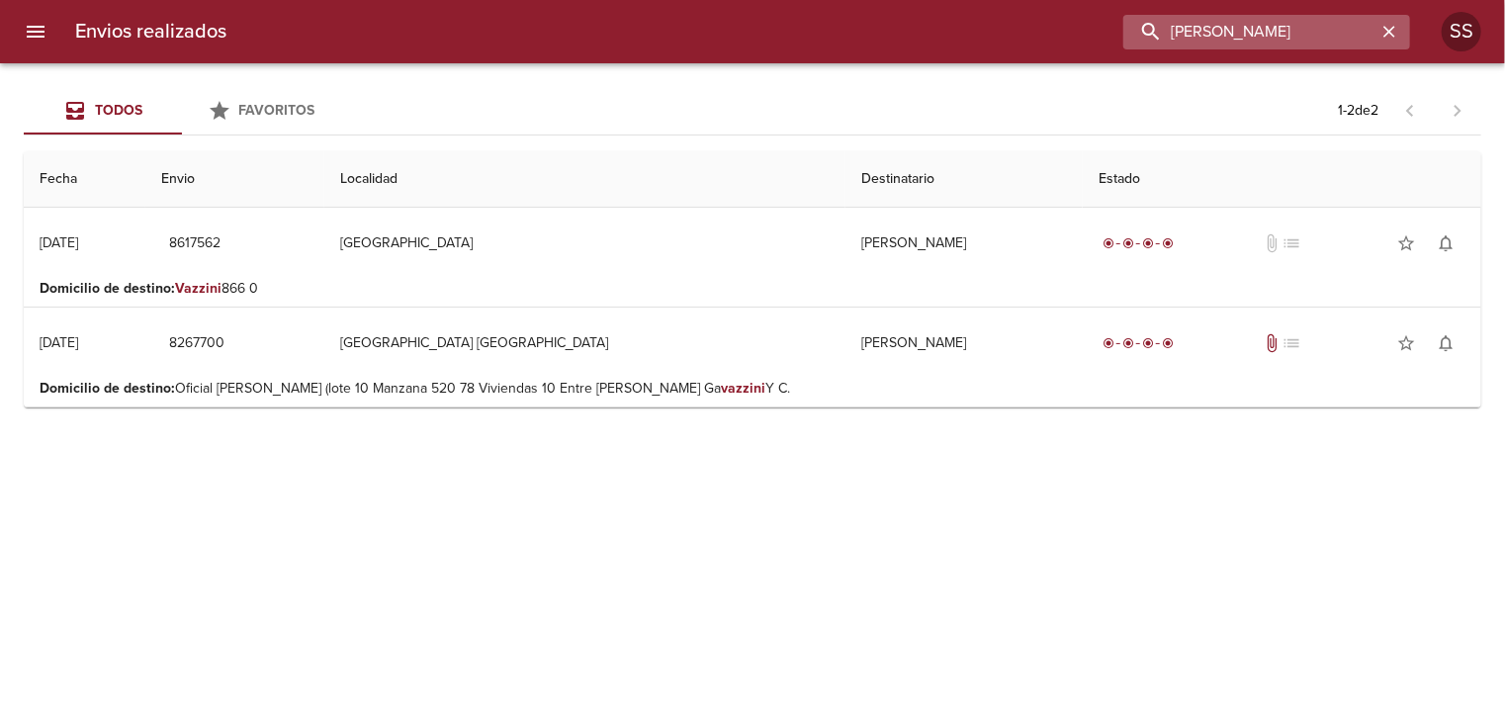
type input "vezzani"
